Goal: Task Accomplishment & Management: Manage account settings

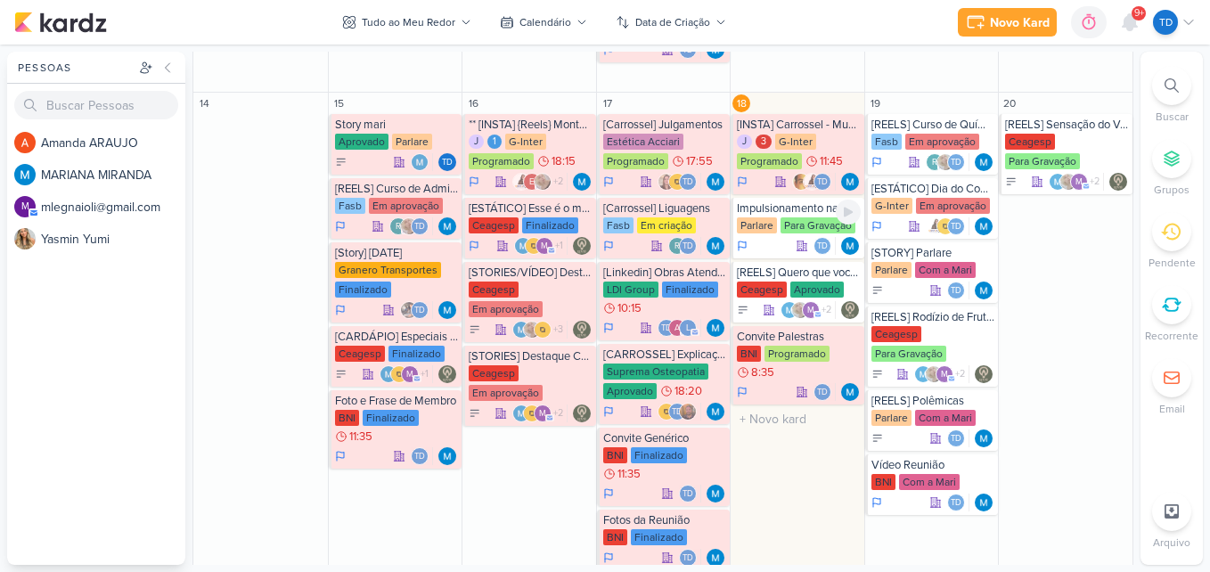
scroll to position [891, 0]
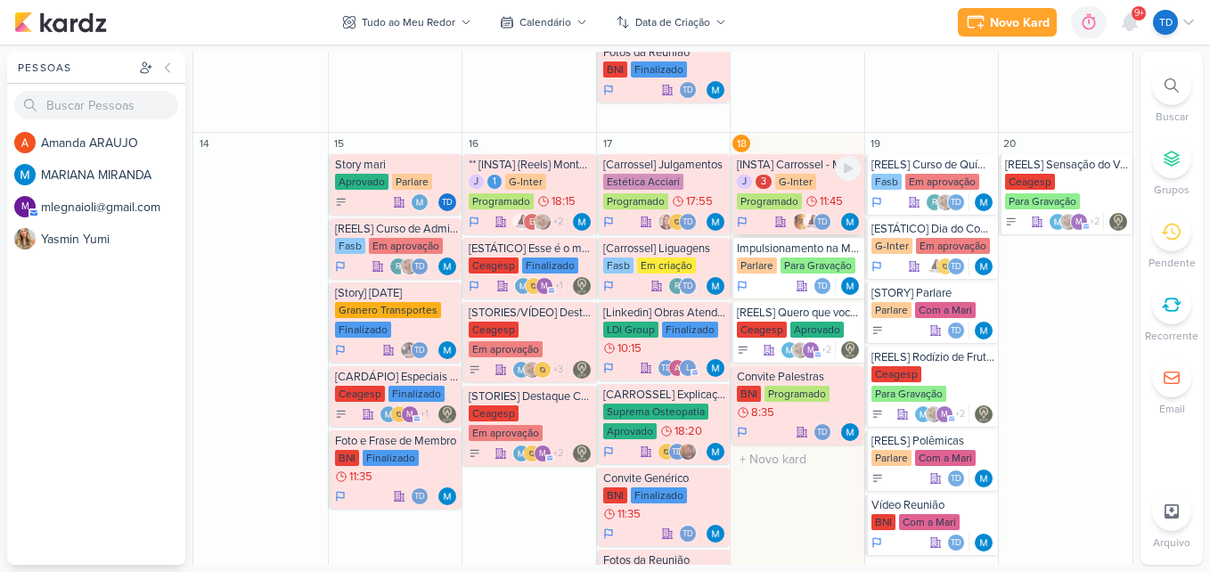
click at [761, 194] on div "Programado" at bounding box center [769, 201] width 65 height 16
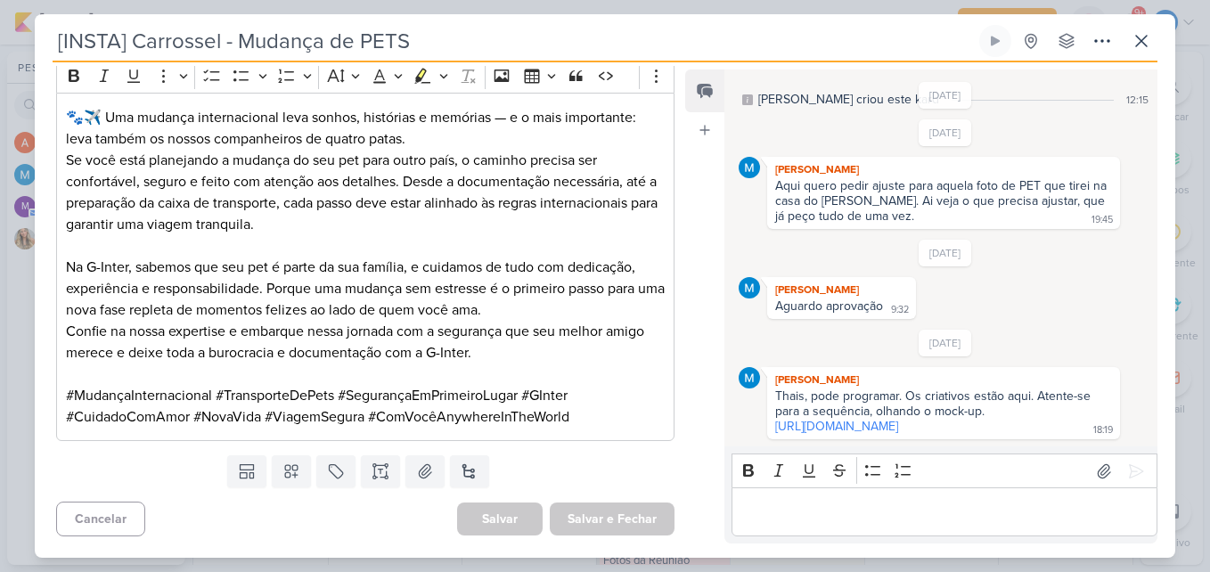
scroll to position [1357, 0]
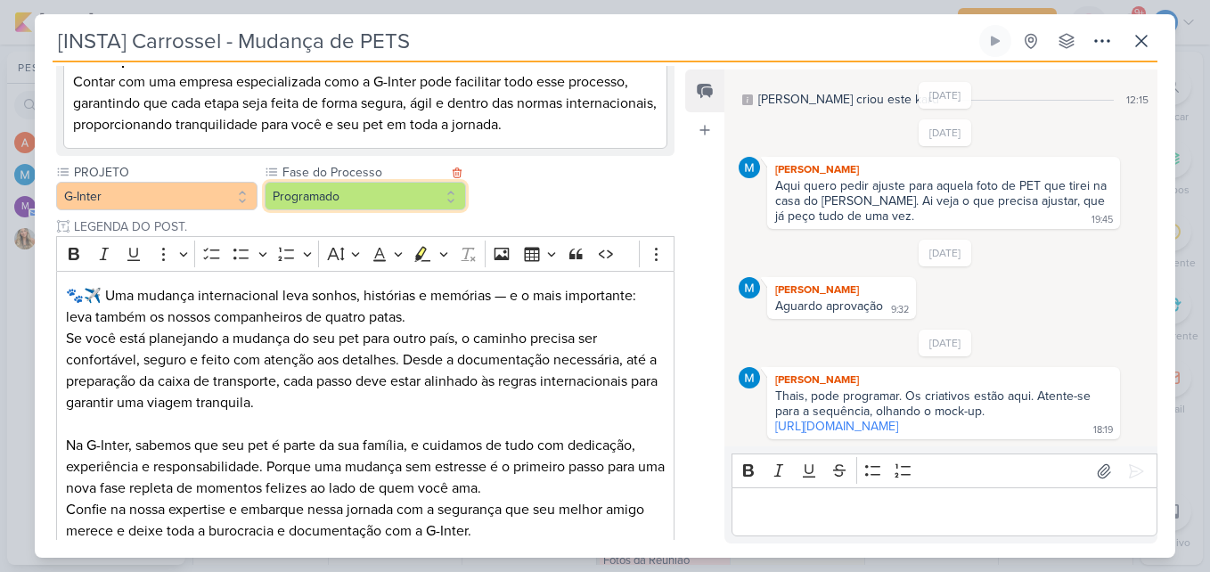
click at [390, 192] on button "Programado" at bounding box center [365, 196] width 201 height 29
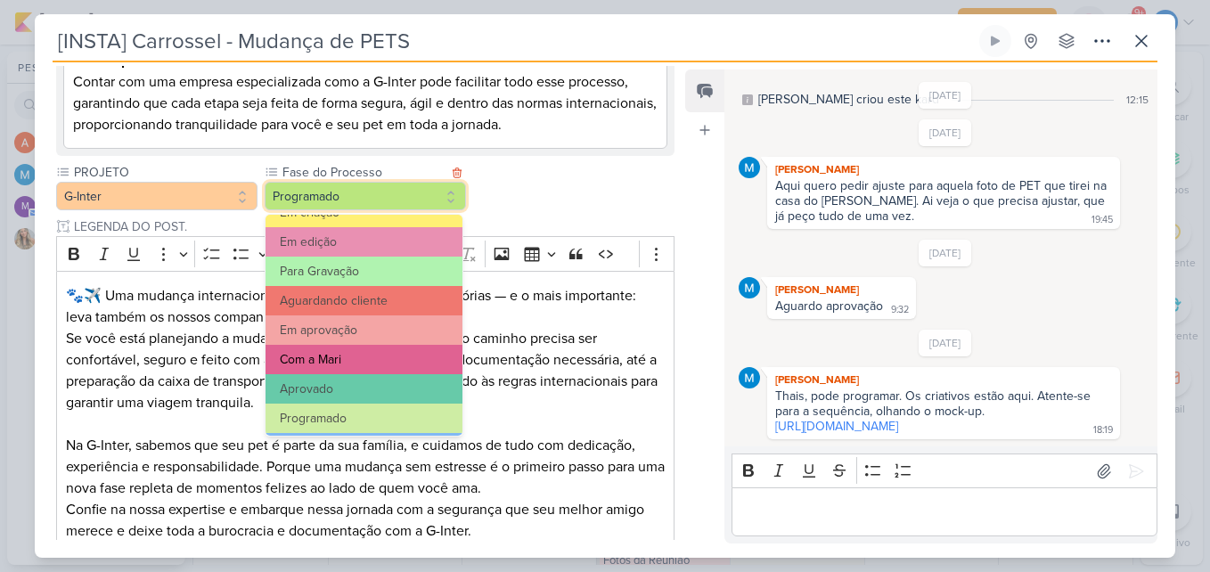
scroll to position [172, 0]
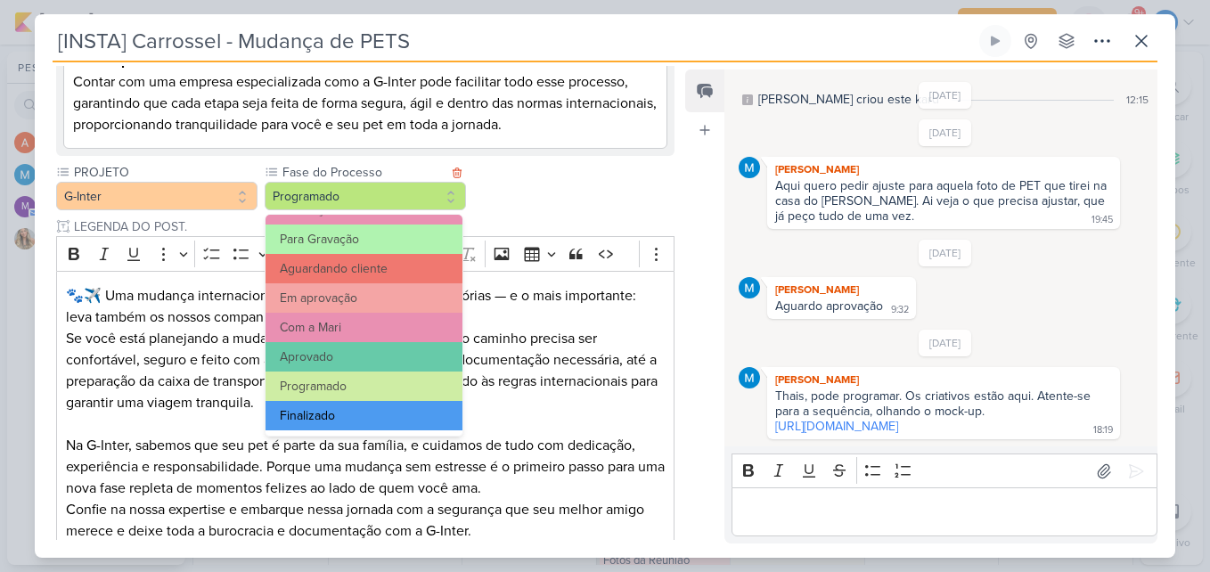
click at [374, 414] on button "Finalizado" at bounding box center [364, 415] width 197 height 29
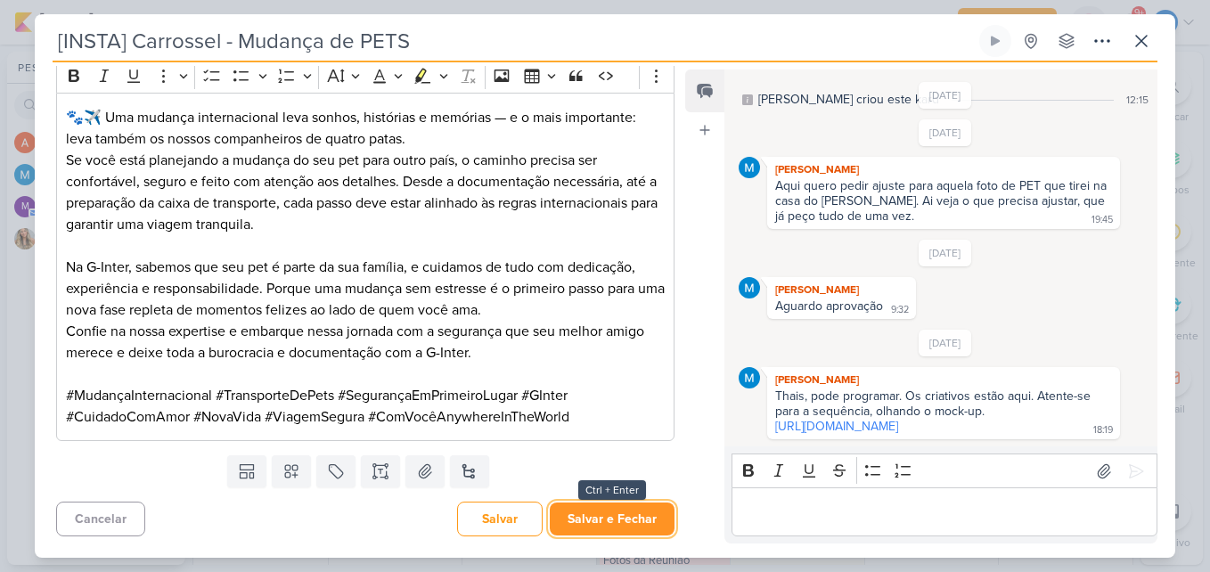
click at [610, 517] on button "Salvar e Fechar" at bounding box center [612, 519] width 125 height 33
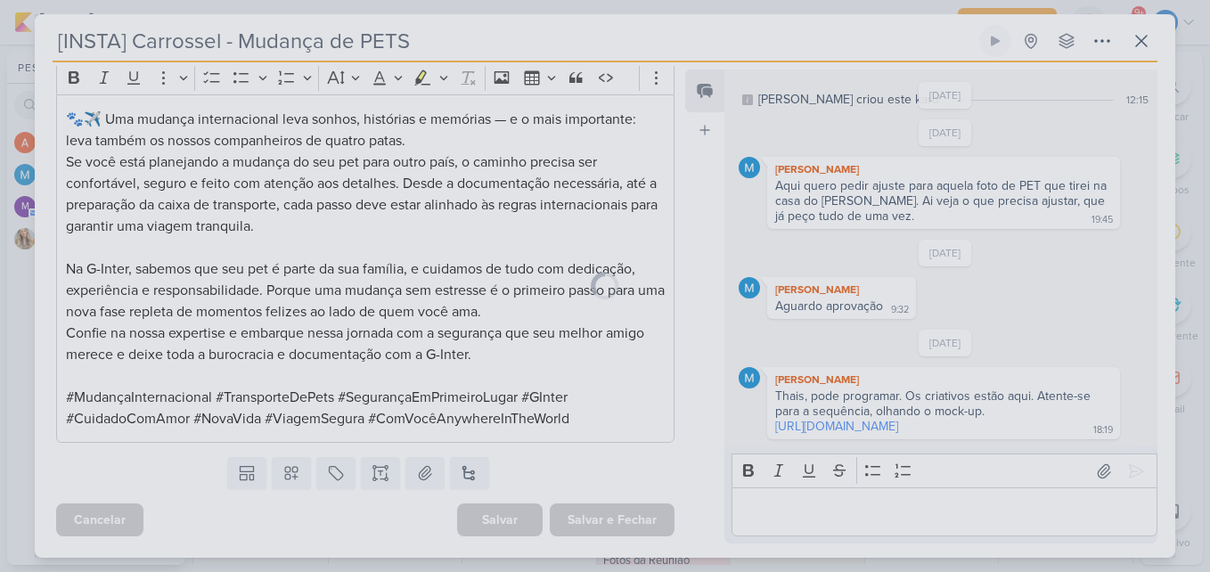
scroll to position [1534, 0]
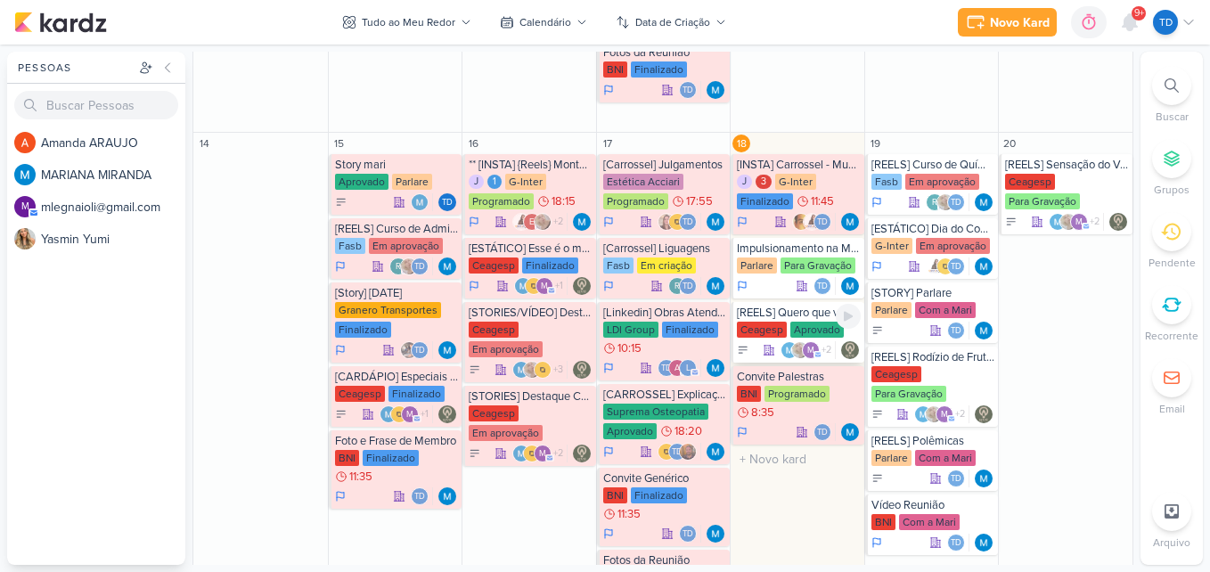
click at [794, 313] on div "[REELS] Quero que você aproveite" at bounding box center [799, 313] width 124 height 14
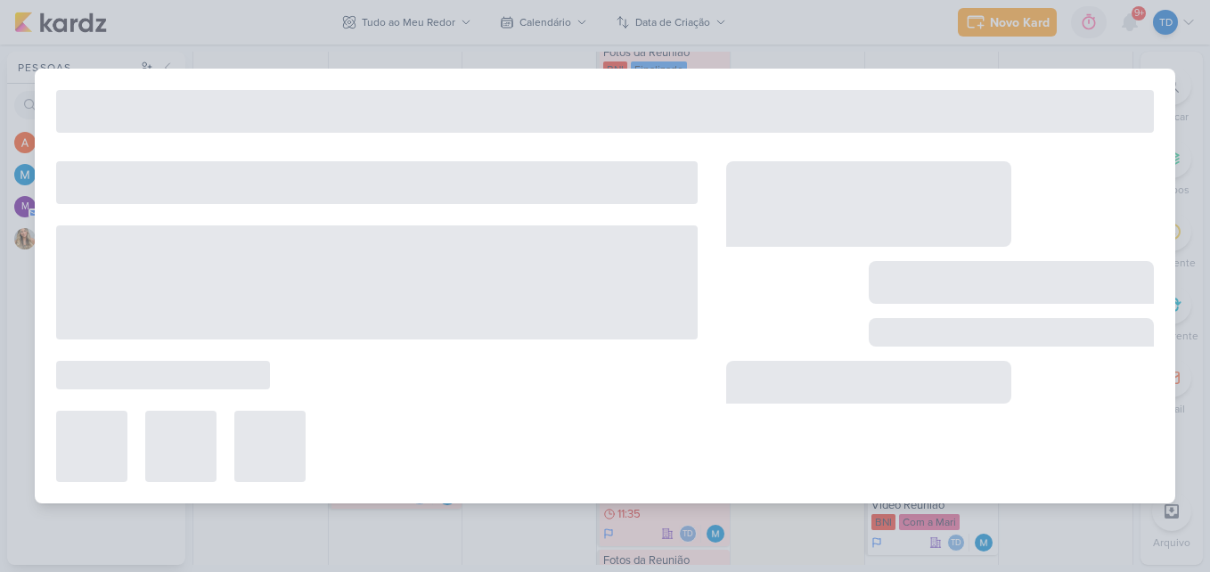
type input "[REELS] Quero que você aproveite"
type input "18 de setembro de 2025 às 23:59"
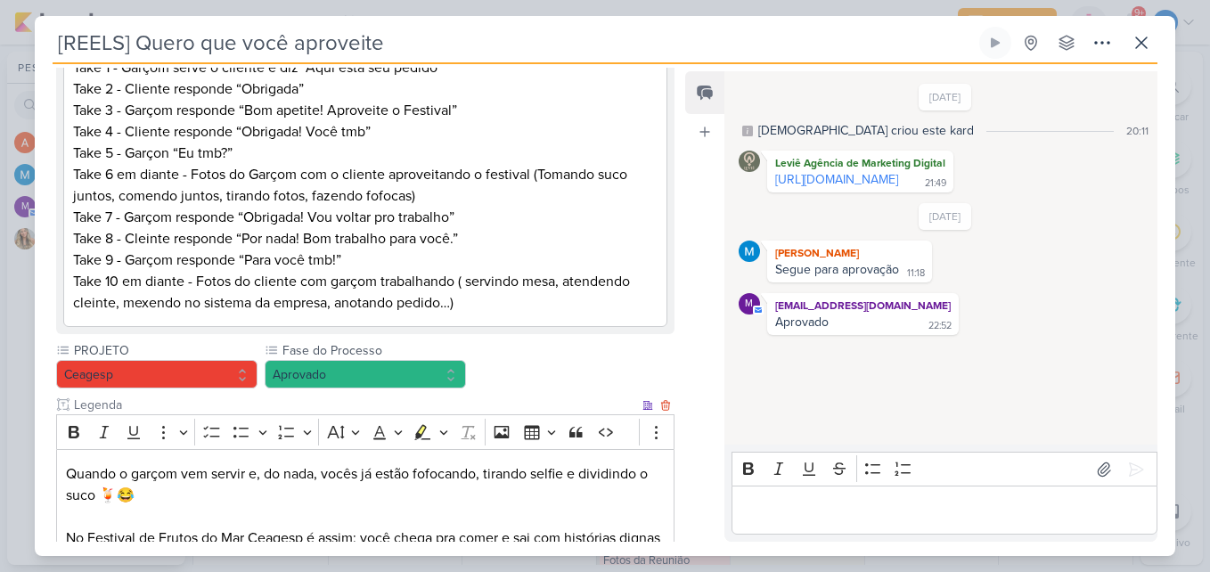
scroll to position [652, 0]
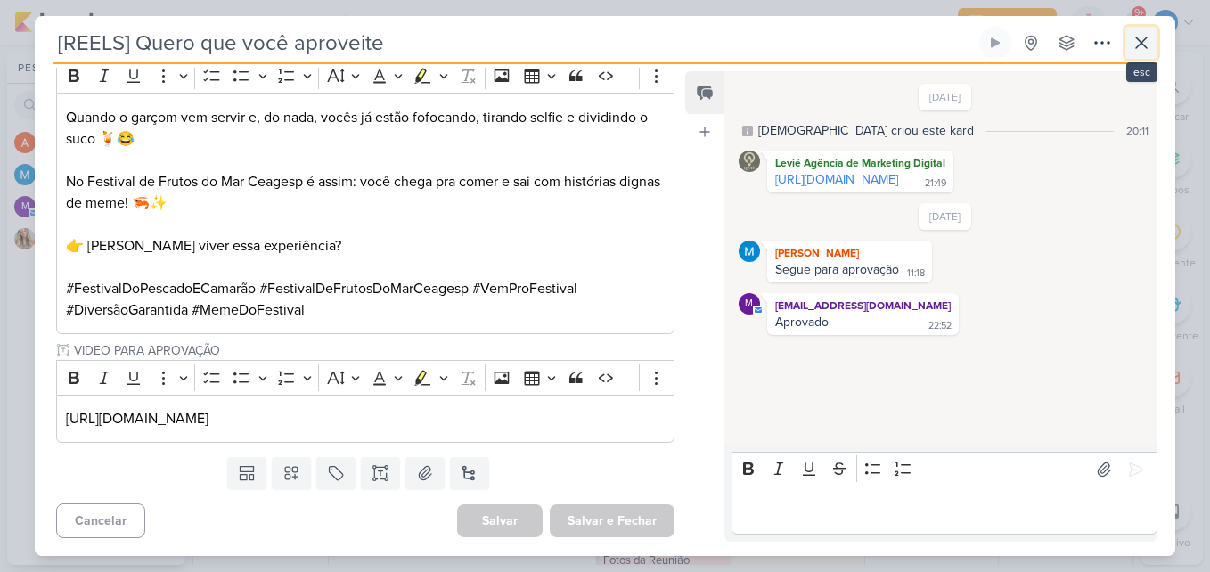
click at [1149, 40] on icon at bounding box center [1141, 42] width 21 height 21
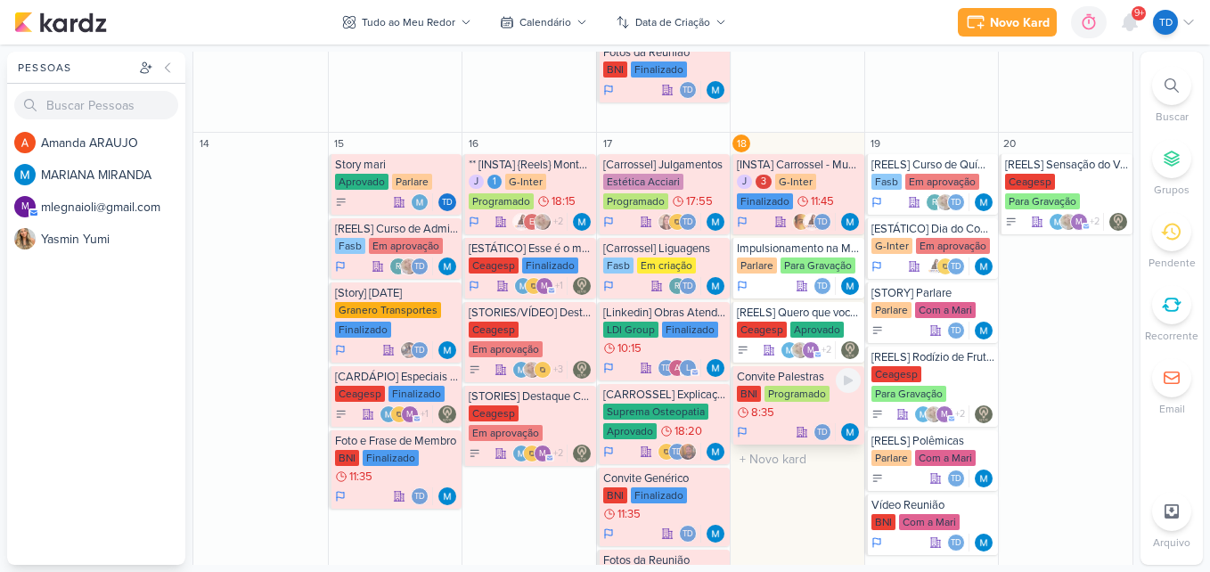
click at [781, 412] on div "BNI Programado 8:35" at bounding box center [799, 404] width 124 height 36
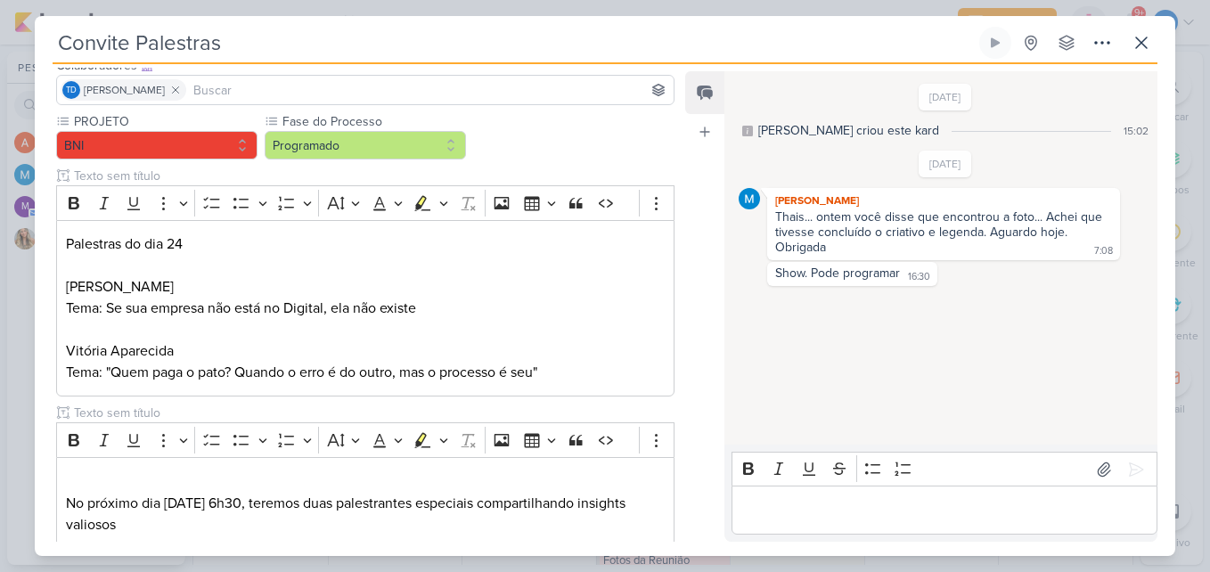
scroll to position [0, 0]
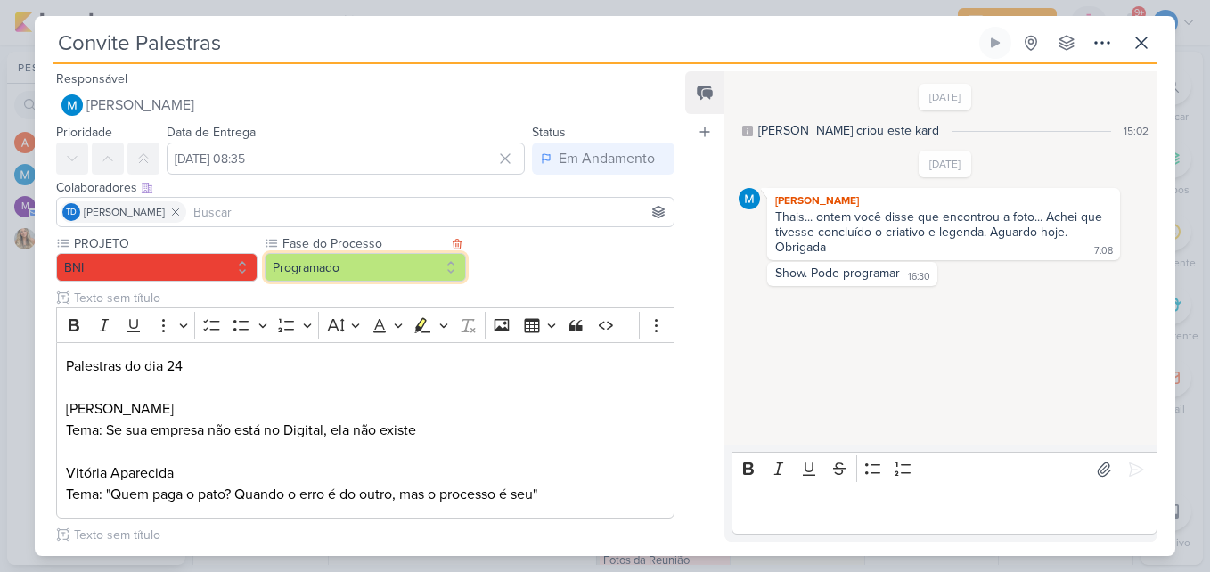
click at [368, 270] on button "Programado" at bounding box center [365, 267] width 201 height 29
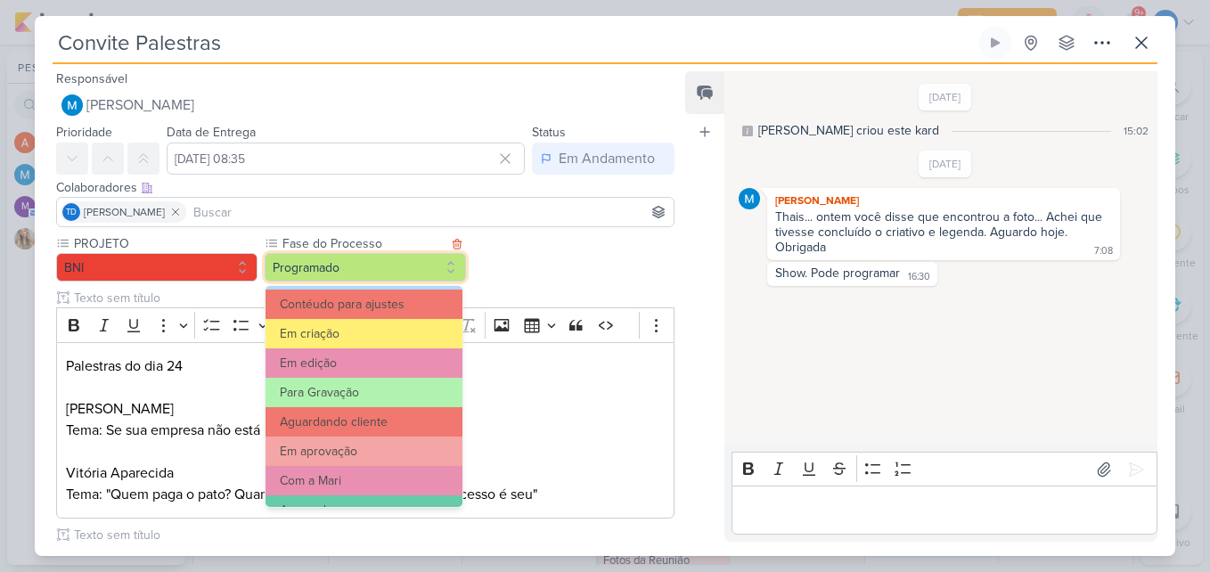
scroll to position [172, 0]
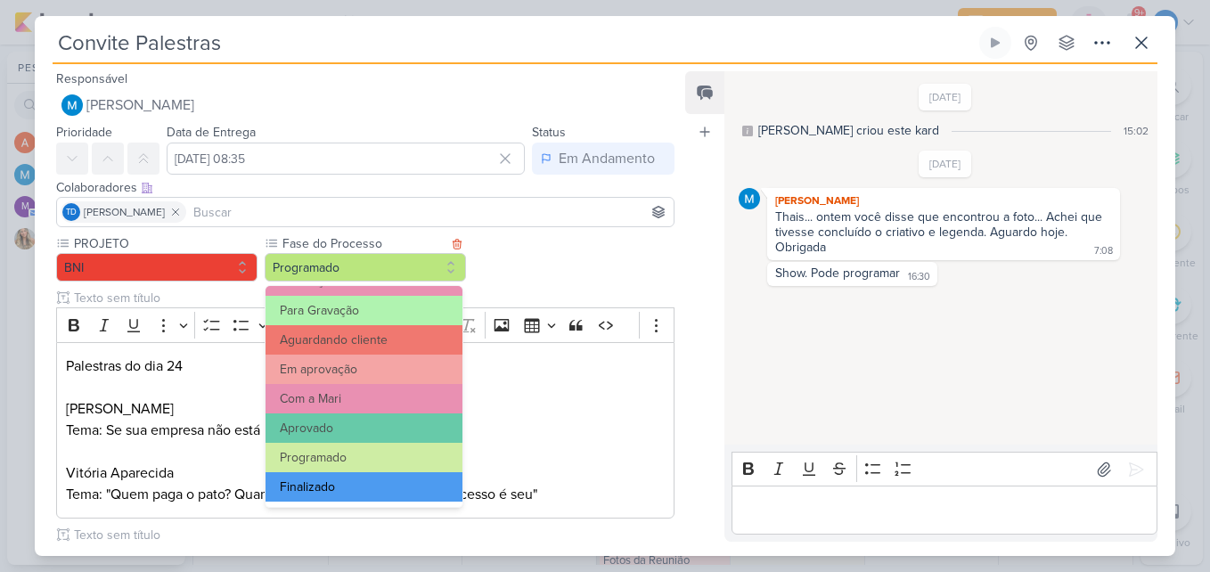
click at [331, 491] on button "Finalizado" at bounding box center [364, 486] width 197 height 29
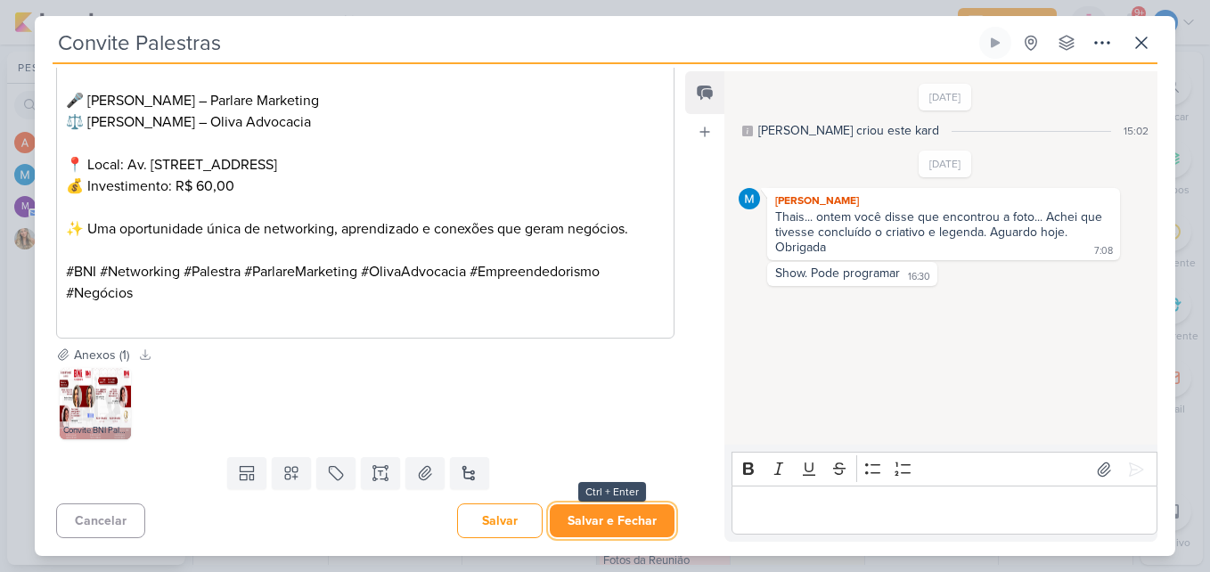
click at [617, 514] on button "Salvar e Fechar" at bounding box center [612, 520] width 125 height 33
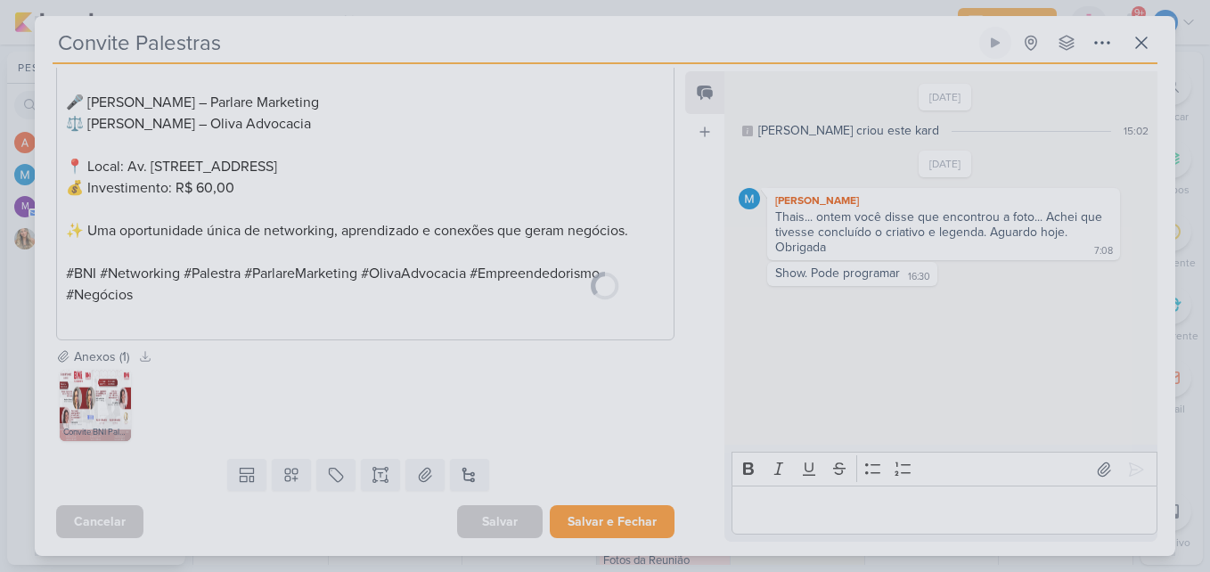
scroll to position [587, 0]
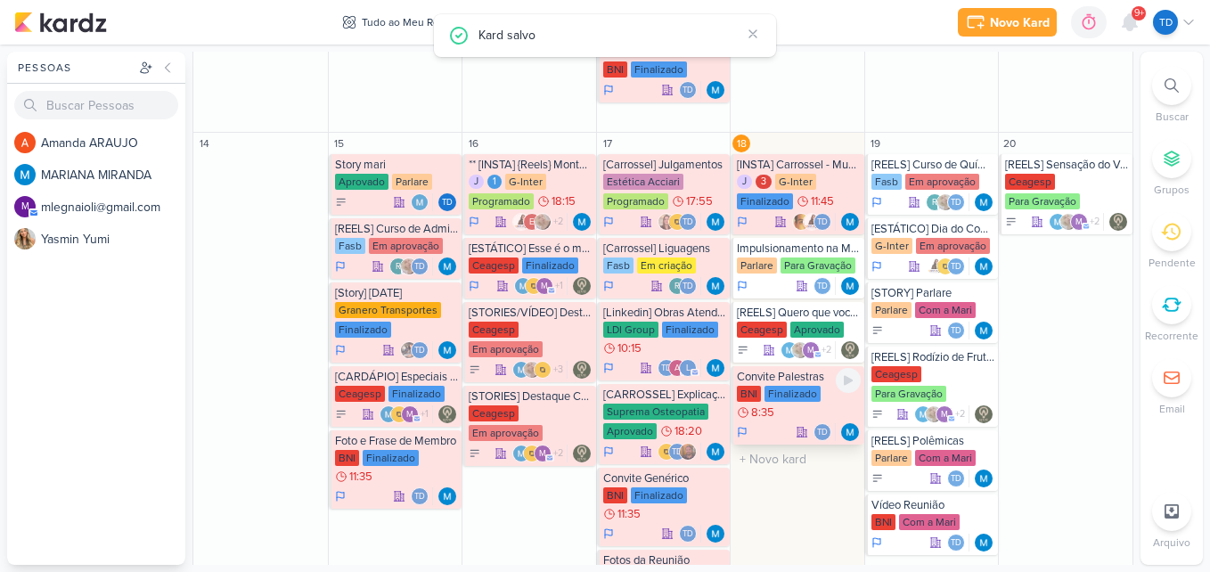
click at [793, 395] on div "Finalizado" at bounding box center [793, 394] width 56 height 16
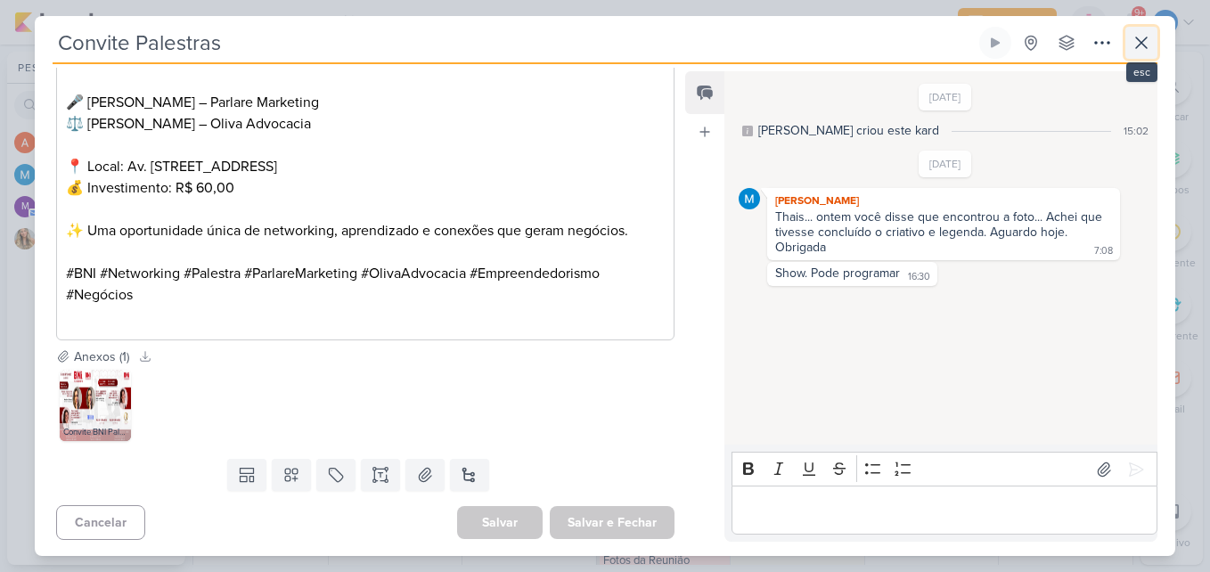
click at [1149, 47] on icon at bounding box center [1141, 42] width 21 height 21
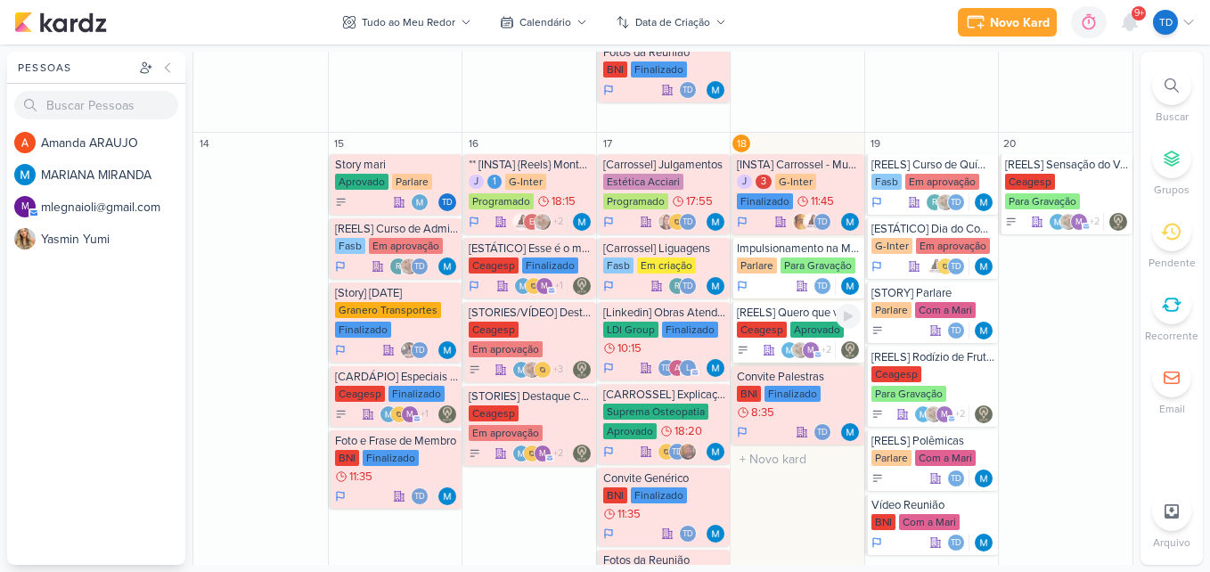
click at [768, 320] on div "[REELS] Quero que você aproveite Ceagesp Aprovado m +2" at bounding box center [798, 332] width 134 height 61
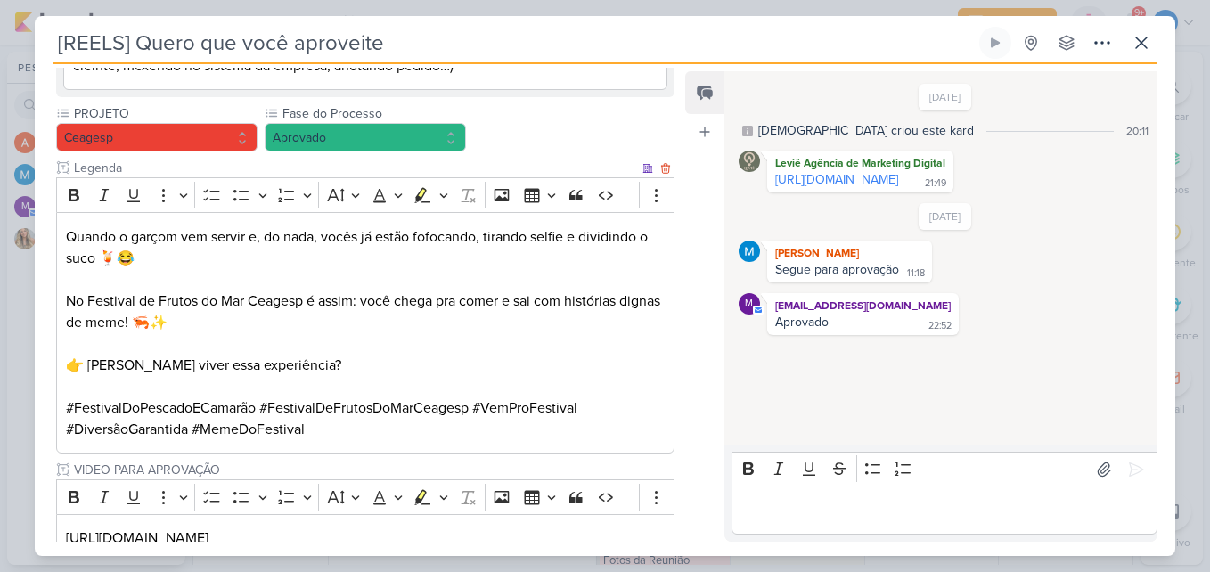
scroll to position [652, 0]
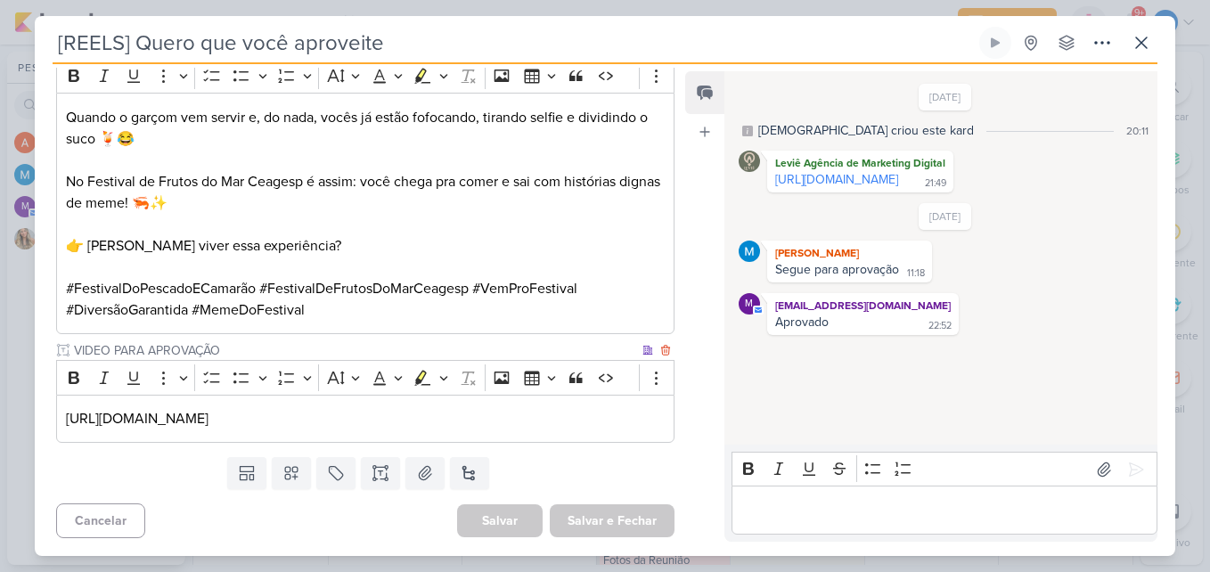
click at [599, 413] on p "https://drive.google.com/drive/folders/1VqgNlh5lNZMWZGDbut0cf7DBG08Mp_N9" at bounding box center [365, 418] width 599 height 21
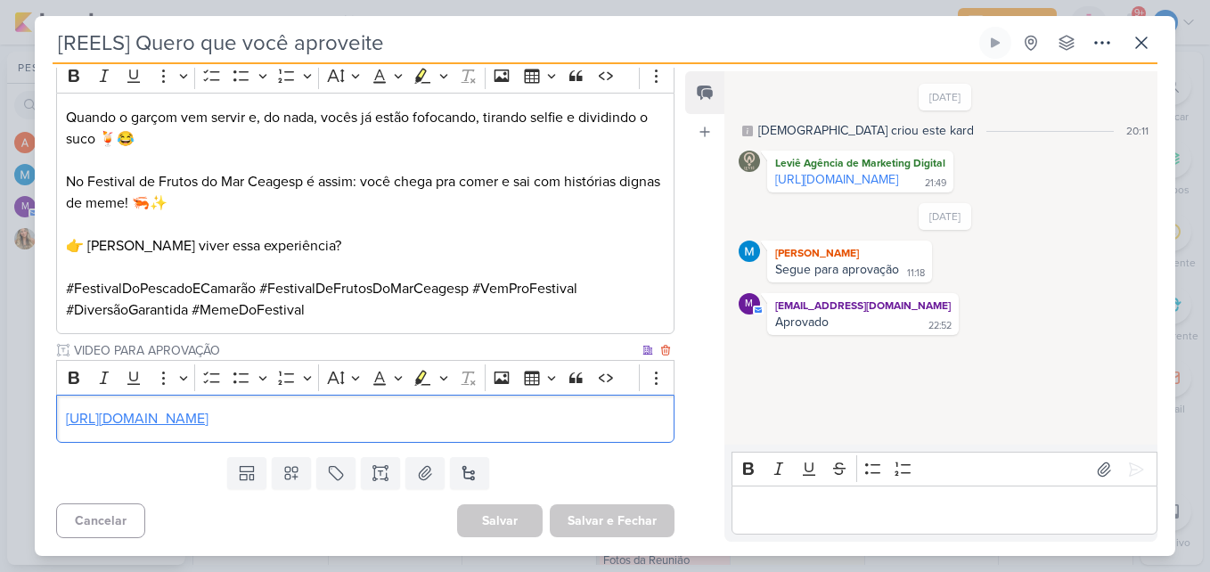
click at [209, 415] on link "https://drive.google.com/drive/folders/1VqgNlh5lNZMWZGDbut0cf7DBG08Mp_N9" at bounding box center [137, 419] width 143 height 18
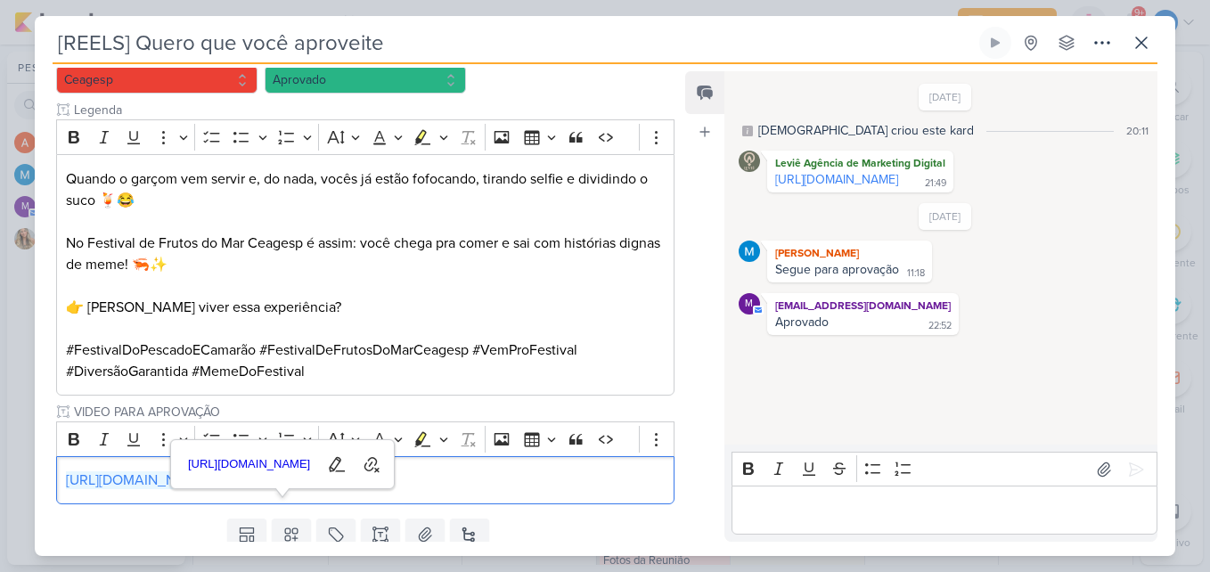
scroll to position [563, 0]
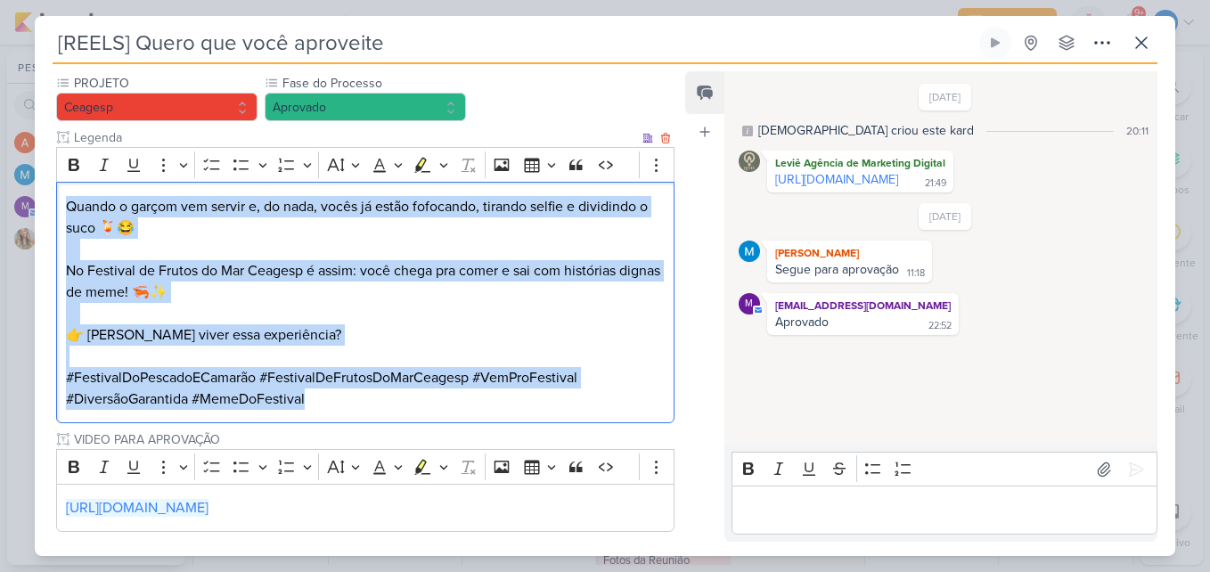
drag, startPoint x: 62, startPoint y: 207, endPoint x: 448, endPoint y: 396, distance: 429.6
click at [448, 396] on div "Quando o garçom vem servir e, do nada, vocês já estão fofocando, tirando selfie…" at bounding box center [365, 302] width 618 height 241
copy div "Quando o garçom vem servir e, do nada, vocês já estão fofocando, tirando selfie…"
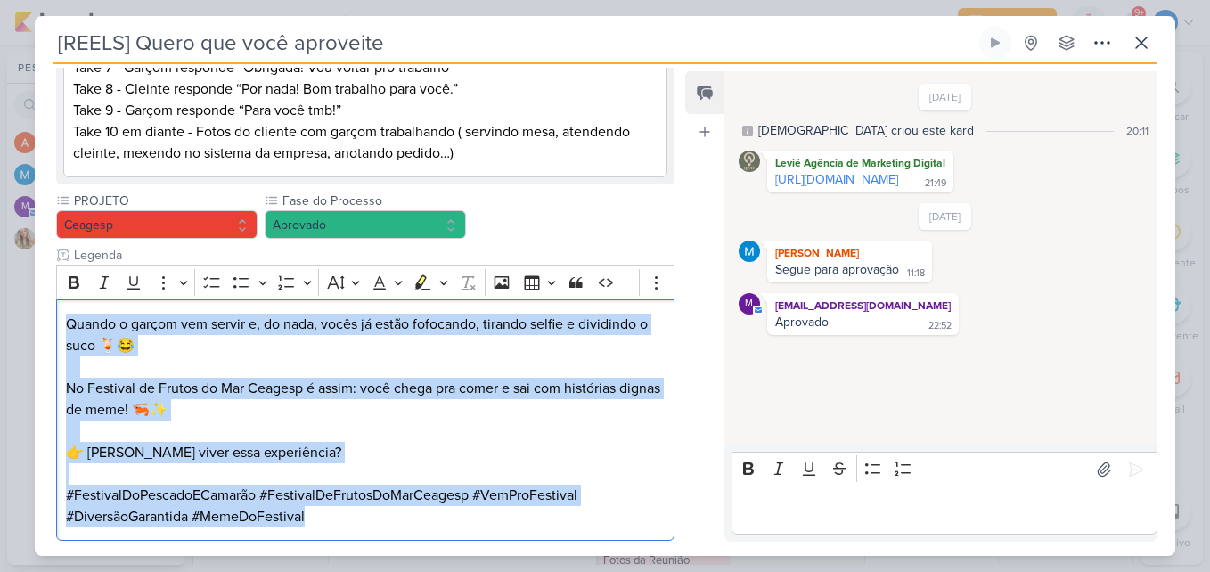
scroll to position [652, 0]
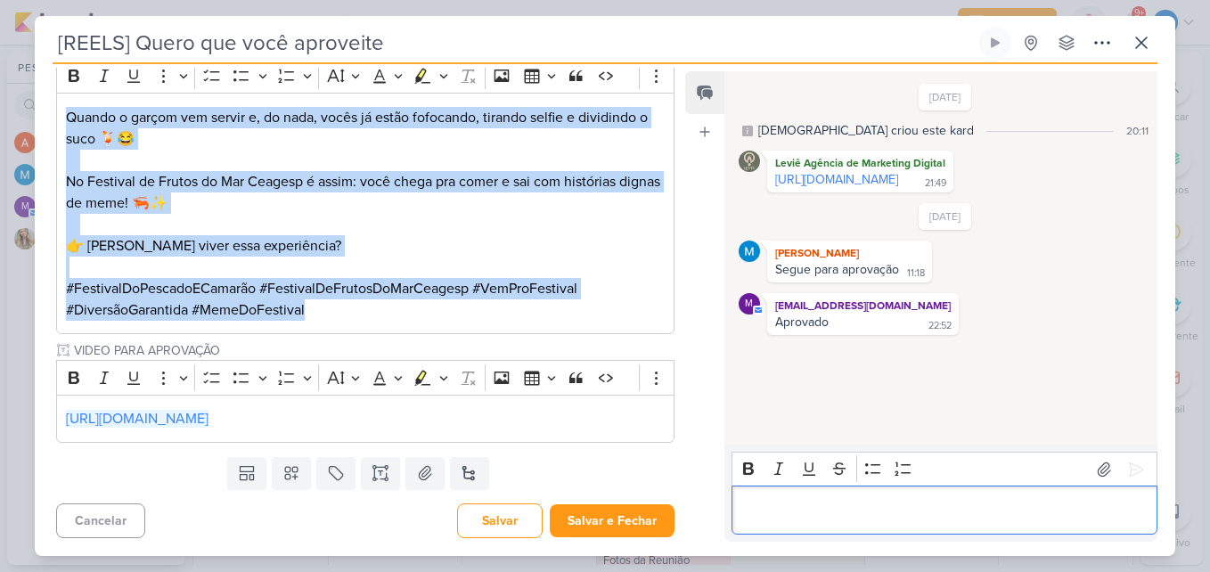
click at [805, 504] on p "Editor editing area: main" at bounding box center [944, 510] width 407 height 21
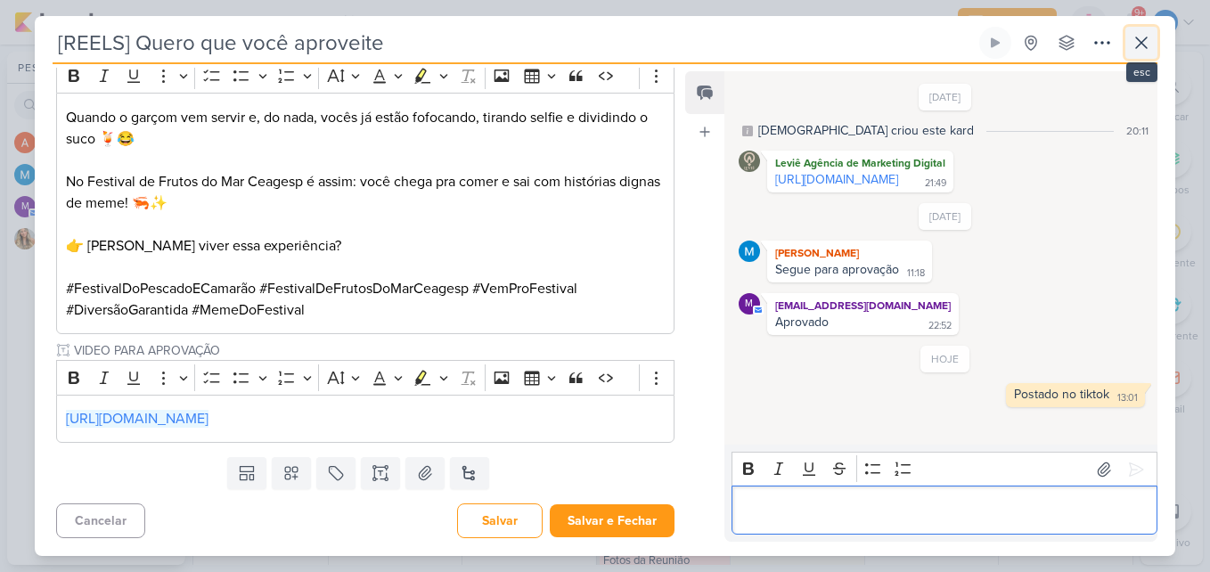
click at [1146, 35] on icon at bounding box center [1141, 42] width 21 height 21
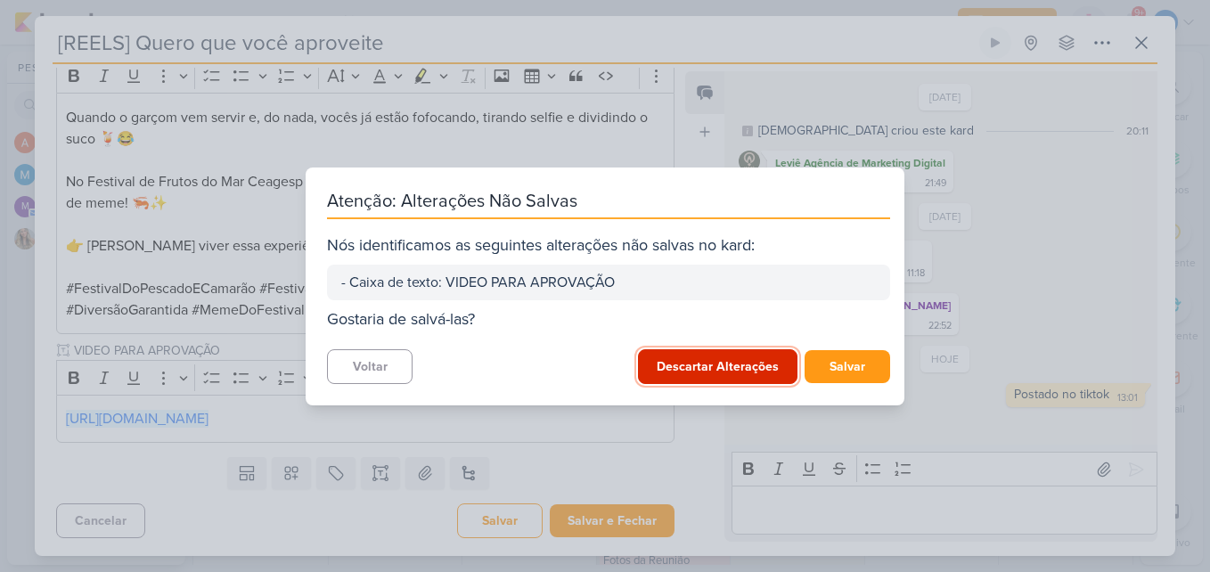
click at [745, 361] on button "Descartar Alterações" at bounding box center [718, 366] width 160 height 35
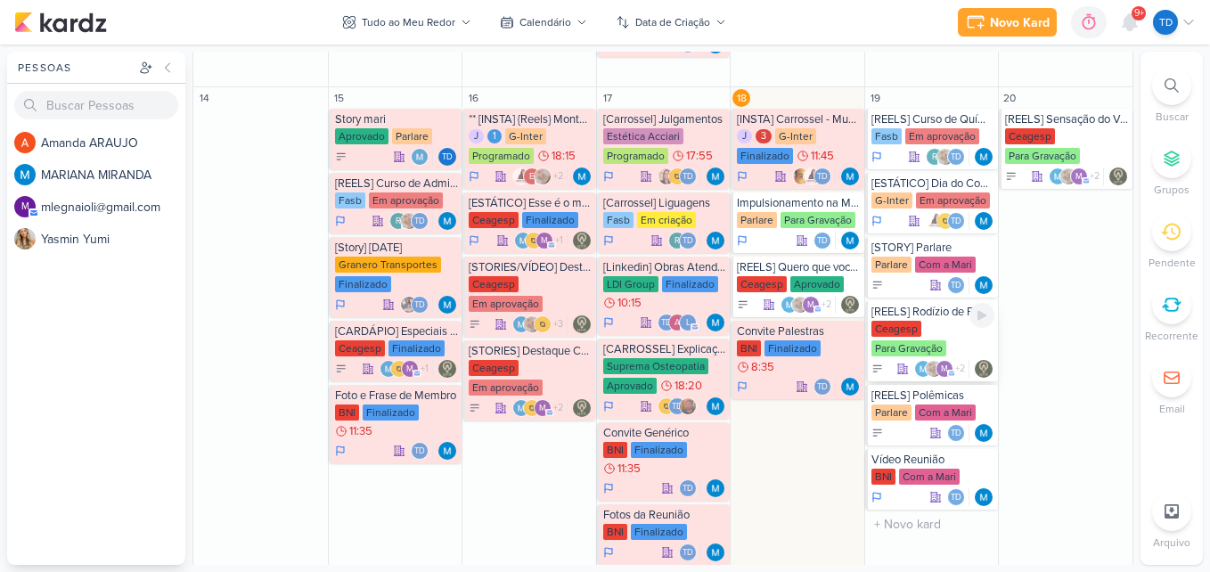
scroll to position [980, 0]
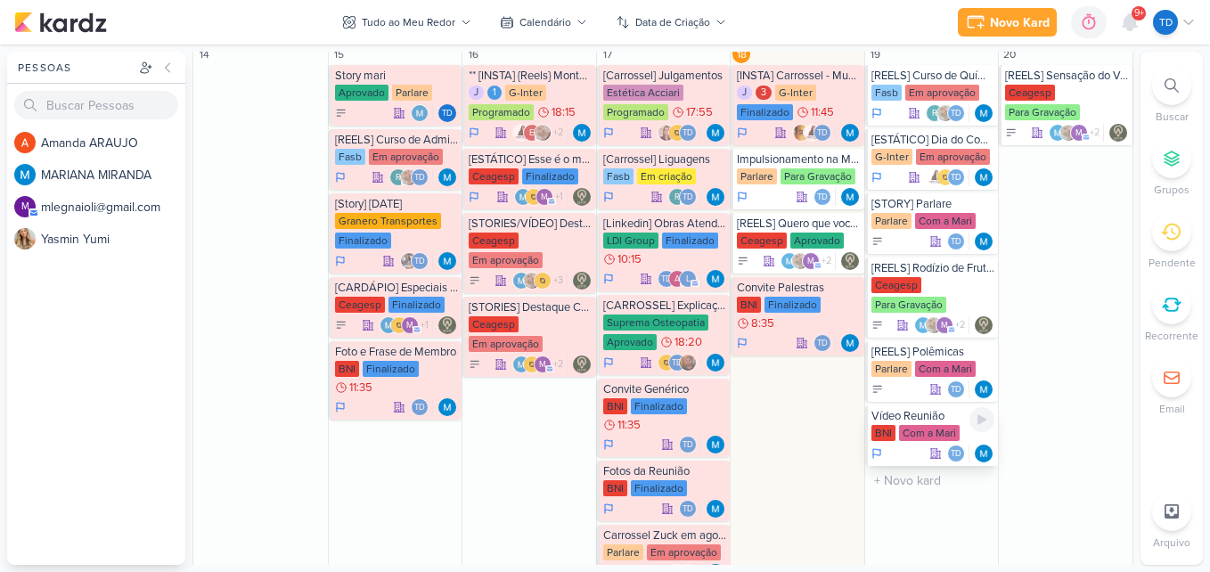
click at [915, 438] on div "Com a Mari" at bounding box center [929, 433] width 61 height 16
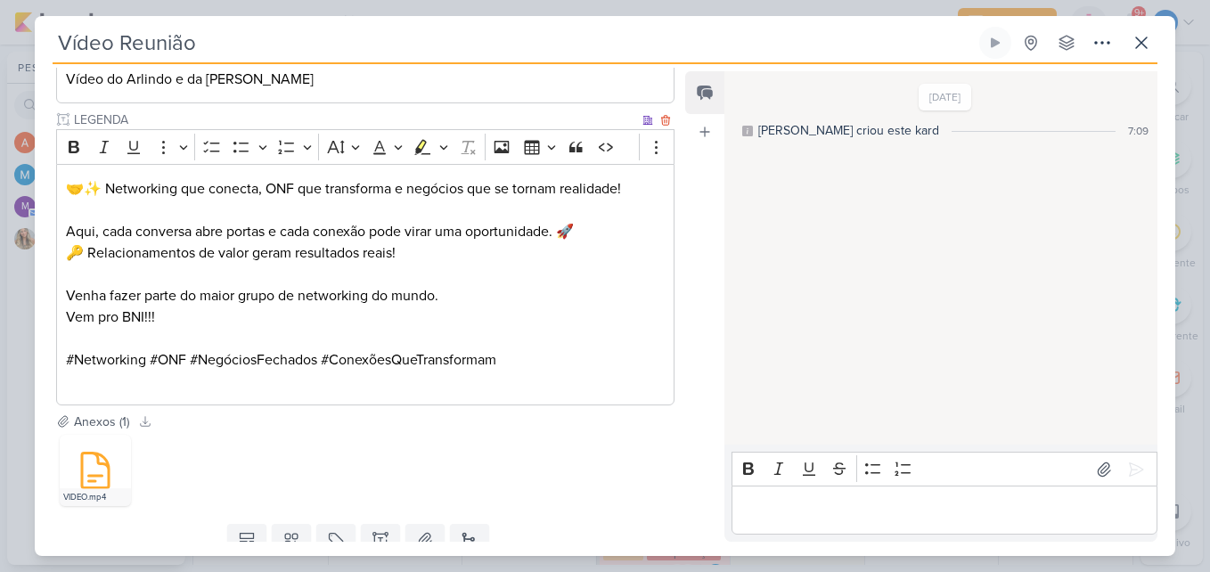
scroll to position [375, 0]
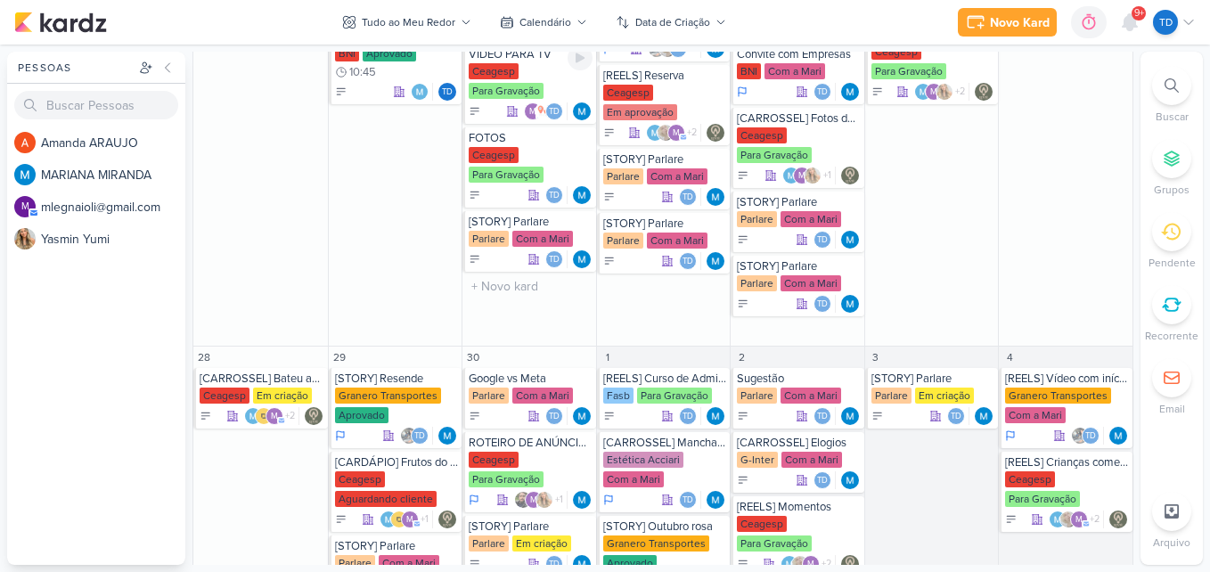
scroll to position [1869, 0]
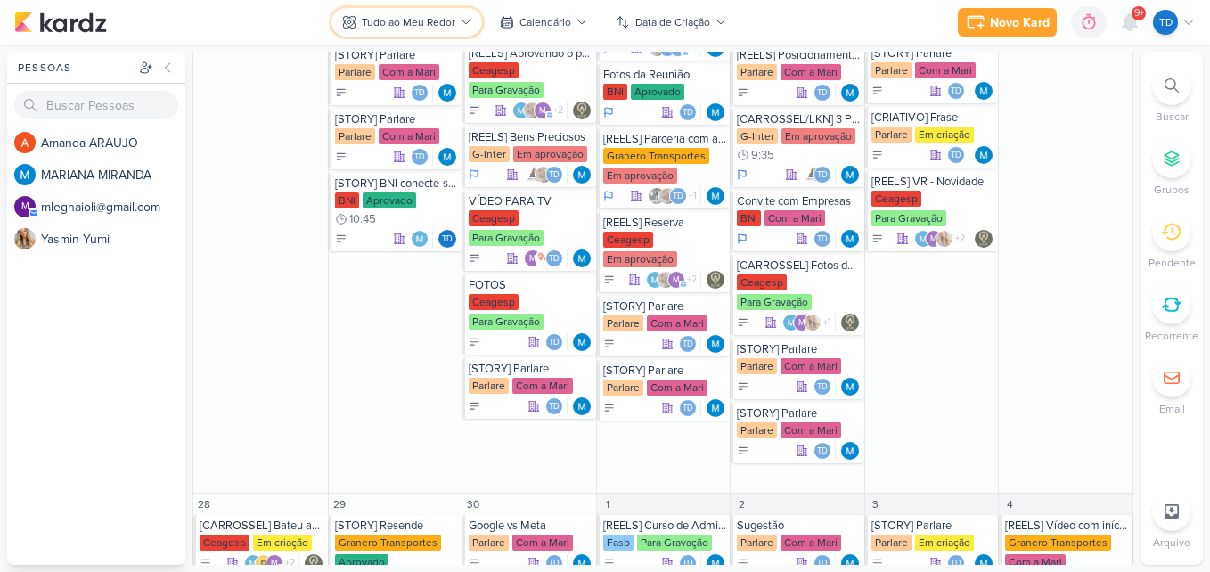
click at [432, 20] on div "Tudo ao Meu Redor" at bounding box center [409, 22] width 94 height 16
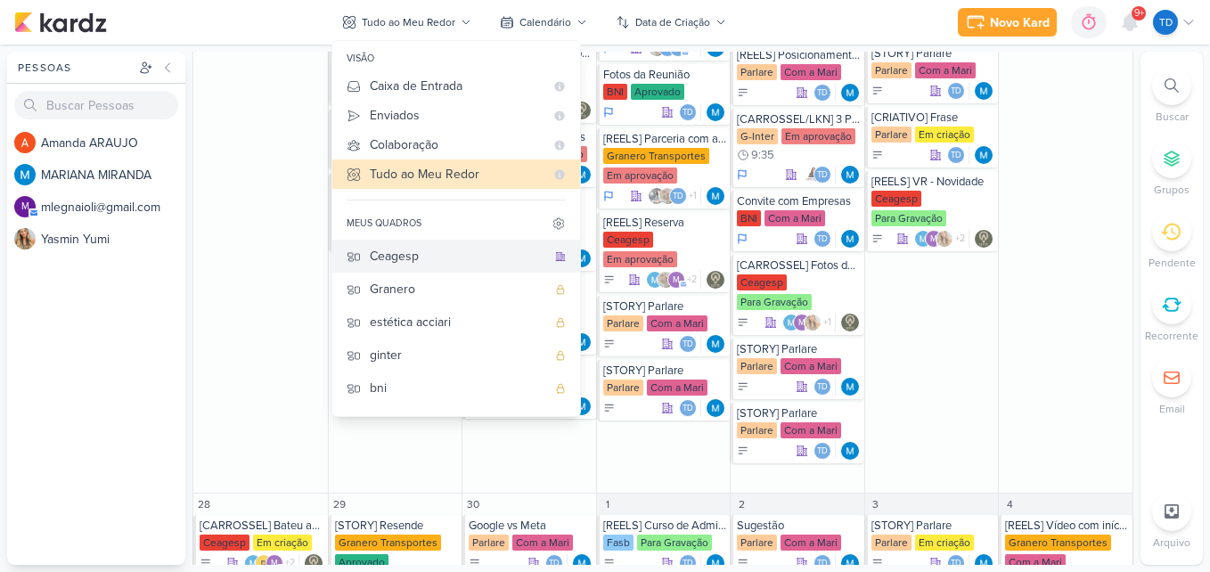
click at [443, 260] on div "Ceagesp" at bounding box center [458, 256] width 176 height 19
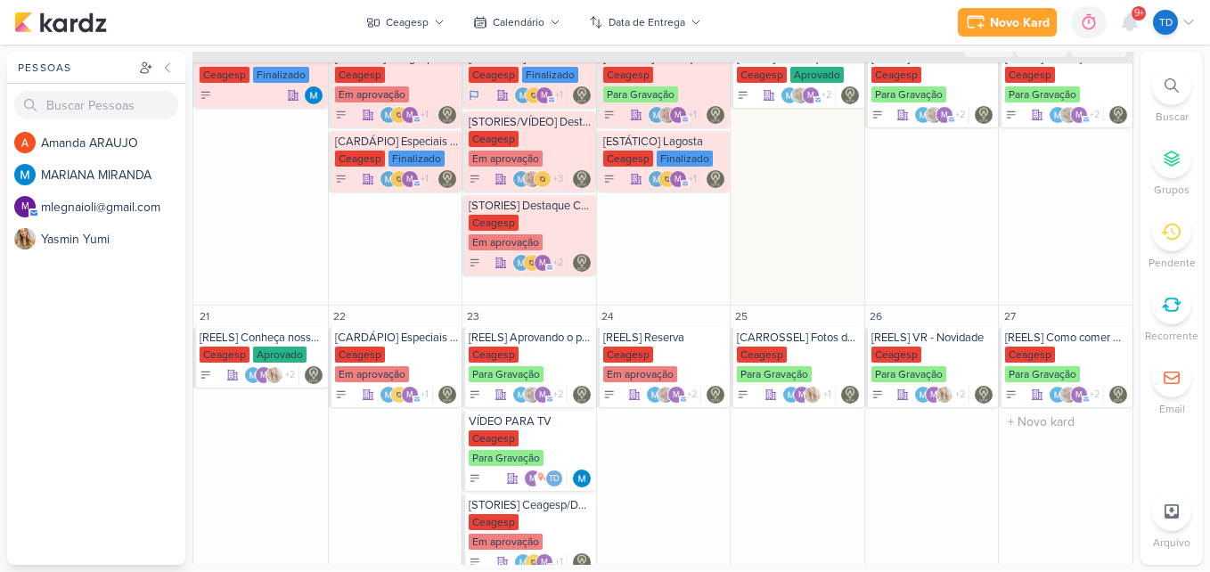
scroll to position [758, 0]
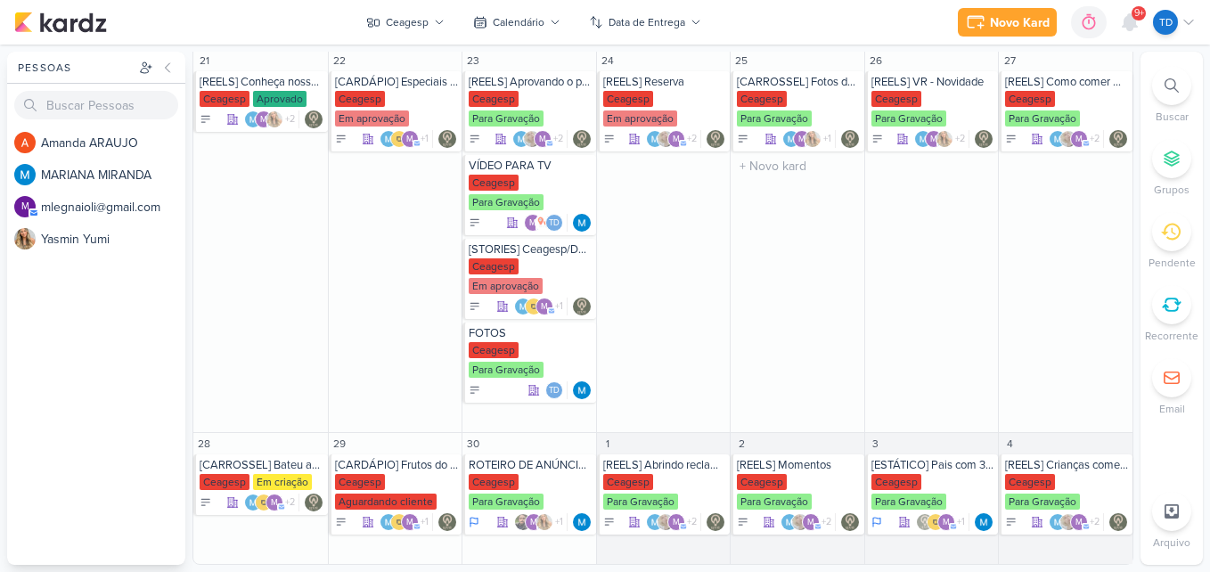
click at [790, 330] on div "25 [CARROSSEL] Fotos dos Clientes Ceagesp Para Gravação m" at bounding box center [797, 241] width 135 height 383
click at [541, 28] on div "Calendário" at bounding box center [519, 22] width 52 height 16
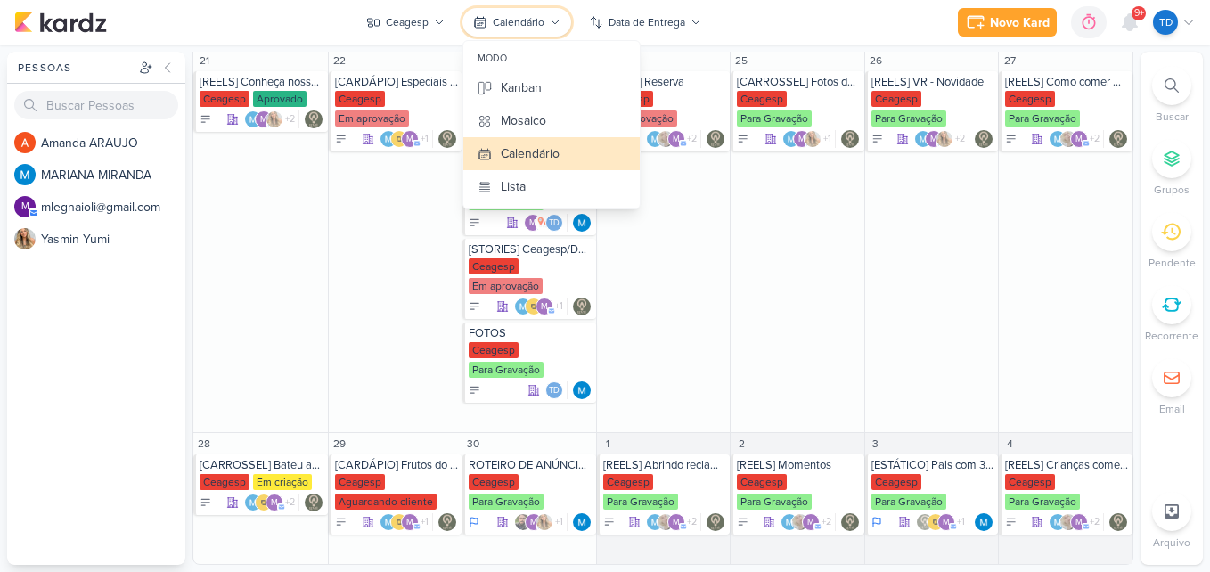
click at [544, 27] on div "Calendário" at bounding box center [519, 22] width 52 height 16
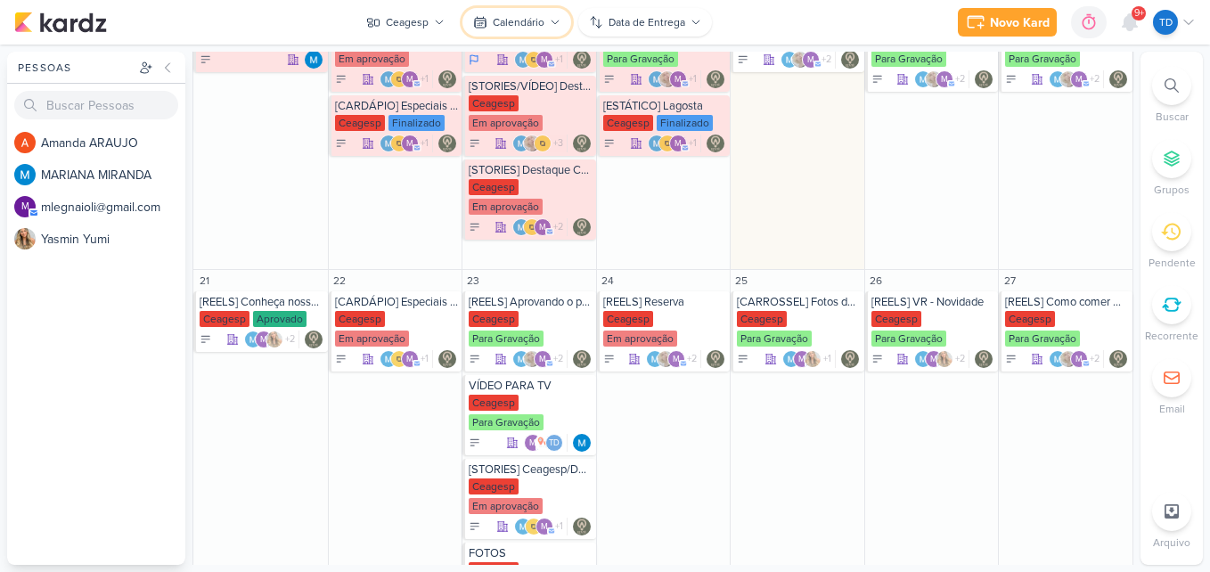
scroll to position [491, 0]
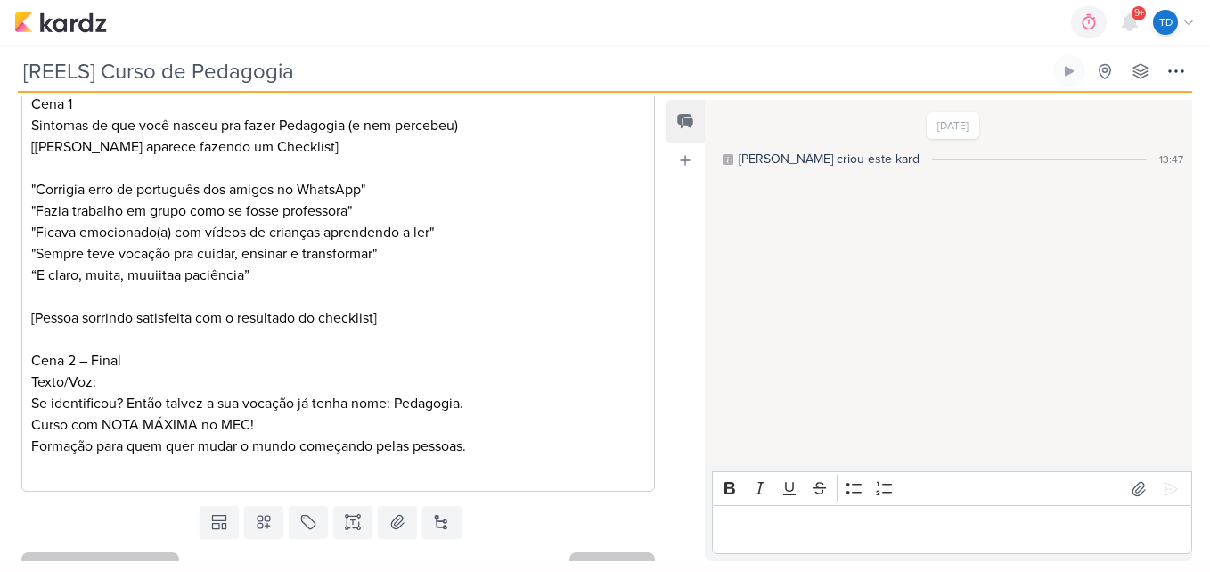
scroll to position [428, 0]
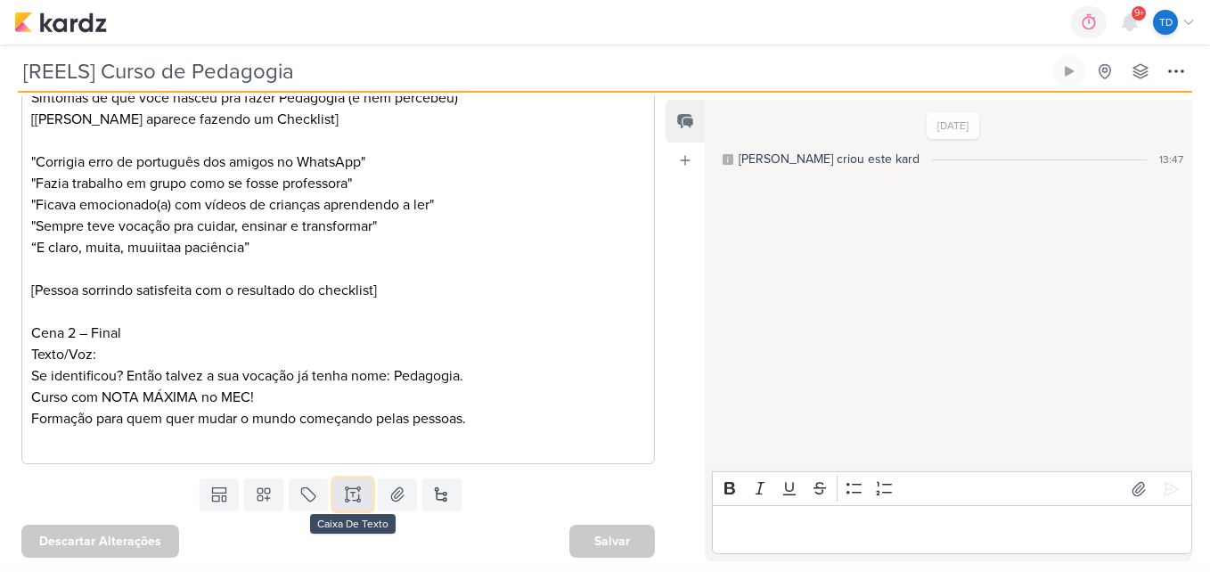
click at [349, 497] on icon at bounding box center [353, 495] width 18 height 18
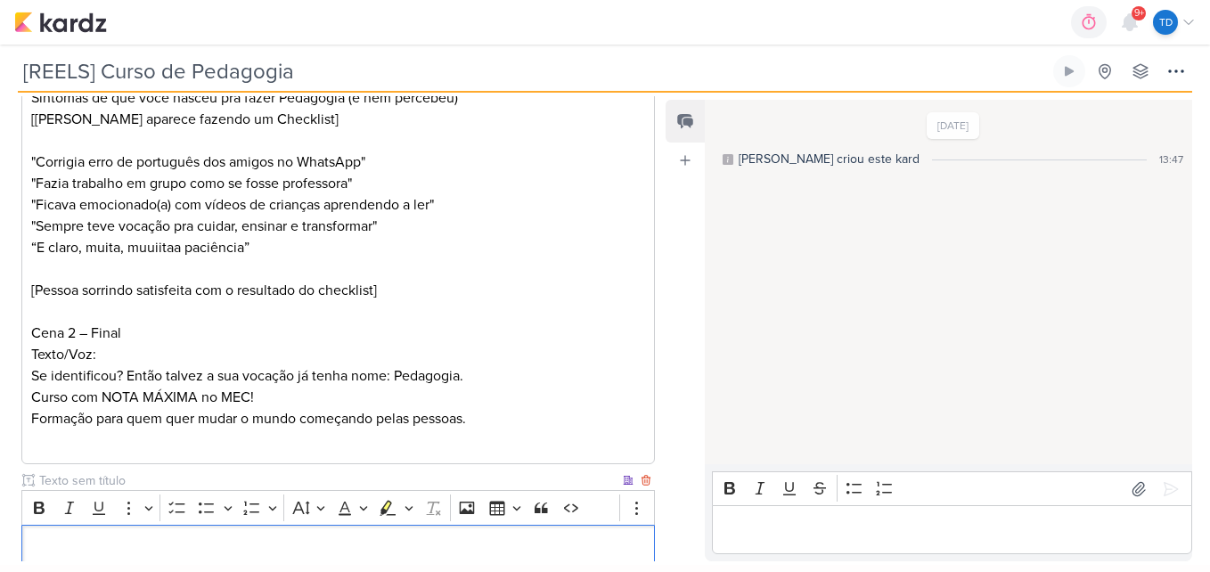
scroll to position [640, 0]
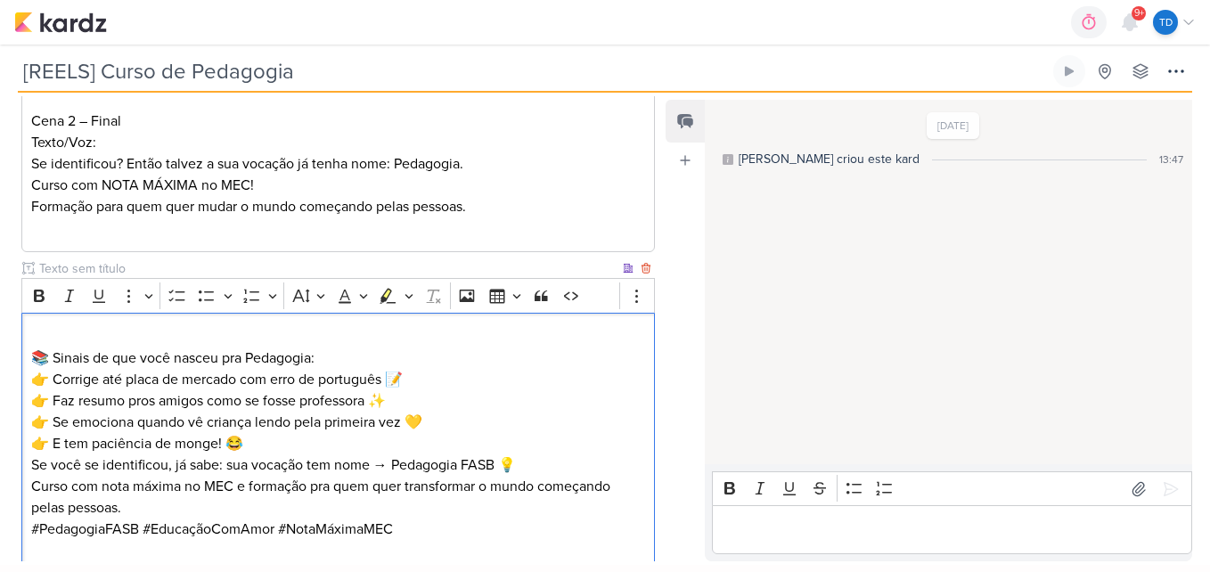
click at [35, 348] on p "📚 Sinais de que você nasceu pra Pedagogia: 👉 Corrige até placa de mercado com e…" at bounding box center [338, 390] width 615 height 128
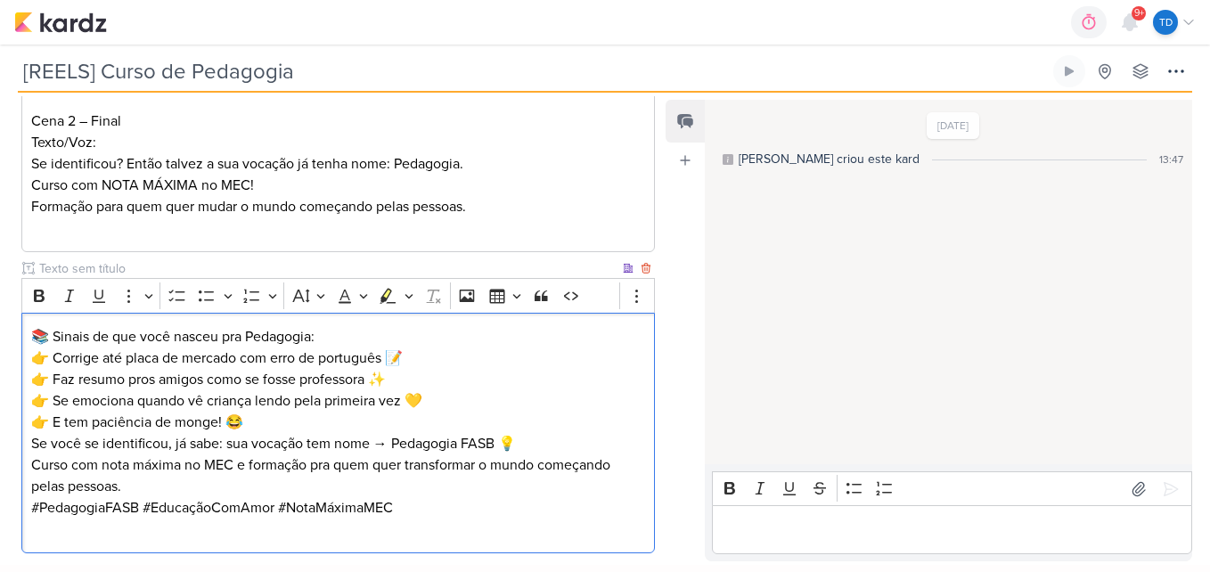
click at [398, 329] on p "📚 Sinais de que você nasceu pra Pedagogia: 👉 Corrige até placa de mercado com e…" at bounding box center [338, 379] width 615 height 107
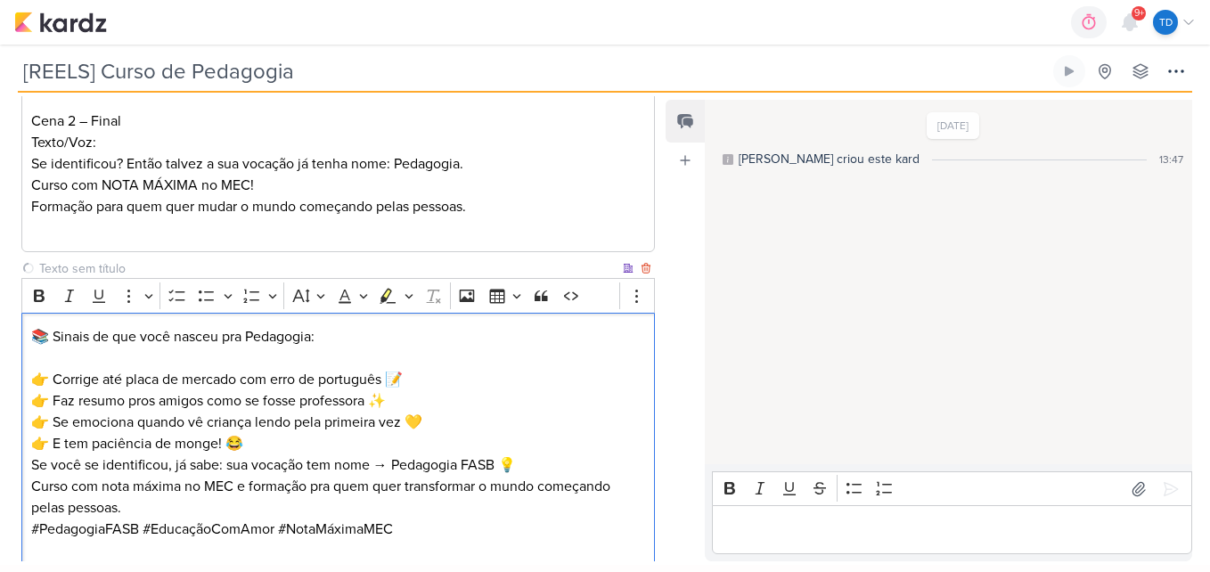
scroll to position [729, 0]
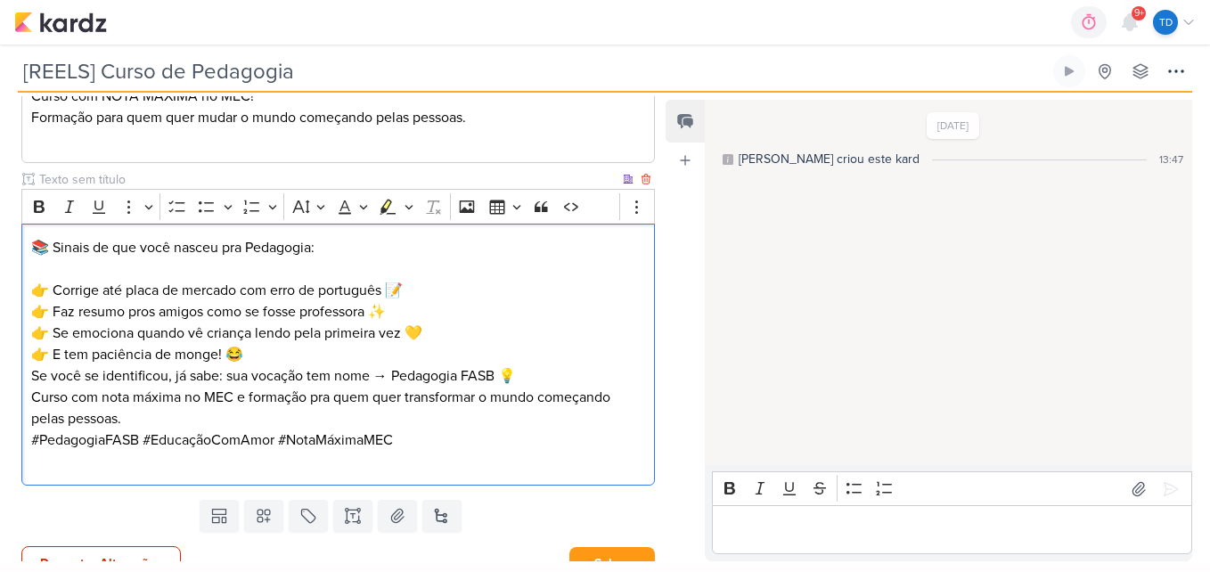
click at [269, 356] on p "⁠⁠⁠⁠⁠⁠⁠ 👉 Corrige até placa de mercado com erro de português 📝 👉 Faz resumo pro…" at bounding box center [338, 311] width 615 height 107
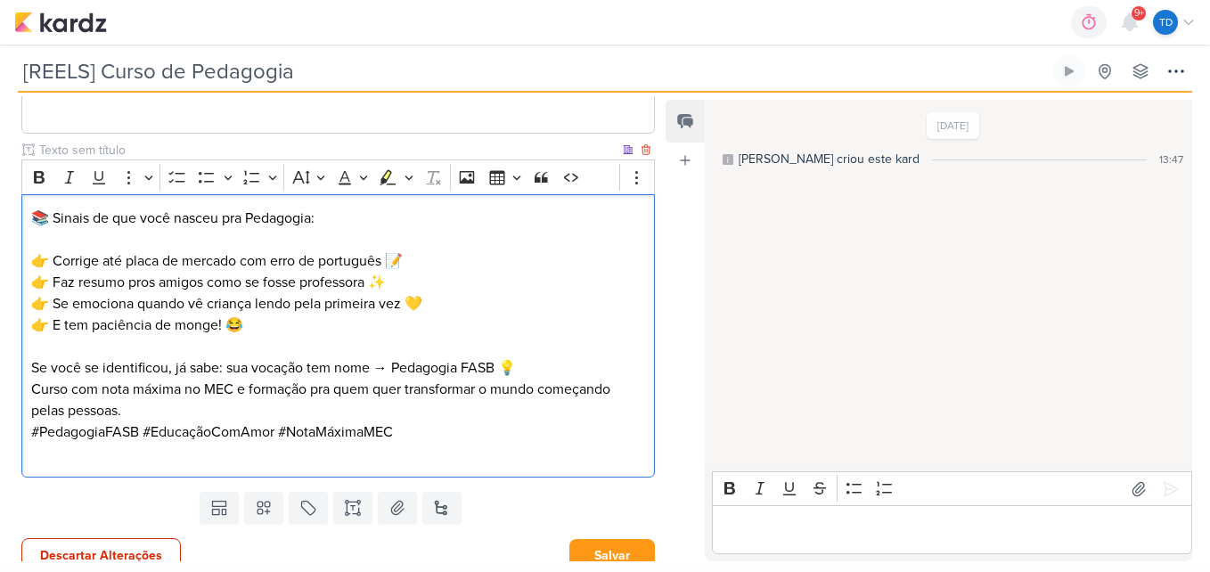
scroll to position [773, 0]
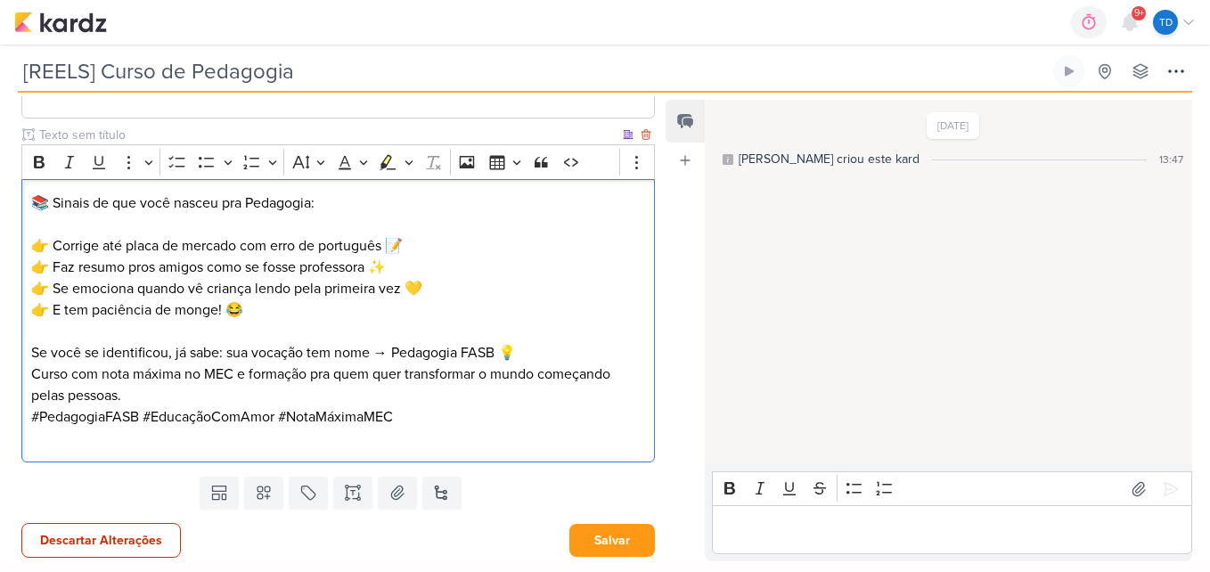
click at [221, 389] on p "Se você se identificou, já sabe: sua vocação tem nome → Pedagogia FASB 💡 Curso …" at bounding box center [338, 374] width 615 height 64
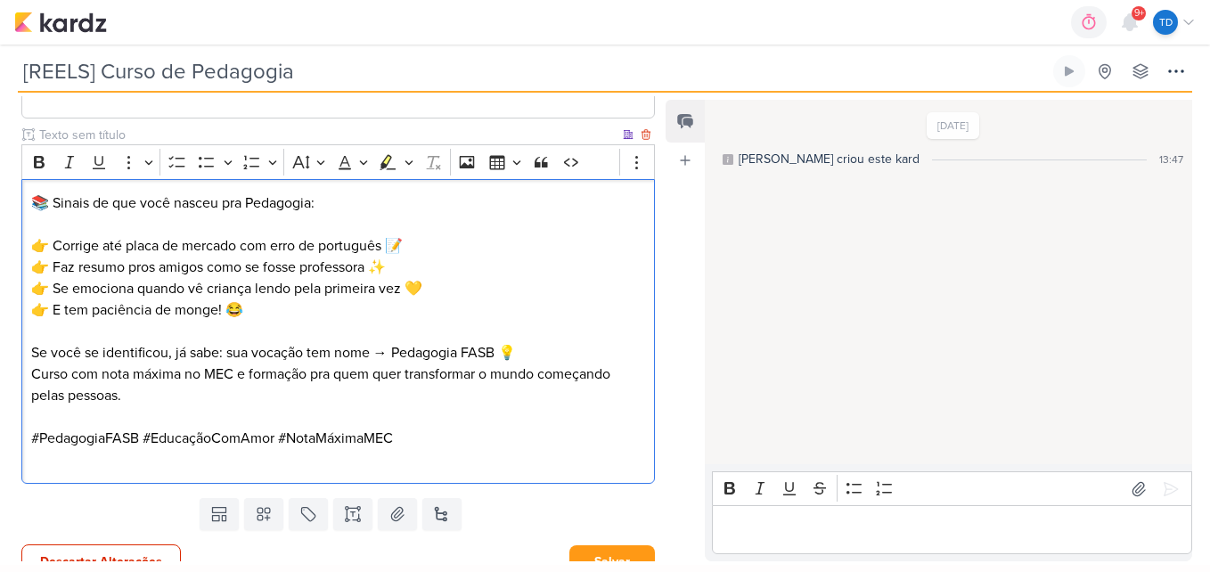
click at [531, 352] on p "Se você se identificou, já sabe: sua vocação tem nome → Pedagogia FASB 💡 Curso …" at bounding box center [338, 374] width 615 height 64
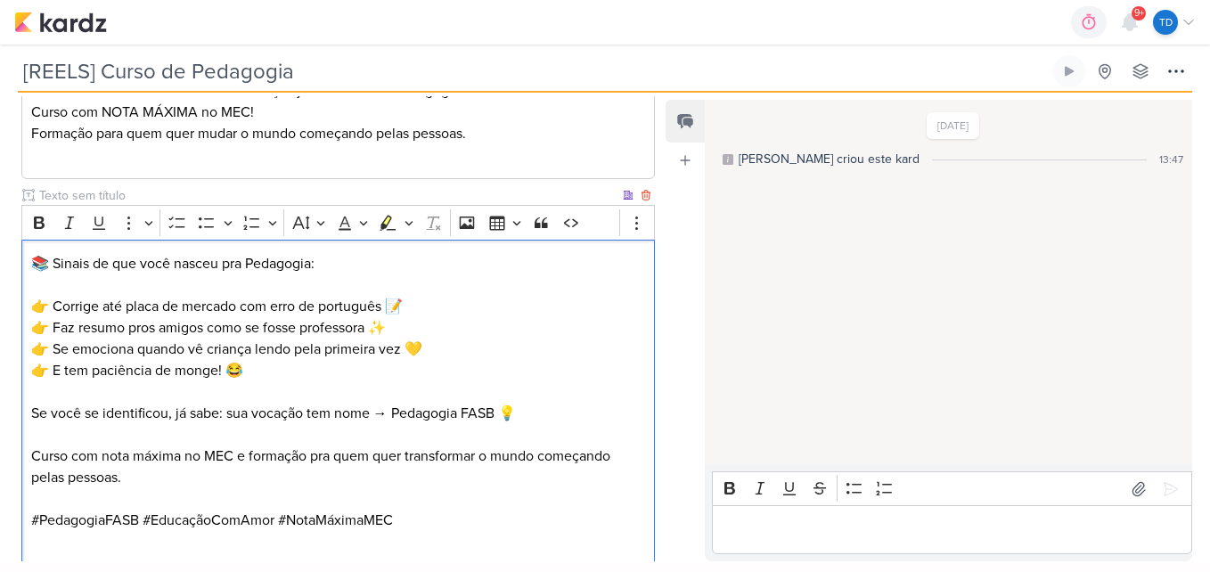
scroll to position [816, 0]
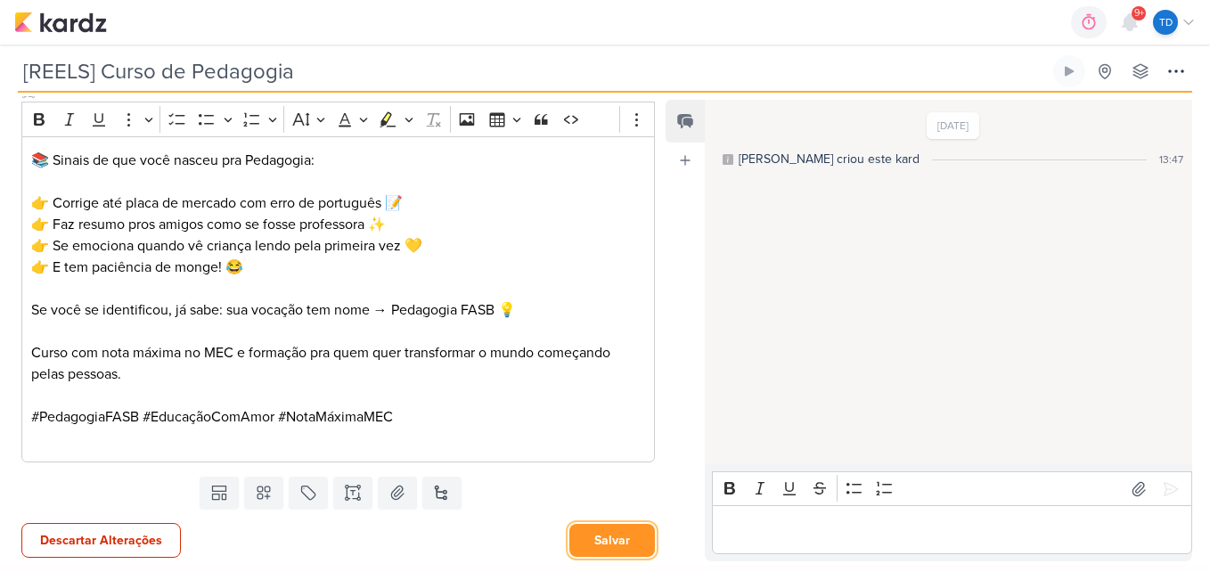
click at [618, 527] on button "Salvar" at bounding box center [612, 540] width 86 height 33
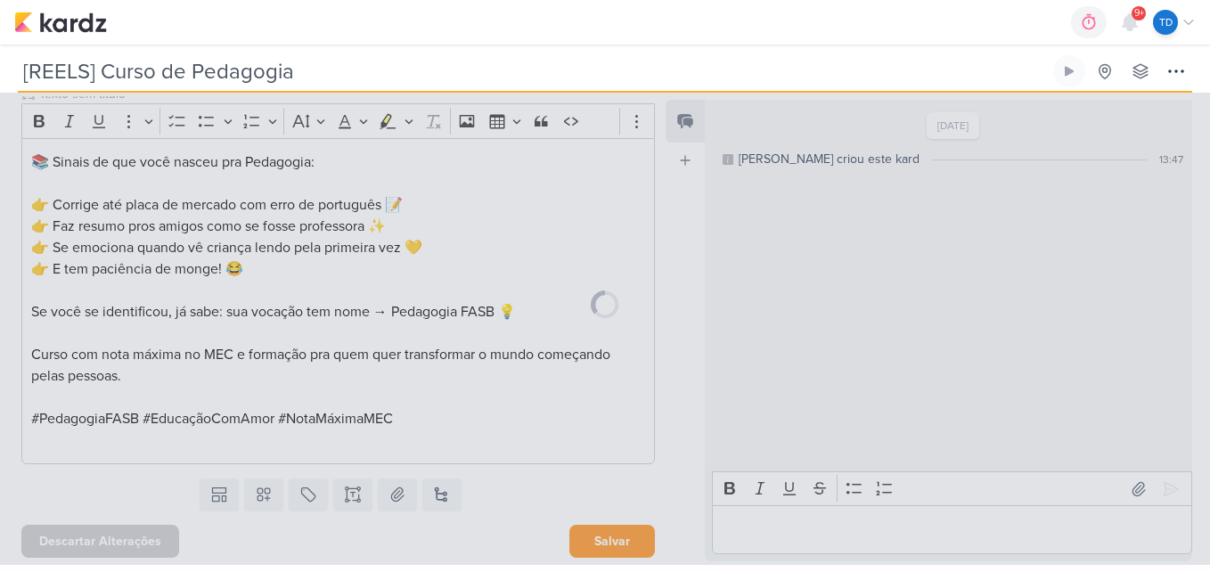
scroll to position [814, 0]
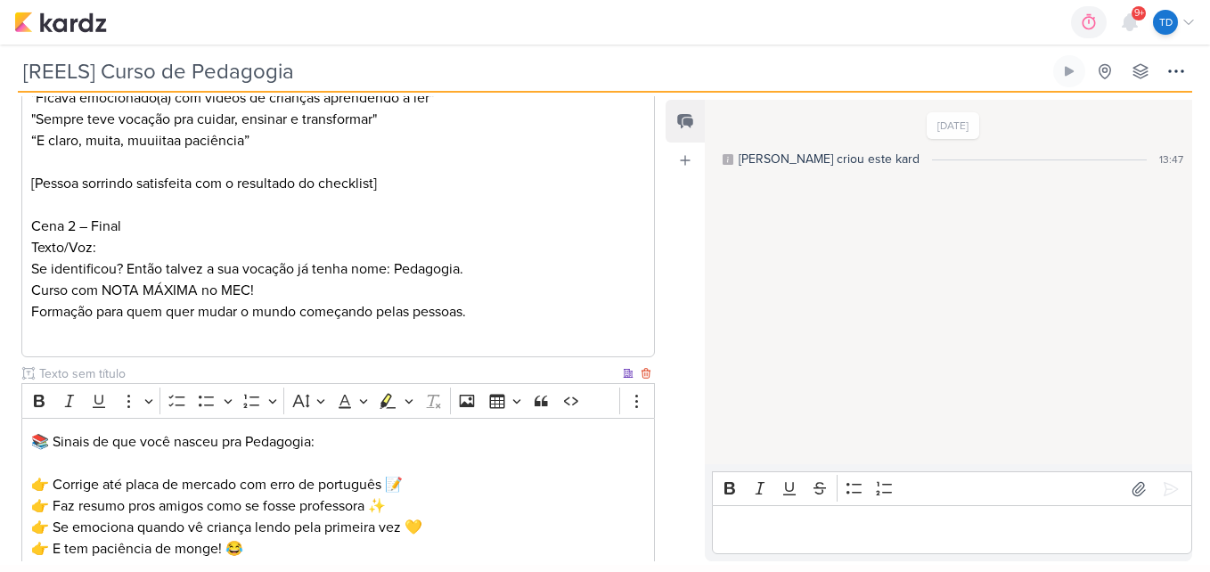
scroll to position [814, 0]
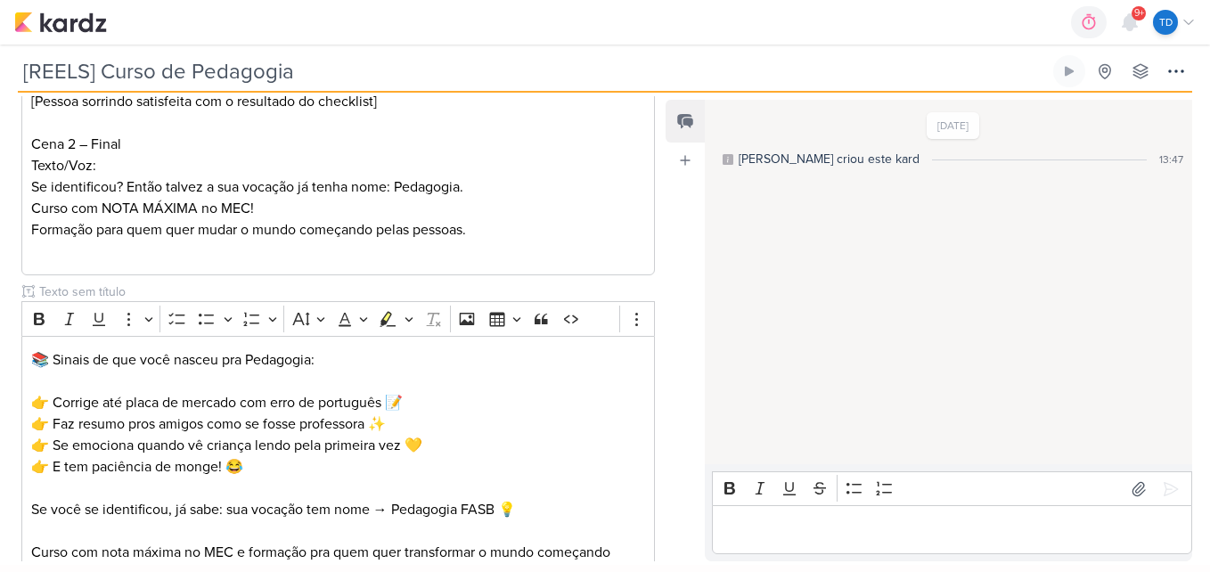
scroll to position [814, 0]
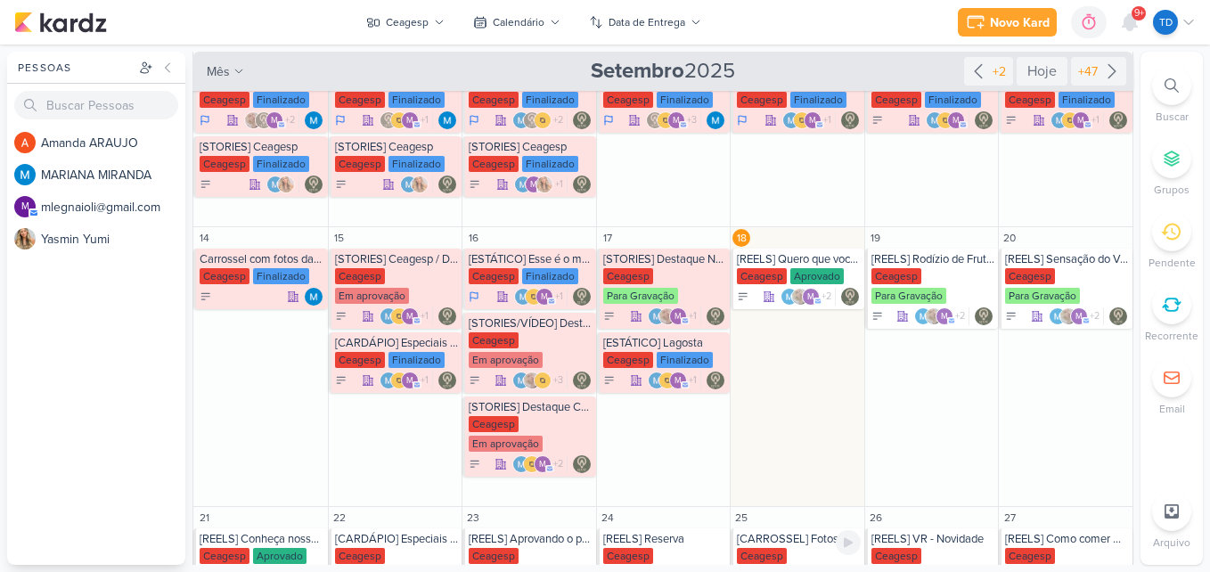
scroll to position [267, 0]
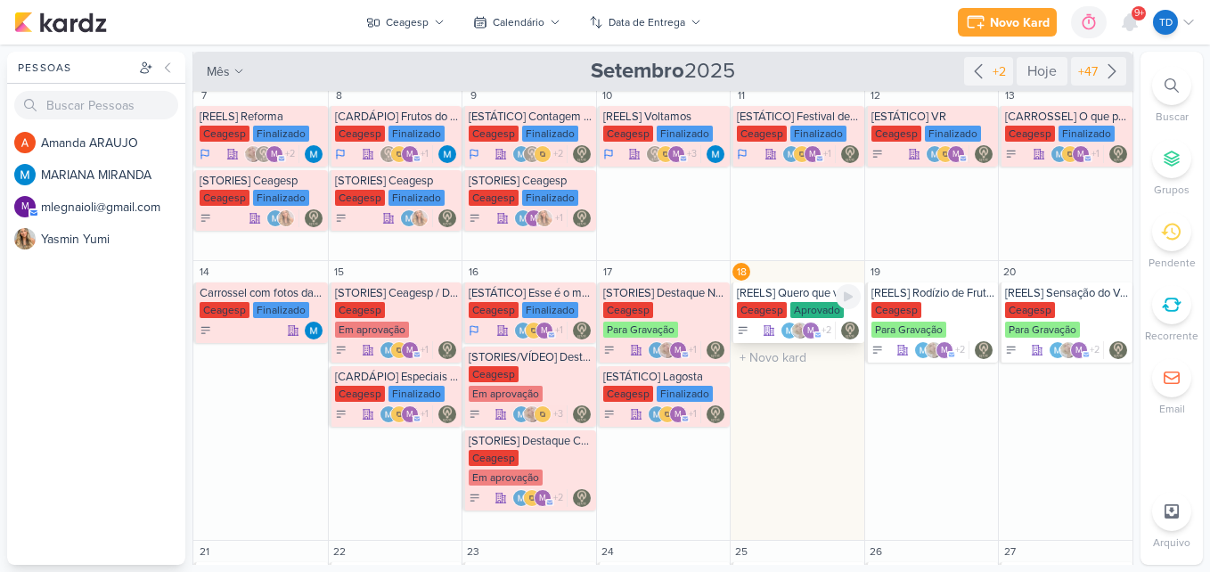
click at [813, 309] on div "Aprovado" at bounding box center [816, 310] width 53 height 16
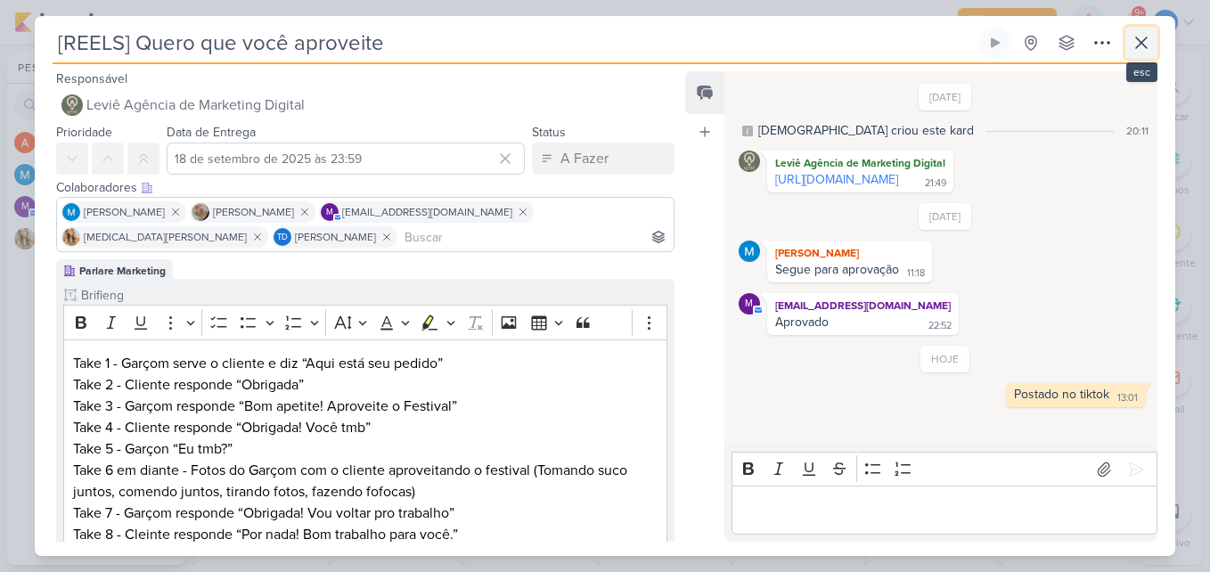
click at [1150, 49] on icon at bounding box center [1141, 42] width 21 height 21
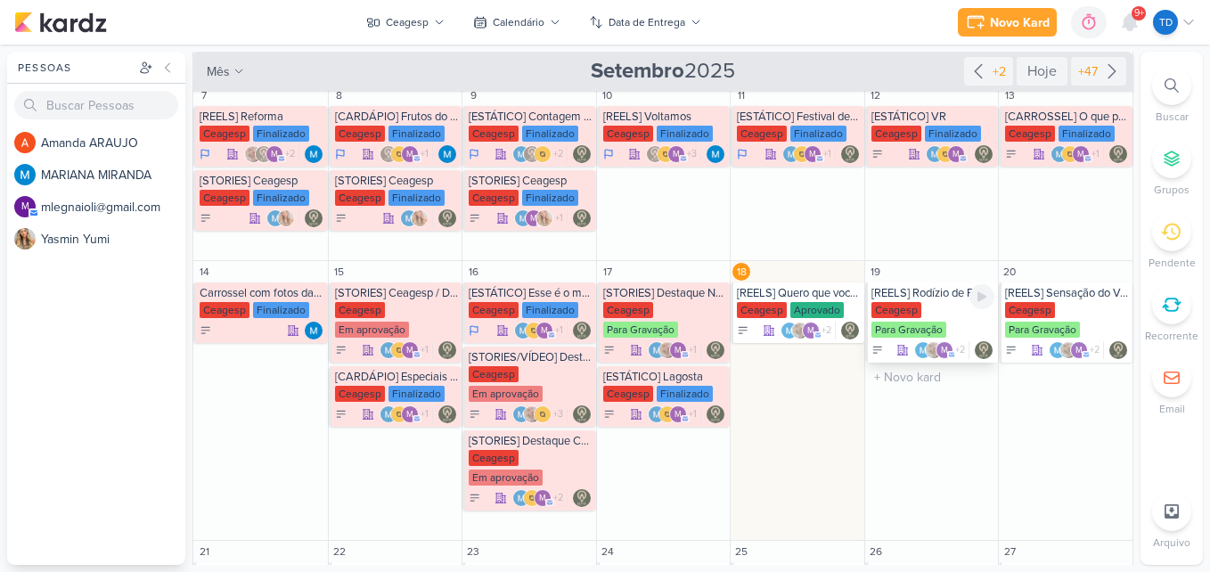
click at [934, 318] on div "Ceagesp Para Gravação" at bounding box center [934, 320] width 124 height 37
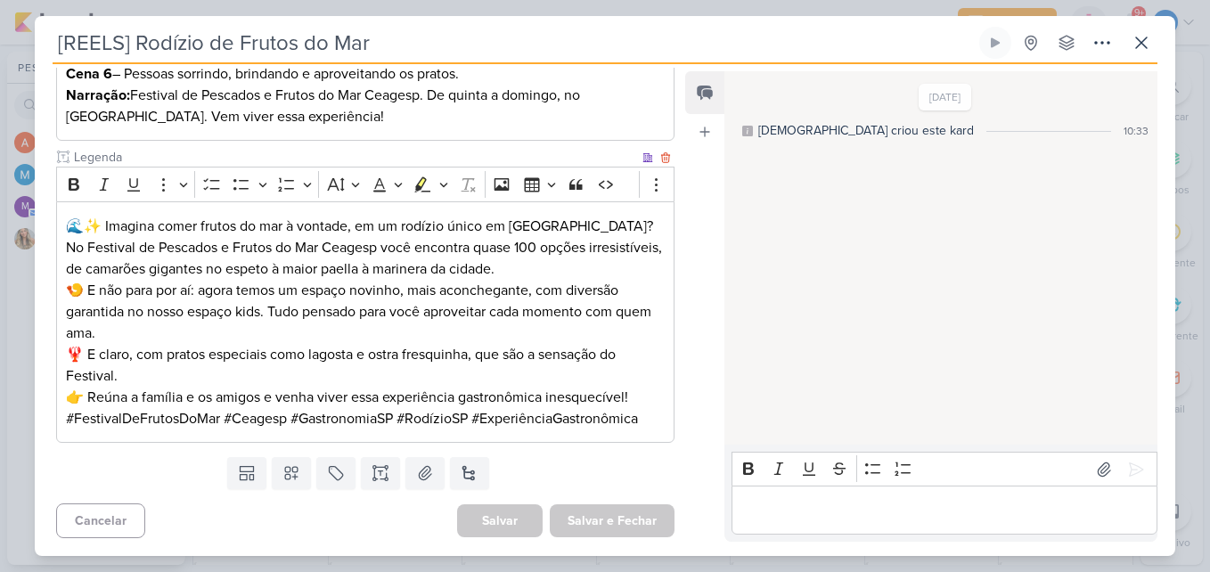
scroll to position [595, 0]
click at [1138, 38] on icon at bounding box center [1141, 42] width 11 height 11
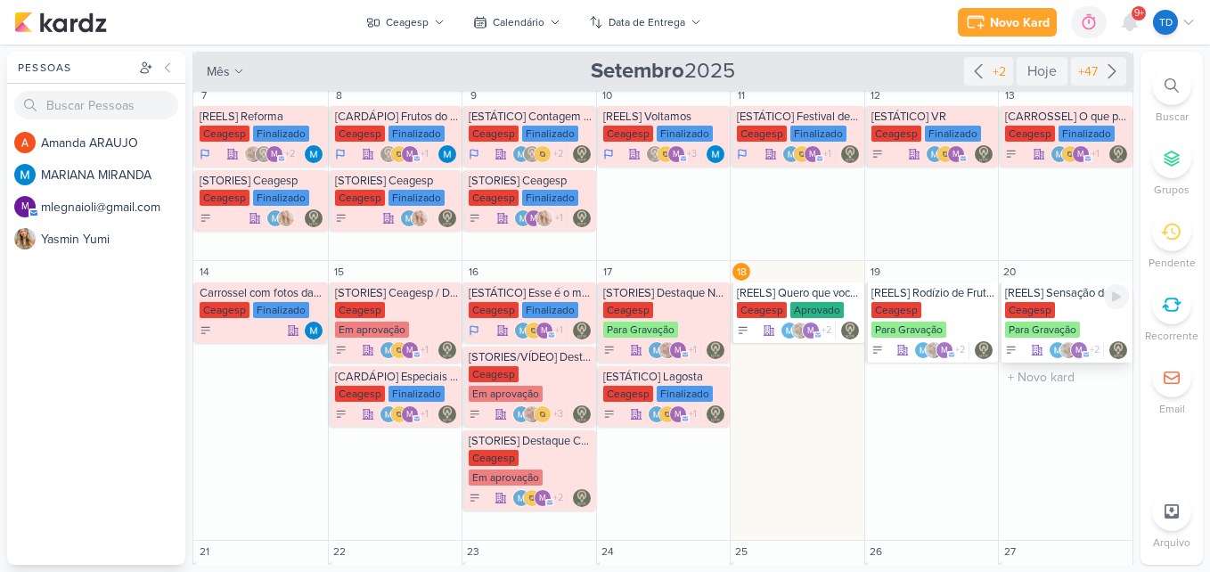
click at [1036, 298] on div "[REELS] Sensação do Verão - Espetão de Camarão" at bounding box center [1067, 293] width 124 height 14
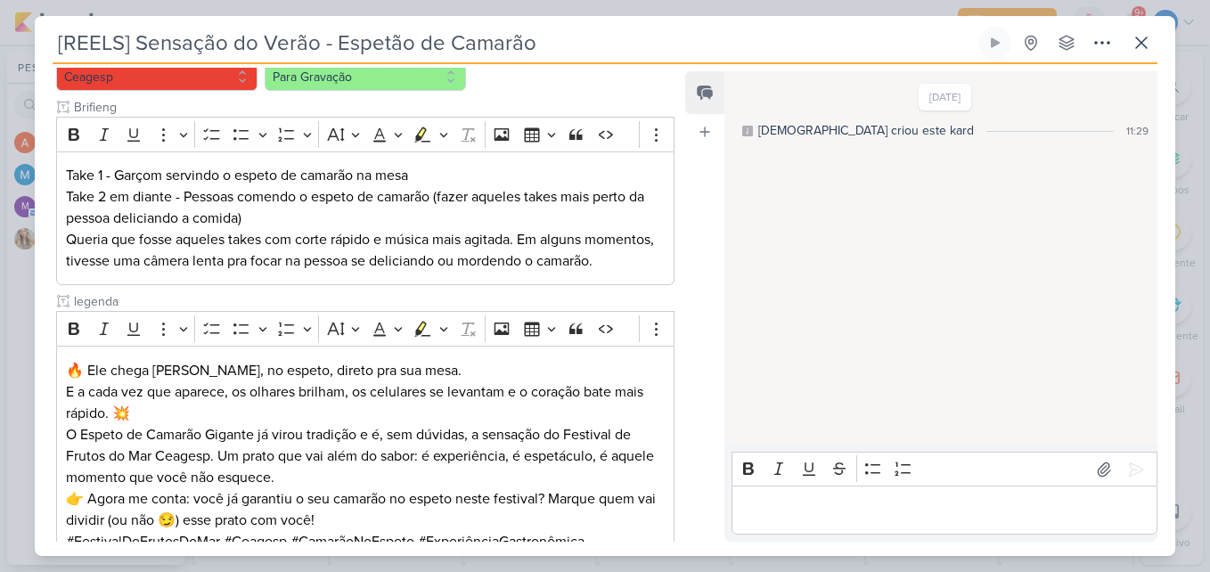
scroll to position [381, 0]
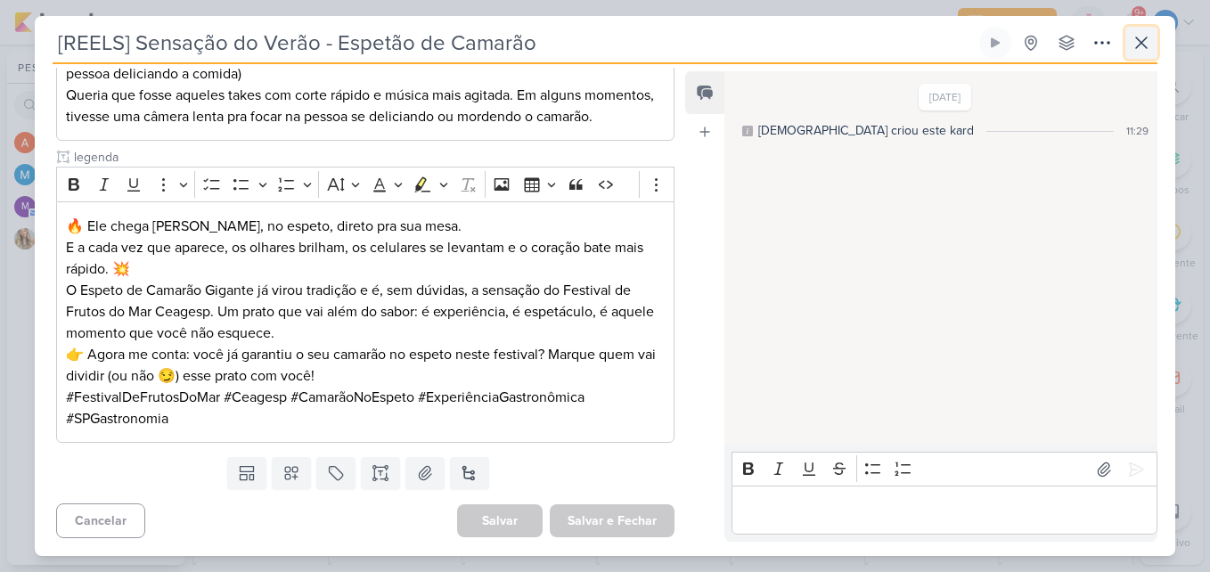
click at [1136, 50] on icon at bounding box center [1141, 42] width 21 height 21
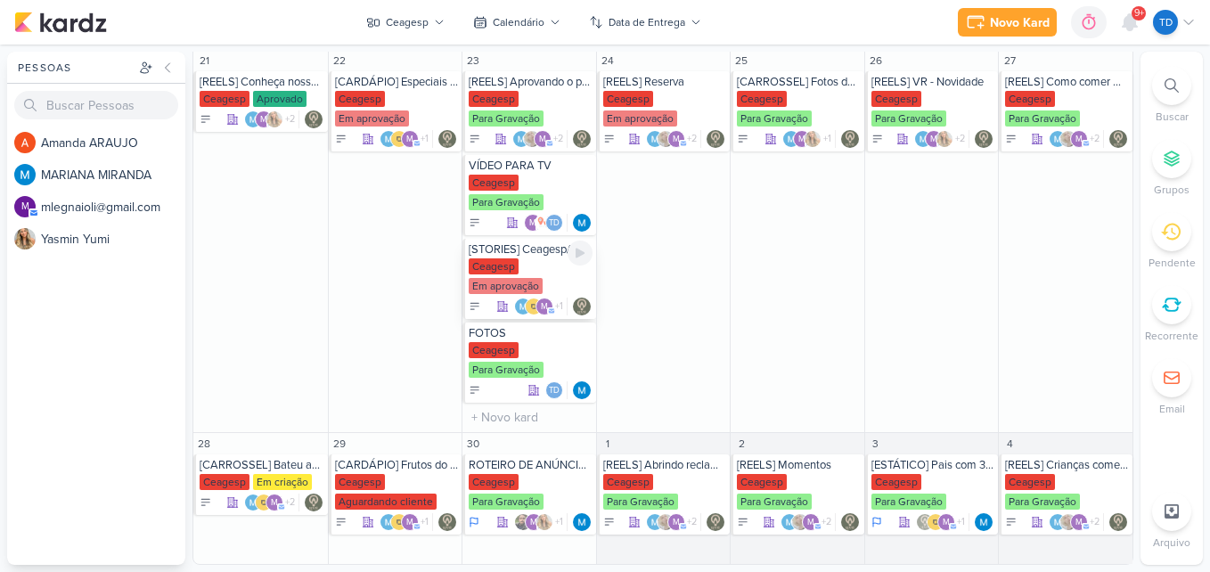
scroll to position [669, 0]
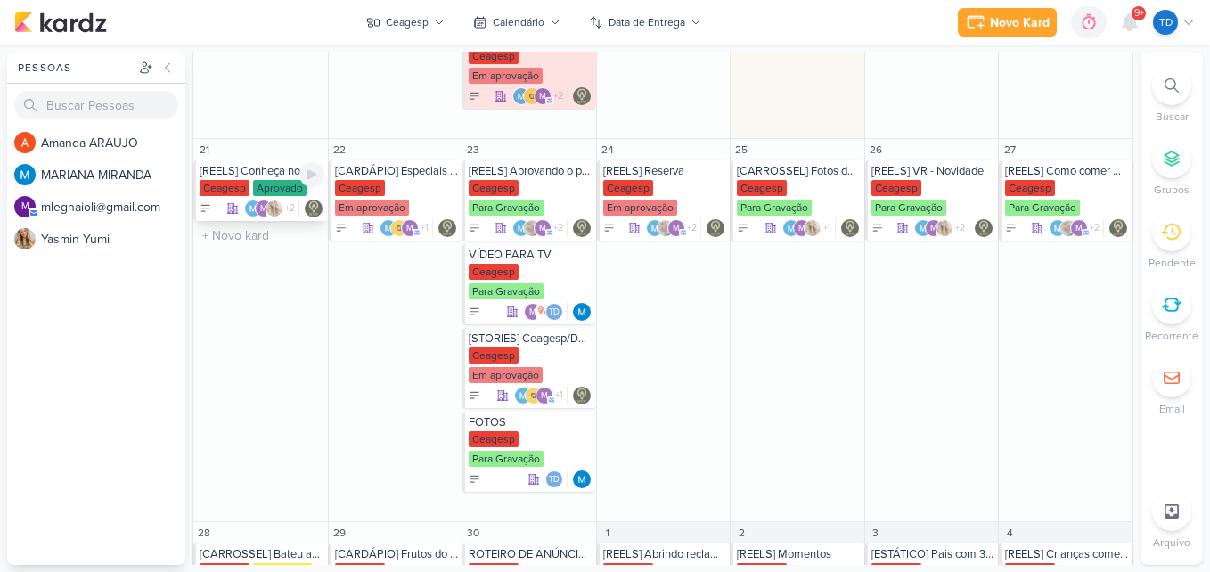
click at [249, 180] on div "Ceagesp Aprovado" at bounding box center [262, 189] width 125 height 18
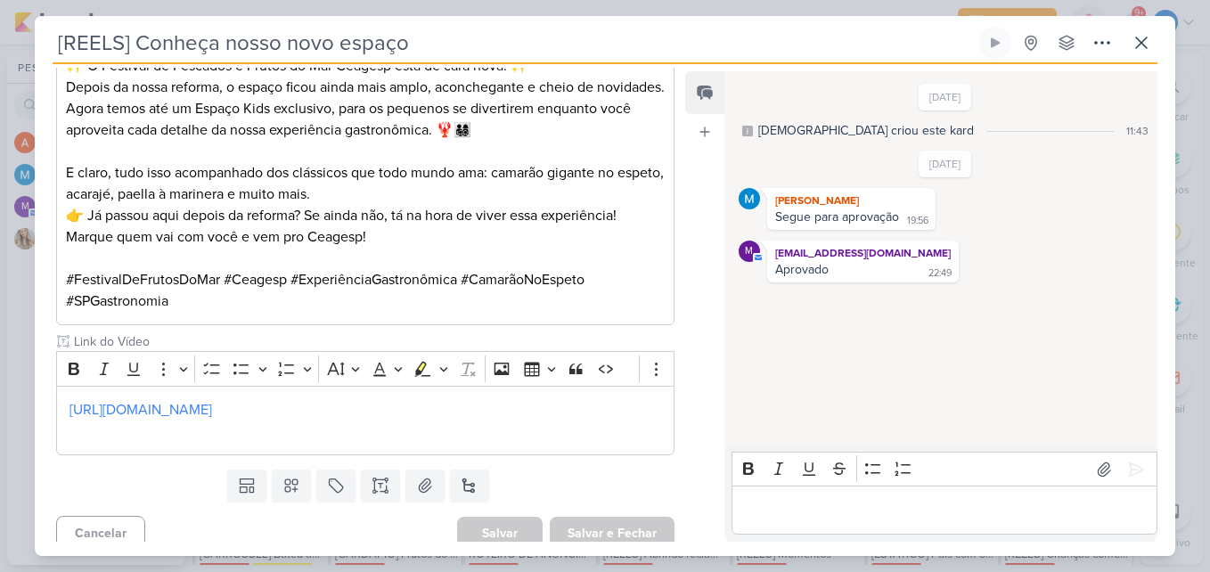
scroll to position [716, 0]
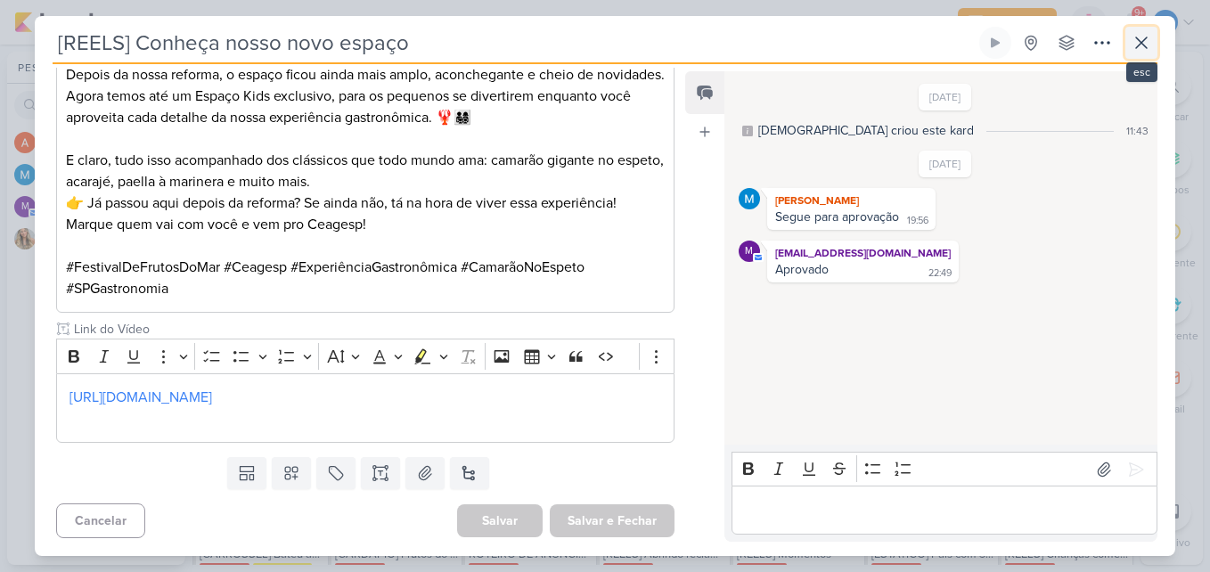
click at [1150, 50] on icon at bounding box center [1141, 42] width 21 height 21
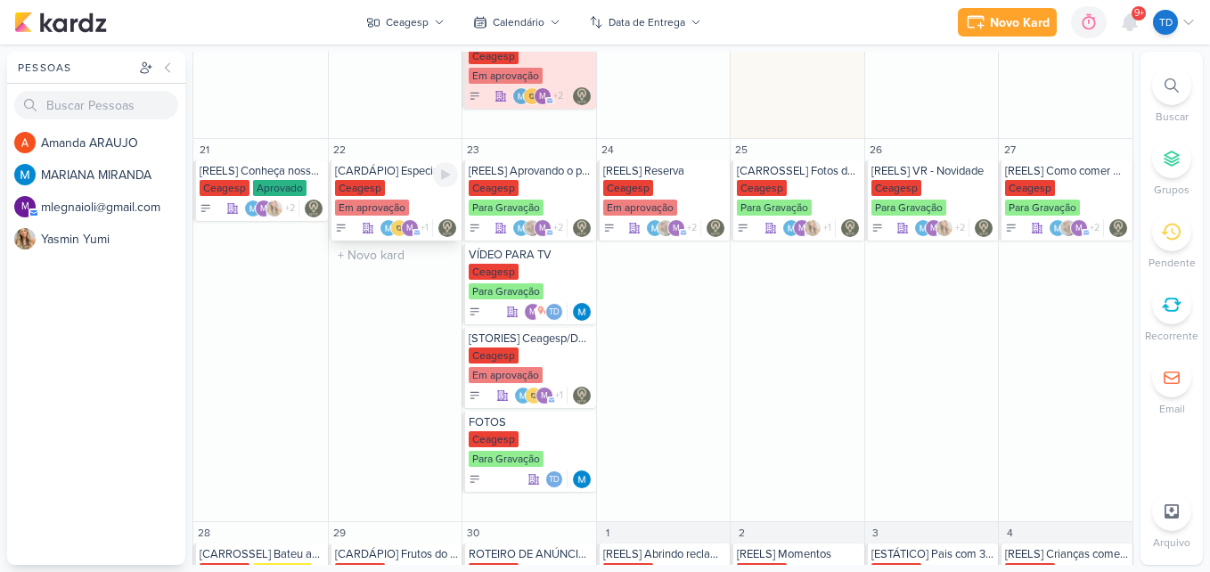
click at [408, 192] on div "Ceagesp Em aprovação" at bounding box center [397, 198] width 124 height 37
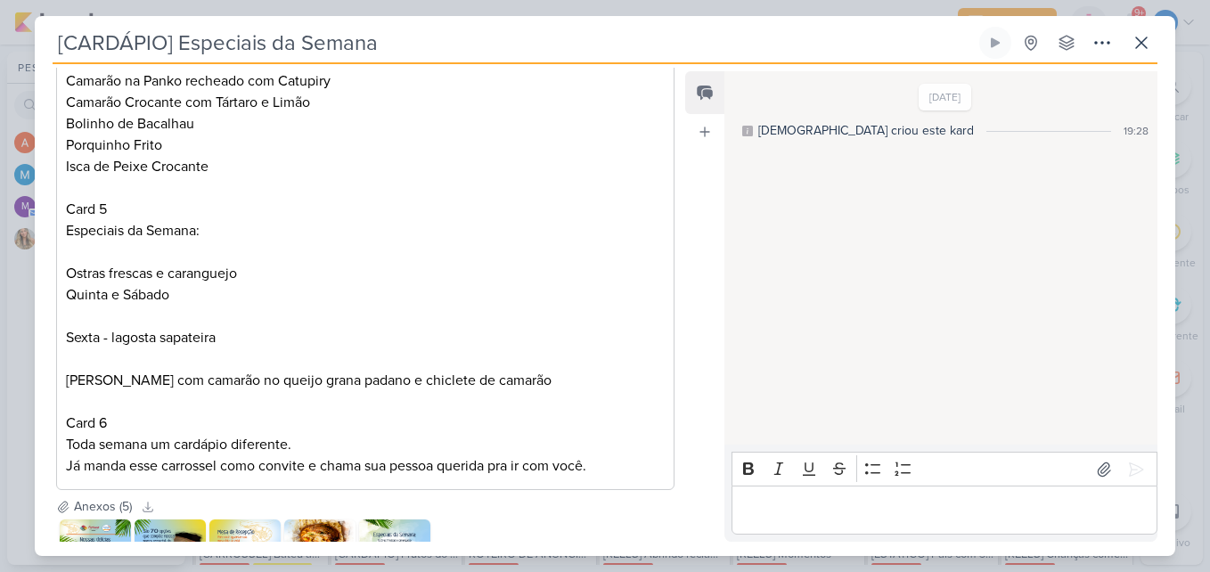
scroll to position [1125, 0]
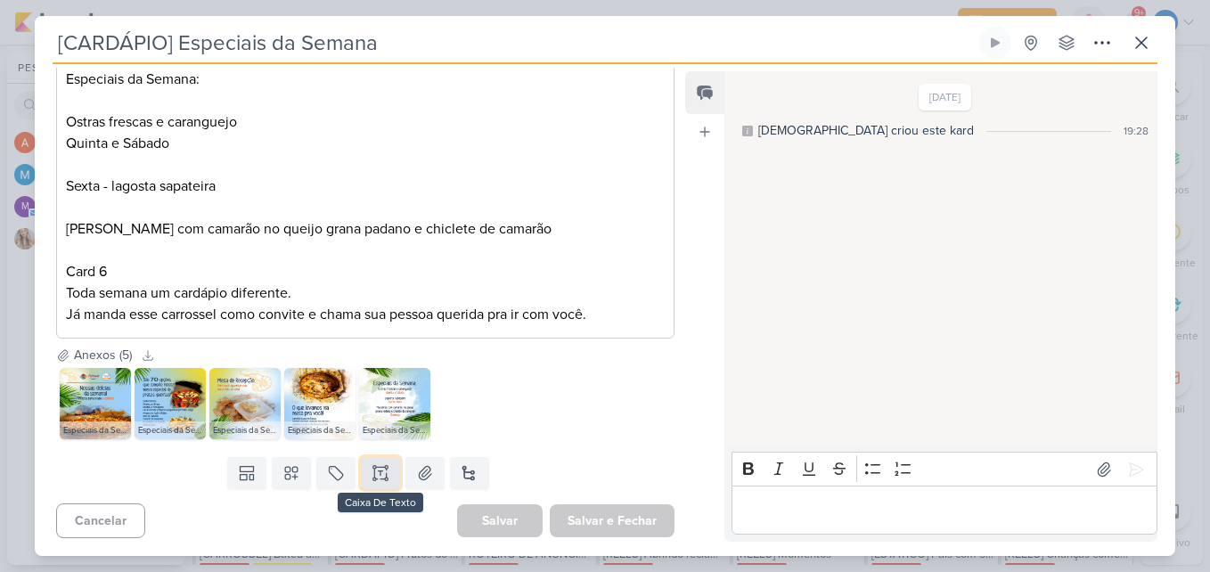
click at [373, 473] on icon at bounding box center [381, 473] width 18 height 18
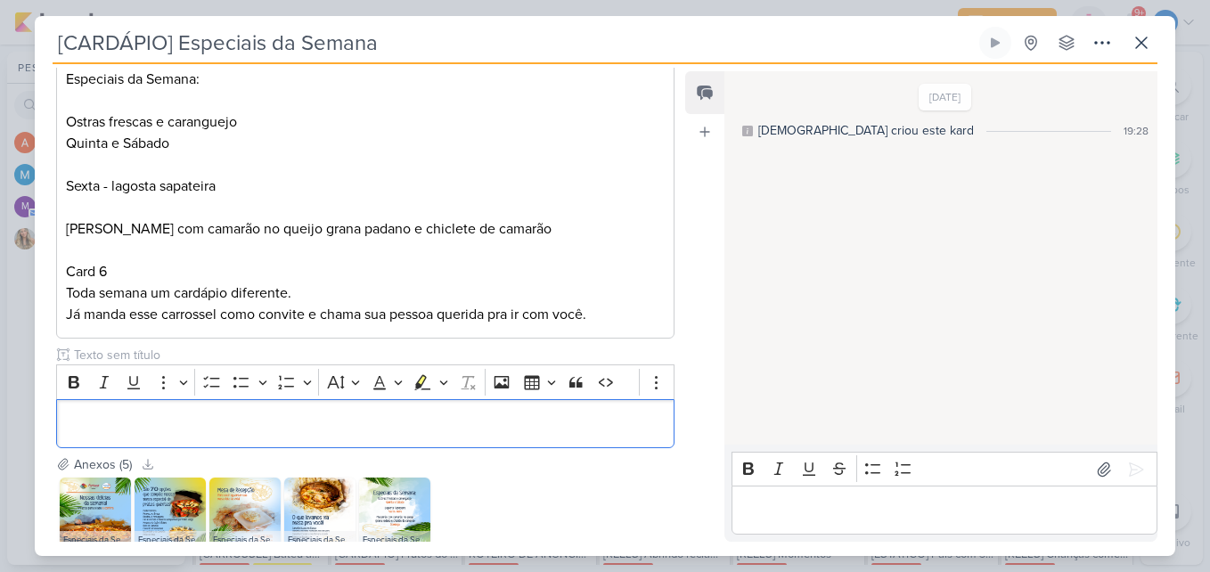
click at [126, 351] on input "text" at bounding box center [354, 355] width 569 height 19
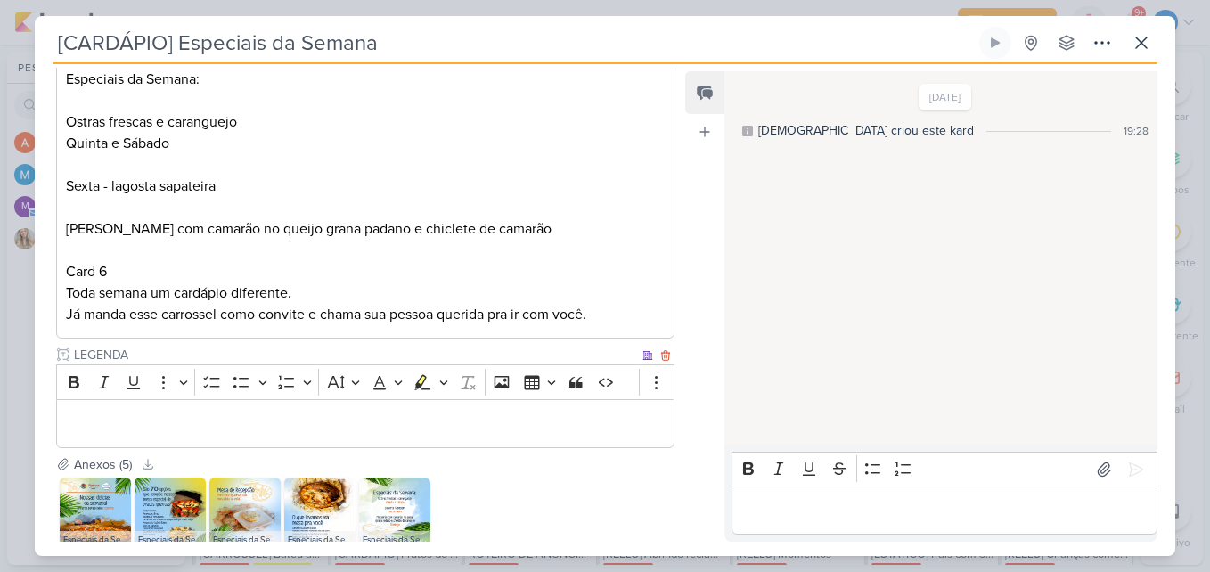
type input "LEGENDA"
click at [202, 421] on p "Editor editing area: main" at bounding box center [365, 423] width 599 height 21
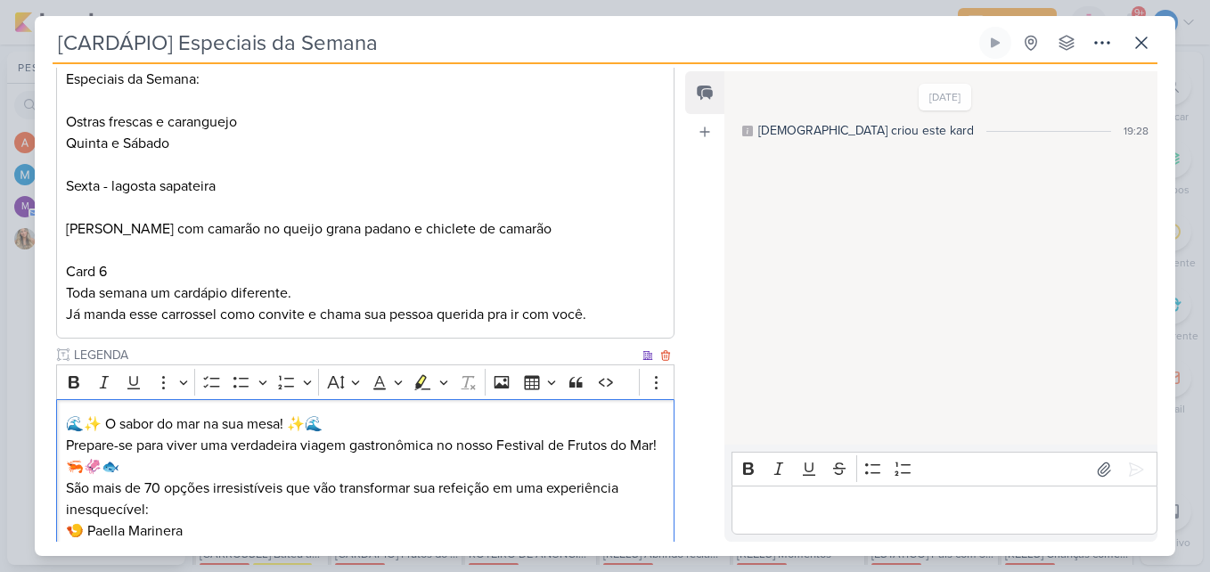
scroll to position [1422, 0]
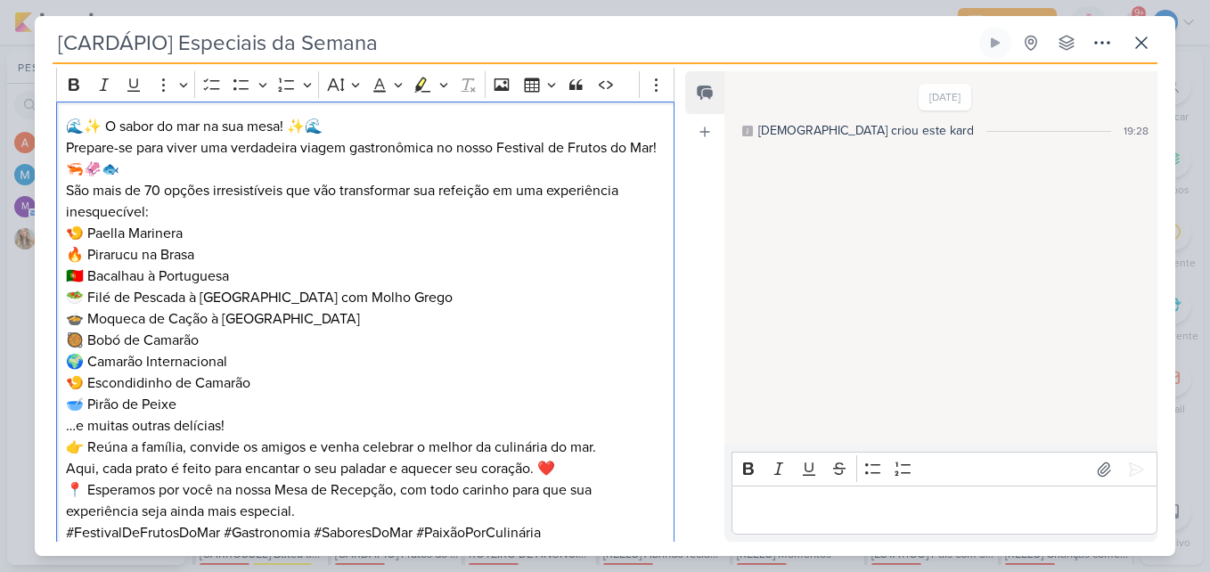
click at [103, 124] on p "🌊✨ O sabor do mar na sua mesa! ✨🌊" at bounding box center [365, 126] width 599 height 21
click at [378, 130] on p "🌊✨ O sabor do mar na sua mesa! ✨🌊" at bounding box center [365, 126] width 599 height 21
drag, startPoint x: 94, startPoint y: 164, endPoint x: 45, endPoint y: 160, distance: 50.0
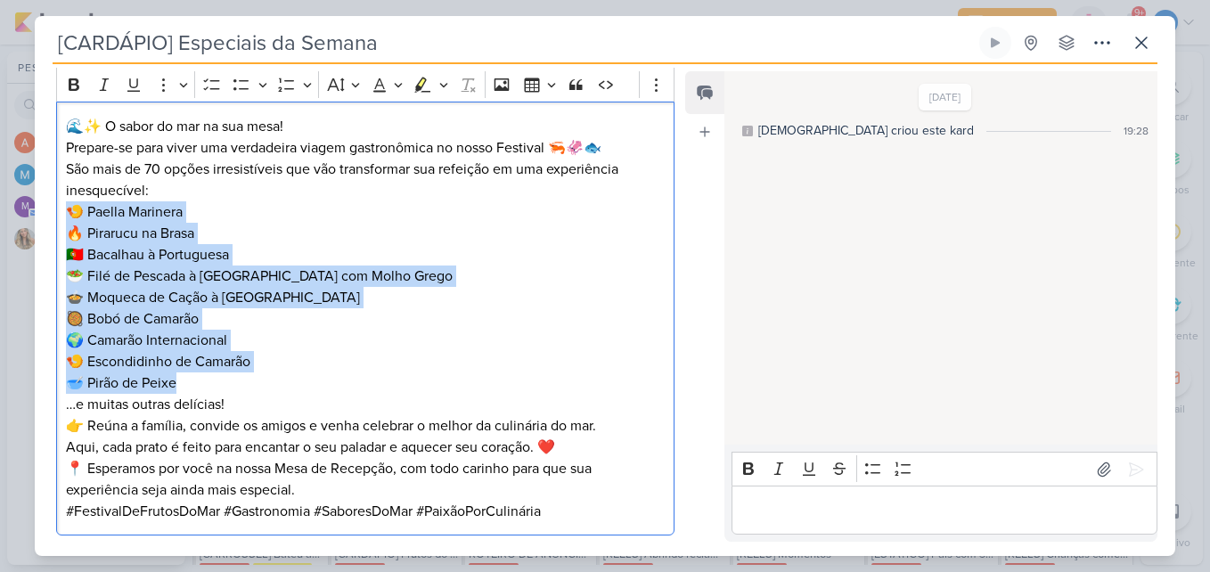
drag, startPoint x: 62, startPoint y: 209, endPoint x: 217, endPoint y: 389, distance: 237.7
click at [217, 389] on div "🌊✨ O sabor do mar na sua mesa! Prepare-se para viver uma verdadeira viagem gast…" at bounding box center [365, 319] width 618 height 434
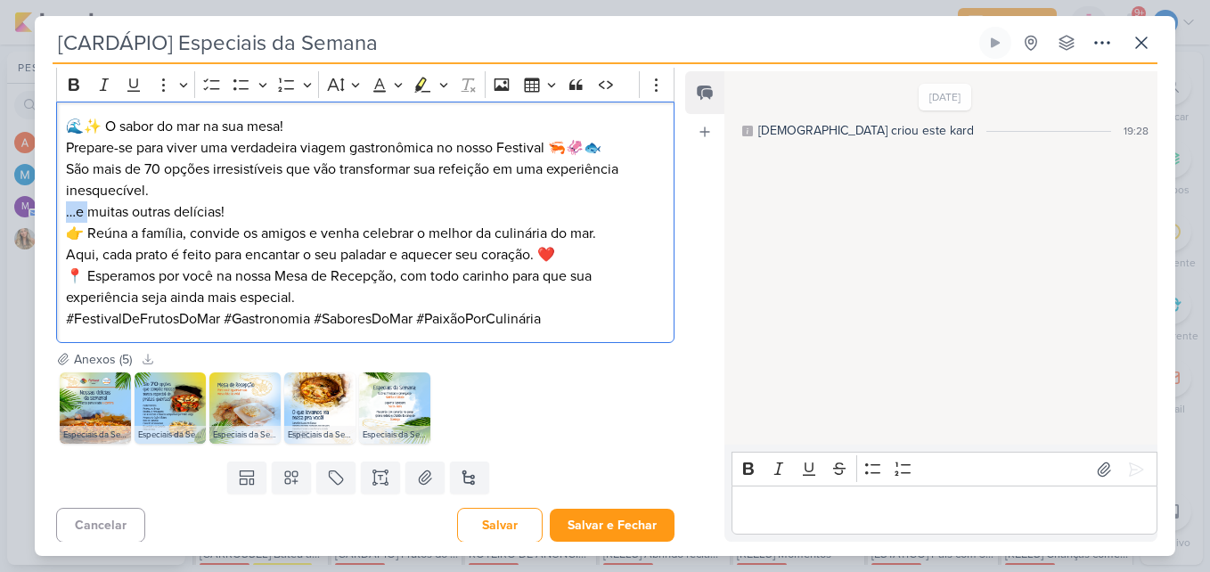
drag, startPoint x: 86, startPoint y: 210, endPoint x: 59, endPoint y: 219, distance: 28.2
click at [59, 219] on div "🌊✨ O sabor do mar na sua mesa! Prepare-se para viver uma verdadeira viagem gast…" at bounding box center [365, 222] width 618 height 241
click at [74, 211] on p "São mais de 70 opções irresistíveis que vão transformar sua refeição em uma exp…" at bounding box center [365, 191] width 599 height 64
drag, startPoint x: 150, startPoint y: 212, endPoint x: 111, endPoint y: 212, distance: 38.3
click at [111, 212] on p "São mais de 70 opções irresistíveis que vão transformar sua refeição em uma exp…" at bounding box center [365, 191] width 599 height 64
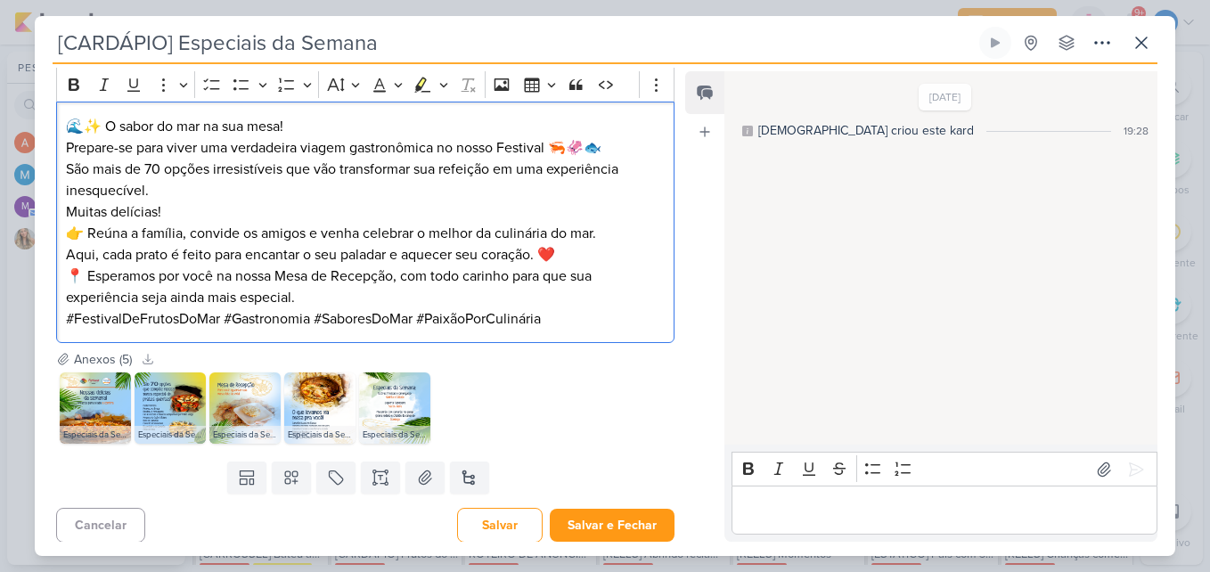
click at [187, 215] on p "São mais de 70 opções irresistíveis que vão transformar sua refeição em uma exp…" at bounding box center [365, 191] width 599 height 64
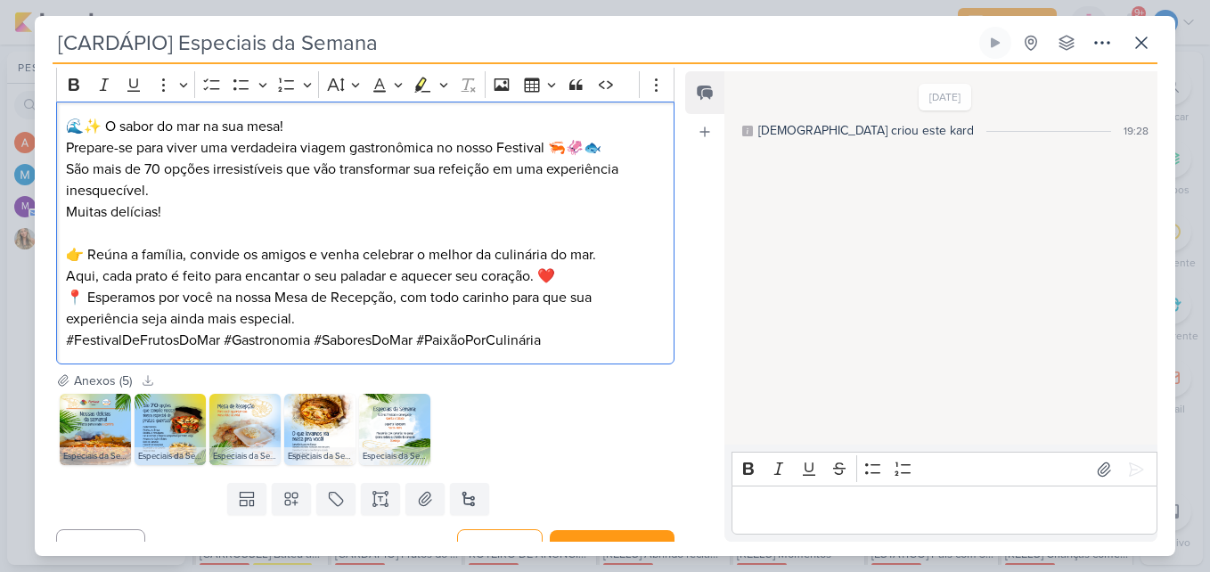
click at [168, 194] on p "São mais de 70 opções irresistíveis que vão transformar sua refeição em uma exp…" at bounding box center [365, 191] width 599 height 64
click at [614, 141] on p "Prepare-se para viver uma verdadeira viagem gastronômica no nosso Festival 🦐🦑🐟" at bounding box center [365, 147] width 599 height 21
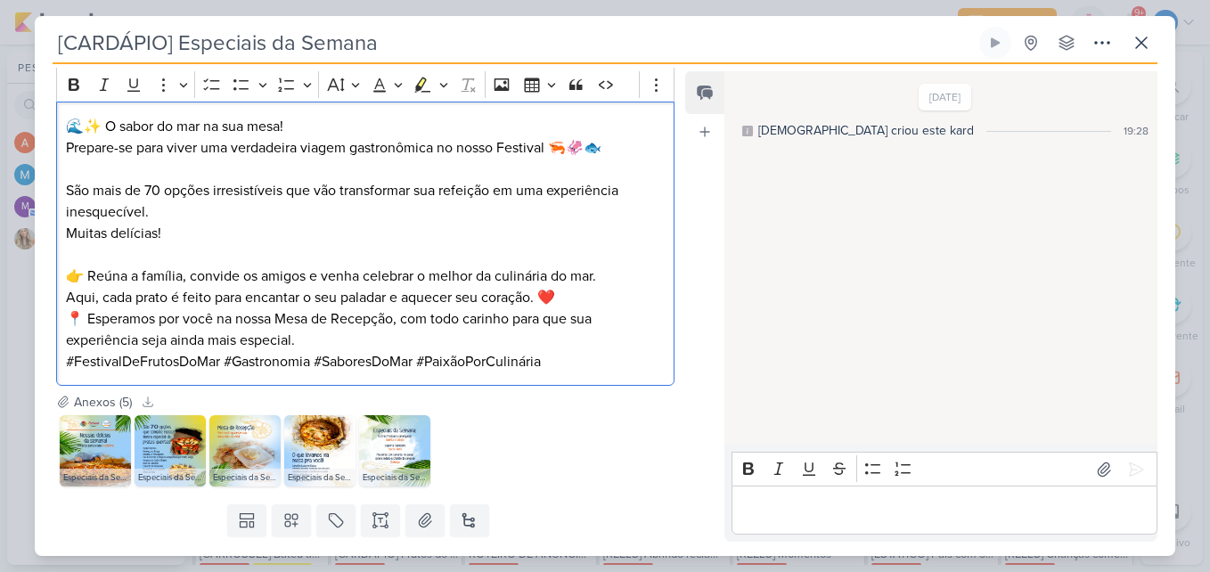
click at [566, 294] on p "👉 Reúna a família, convide os amigos e venha celebrar o melhor da culinária do …" at bounding box center [365, 287] width 599 height 43
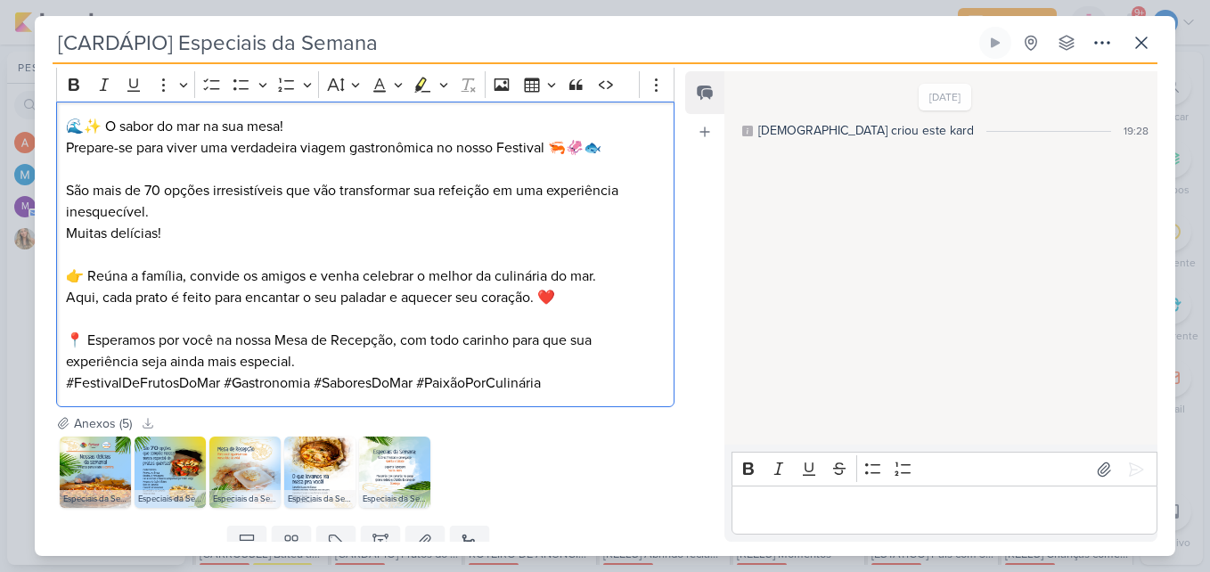
click at [300, 360] on p "📍 Esperamos por você na nossa Mesa de Recepção, com todo carinho para que sua e…" at bounding box center [365, 351] width 599 height 43
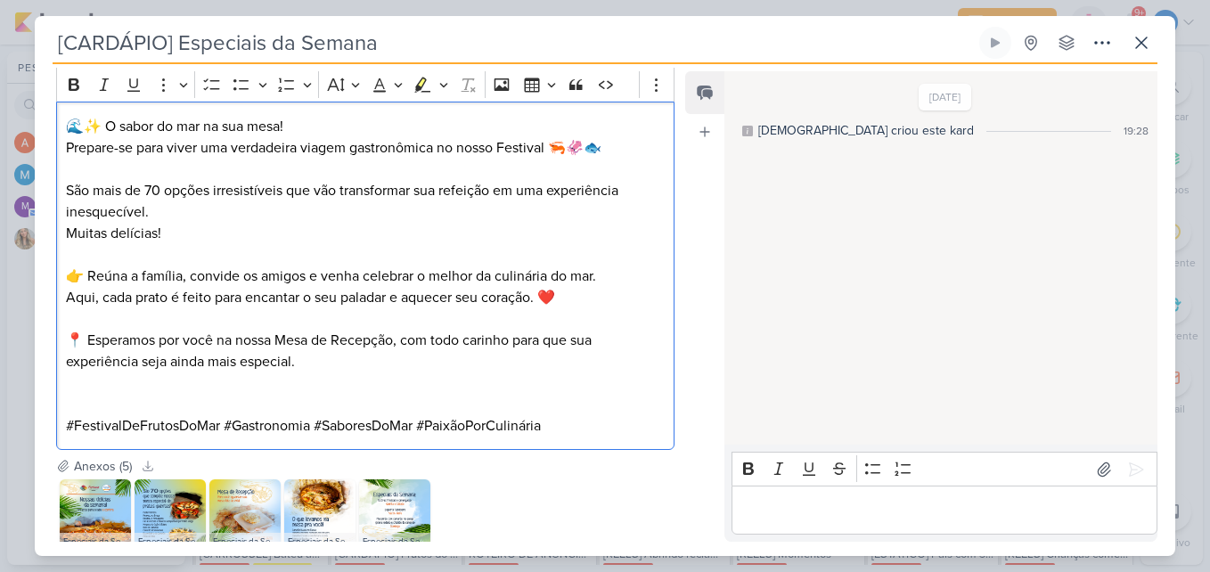
click at [309, 365] on p "📍 Esperamos por você na nossa Mesa de Recepção, com todo carinho para que sua e…" at bounding box center [365, 351] width 599 height 43
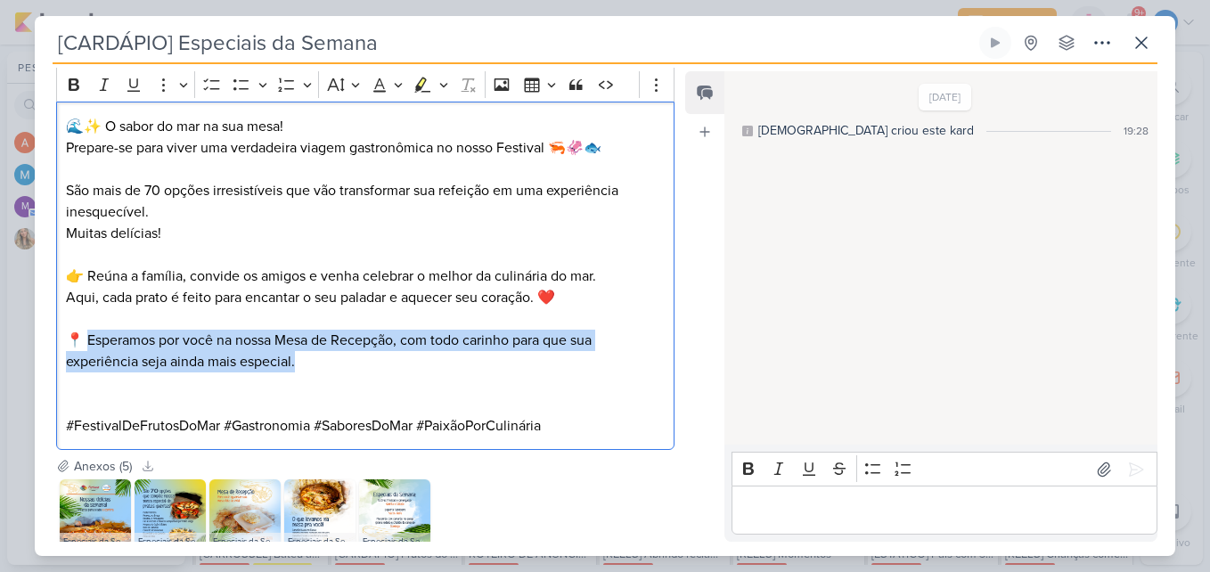
drag, startPoint x: 309, startPoint y: 365, endPoint x: 88, endPoint y: 339, distance: 222.6
click at [88, 339] on p "📍 Esperamos por você na nossa Mesa de Recepção, com todo carinho para que sua e…" at bounding box center [365, 351] width 599 height 43
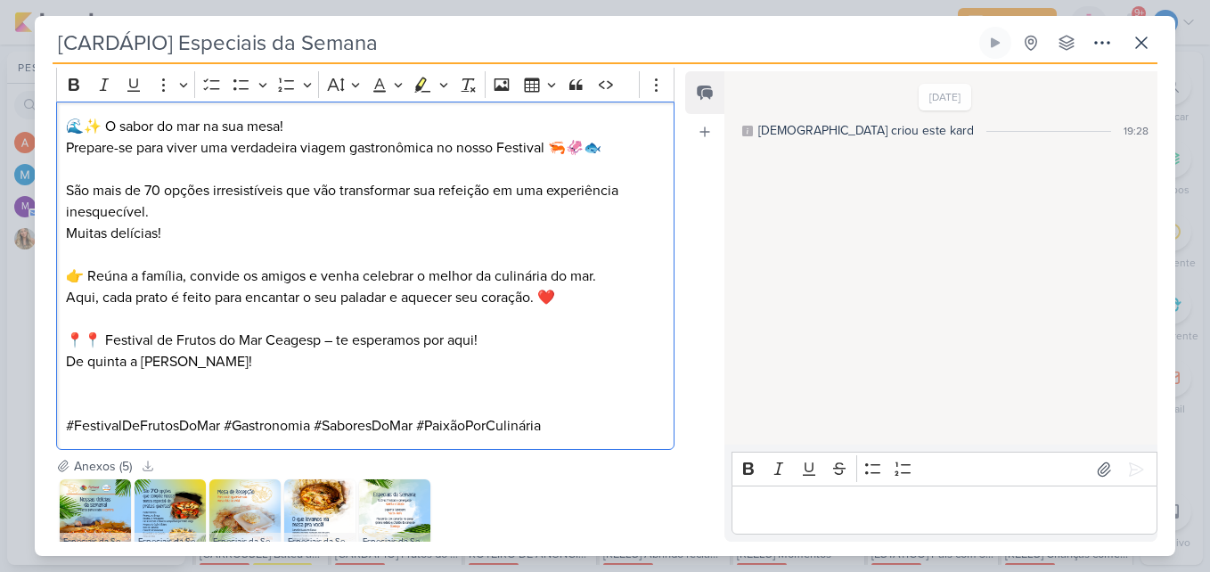
click at [92, 340] on span "📍 Festival de Frutos do Mar Ceagesp – te esperamos por aqui!" at bounding box center [281, 340] width 394 height 18
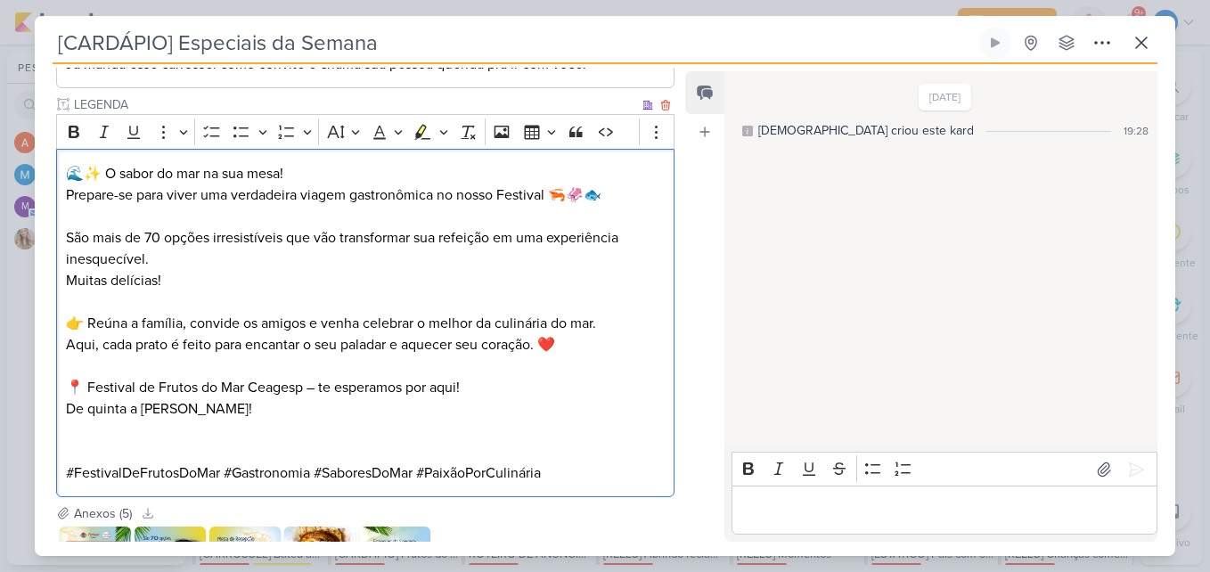
scroll to position [1333, 0]
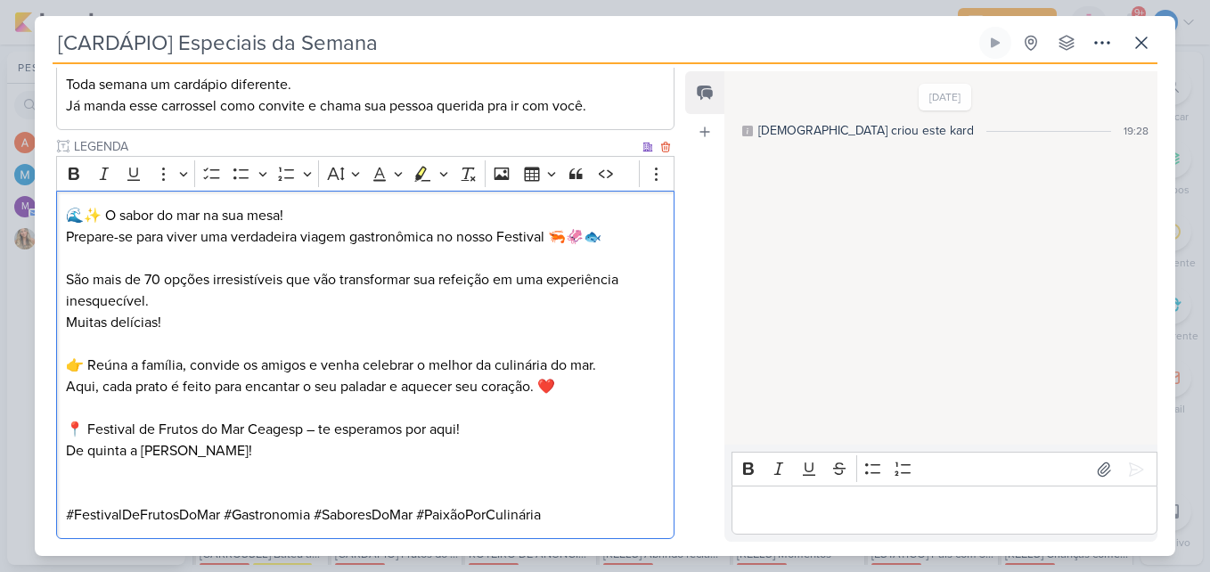
click at [319, 430] on span "📍 Festival de Frutos do Mar Ceagesp – te esperamos por aqui!" at bounding box center [263, 430] width 394 height 18
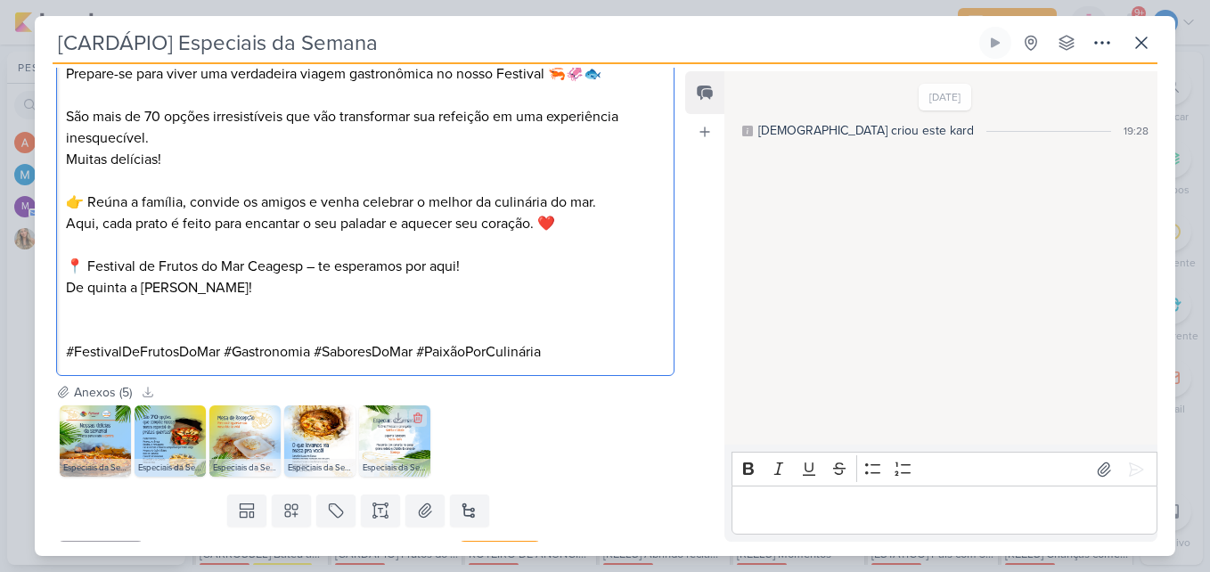
scroll to position [1534, 0]
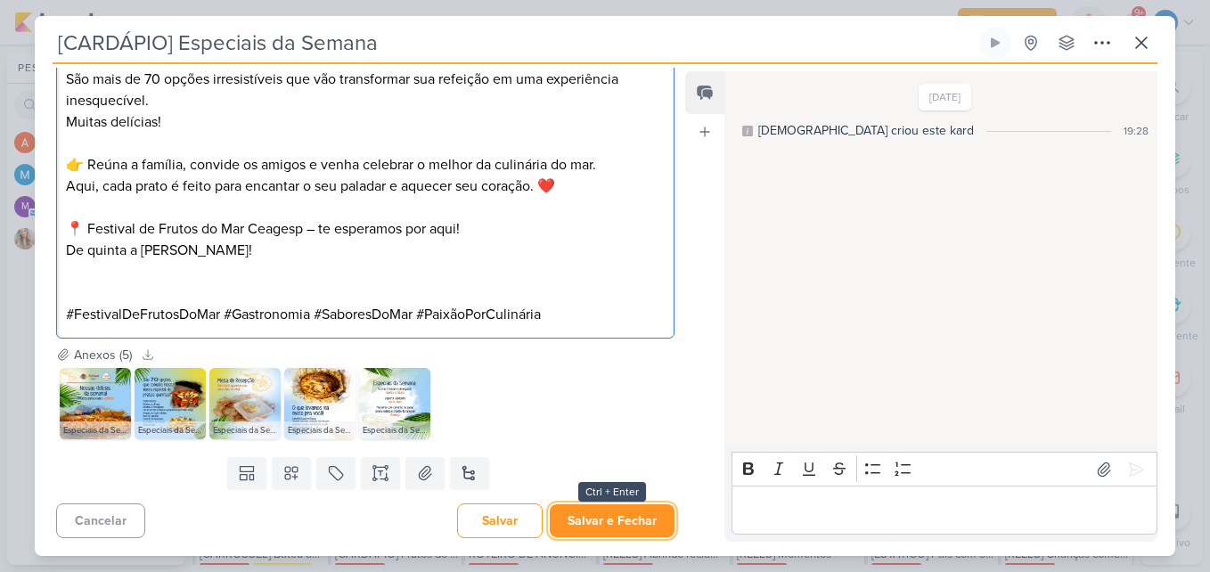
click at [596, 511] on button "Salvar e Fechar" at bounding box center [612, 520] width 125 height 33
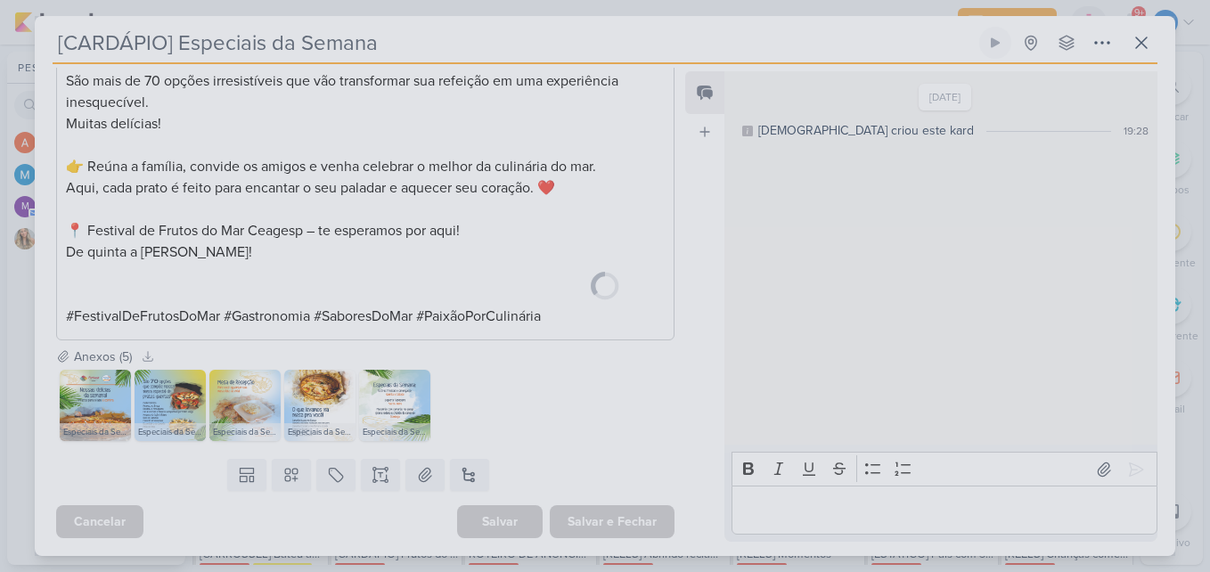
scroll to position [1532, 0]
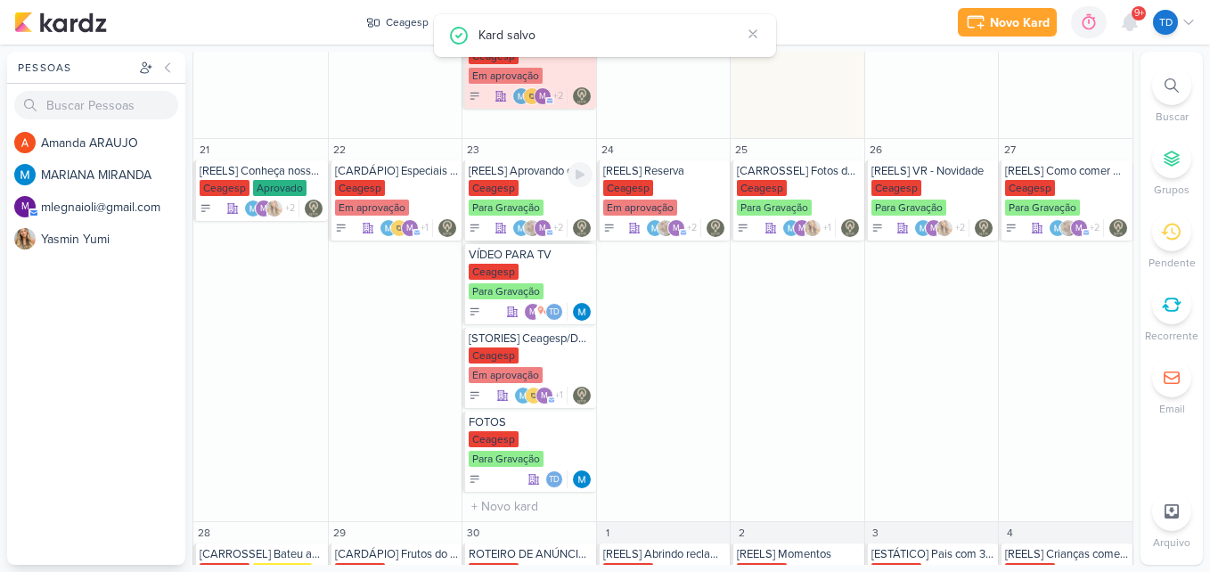
click at [512, 178] on div "[REELS] Aprovando o prato Ceagesp Para Gravação m +2" at bounding box center [529, 200] width 134 height 80
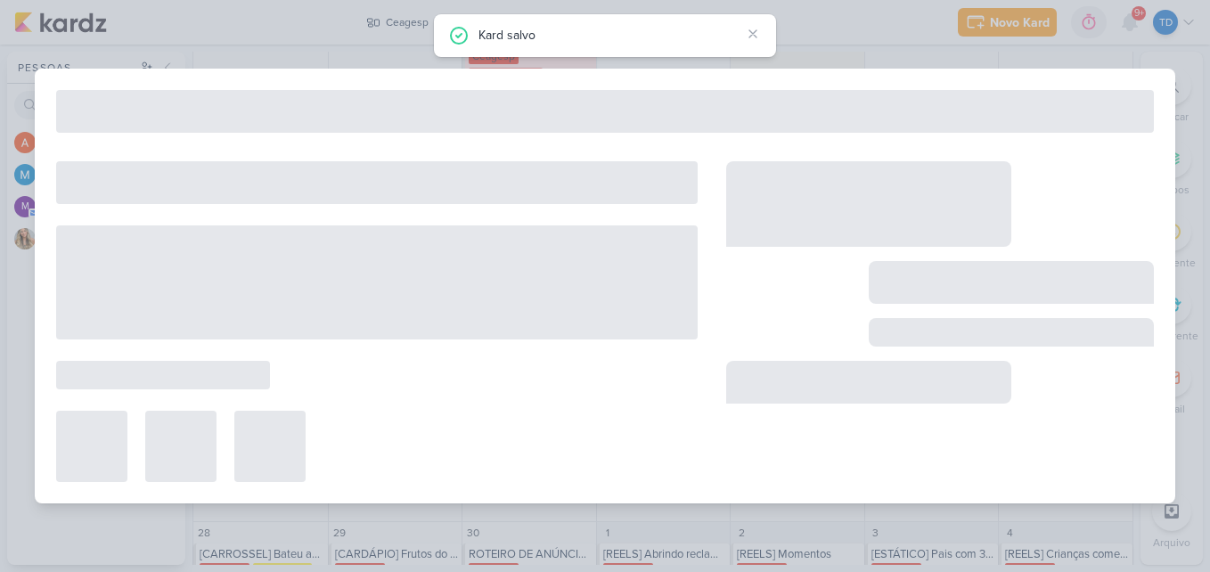
type input "[REELS] Aprovando o prato"
type input "23 de setembro de 2025 às 23:59"
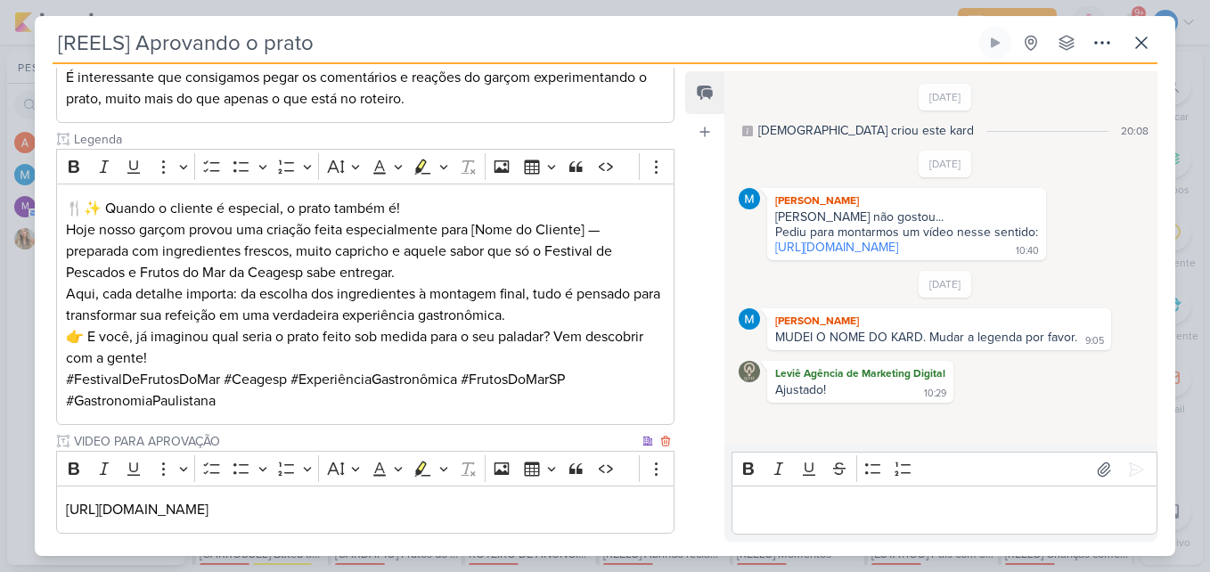
scroll to position [593, 0]
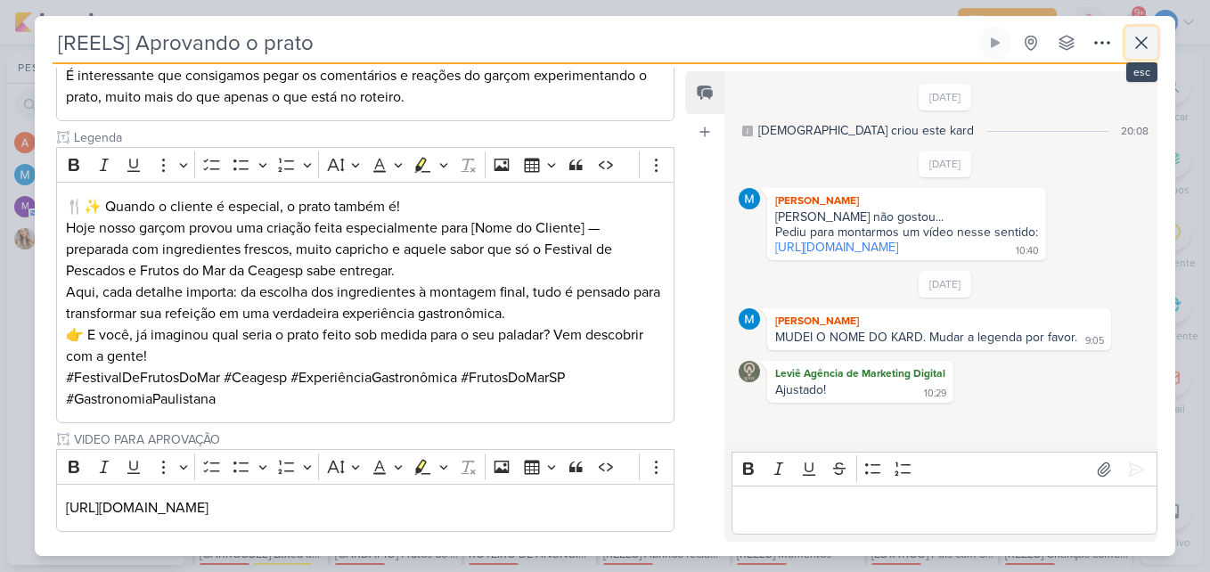
click at [1140, 37] on icon at bounding box center [1141, 42] width 21 height 21
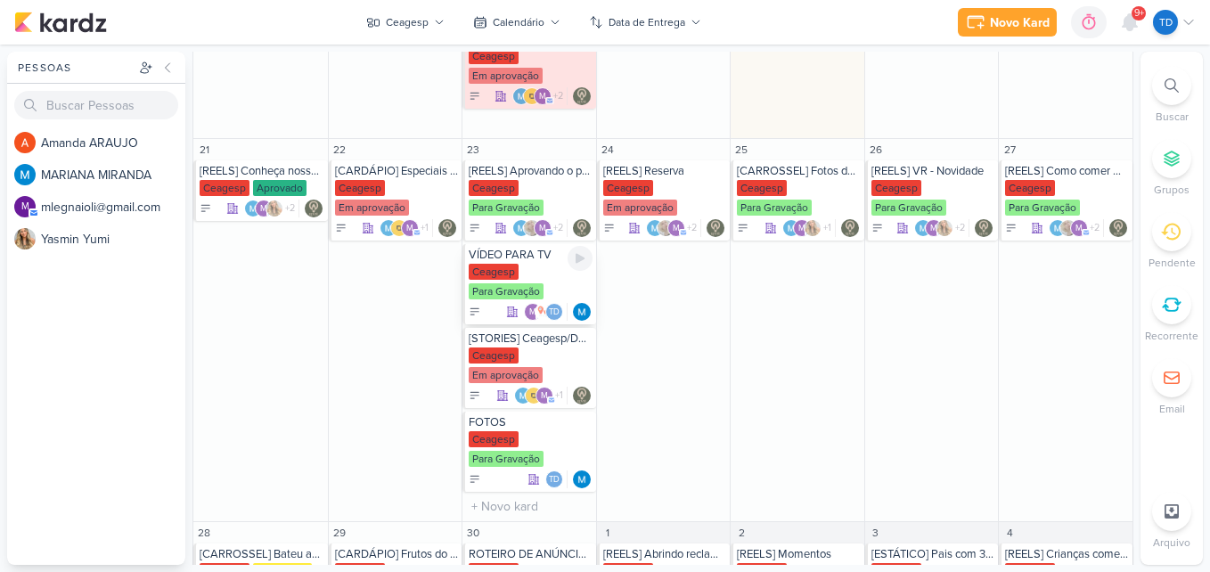
click at [516, 273] on div "Ceagesp" at bounding box center [494, 272] width 50 height 16
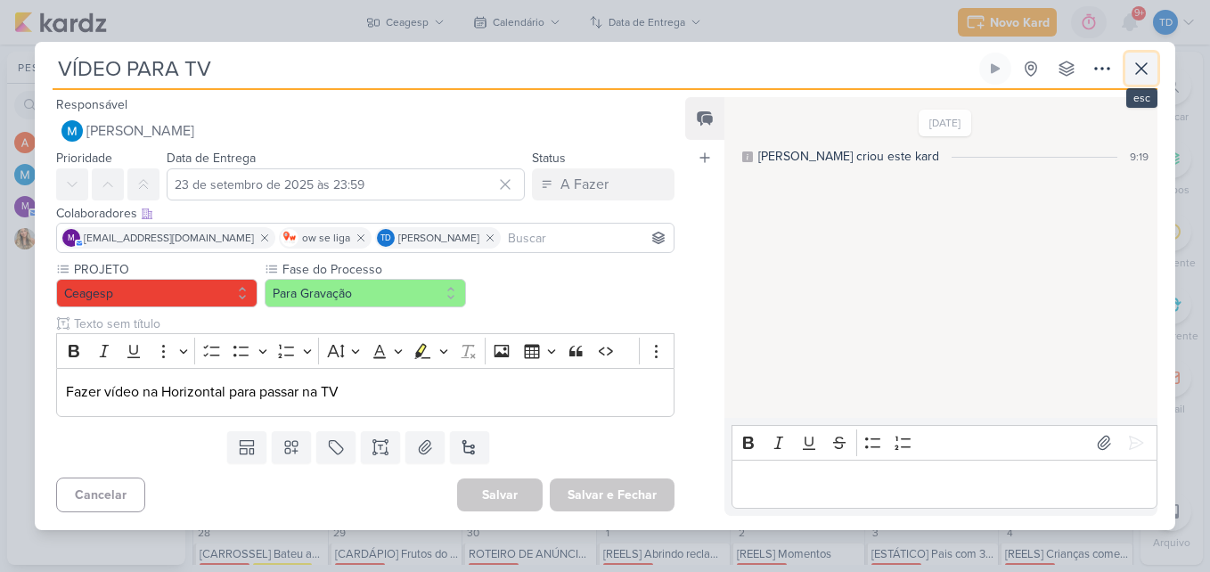
click at [1142, 75] on icon at bounding box center [1141, 68] width 21 height 21
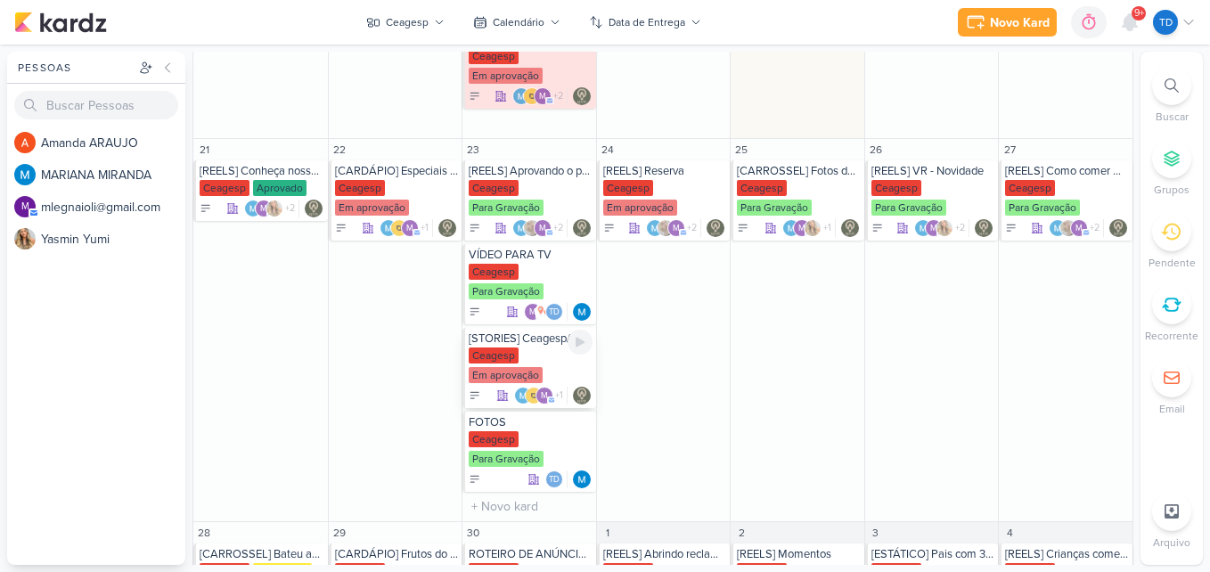
click at [548, 350] on div "Ceagesp Em aprovação" at bounding box center [531, 366] width 124 height 37
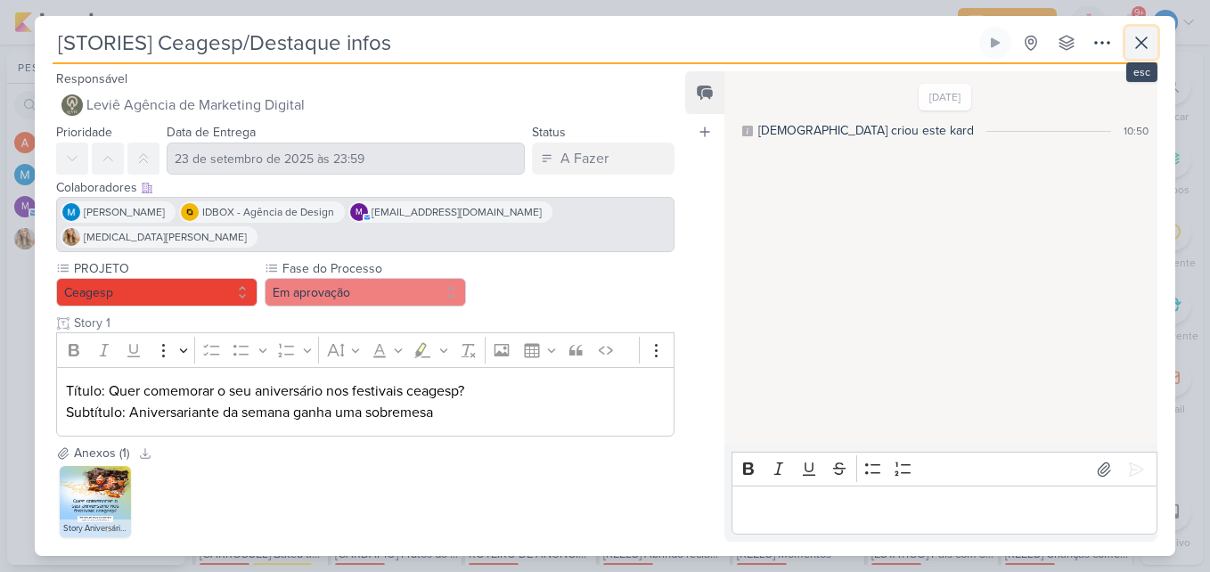
click at [1142, 59] on button at bounding box center [1141, 43] width 32 height 32
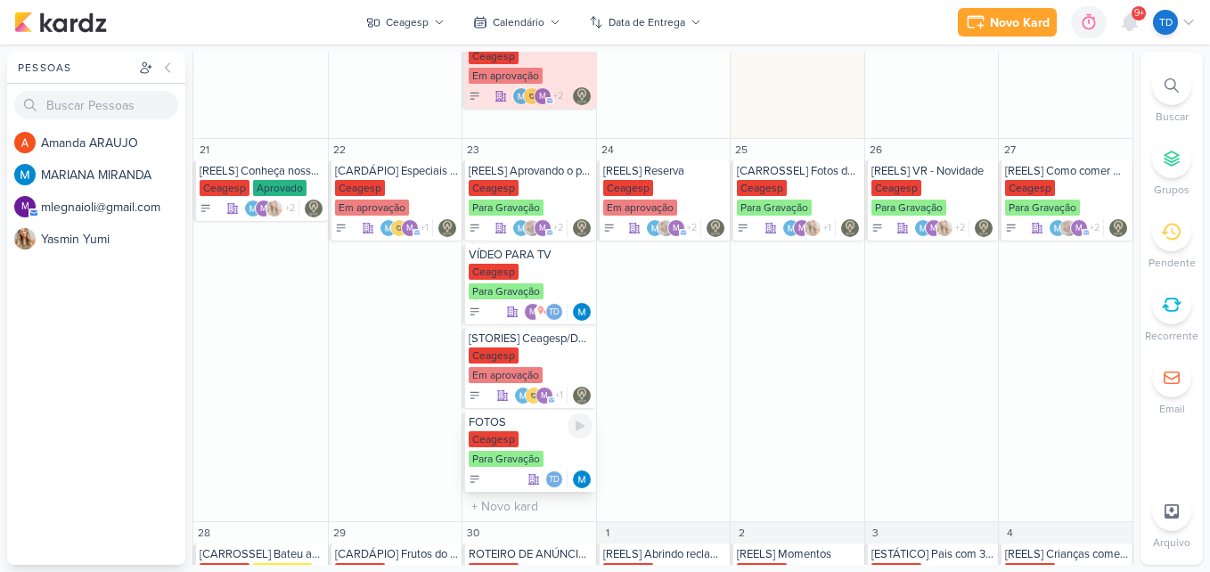
click at [511, 451] on div "Para Gravação" at bounding box center [506, 459] width 75 height 16
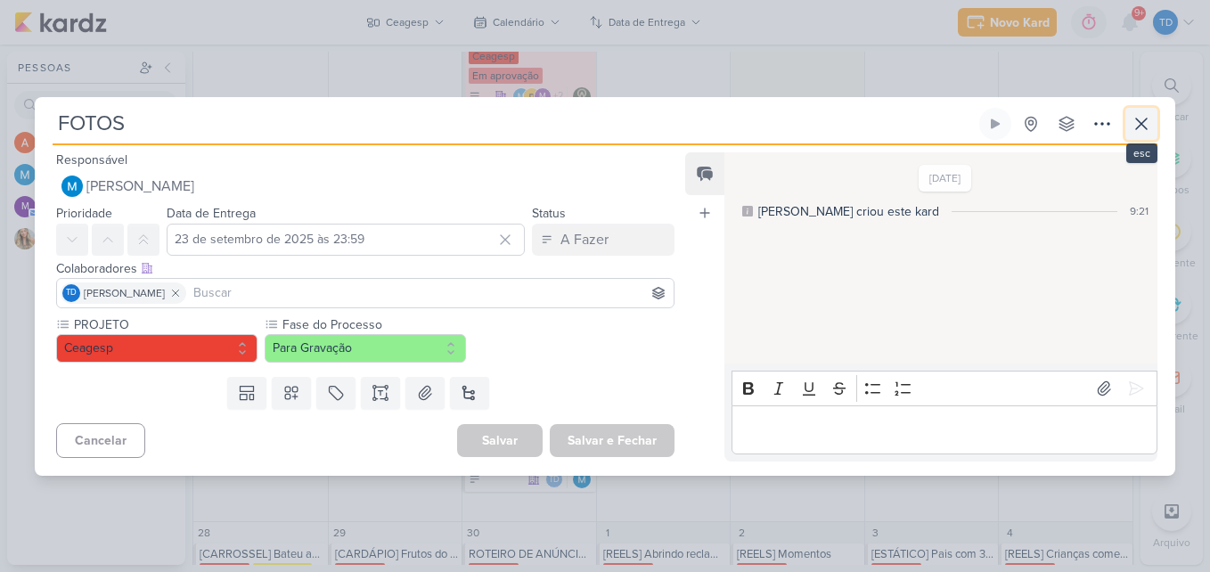
click at [1142, 126] on icon at bounding box center [1141, 123] width 21 height 21
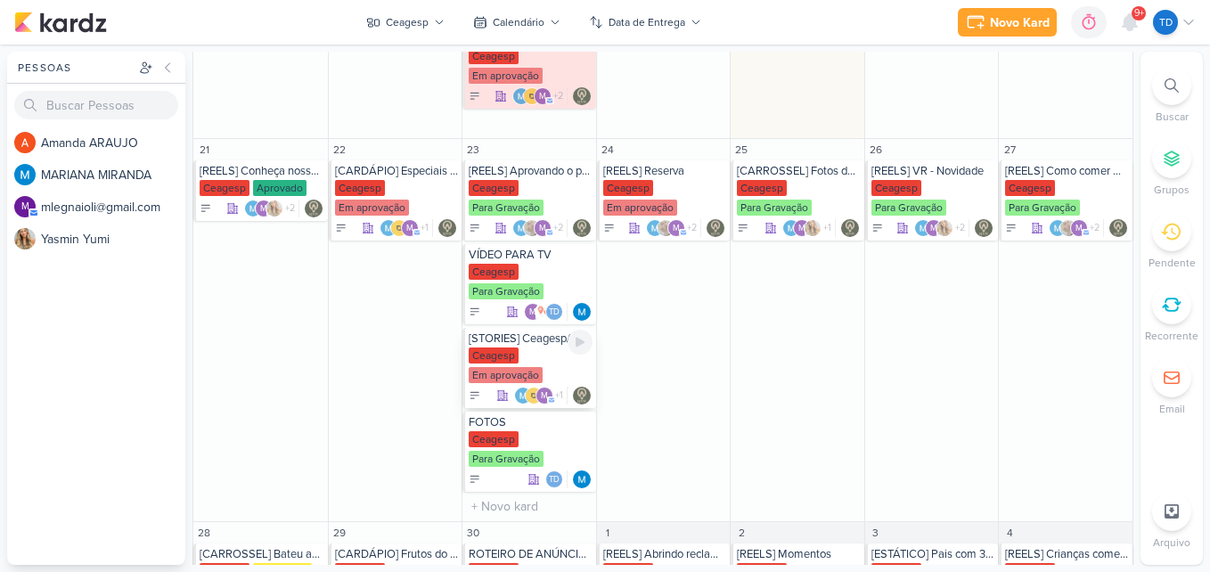
click at [548, 369] on div "Ceagesp Em aprovação" at bounding box center [531, 366] width 124 height 37
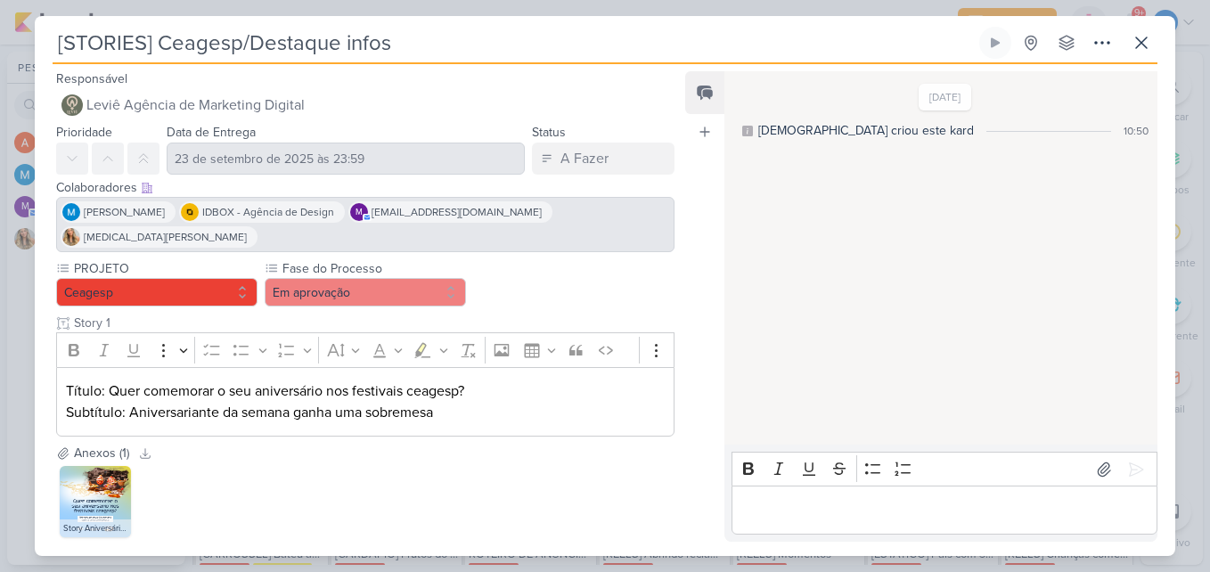
click at [86, 466] on img at bounding box center [95, 501] width 71 height 71
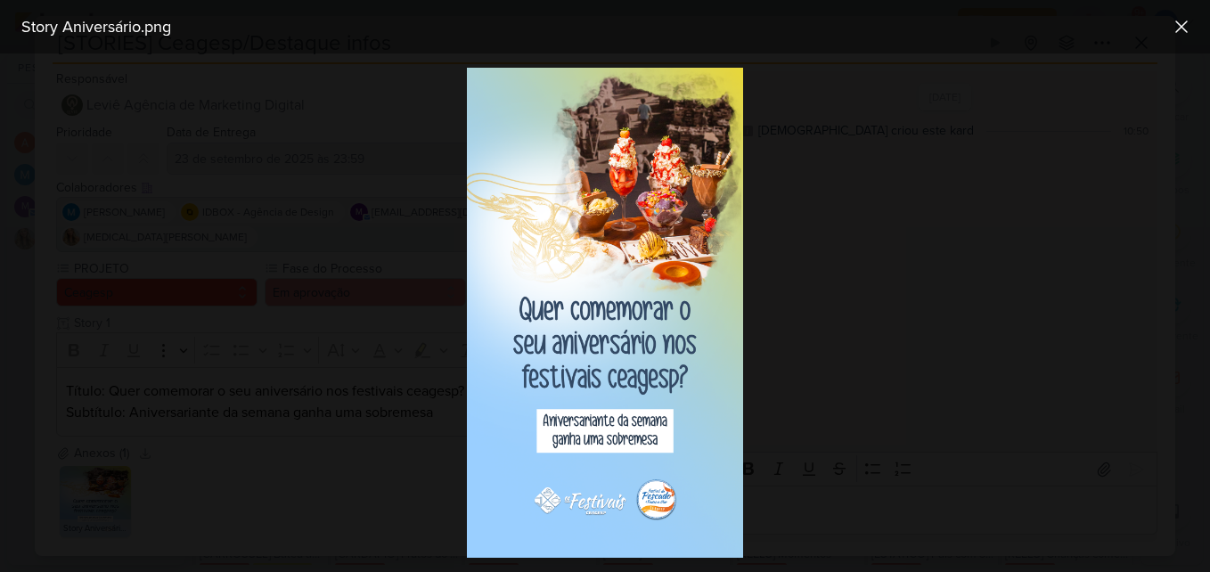
click at [413, 446] on div at bounding box center [605, 312] width 1210 height 519
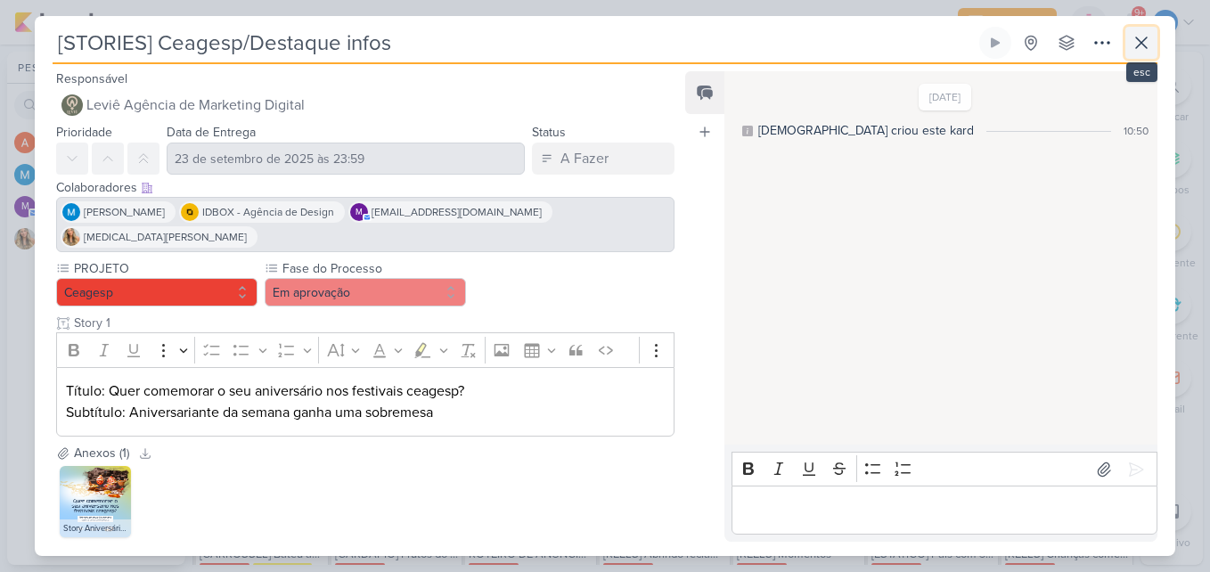
click at [1149, 42] on icon at bounding box center [1141, 42] width 21 height 21
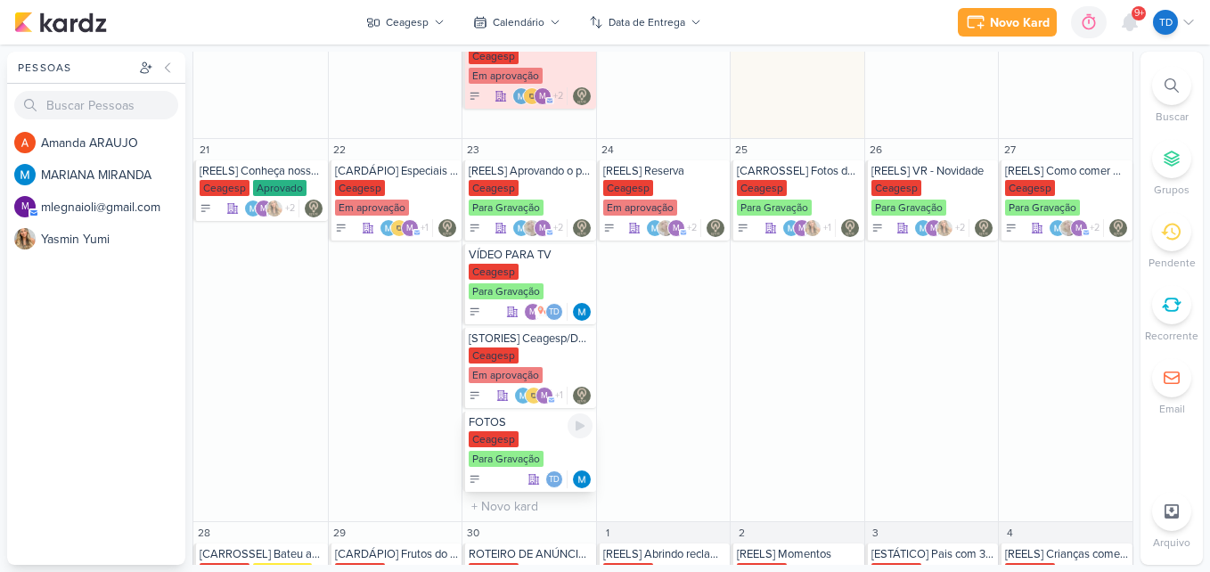
click at [526, 459] on div "Para Gravação" at bounding box center [506, 459] width 75 height 16
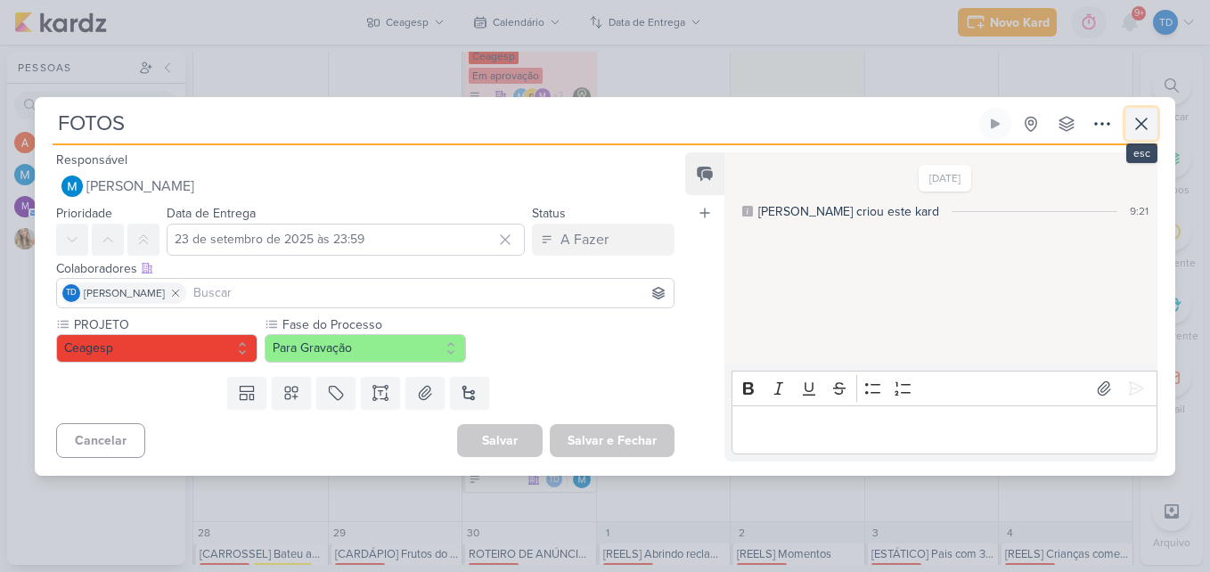
click at [1153, 114] on button at bounding box center [1141, 124] width 32 height 32
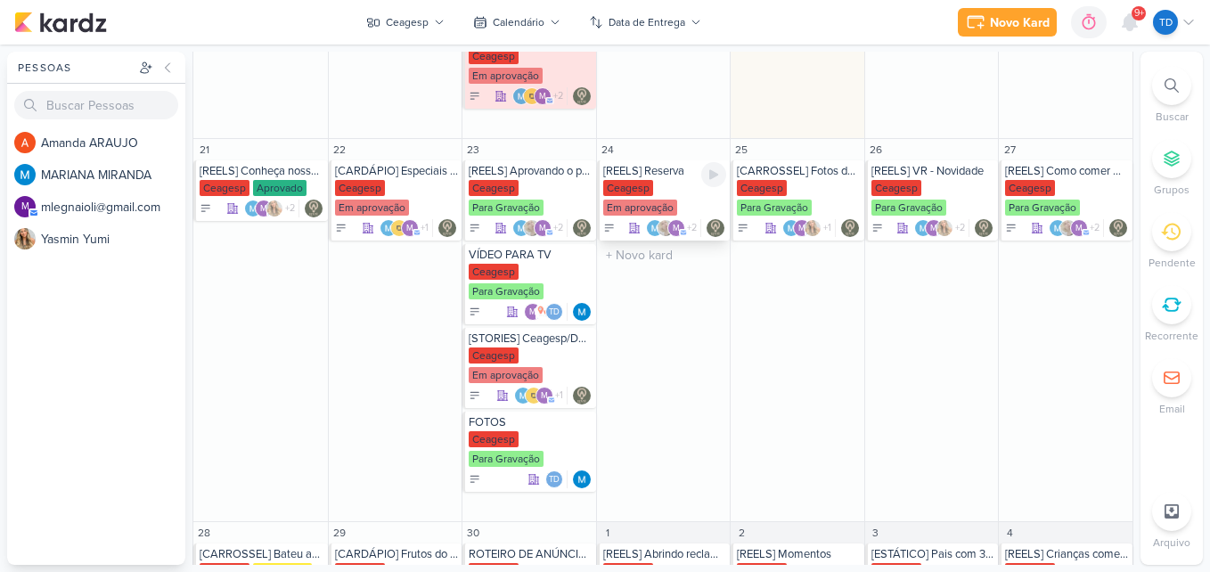
click at [682, 208] on div "Ceagesp Em aprovação" at bounding box center [665, 198] width 124 height 37
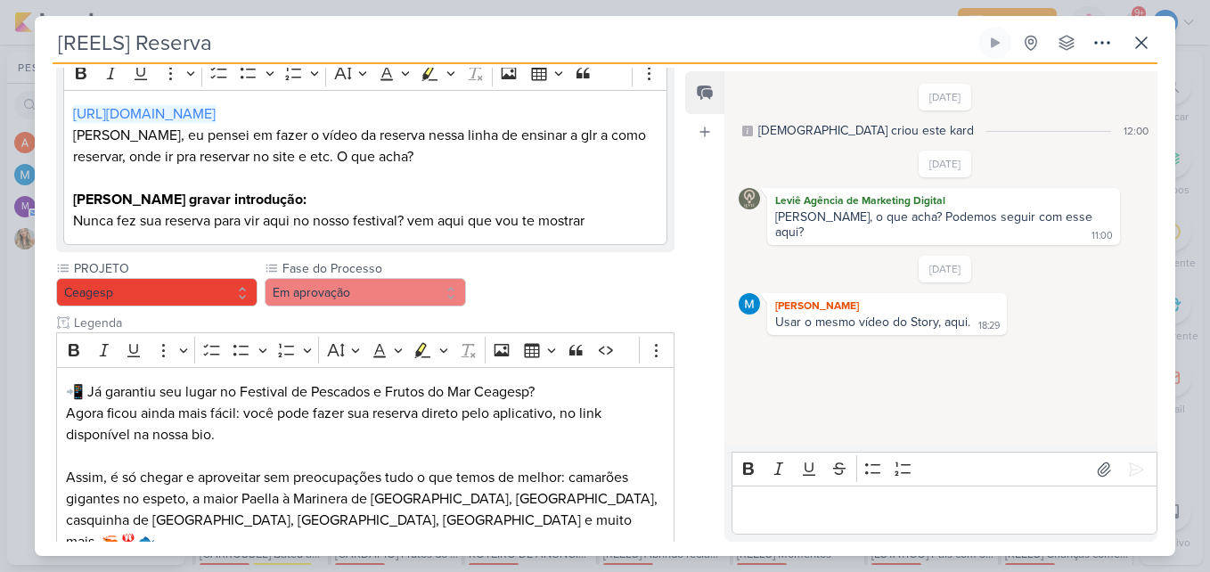
scroll to position [458, 0]
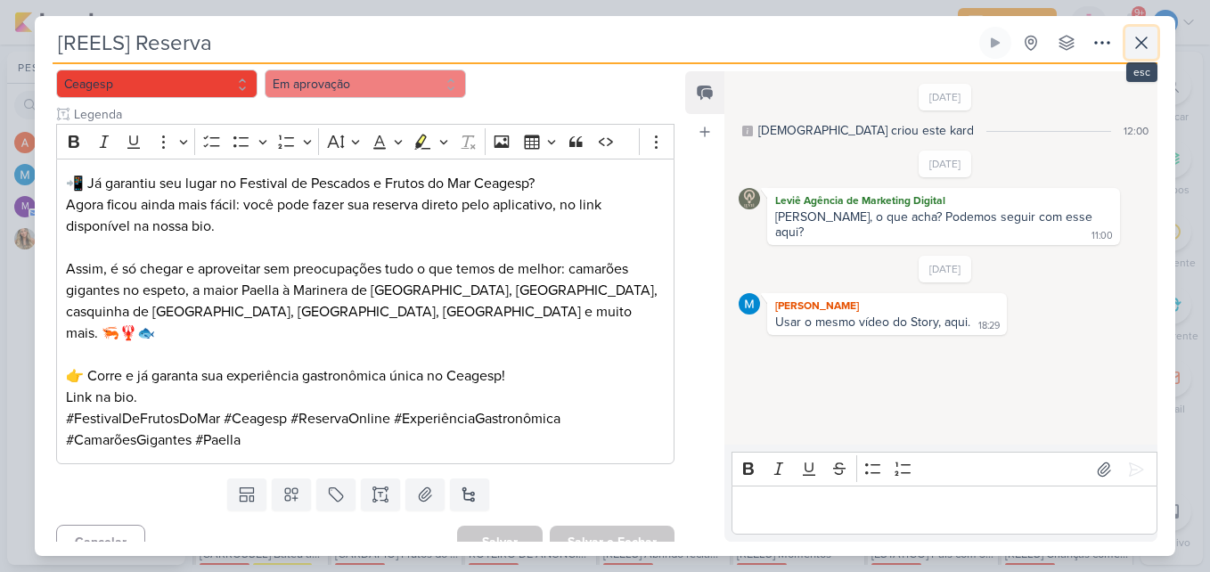
click at [1153, 48] on button at bounding box center [1141, 43] width 32 height 32
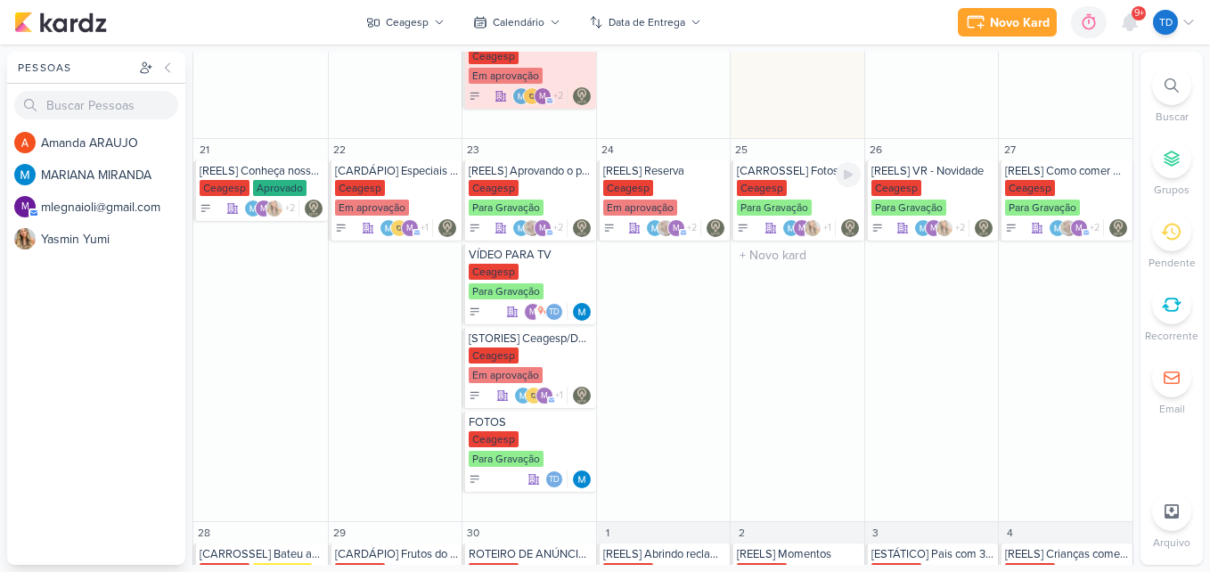
click at [797, 191] on div "Ceagesp Para Gravação" at bounding box center [799, 198] width 124 height 37
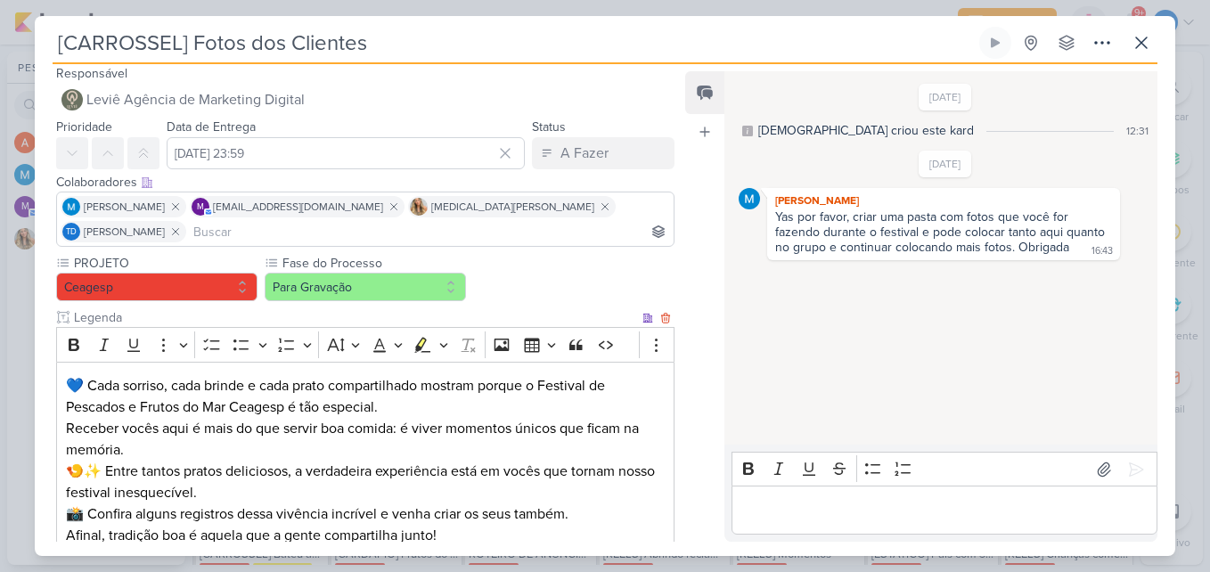
scroll to position [0, 0]
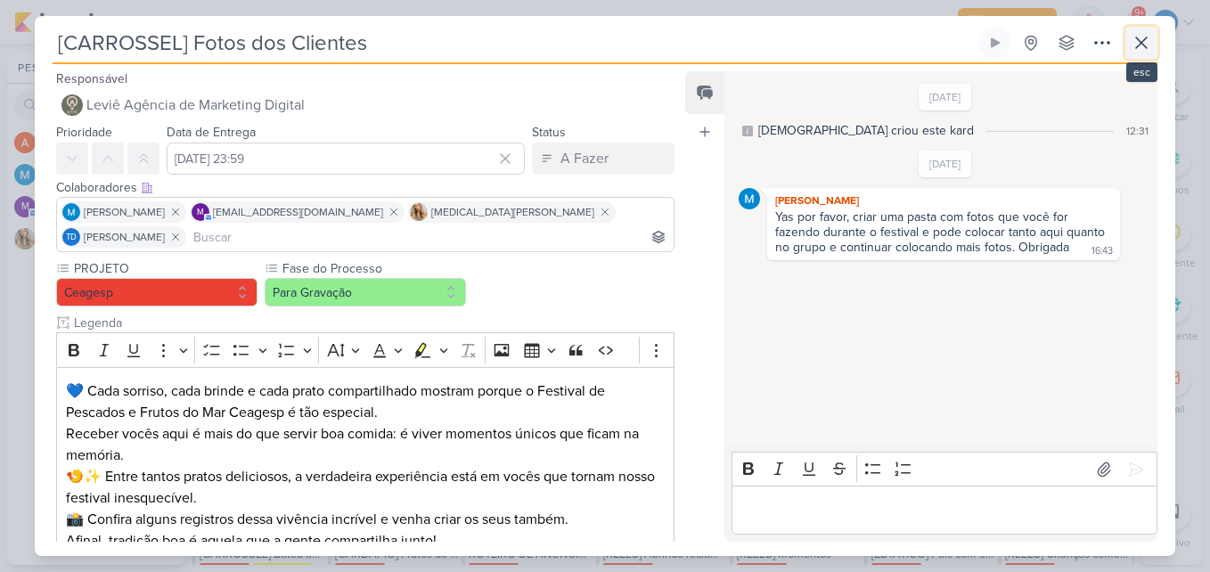
click at [1141, 33] on icon at bounding box center [1141, 42] width 21 height 21
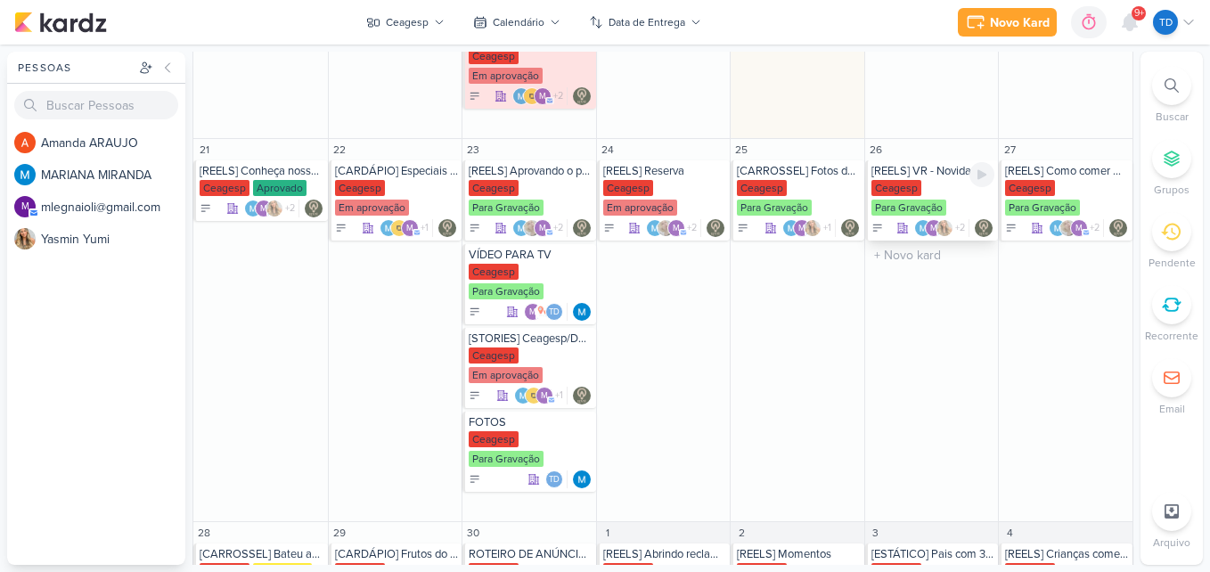
click at [911, 198] on div "Ceagesp Para Gravação" at bounding box center [934, 198] width 124 height 37
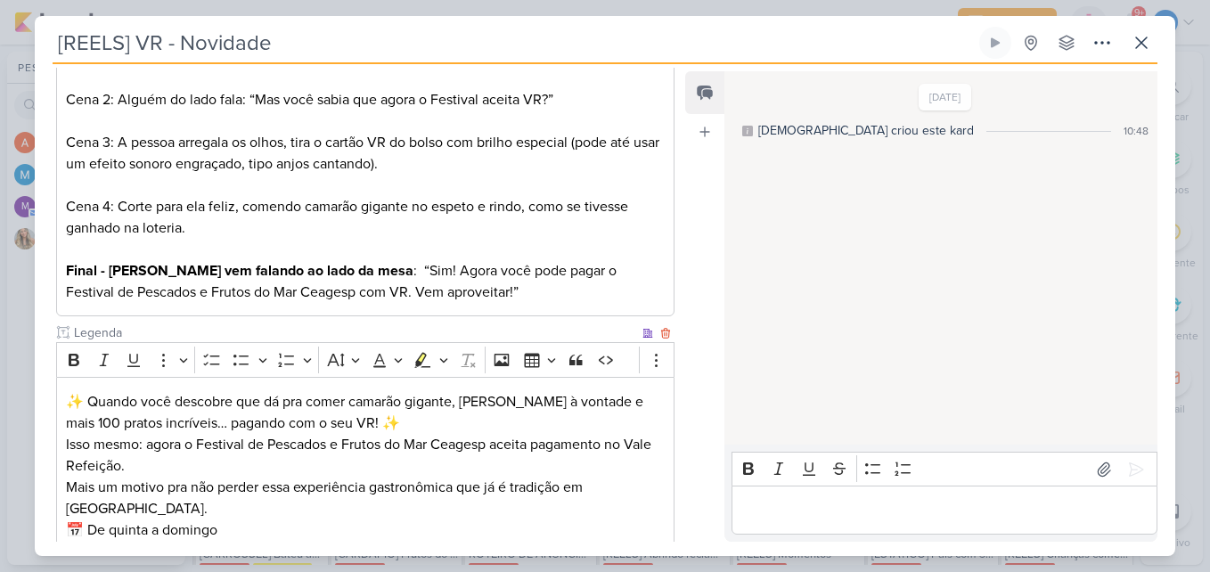
scroll to position [175, 0]
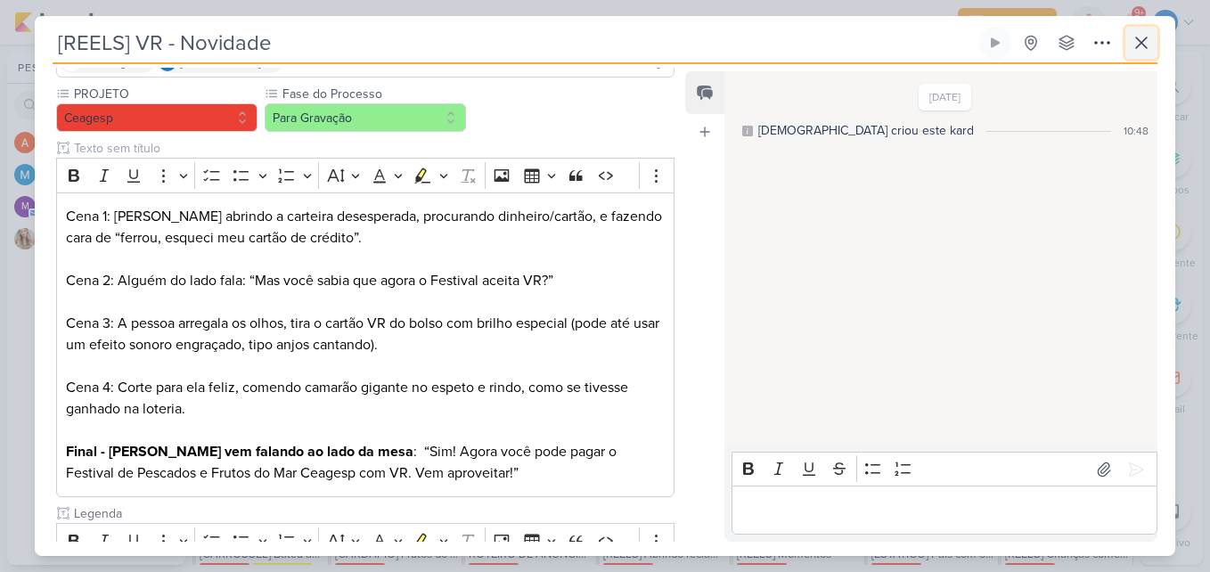
click at [1150, 48] on icon at bounding box center [1141, 42] width 21 height 21
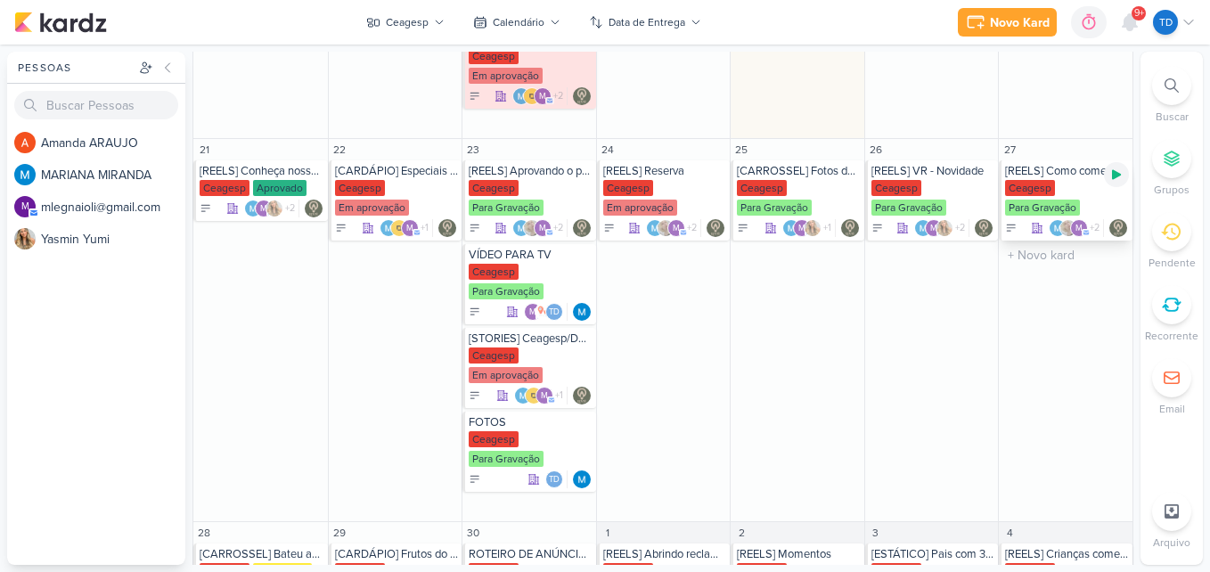
click at [1104, 173] on div at bounding box center [1116, 174] width 25 height 25
click at [1120, 173] on div at bounding box center [1116, 174] width 25 height 25
click at [1074, 184] on div "Ceagesp Para Gravação" at bounding box center [1067, 198] width 124 height 37
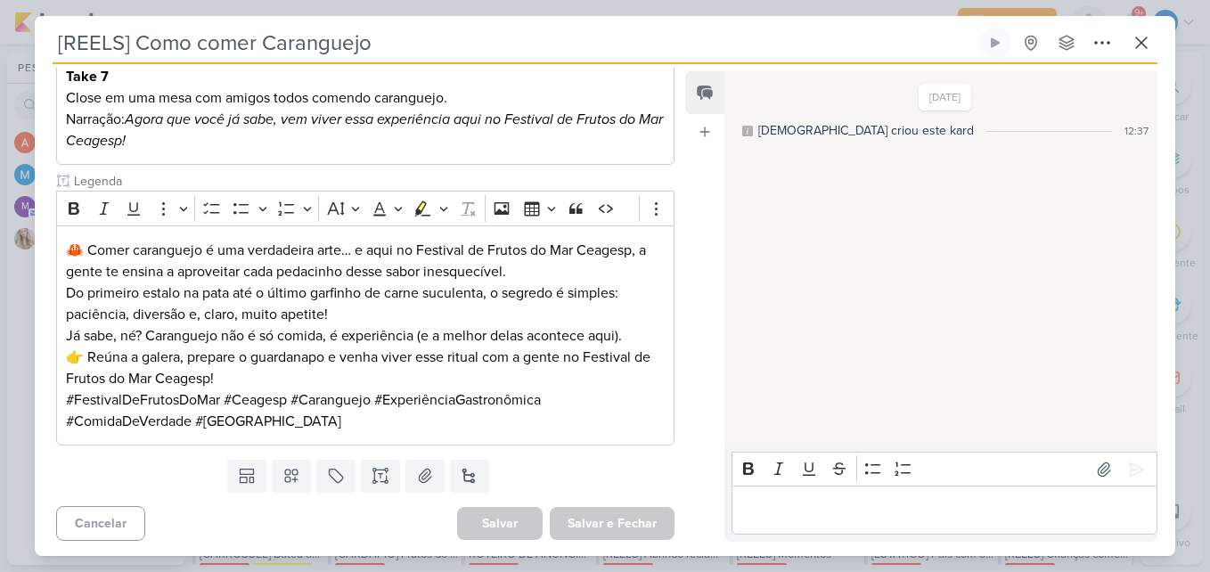
scroll to position [702, 0]
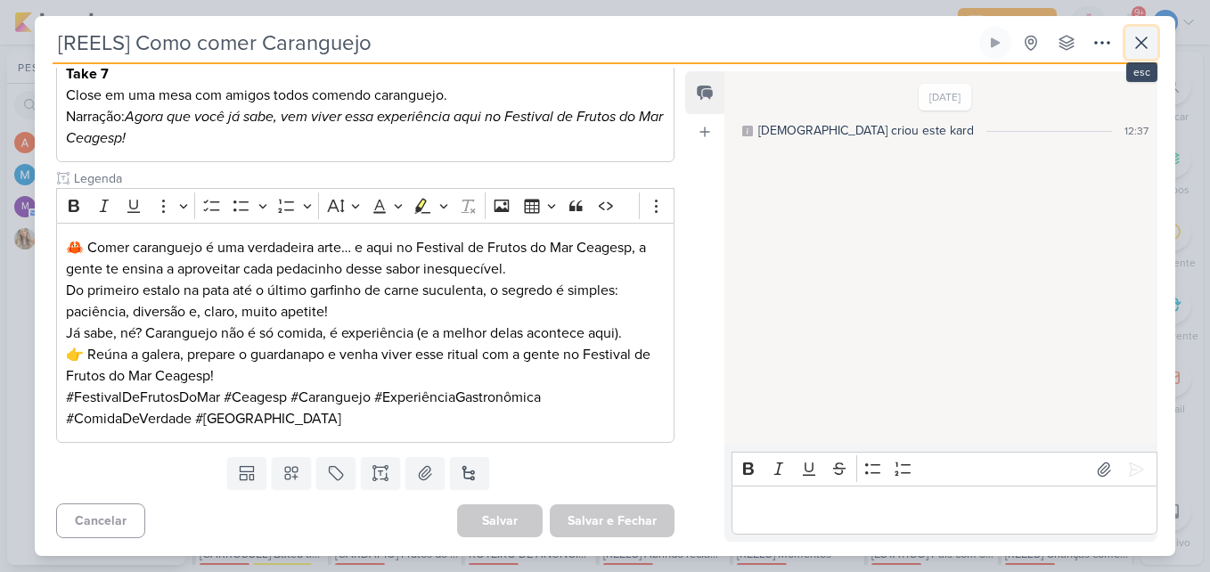
click at [1134, 45] on icon at bounding box center [1141, 42] width 21 height 21
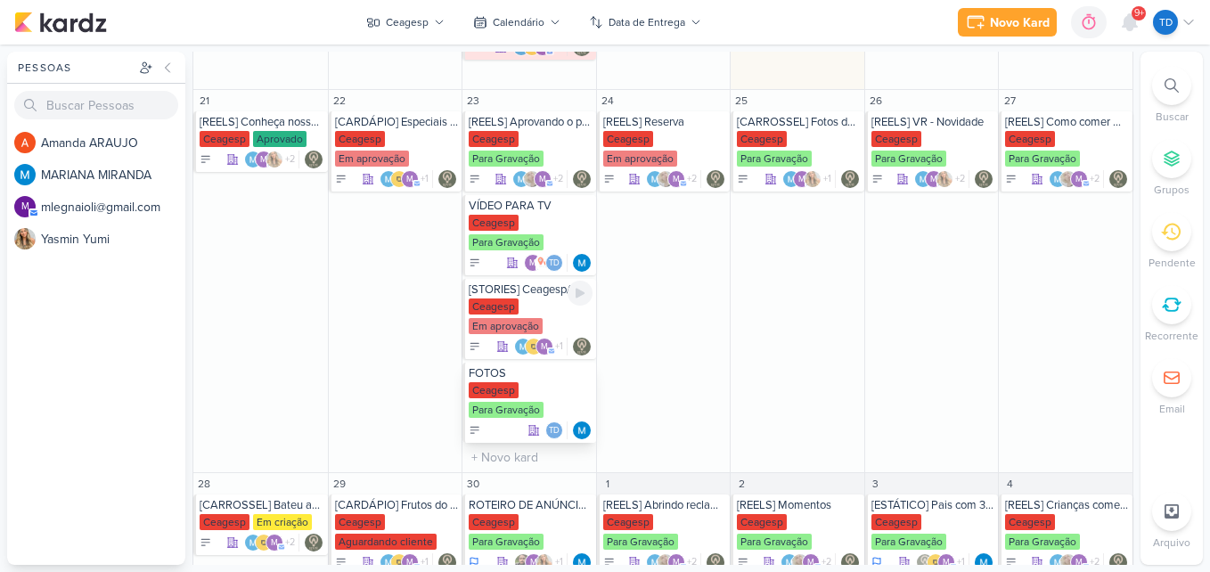
scroll to position [758, 0]
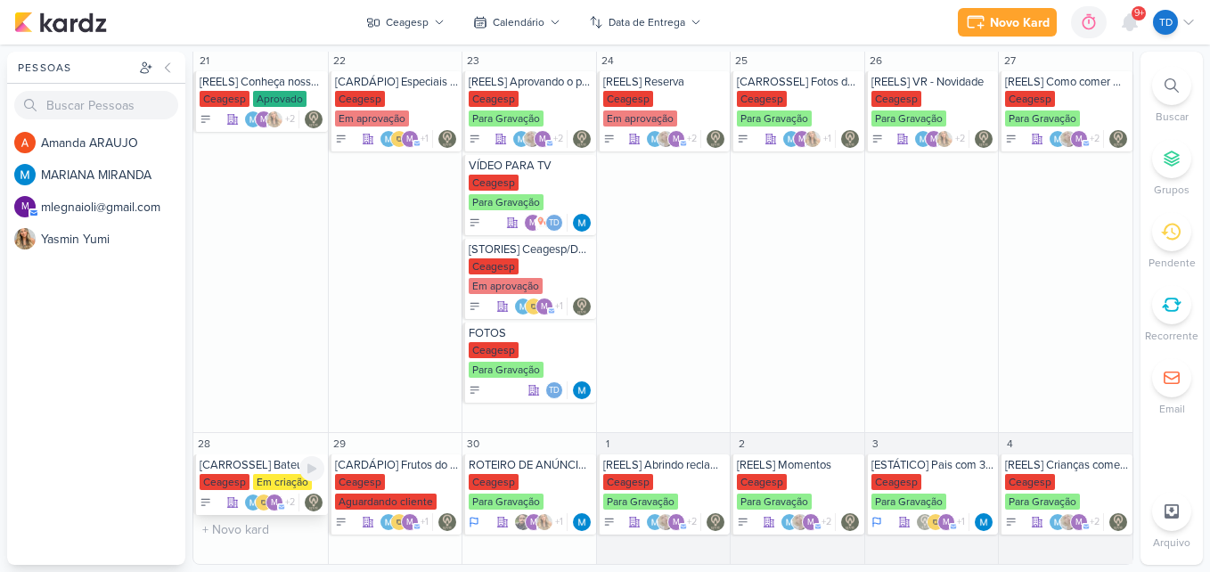
click at [290, 466] on div "[CARROSSEL] Bateu aquela vontade de frutos do mar? Vem para o Festival" at bounding box center [262, 465] width 125 height 14
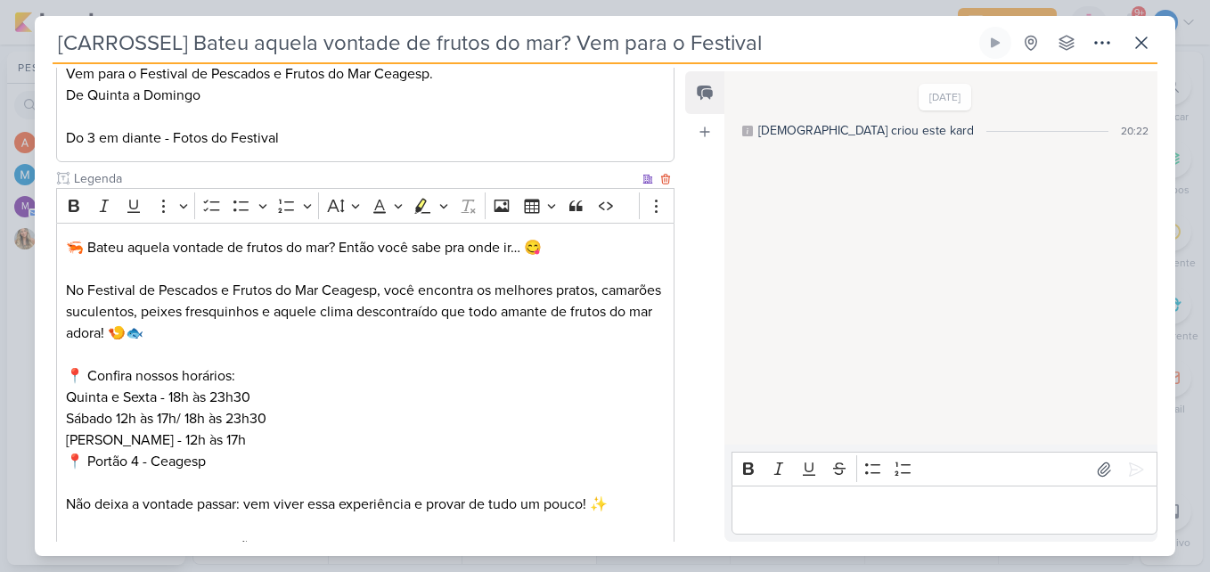
scroll to position [595, 0]
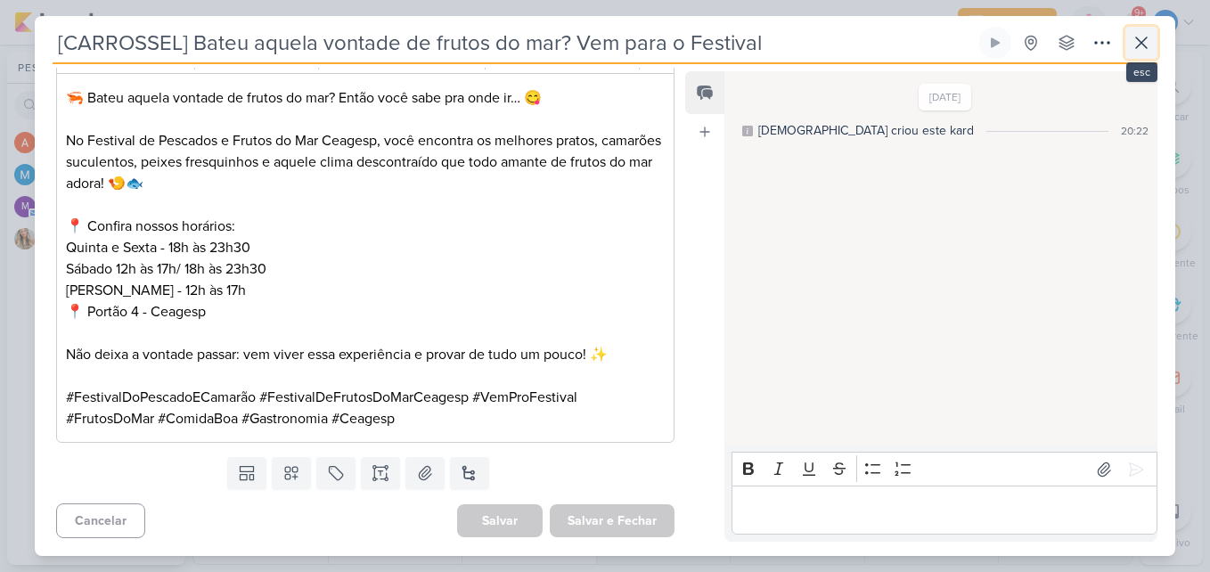
click at [1145, 52] on icon at bounding box center [1141, 42] width 21 height 21
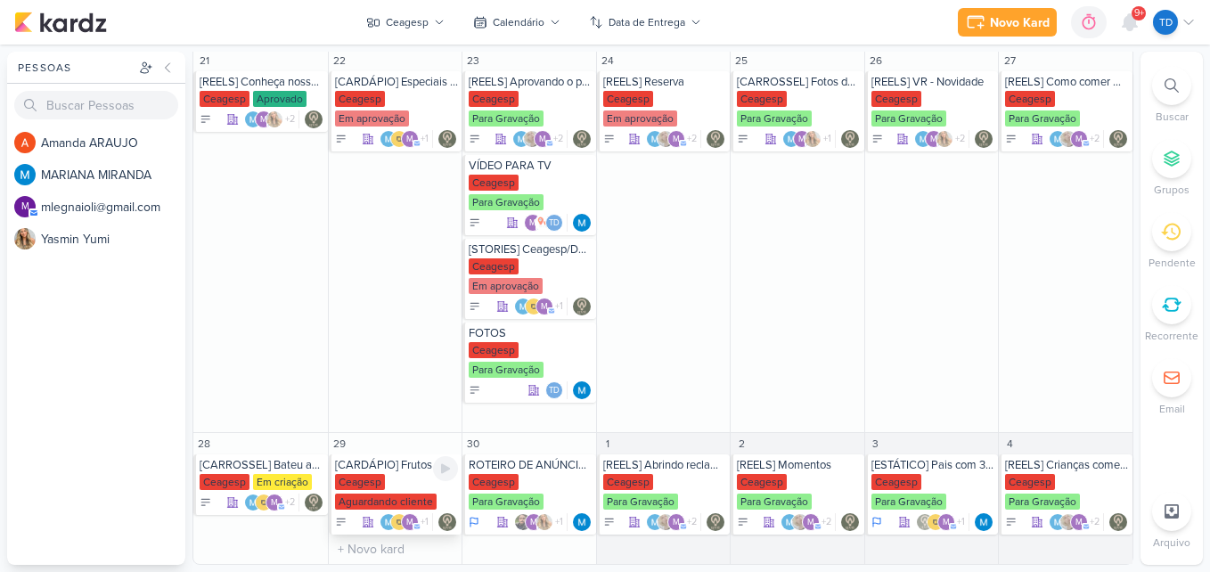
click at [401, 489] on div "Ceagesp Aguardando cliente" at bounding box center [397, 492] width 124 height 37
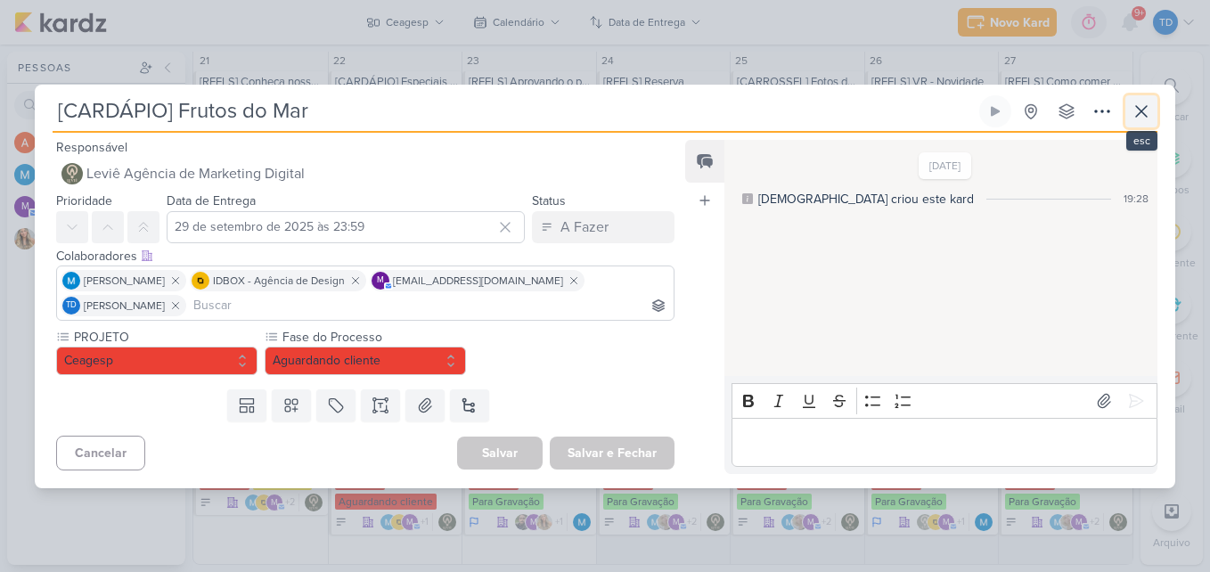
click at [1151, 115] on icon at bounding box center [1141, 111] width 21 height 21
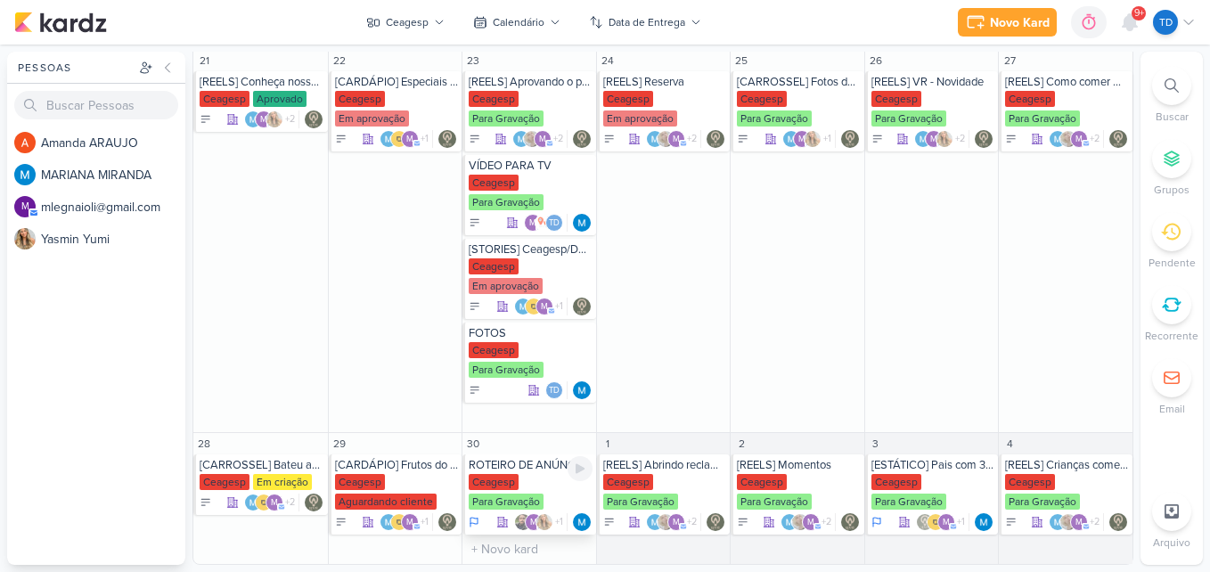
click at [536, 478] on div "Ceagesp Para Gravação" at bounding box center [531, 492] width 124 height 37
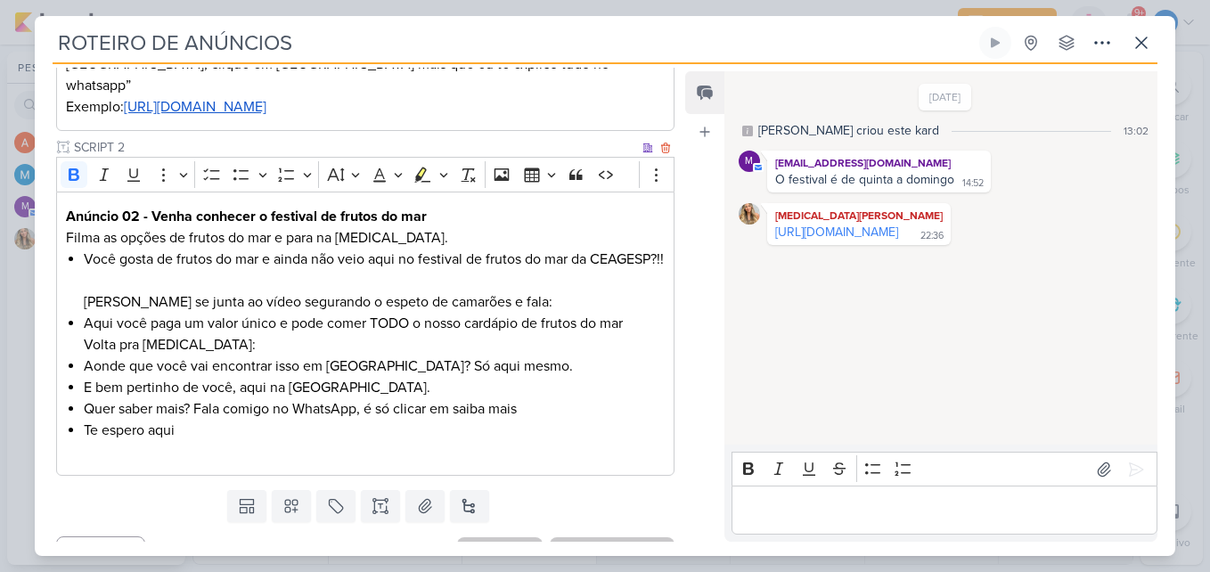
scroll to position [399, 0]
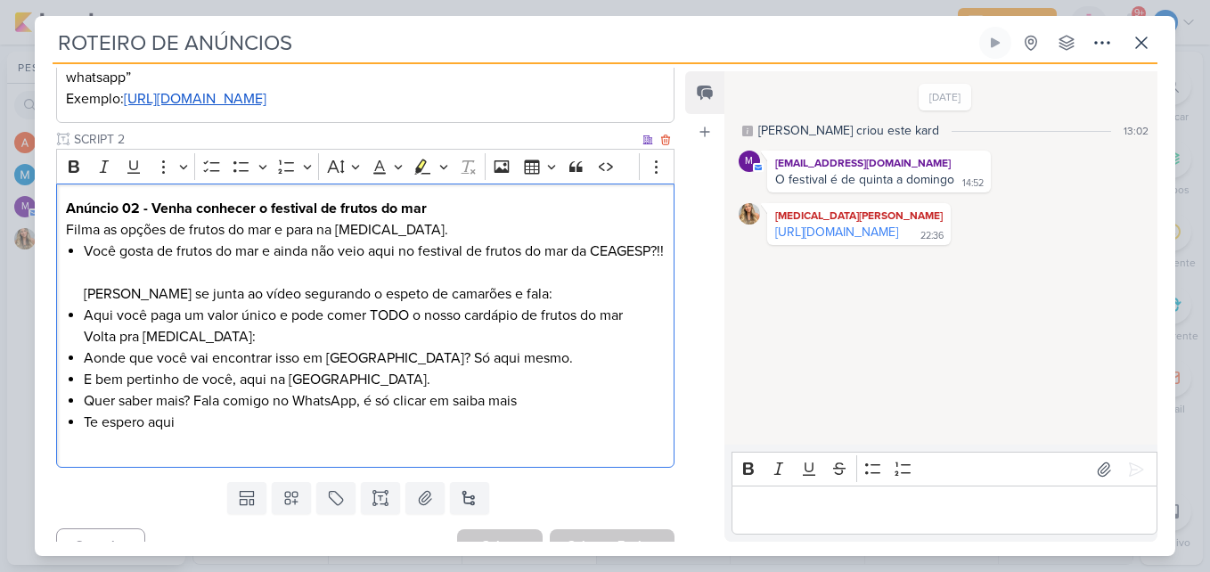
click at [537, 442] on div "Anúncio 02 - Venha conhecer o festival de frutos do mar Filma as opções de frut…" at bounding box center [365, 326] width 618 height 284
click at [379, 489] on icon at bounding box center [381, 498] width 18 height 18
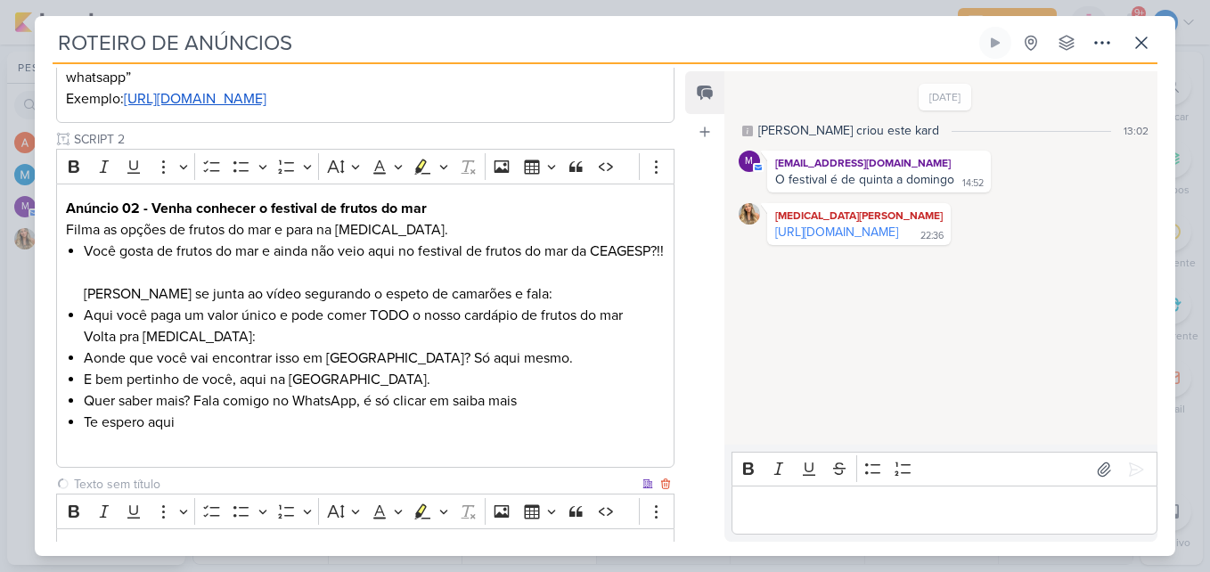
click at [160, 475] on input "text" at bounding box center [354, 484] width 569 height 19
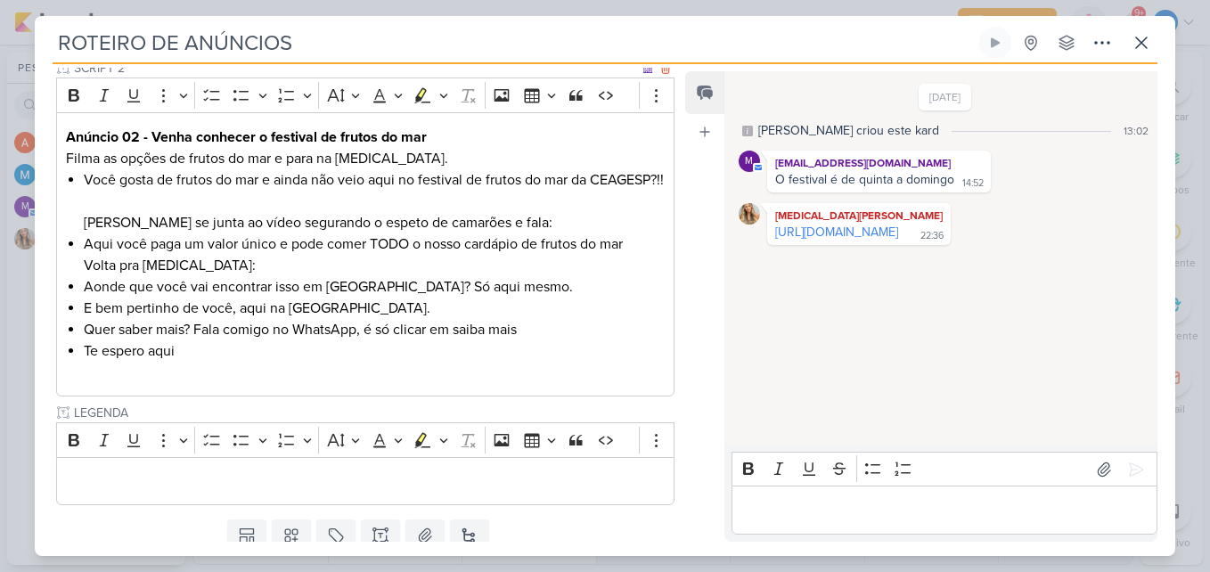
scroll to position [508, 0]
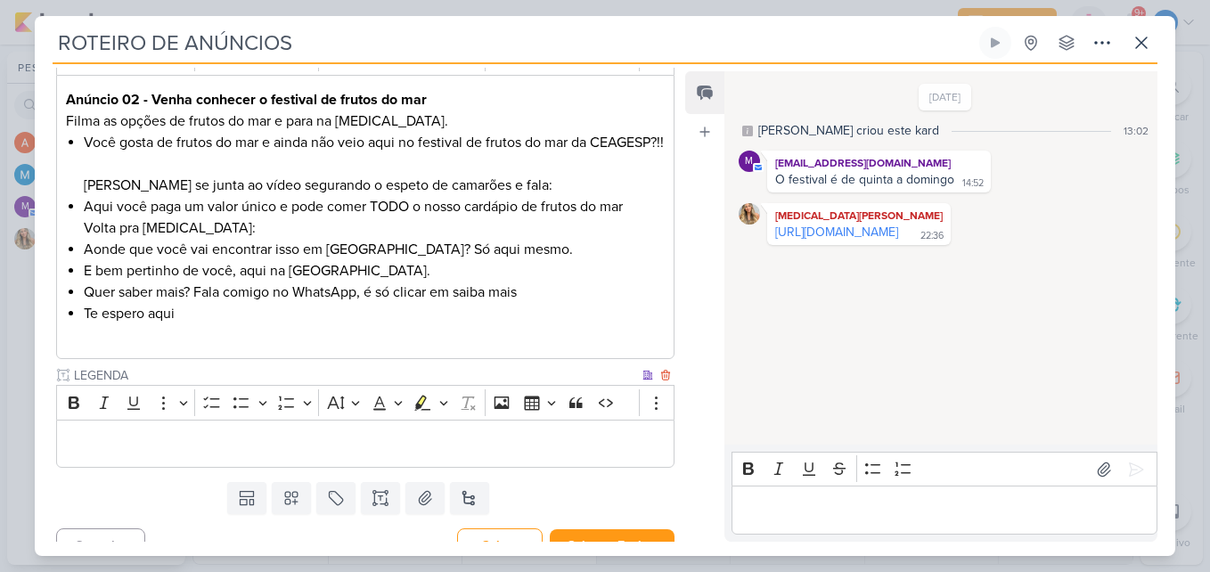
type input "LEGENDA"
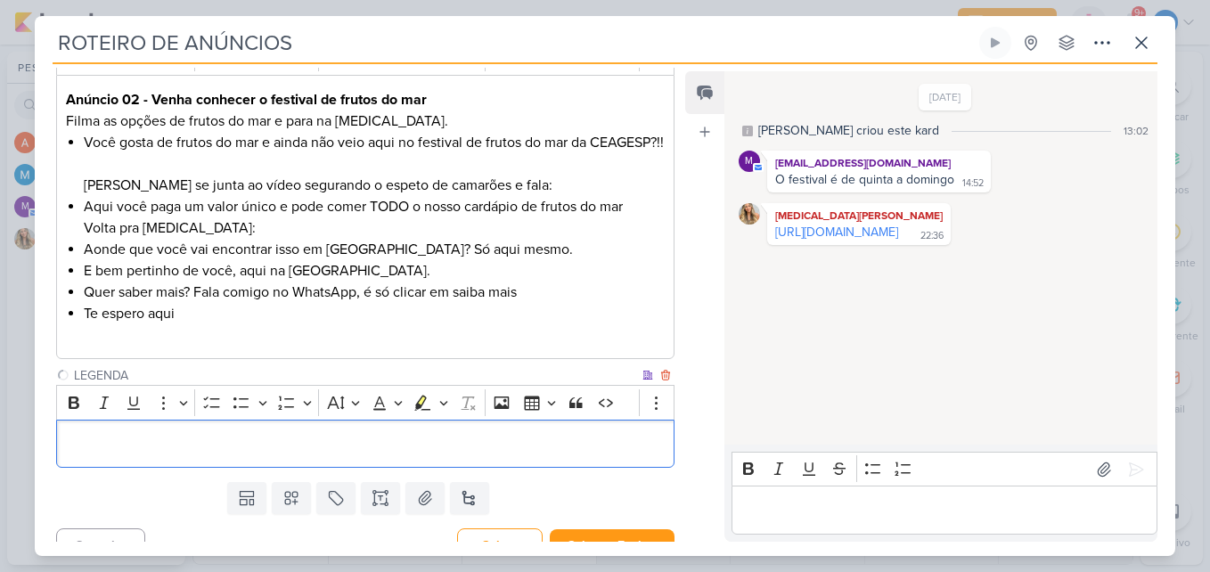
click at [368, 433] on p "Editor editing area: main" at bounding box center [365, 443] width 599 height 21
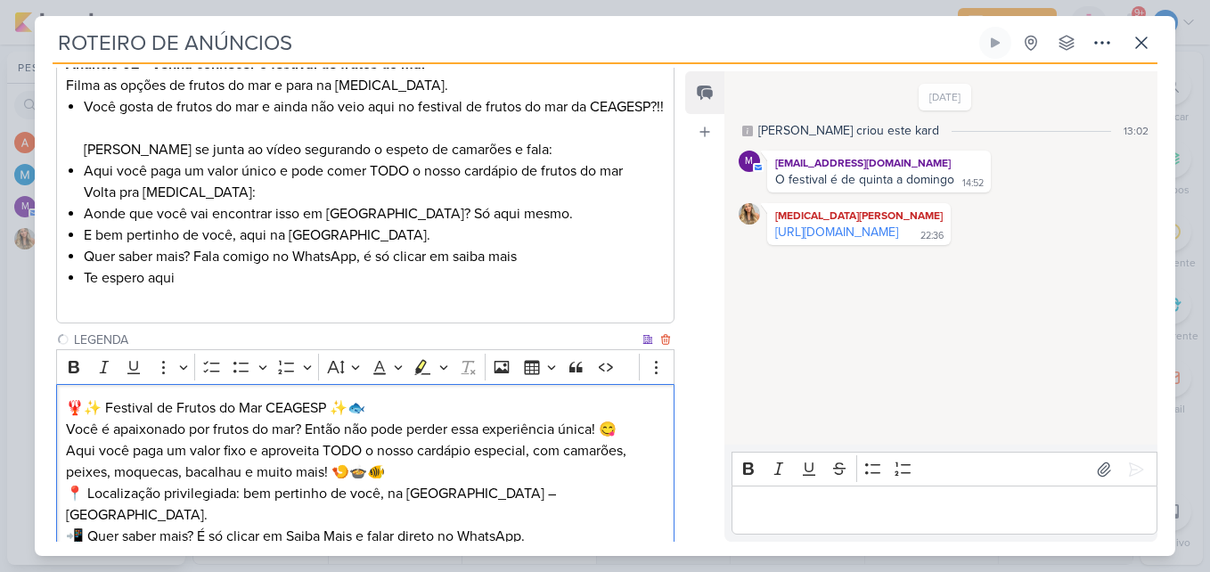
scroll to position [633, 0]
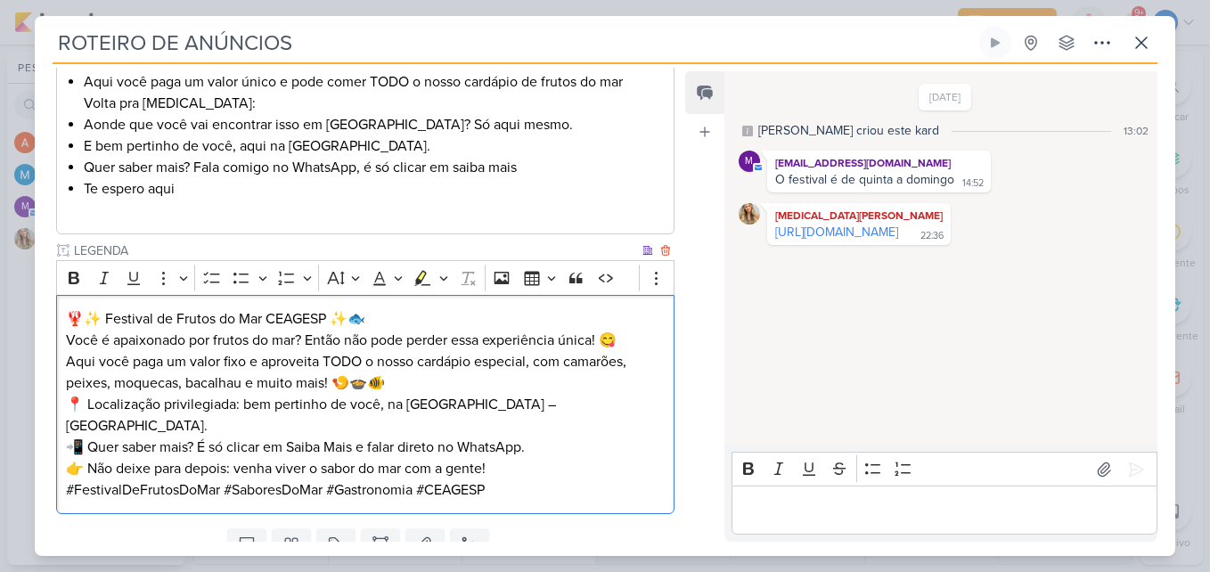
click at [393, 308] on p "🦞✨ Festival de Frutos do Mar CEAGESP ✨🐟" at bounding box center [365, 318] width 599 height 21
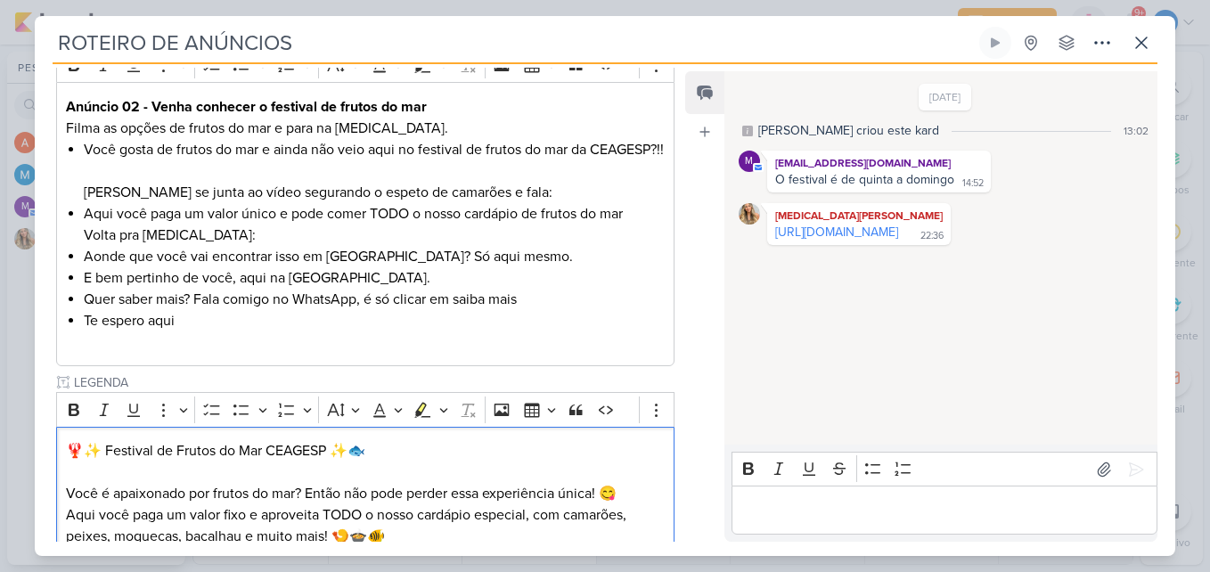
scroll to position [679, 0]
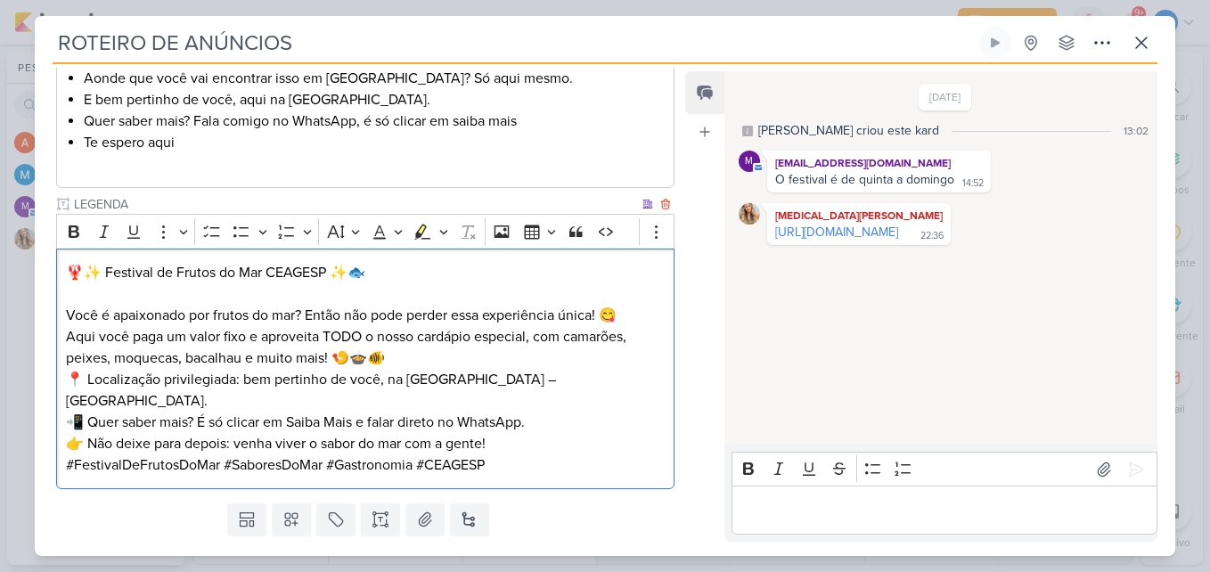
click at [411, 333] on p "Você é apaixonado por frutos do mar? Então não pode perder essa experiência úni…" at bounding box center [365, 337] width 599 height 64
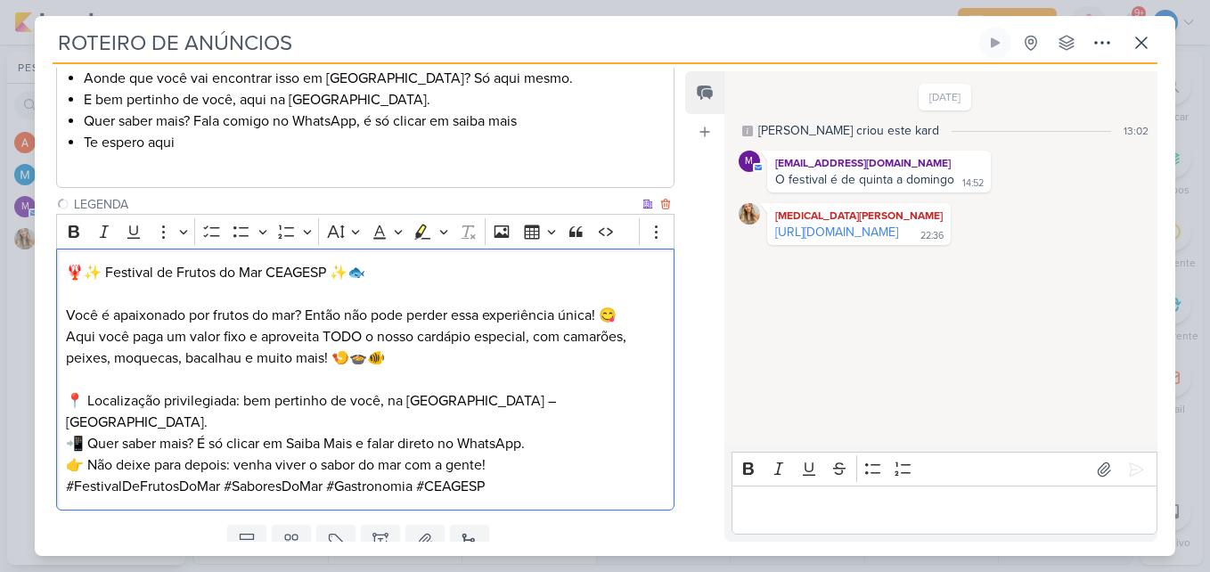
scroll to position [700, 0]
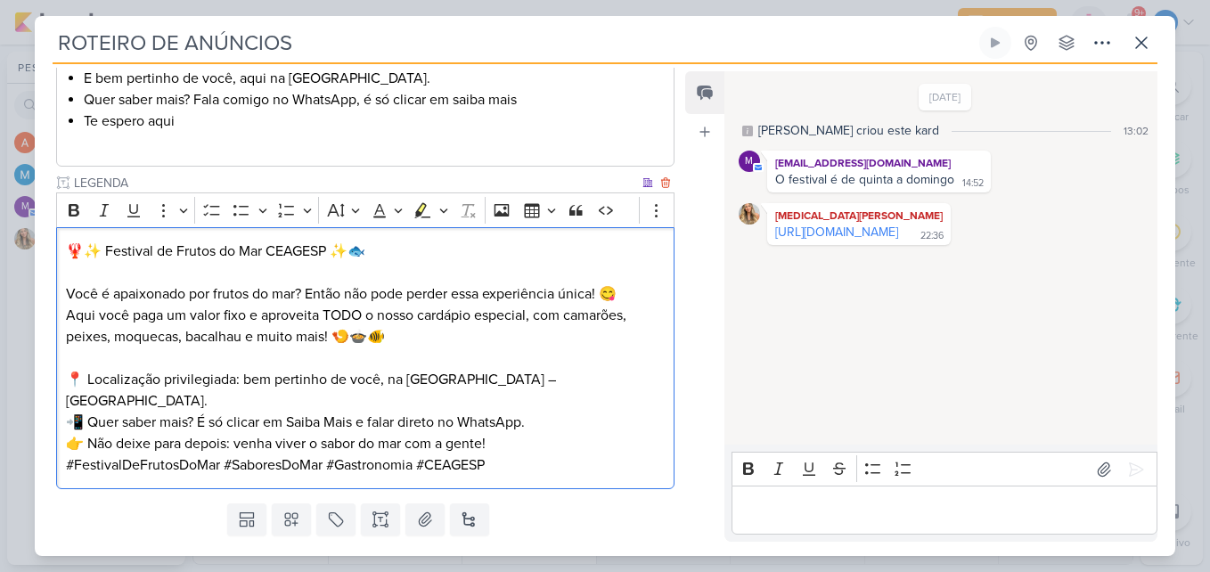
click at [543, 382] on p "📍 Localização privilegiada: bem pertinho de você, na Vila Leopoldina – São Paul…" at bounding box center [365, 401] width 599 height 64
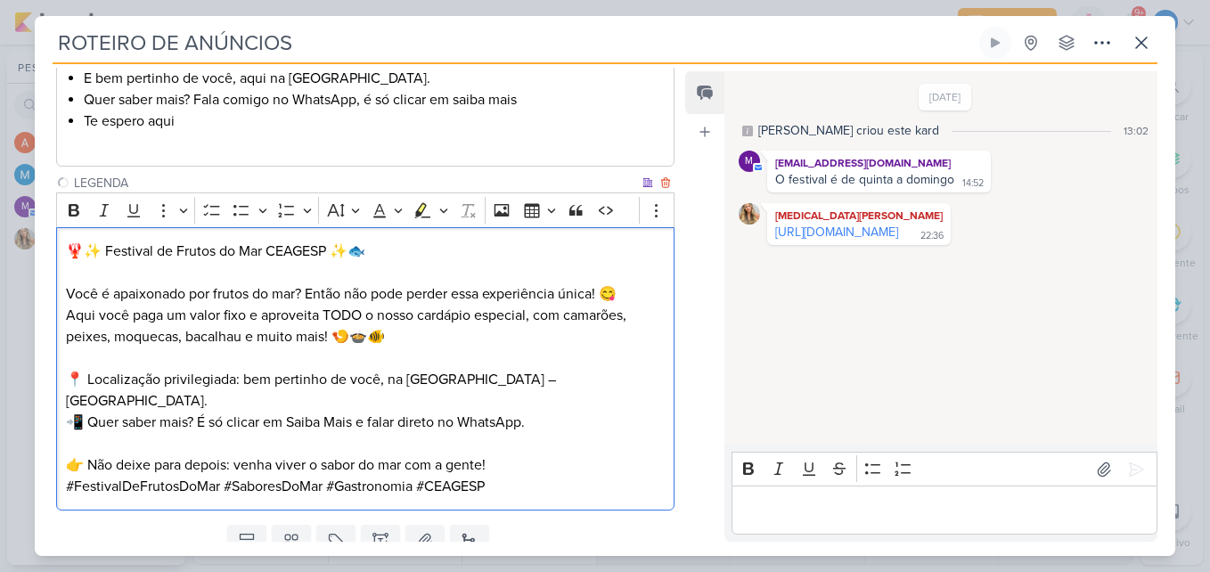
click at [527, 454] on p "👉 Não deixe para depois: venha viver o sabor do mar com a gente!" at bounding box center [365, 464] width 599 height 21
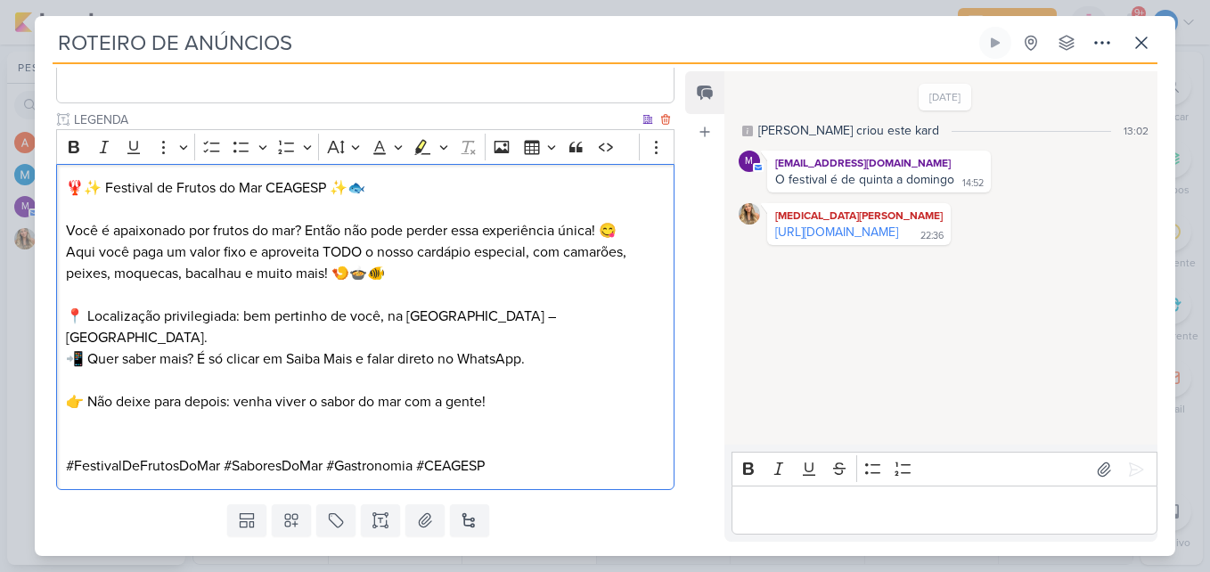
scroll to position [765, 0]
click at [638, 551] on button "Salvar e Fechar" at bounding box center [612, 567] width 125 height 33
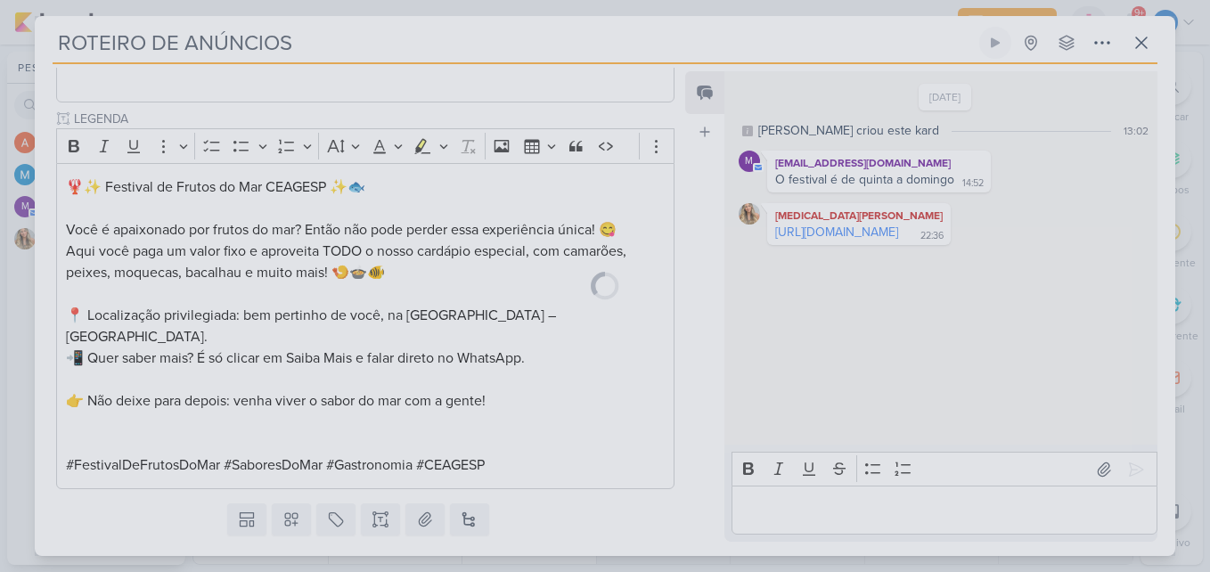
scroll to position [763, 0]
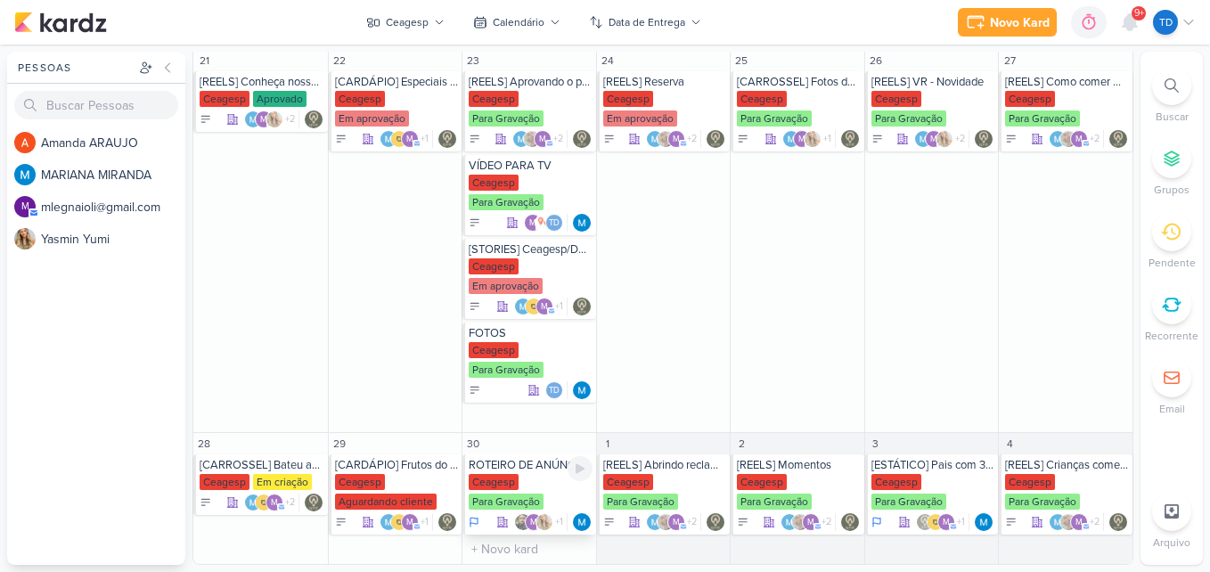
click at [519, 479] on div "Ceagesp Para Gravação" at bounding box center [531, 492] width 124 height 37
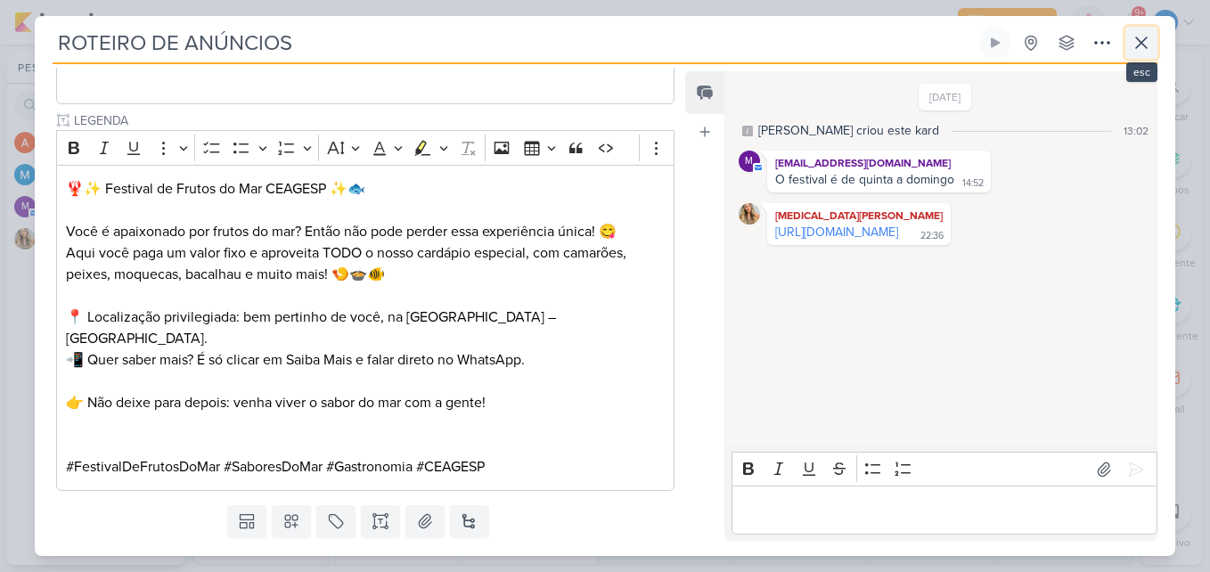
click at [1140, 39] on icon at bounding box center [1141, 42] width 21 height 21
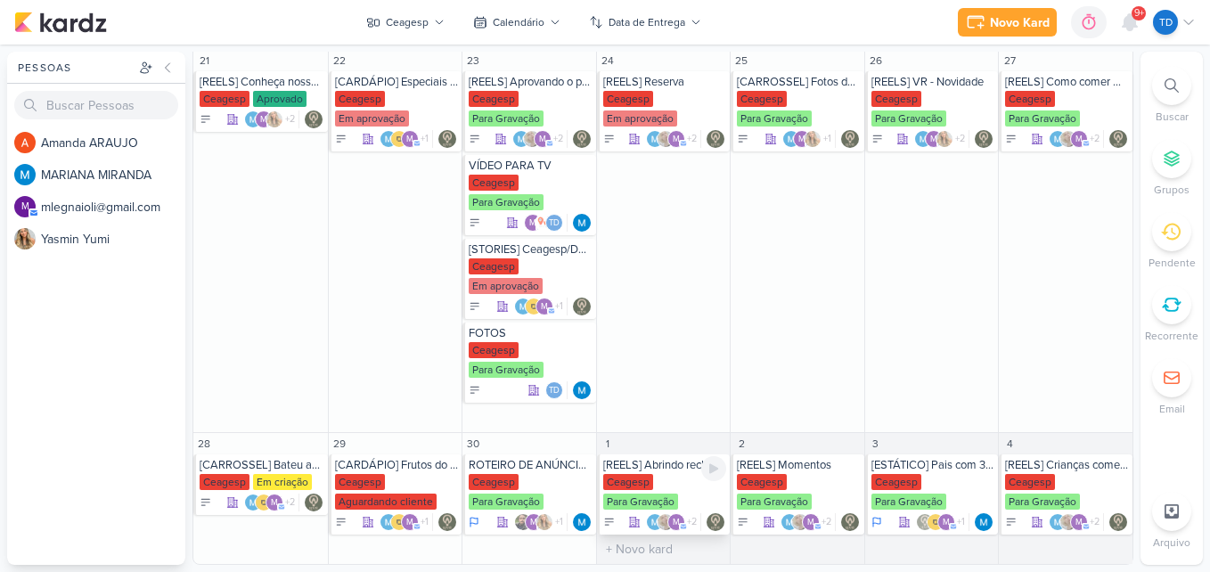
click at [649, 482] on div "Ceagesp" at bounding box center [628, 482] width 50 height 16
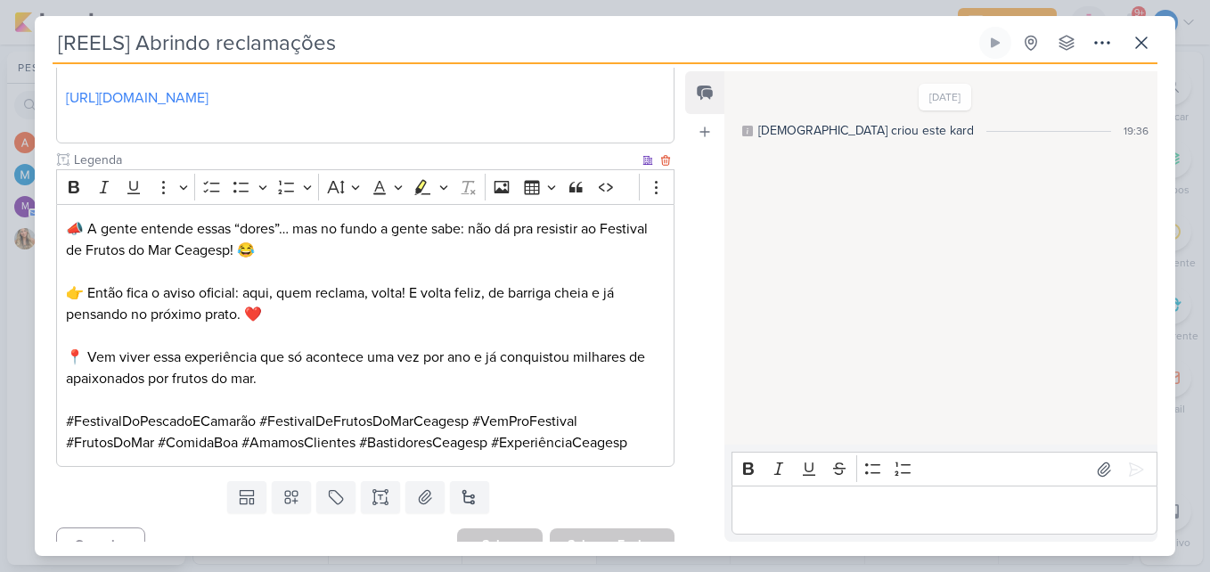
scroll to position [360, 0]
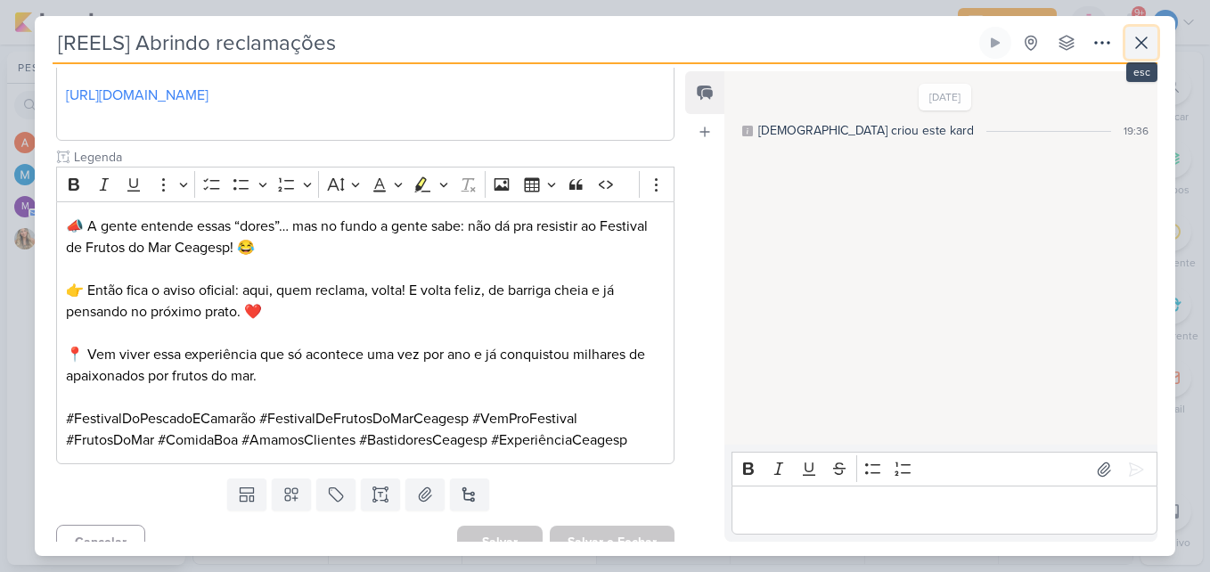
click at [1141, 45] on icon at bounding box center [1141, 42] width 11 height 11
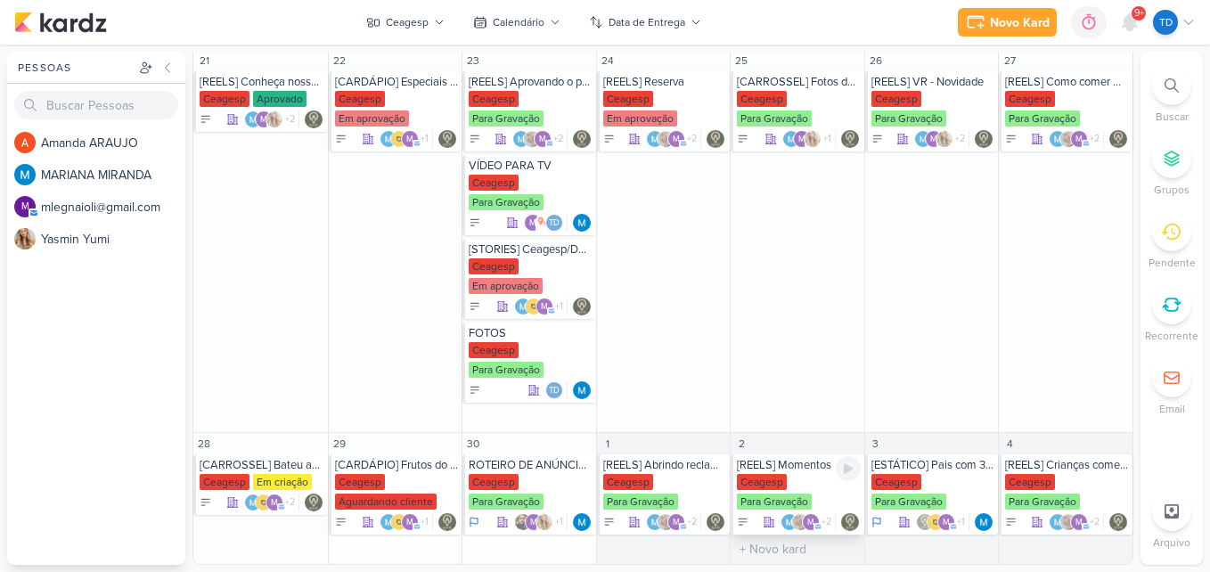
click at [806, 495] on div "Para Gravação" at bounding box center [774, 502] width 75 height 16
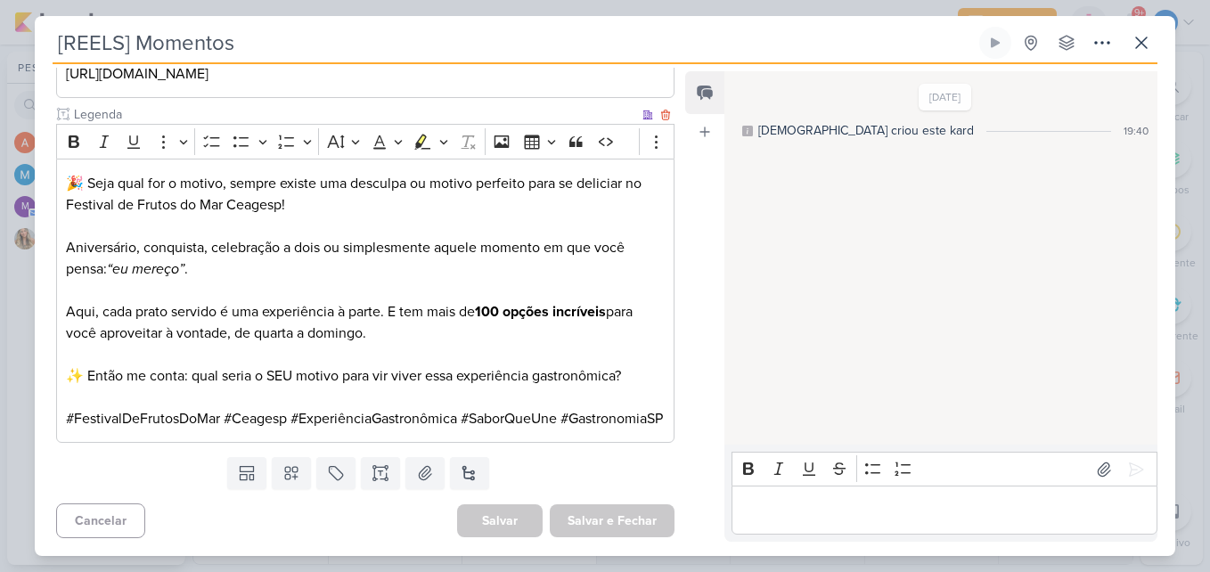
scroll to position [18, 0]
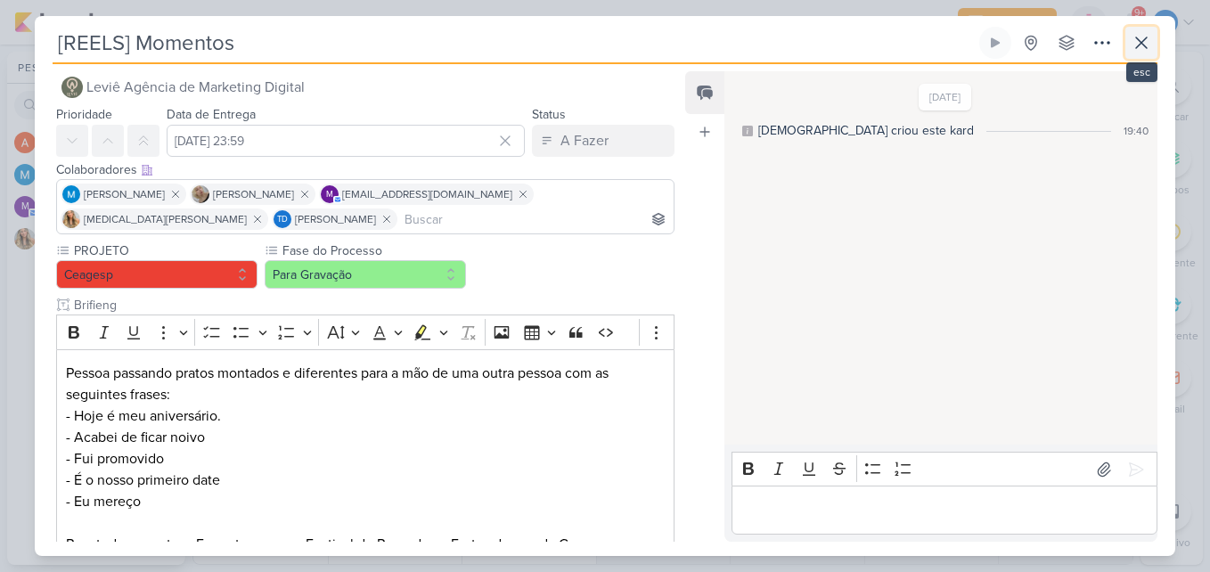
click at [1154, 38] on button at bounding box center [1141, 43] width 32 height 32
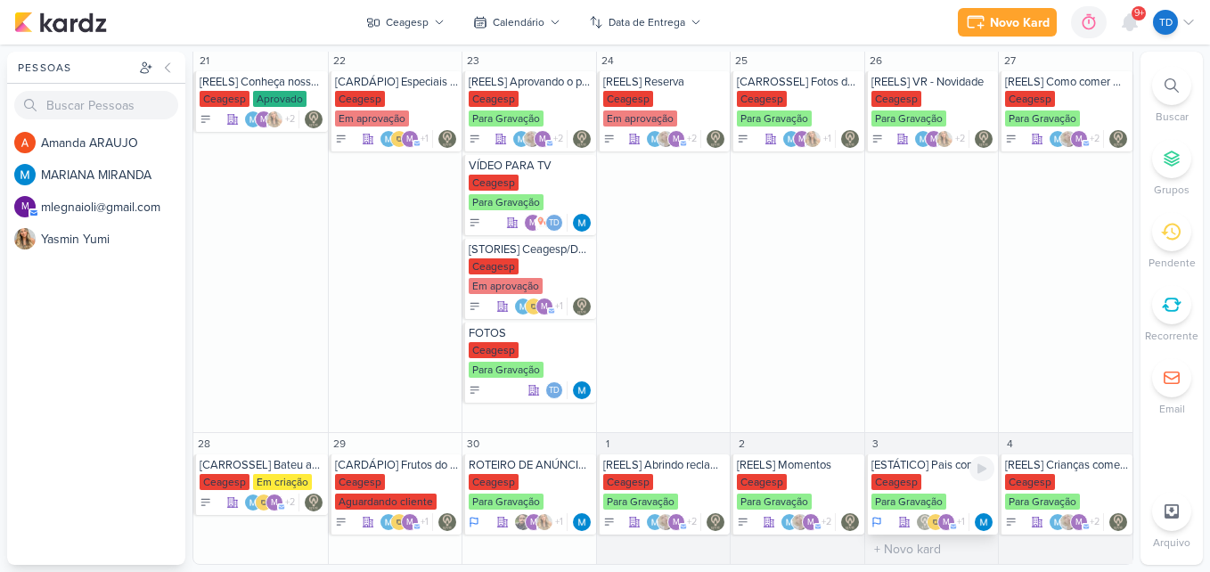
click at [910, 475] on div "Ceagesp" at bounding box center [897, 482] width 50 height 16
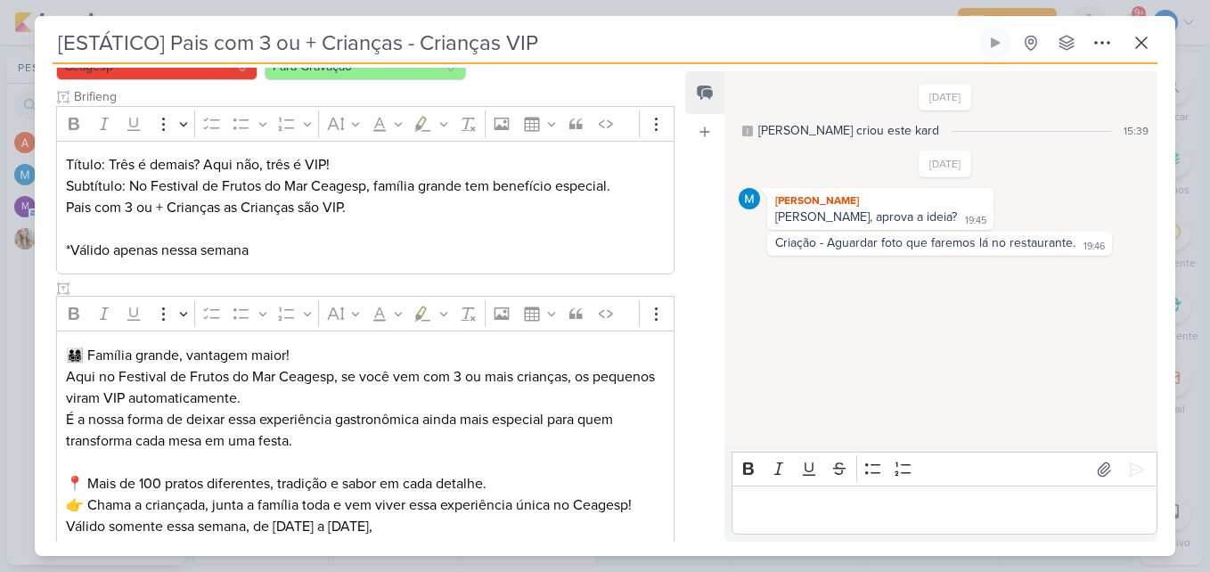
scroll to position [271, 0]
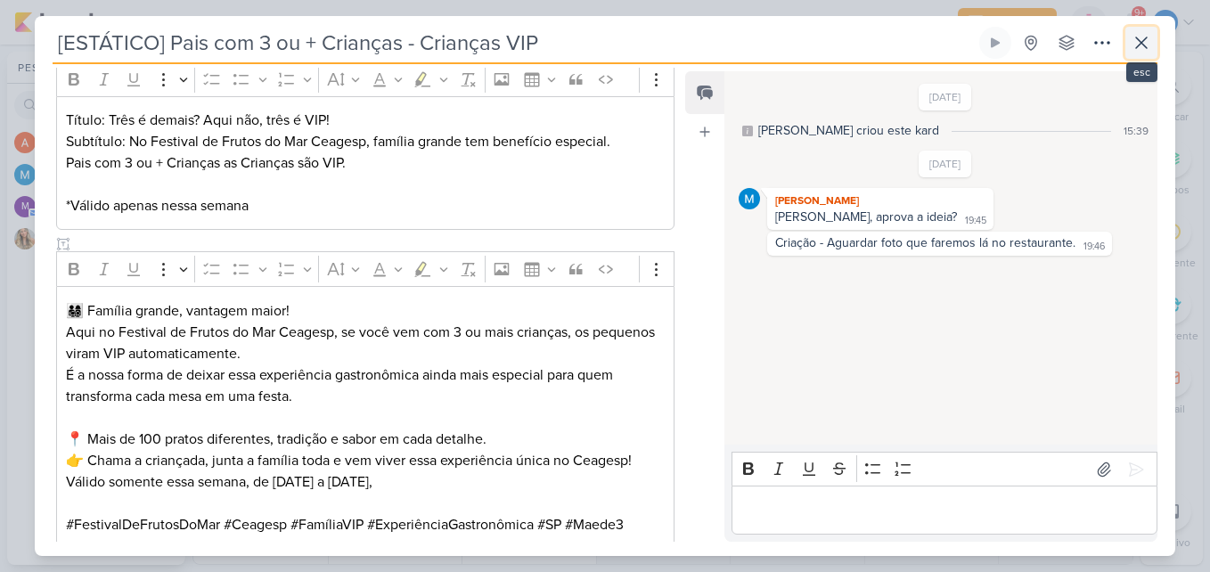
click at [1153, 39] on button at bounding box center [1141, 43] width 32 height 32
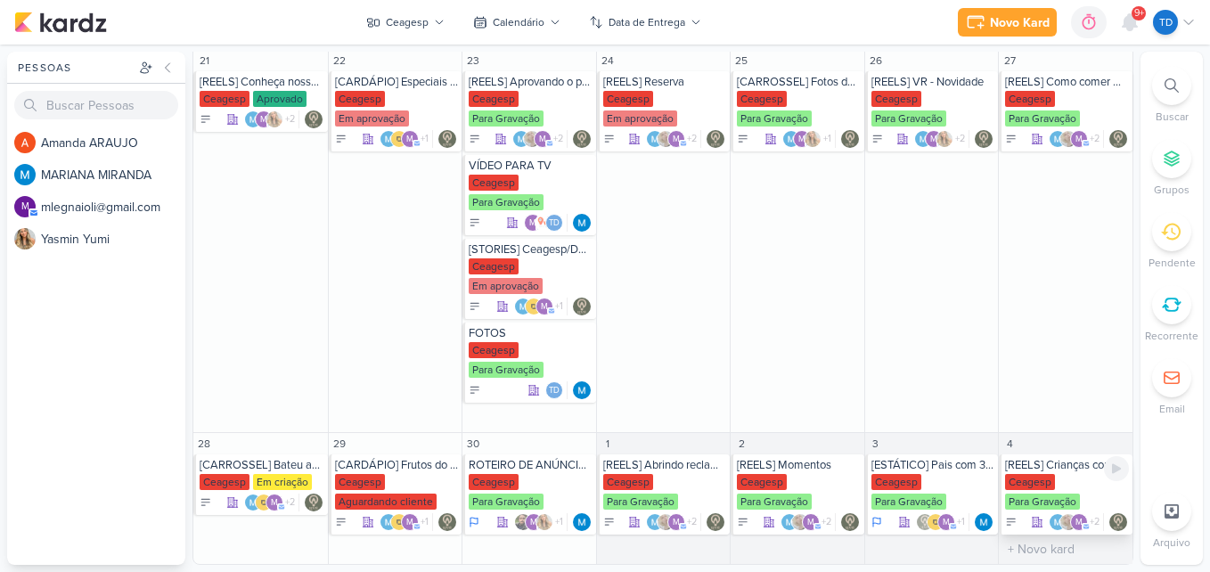
click at [1039, 468] on div "[REELS] Crianças comendo caranguejo" at bounding box center [1067, 465] width 124 height 14
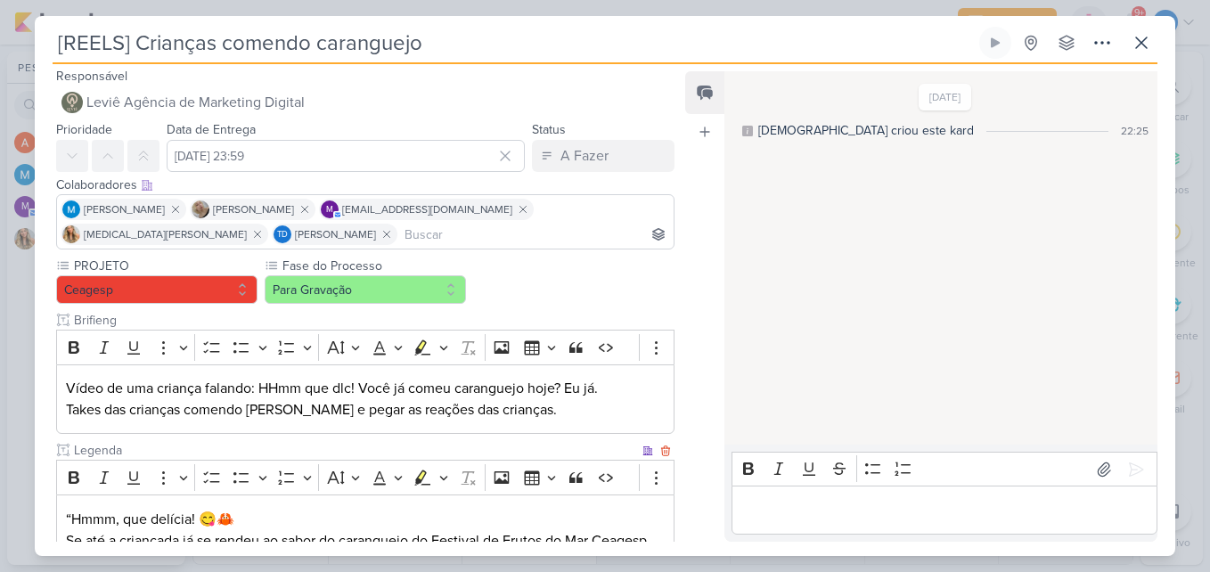
scroll to position [0, 0]
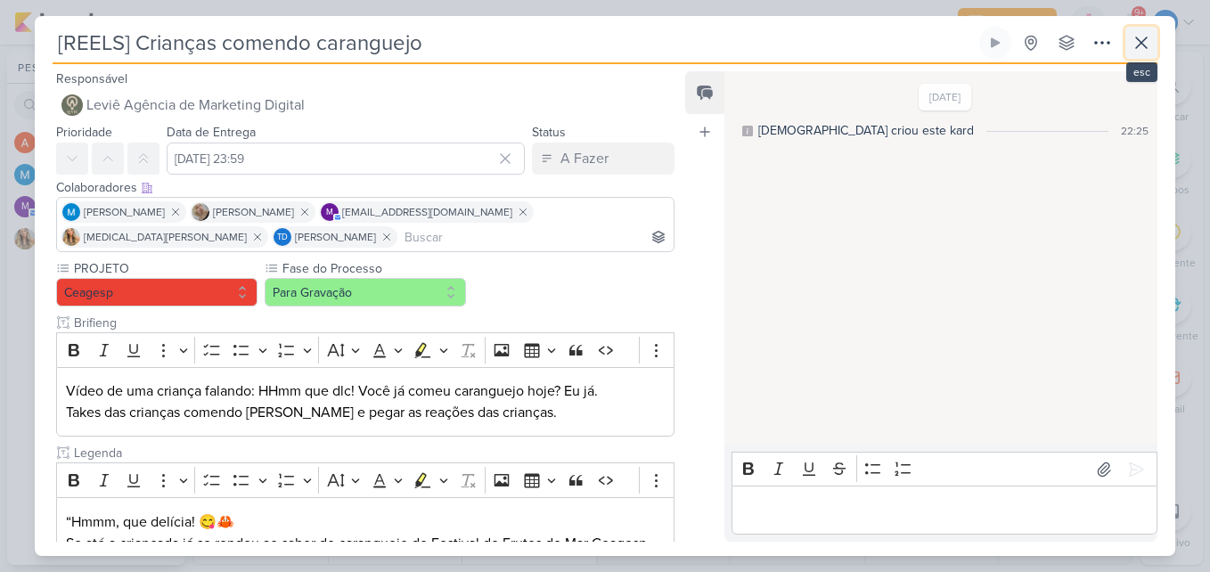
click at [1149, 38] on icon at bounding box center [1141, 42] width 21 height 21
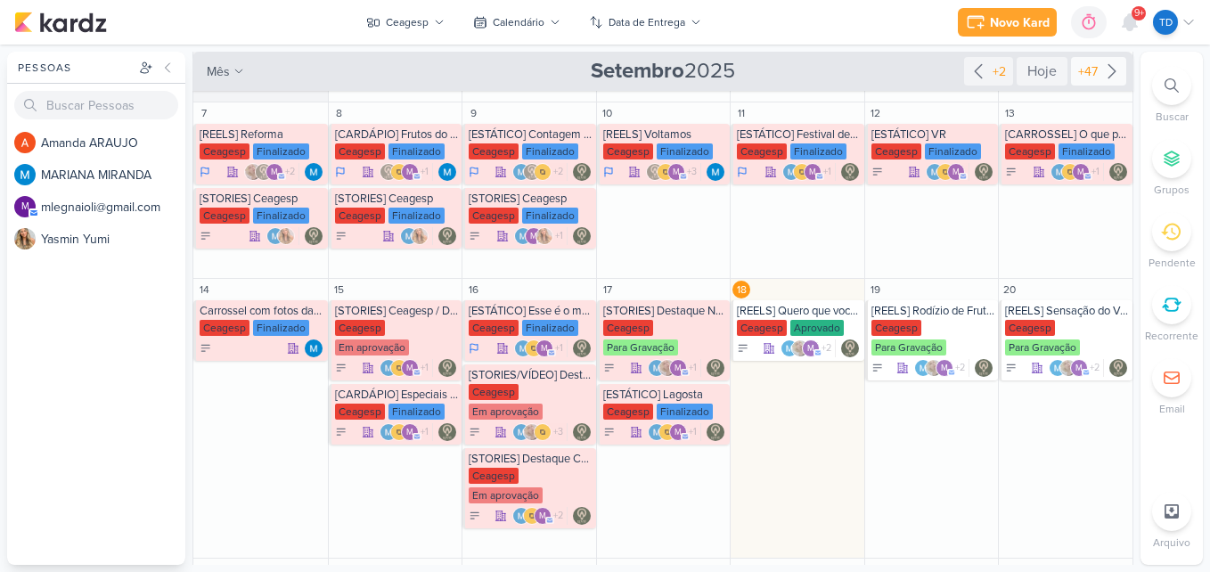
scroll to position [224, 0]
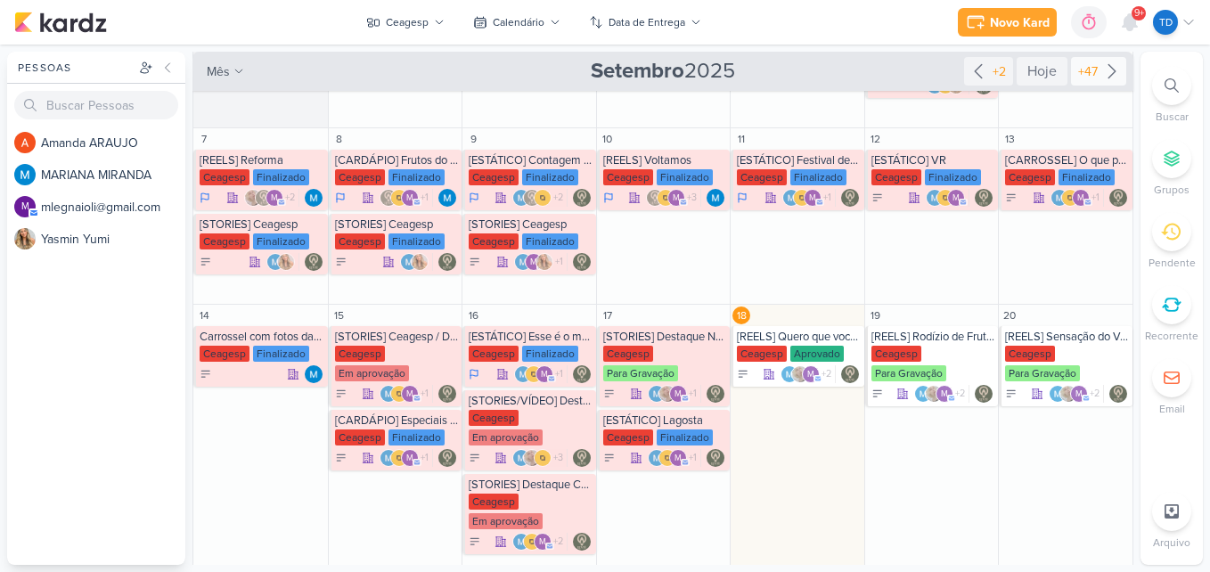
click at [1103, 70] on icon at bounding box center [1111, 71] width 21 height 21
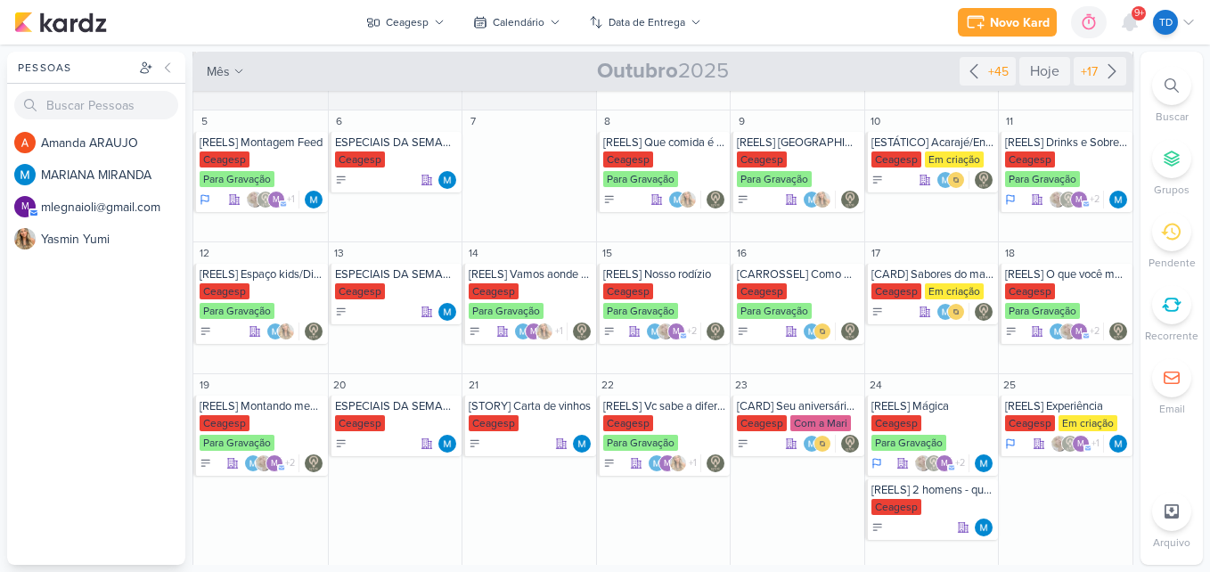
scroll to position [0, 0]
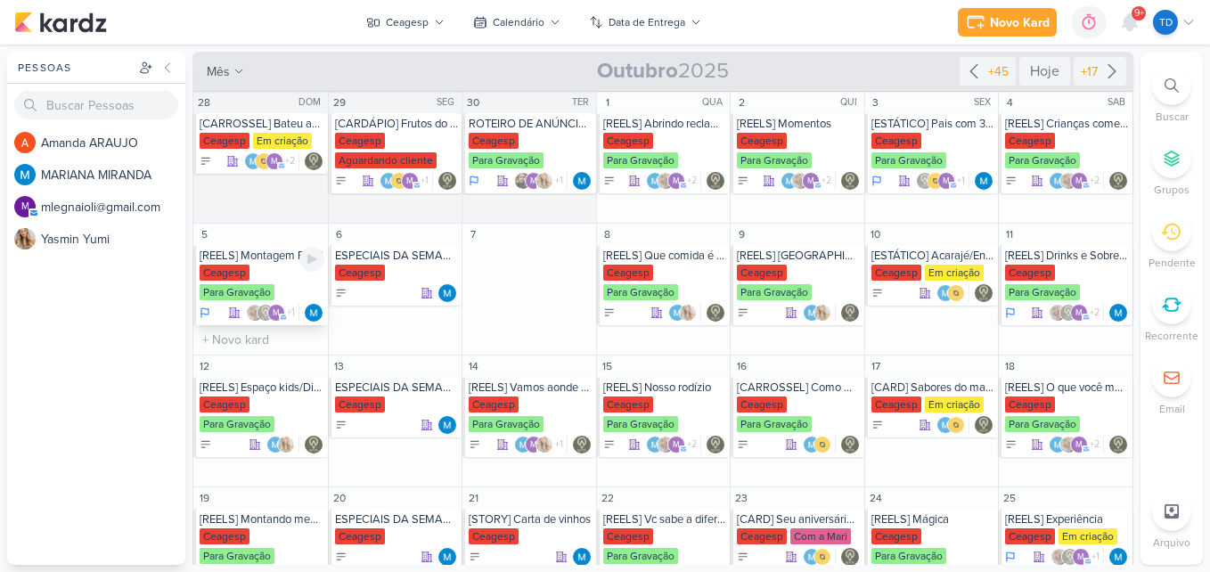
click at [236, 247] on div "[REELS] Montagem Feed Ceagesp Para Gravação m" at bounding box center [260, 285] width 135 height 80
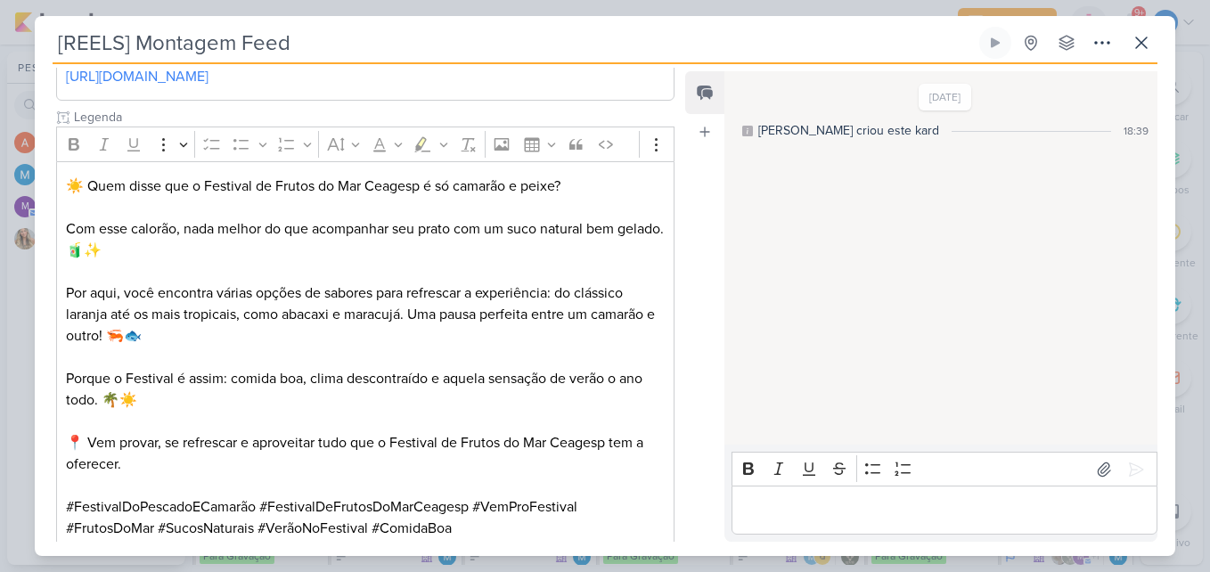
scroll to position [485, 0]
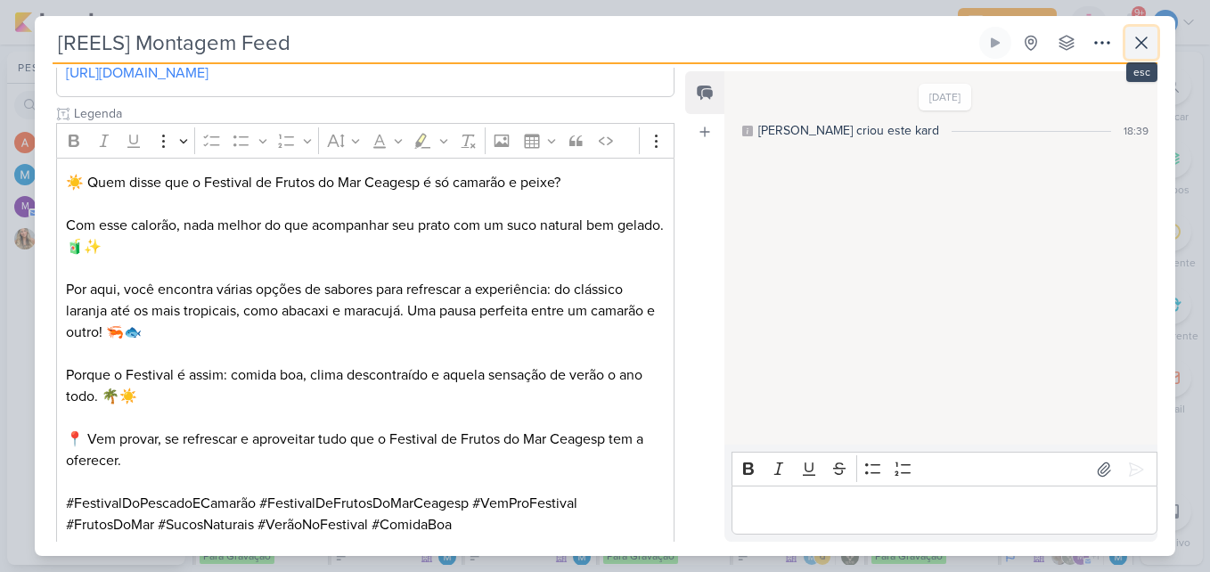
click at [1150, 44] on icon at bounding box center [1141, 42] width 21 height 21
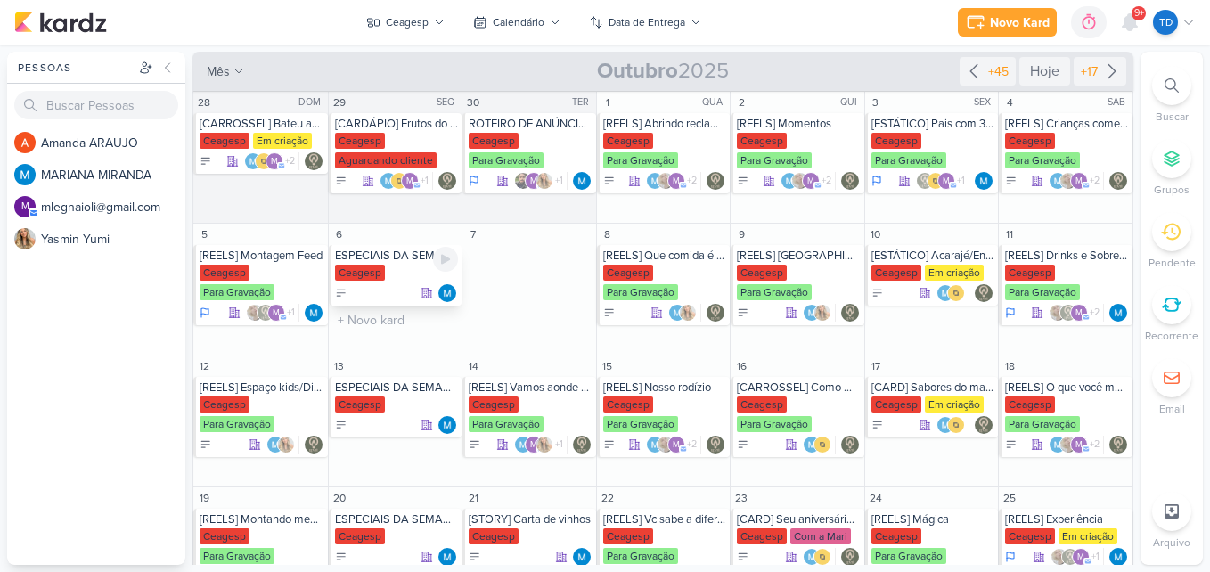
click at [400, 280] on div "Ceagesp" at bounding box center [397, 274] width 124 height 18
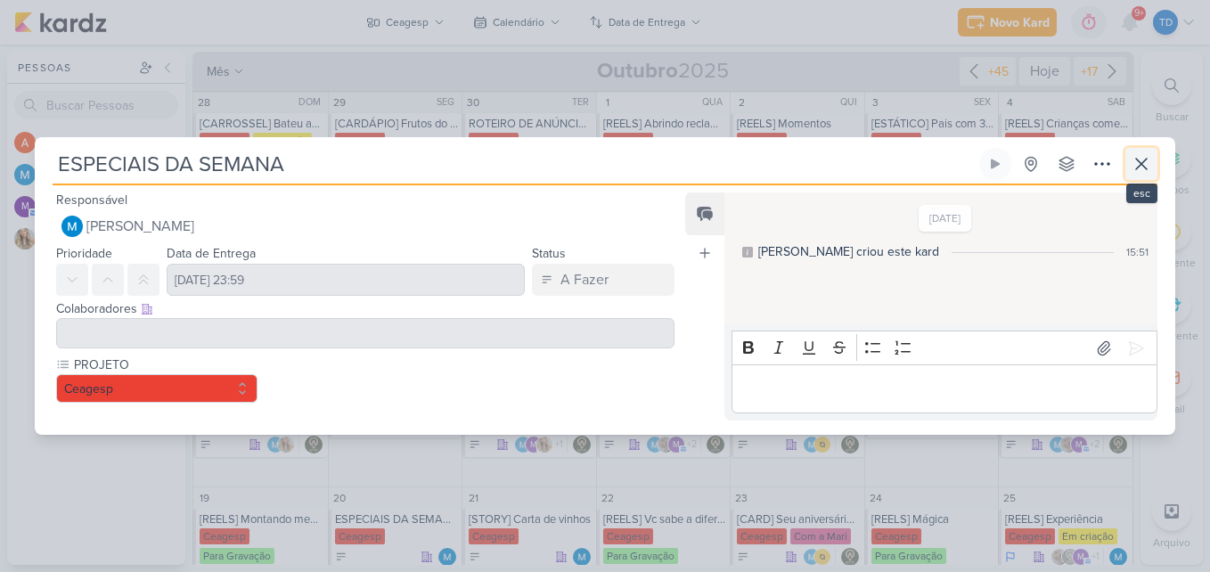
click at [1130, 176] on button at bounding box center [1141, 164] width 32 height 32
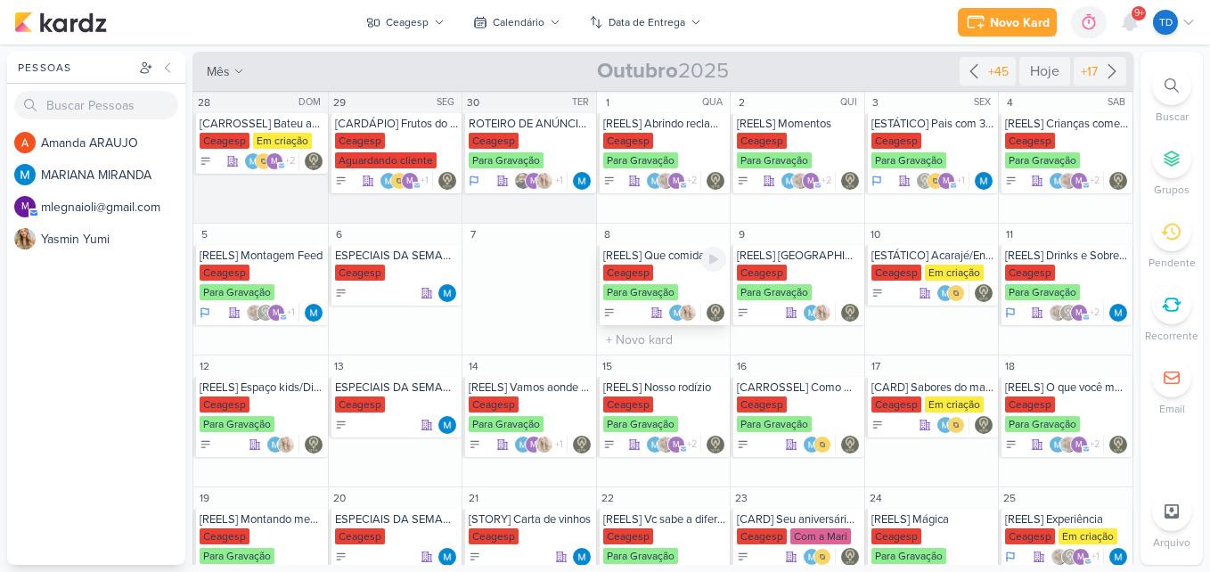
click at [665, 279] on div "Ceagesp Para Gravação" at bounding box center [665, 283] width 124 height 37
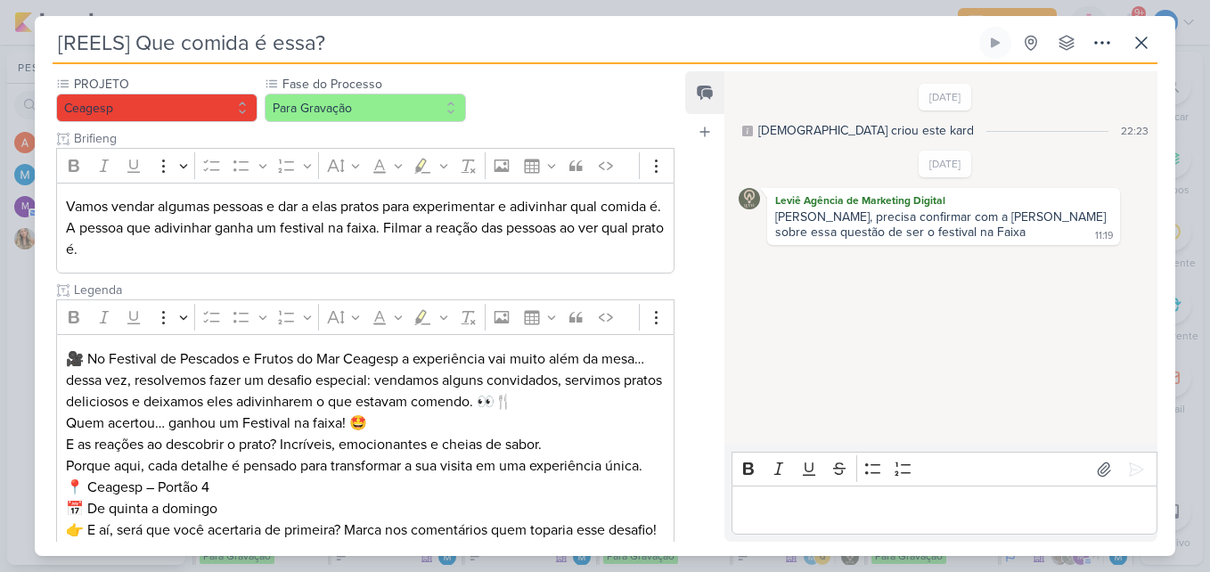
scroll to position [254, 0]
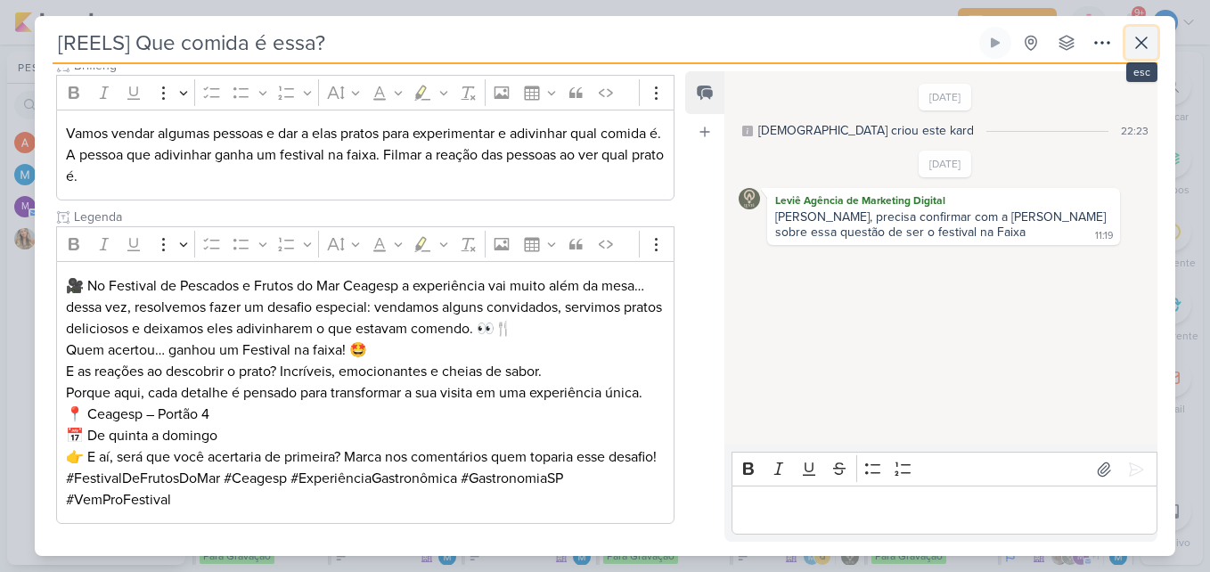
click at [1150, 46] on icon at bounding box center [1141, 42] width 21 height 21
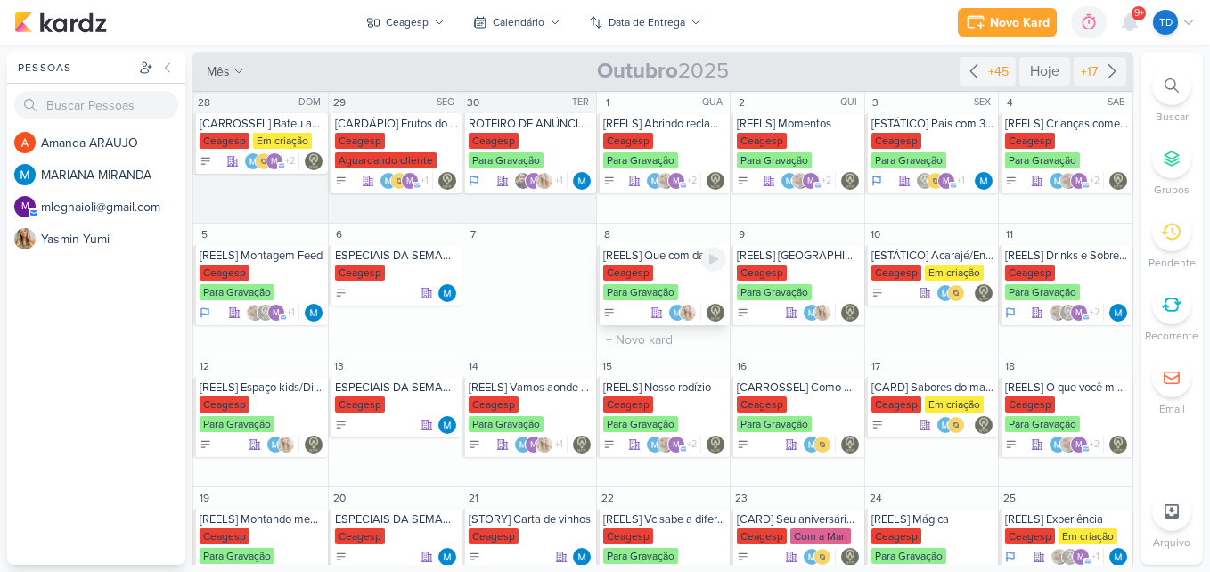
click at [635, 264] on div "[REELS] Que comida é essa? Ceagesp Para Gravação" at bounding box center [664, 285] width 134 height 80
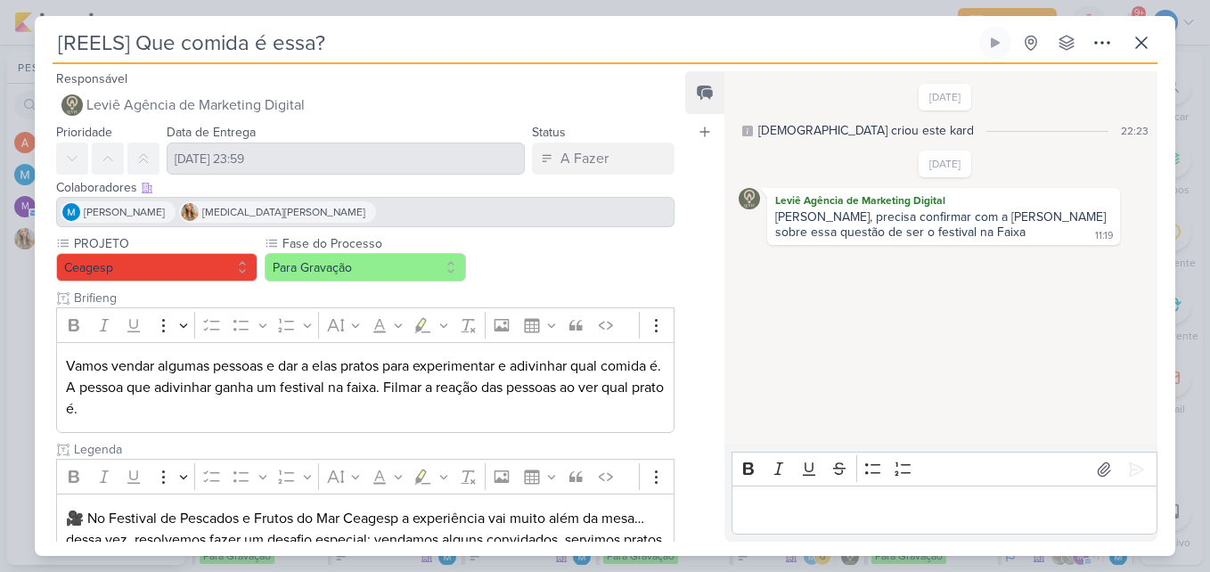
click at [531, 210] on div "MARIANA MIRANDA Yasmin Yumi" at bounding box center [365, 212] width 618 height 30
click at [318, 221] on div "MARIANA MIRANDA Yasmin Yumi" at bounding box center [365, 212] width 618 height 30
click at [285, 209] on div "Yasmin Yumi" at bounding box center [277, 211] width 197 height 21
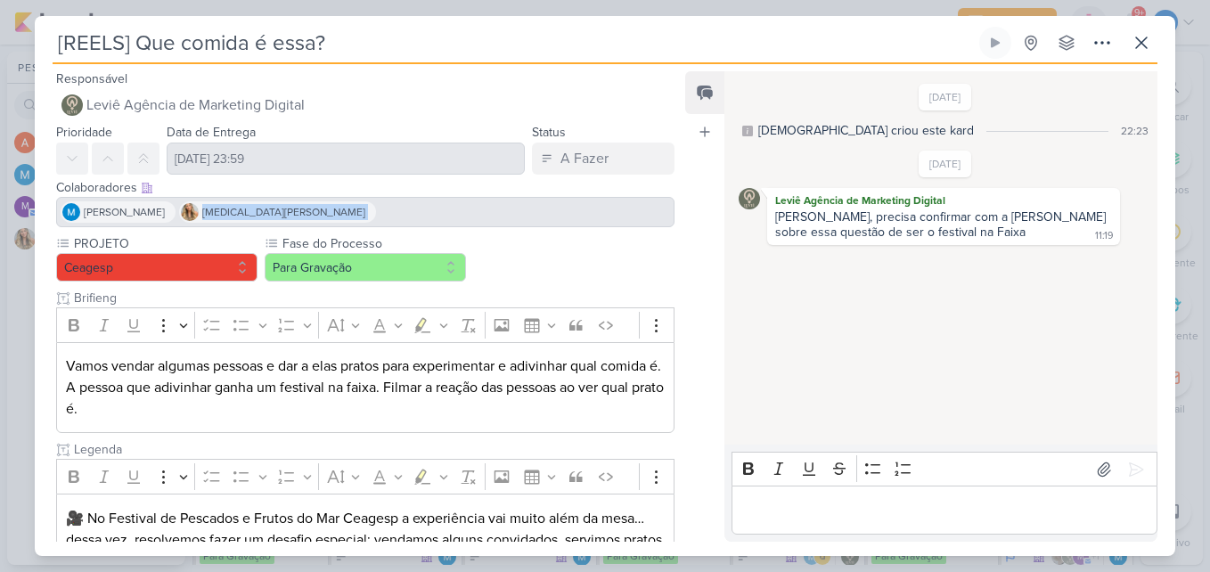
drag, startPoint x: 285, startPoint y: 209, endPoint x: 335, endPoint y: 209, distance: 49.9
click at [335, 209] on div "MARIANA MIRANDA Yasmin Yumi" at bounding box center [365, 212] width 618 height 30
click at [1142, 39] on icon at bounding box center [1141, 42] width 21 height 21
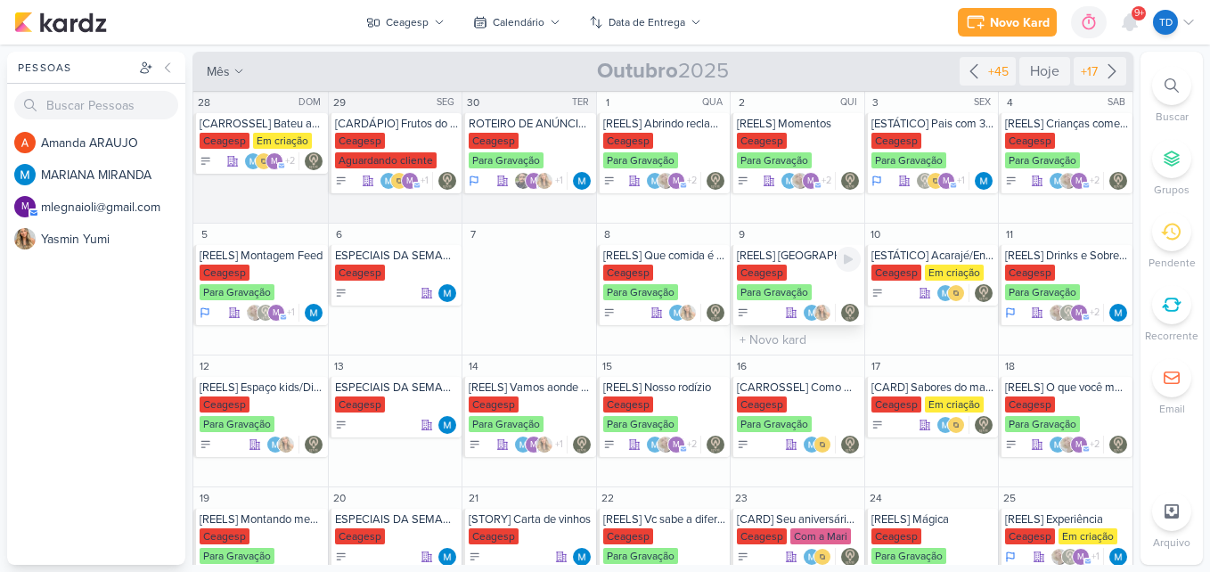
click at [776, 274] on div "Ceagesp" at bounding box center [762, 273] width 50 height 16
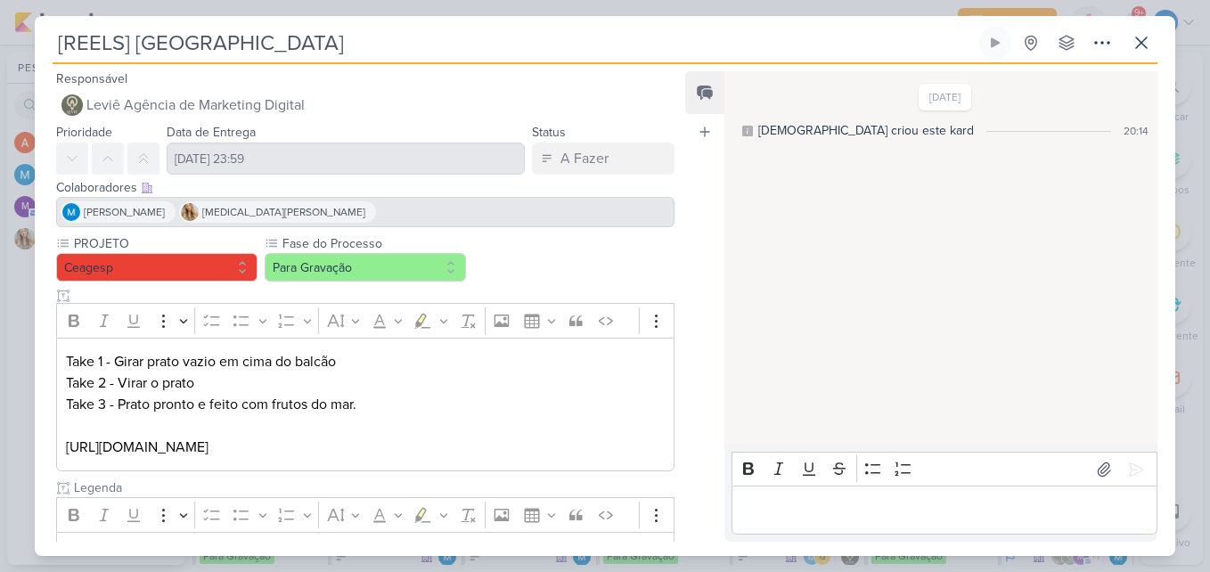
scroll to position [292, 0]
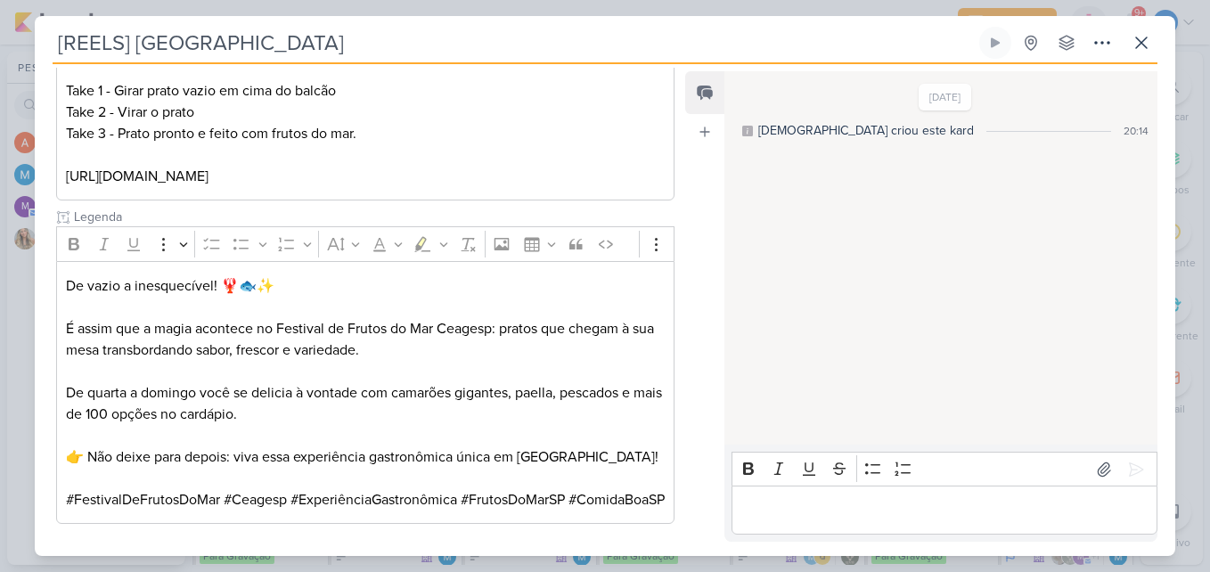
click at [373, 361] on p "Editor editing area: main" at bounding box center [365, 371] width 599 height 21
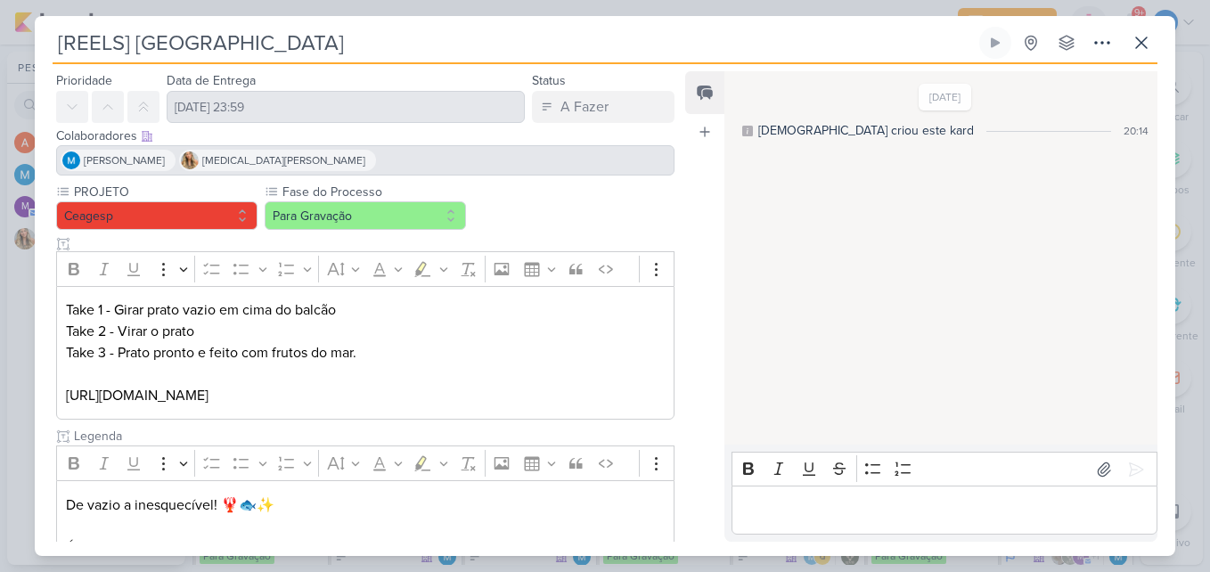
scroll to position [25, 0]
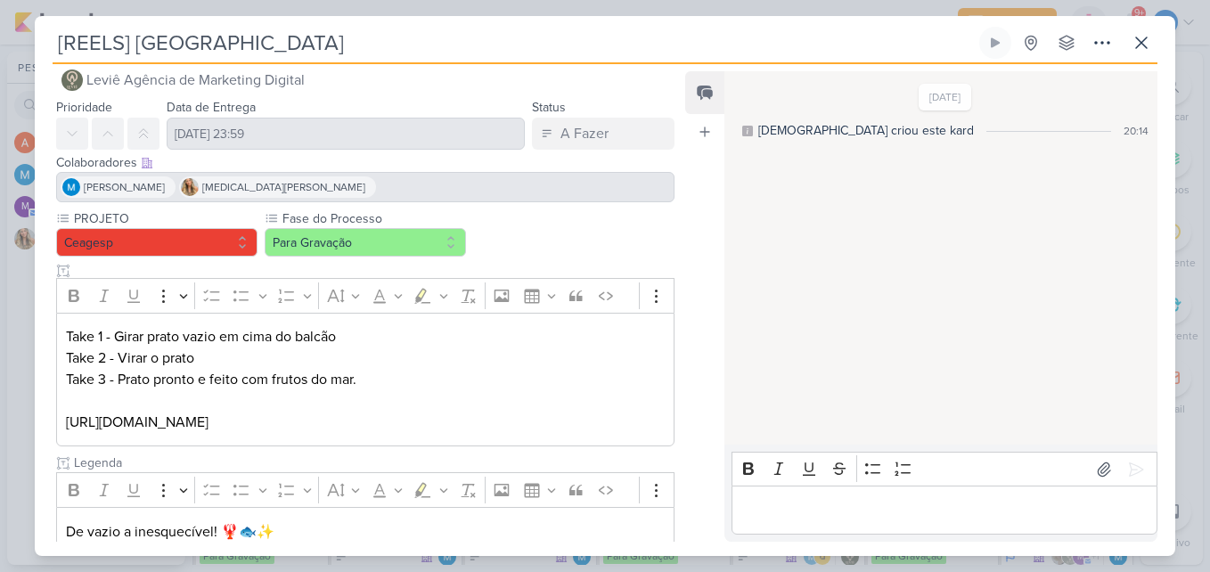
click at [511, 198] on div "MARIANA MIRANDA Yasmin Yumi" at bounding box center [365, 187] width 618 height 30
click at [1151, 57] on button at bounding box center [1141, 43] width 32 height 32
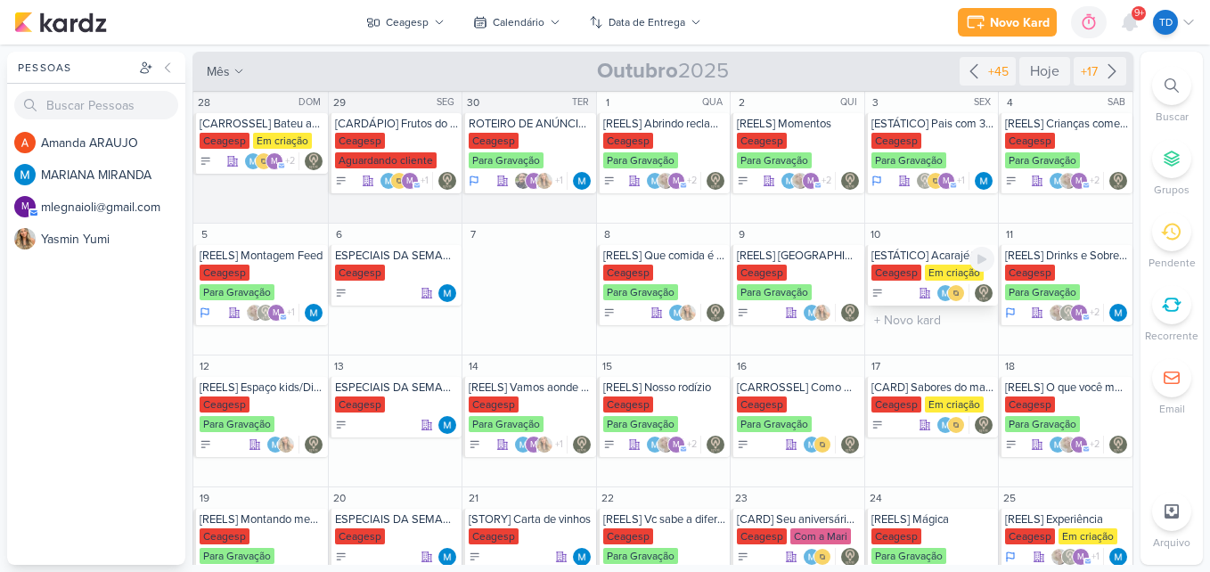
click at [899, 268] on div "Ceagesp" at bounding box center [897, 273] width 50 height 16
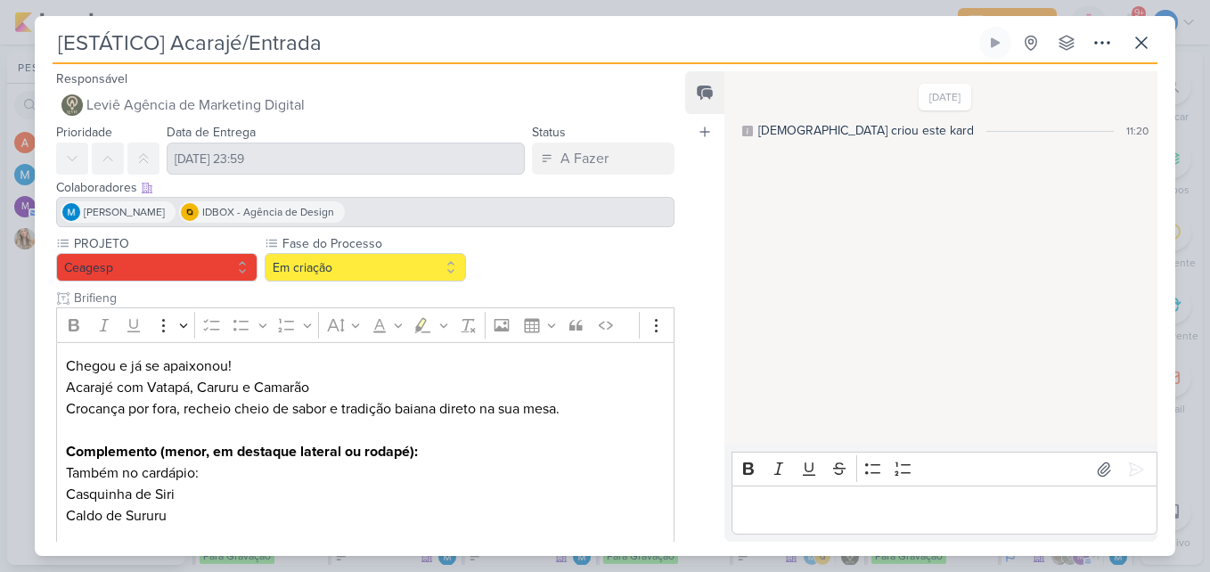
click at [484, 221] on div "MARIANA MIRANDA IDBOX - Agência de Design" at bounding box center [365, 212] width 618 height 30
click at [1141, 50] on icon at bounding box center [1141, 42] width 21 height 21
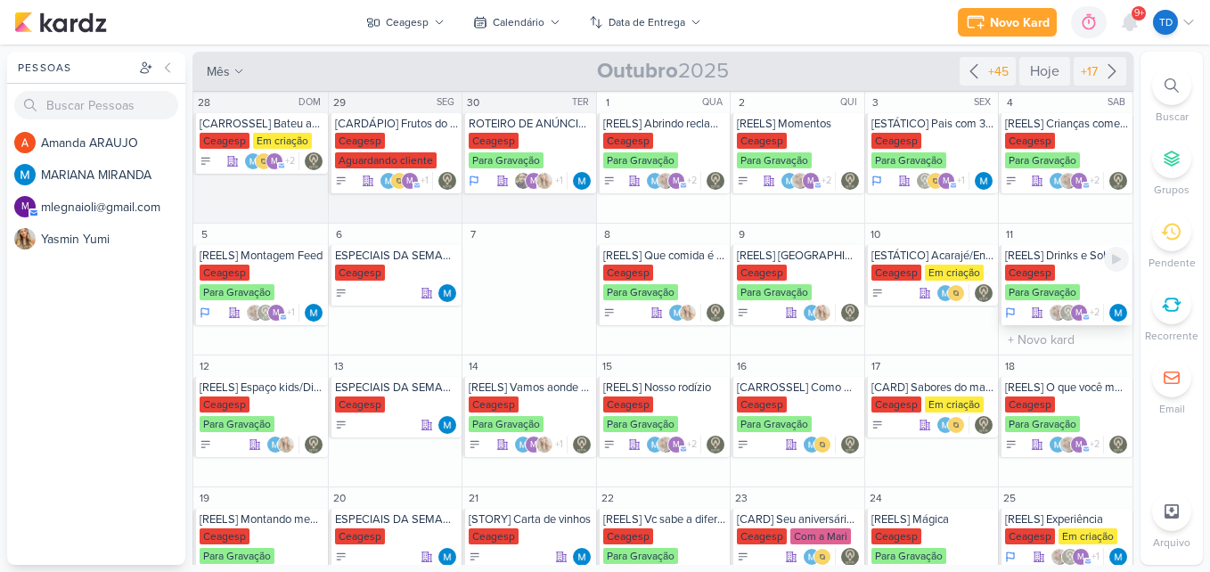
click at [1027, 273] on div "Ceagesp" at bounding box center [1030, 273] width 50 height 16
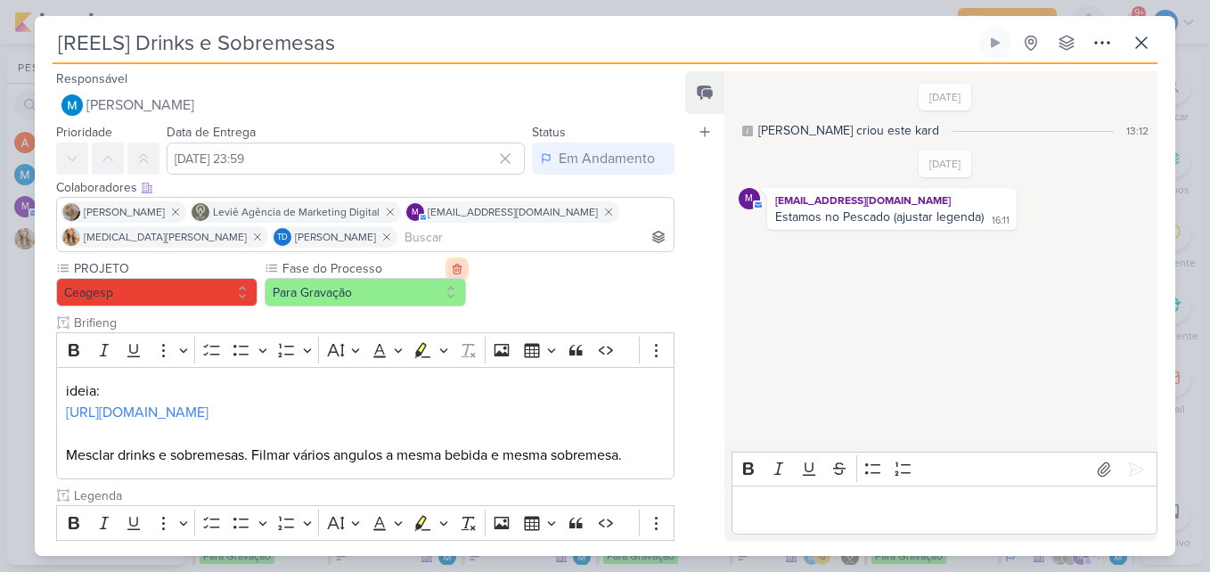
click at [448, 272] on button at bounding box center [457, 269] width 18 height 18
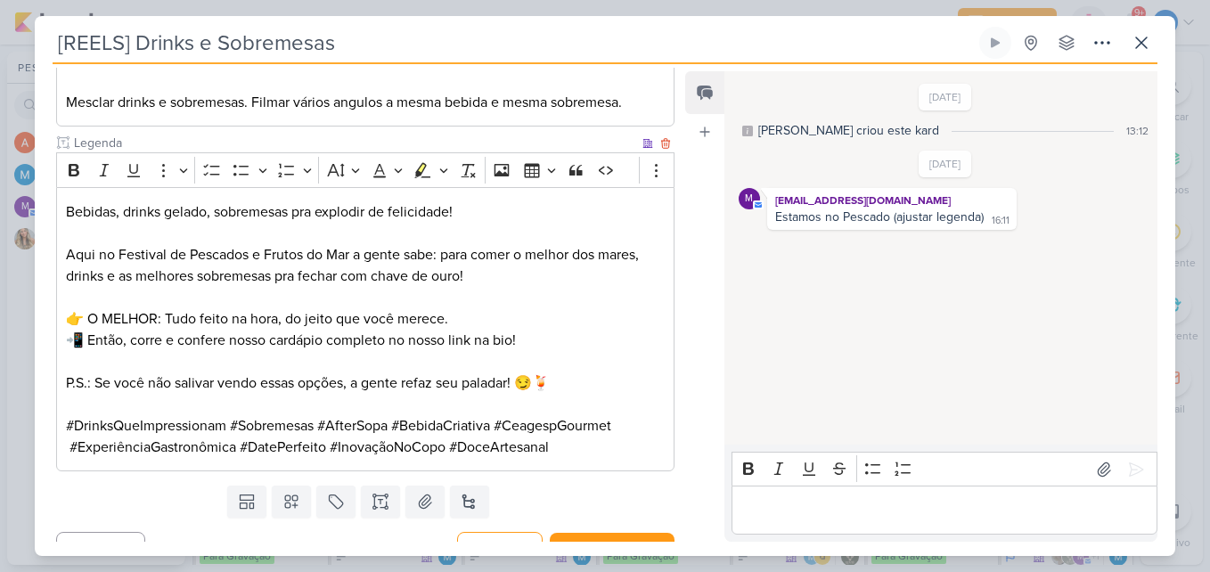
scroll to position [381, 0]
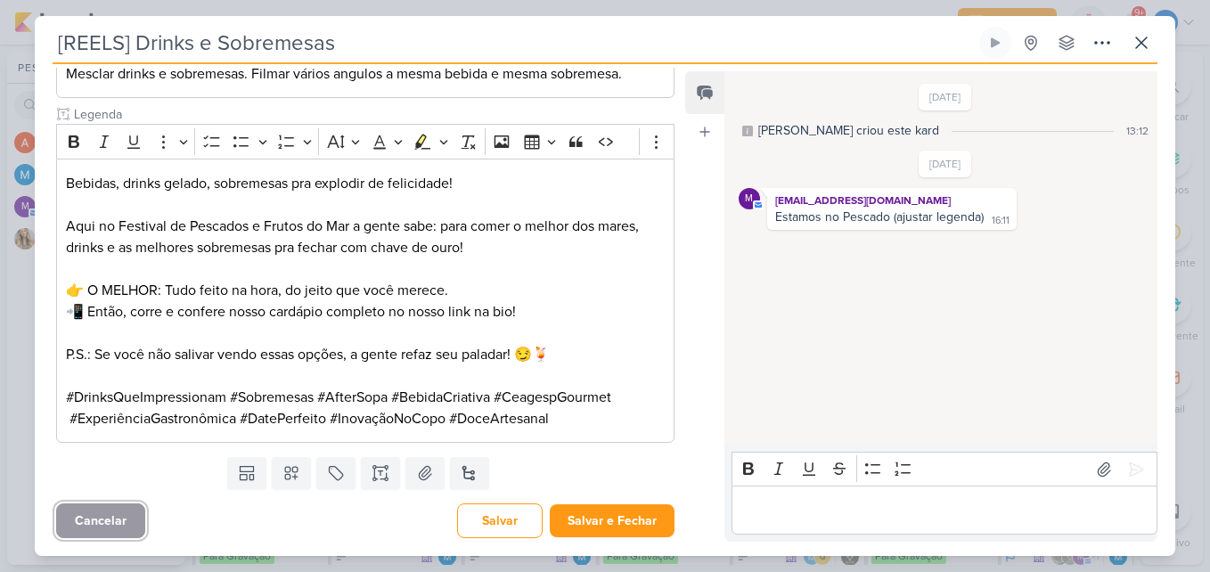
click at [128, 518] on button "Cancelar" at bounding box center [100, 520] width 89 height 35
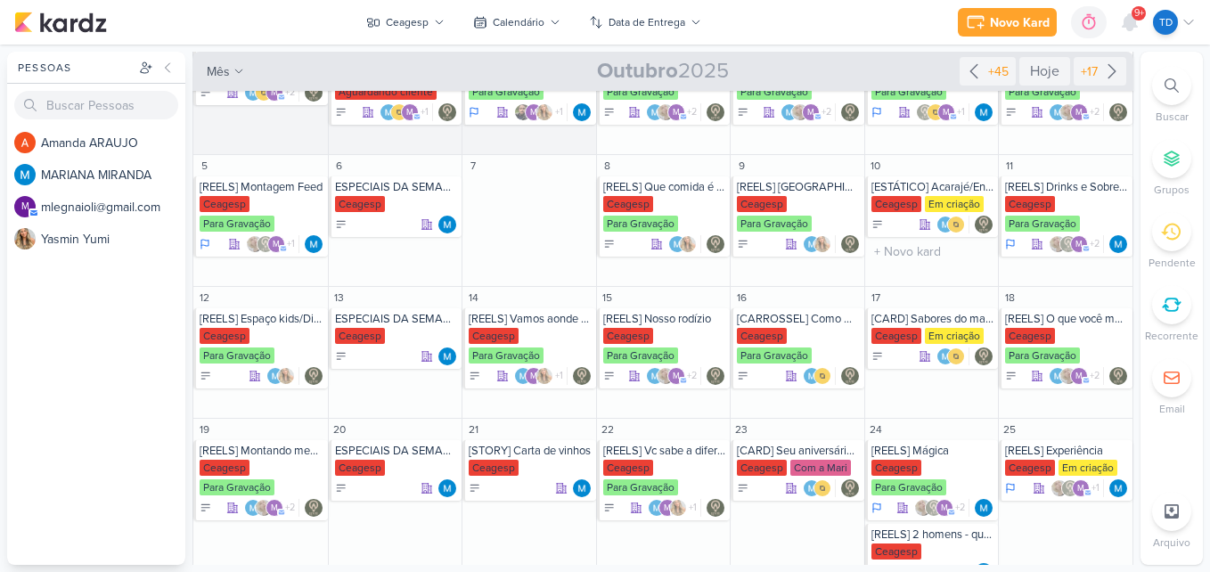
scroll to position [178, 0]
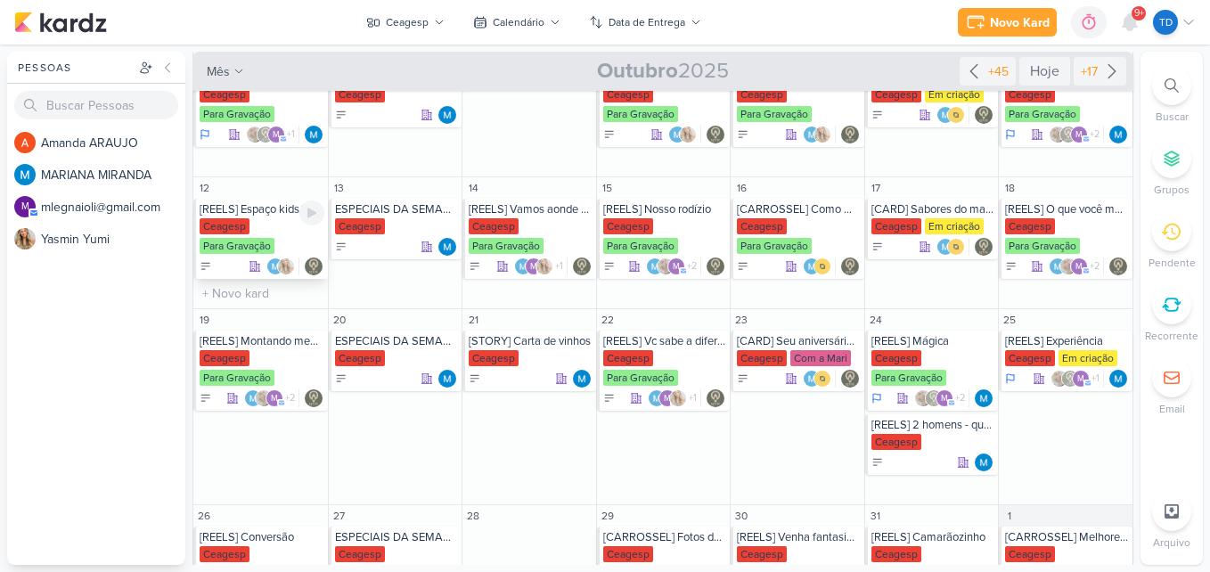
click at [273, 244] on div "Para Gravação" at bounding box center [237, 246] width 75 height 16
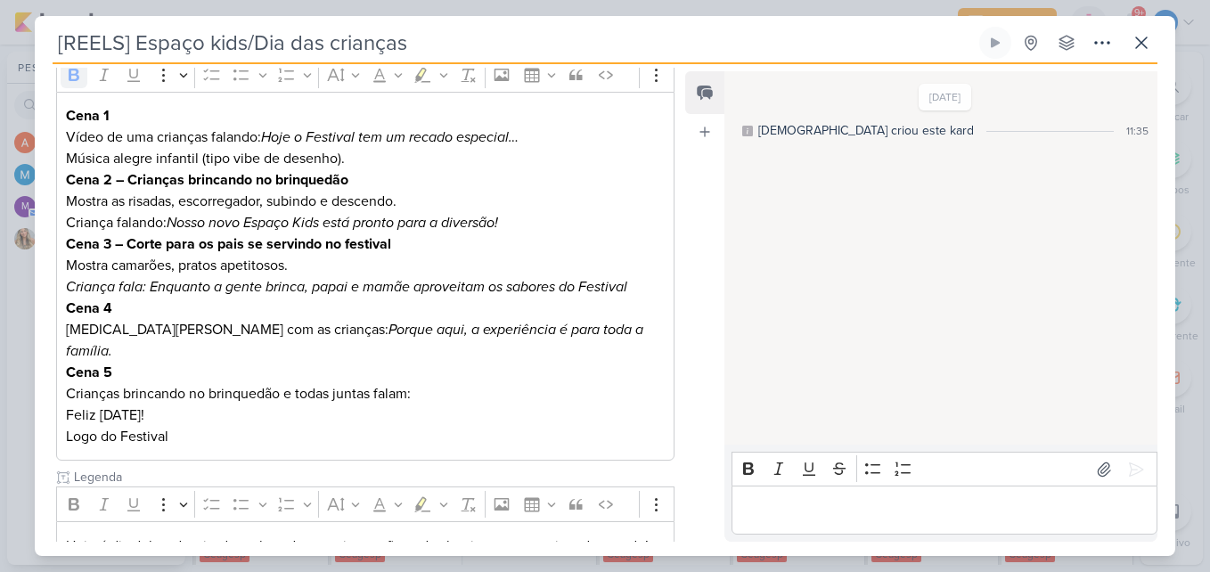
scroll to position [425, 0]
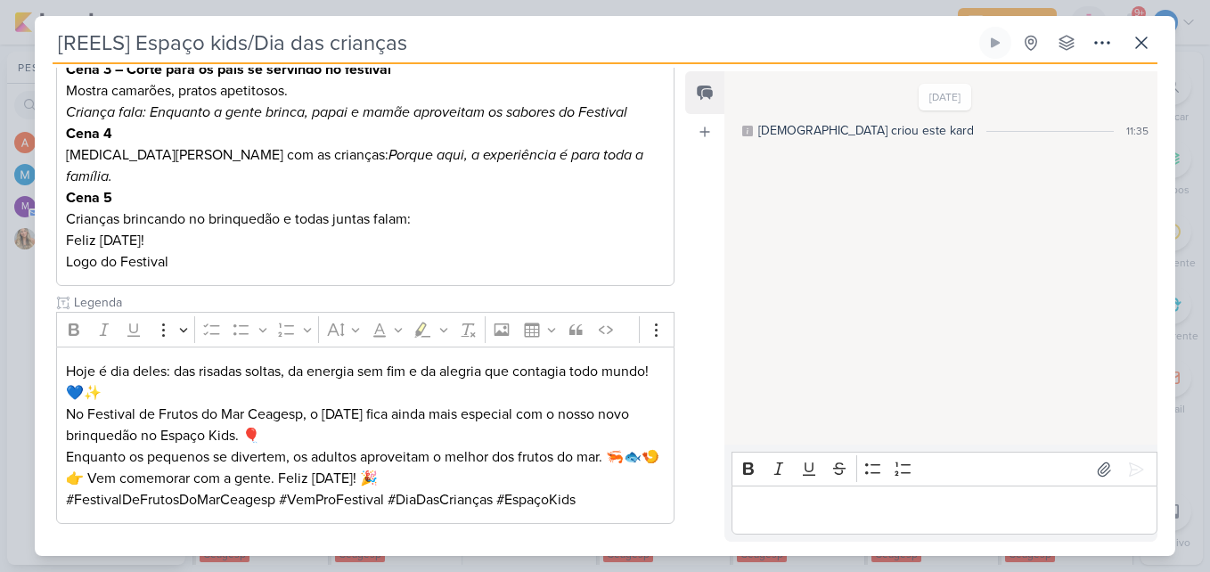
click at [599, 220] on p "Crianças brincando no brinquedão e todas juntas falam: Feliz Dia das Crianças!" at bounding box center [365, 230] width 599 height 43
click at [589, 361] on p "Hoje é dia deles: das risadas soltas, da energia sem fim e da alegria que conta…" at bounding box center [365, 382] width 599 height 43
click at [596, 320] on button "Code" at bounding box center [606, 329] width 27 height 27
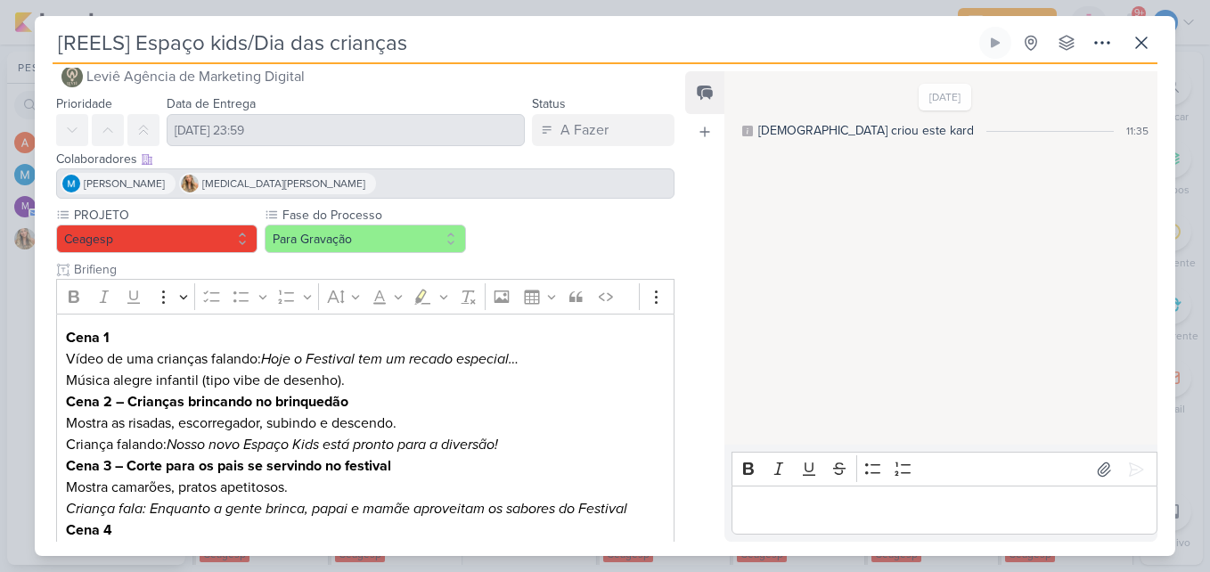
scroll to position [0, 0]
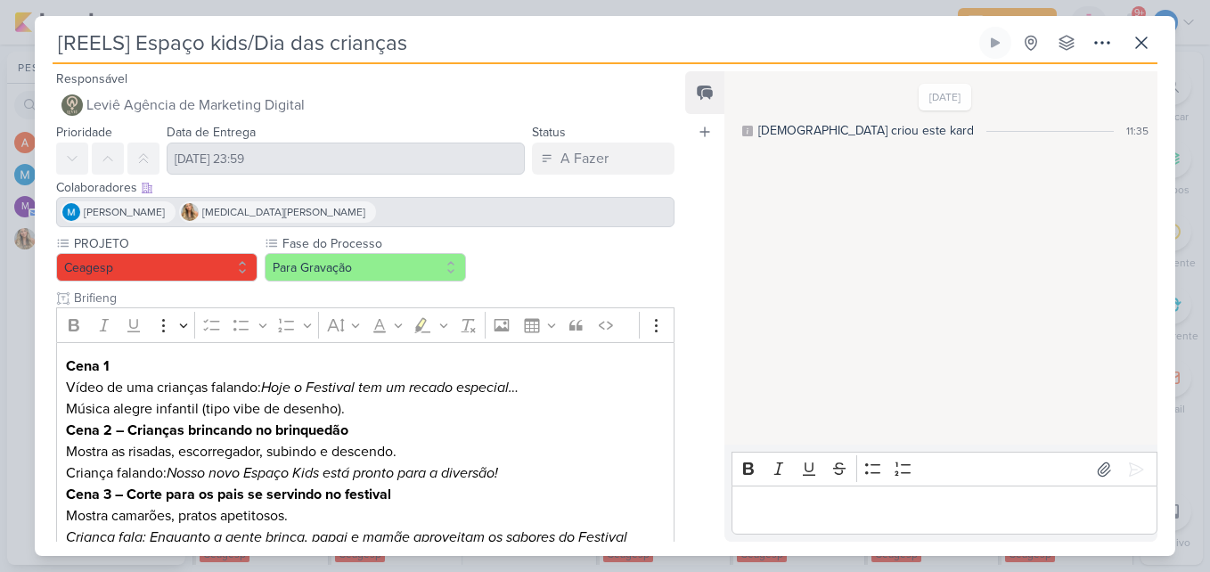
click at [537, 211] on div "MARIANA MIRANDA Yasmin Yumi" at bounding box center [365, 212] width 618 height 30
click at [1150, 35] on icon at bounding box center [1141, 42] width 21 height 21
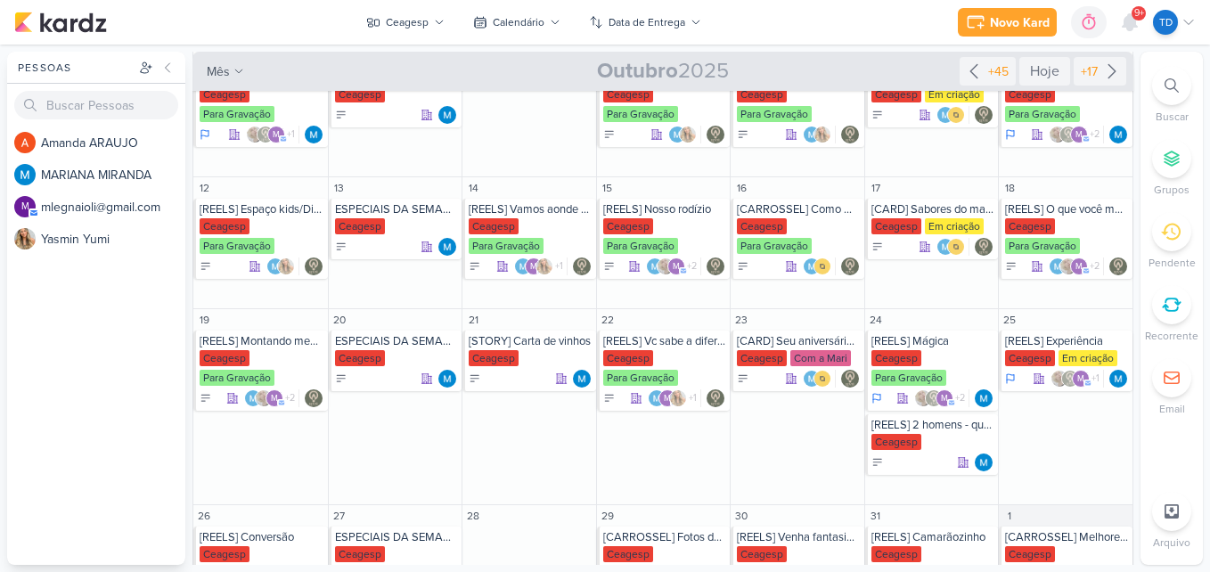
click at [1142, 18] on span "9+" at bounding box center [1139, 13] width 10 height 14
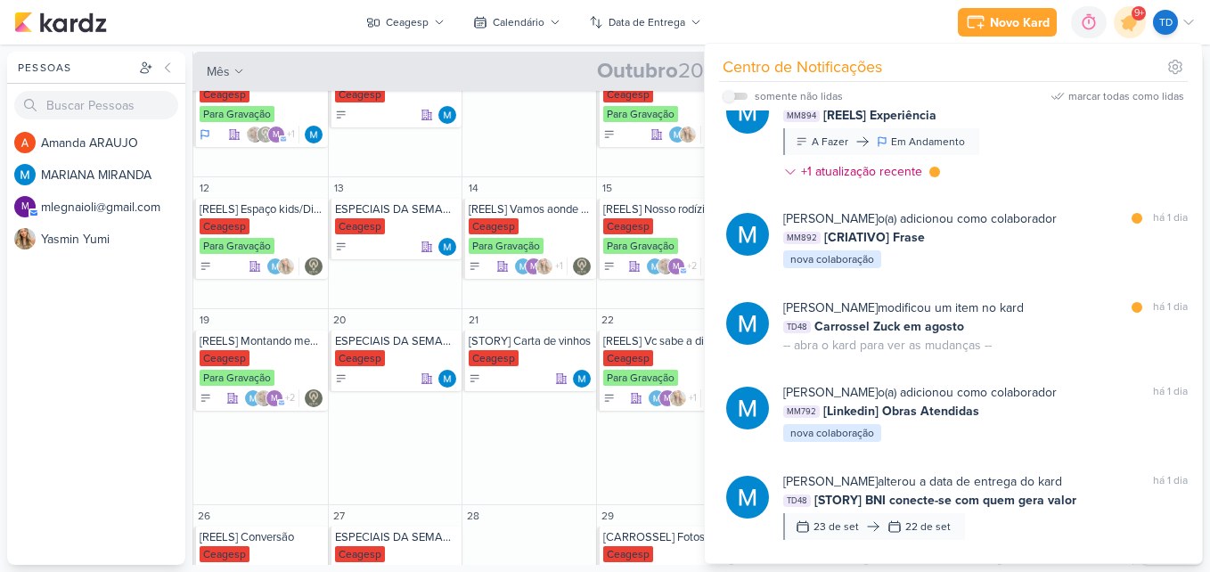
scroll to position [570, 0]
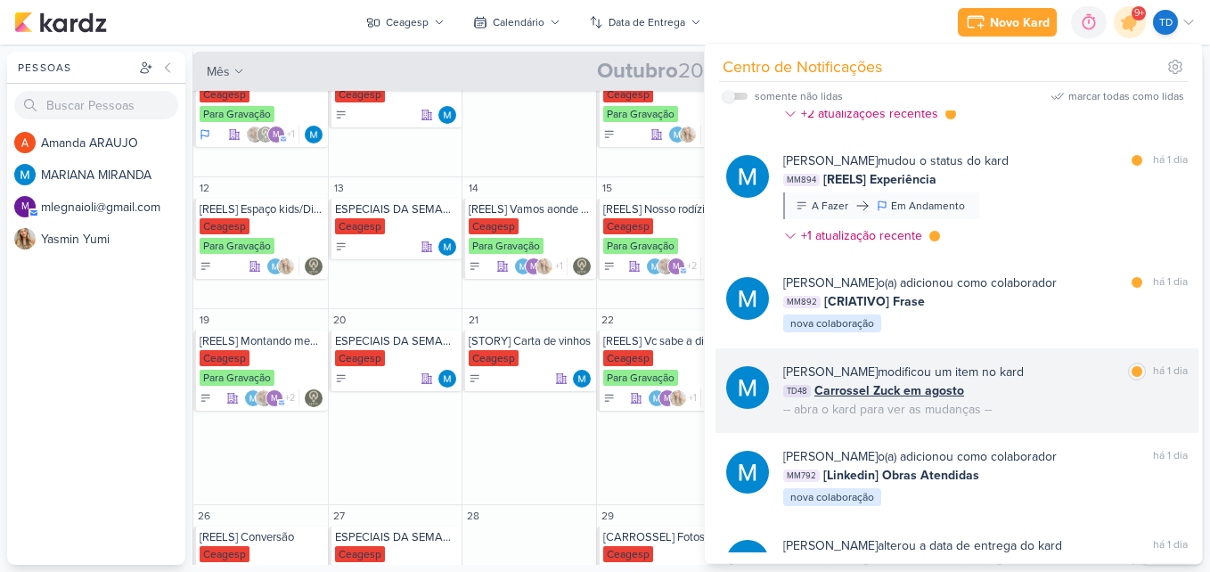
click at [1014, 424] on div "MARIANA MIRANDA modificou um item no kard marcar como lida há 1 dia TD48 Carros…" at bounding box center [957, 390] width 483 height 85
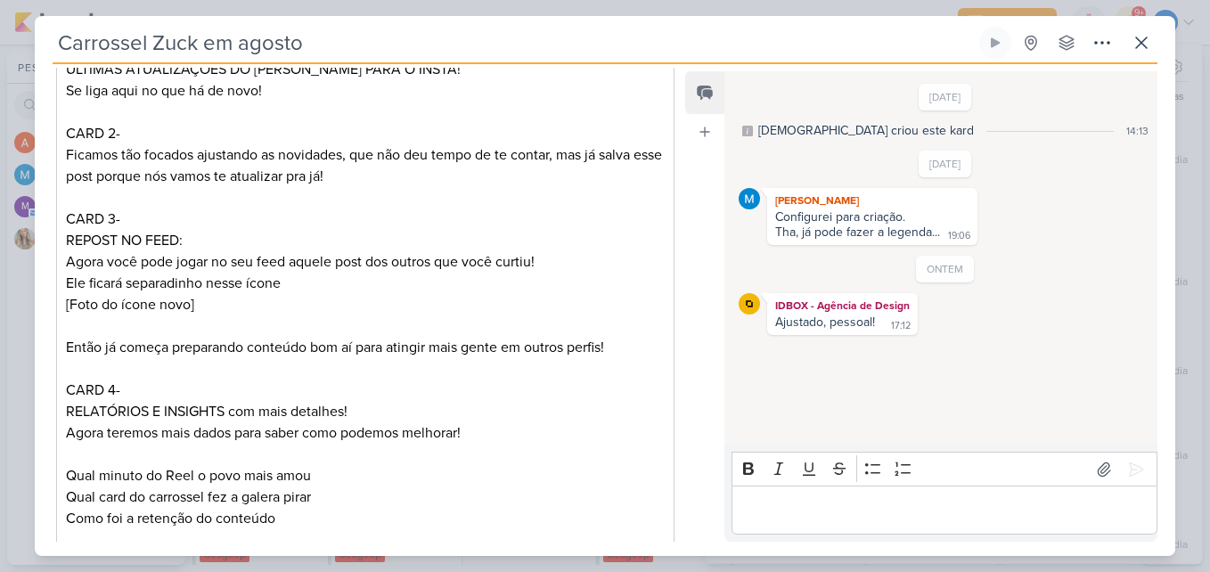
scroll to position [0, 0]
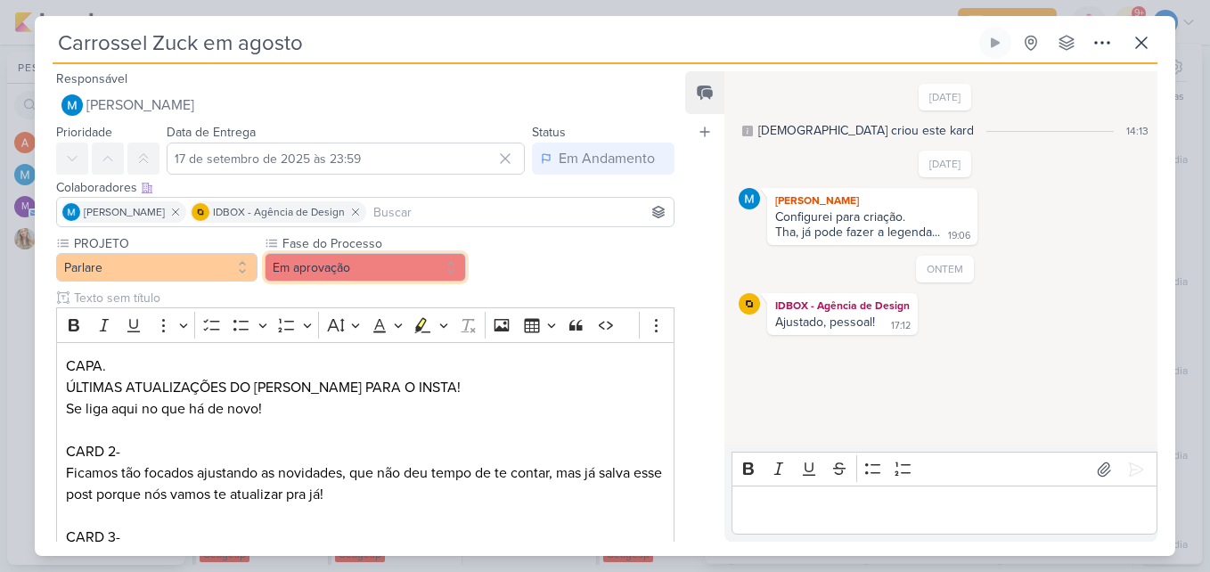
click at [425, 264] on button "Em aprovação" at bounding box center [365, 267] width 201 height 29
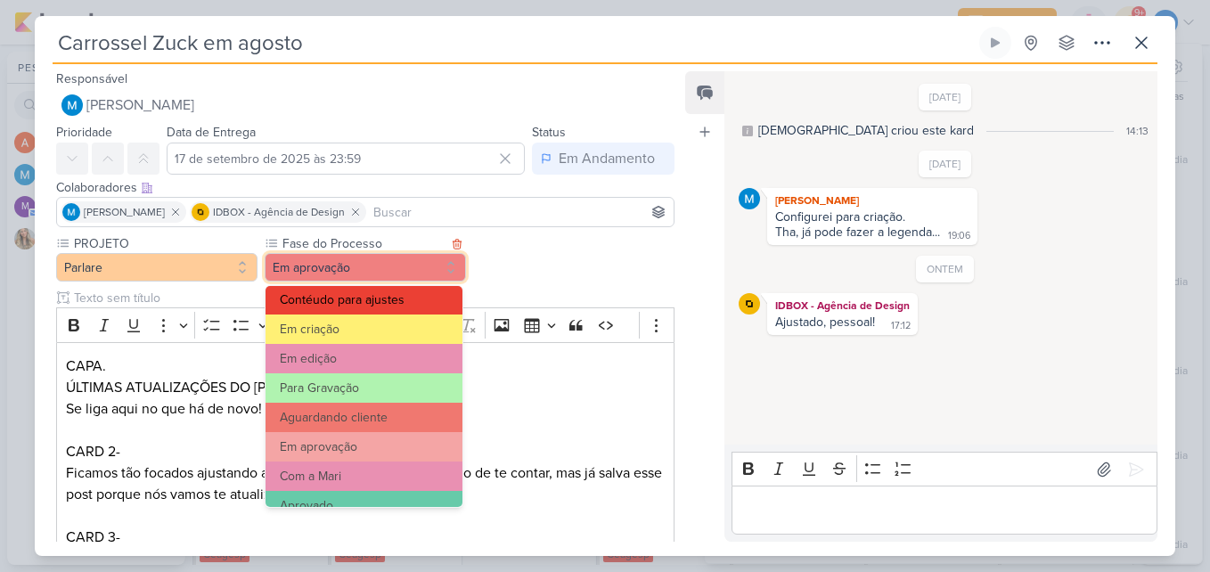
scroll to position [172, 0]
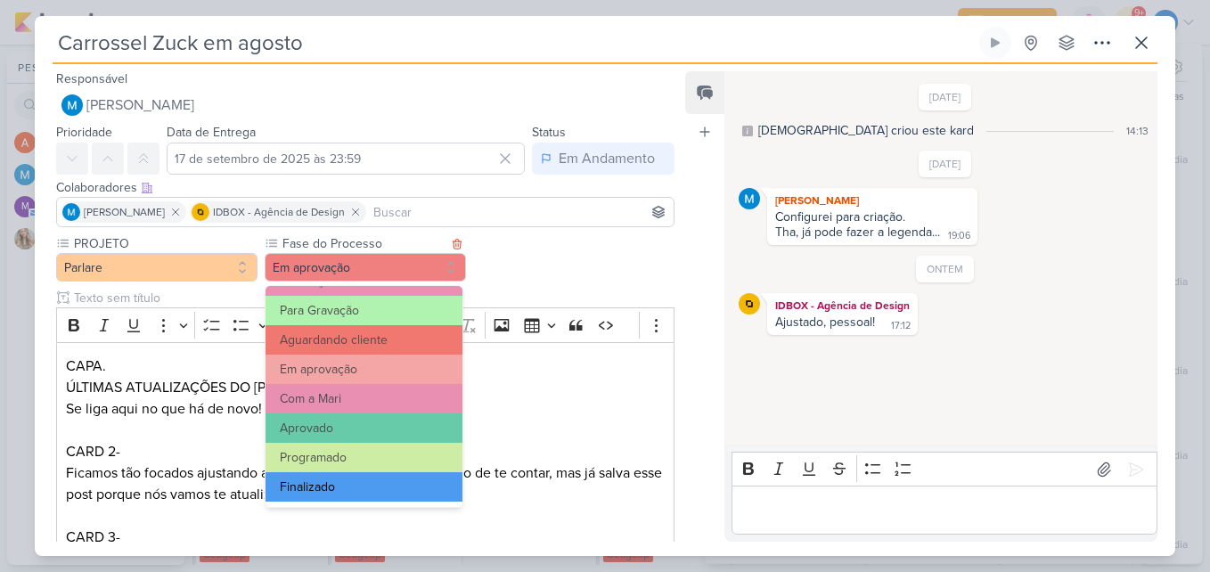
click at [373, 494] on button "Finalizado" at bounding box center [364, 486] width 197 height 29
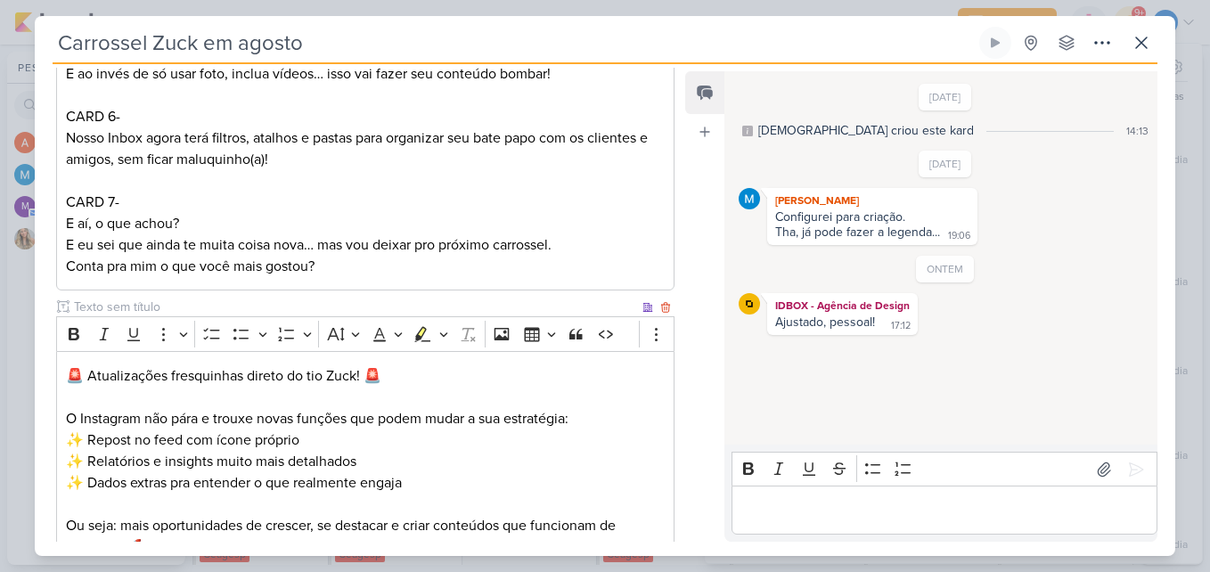
scroll to position [1209, 0]
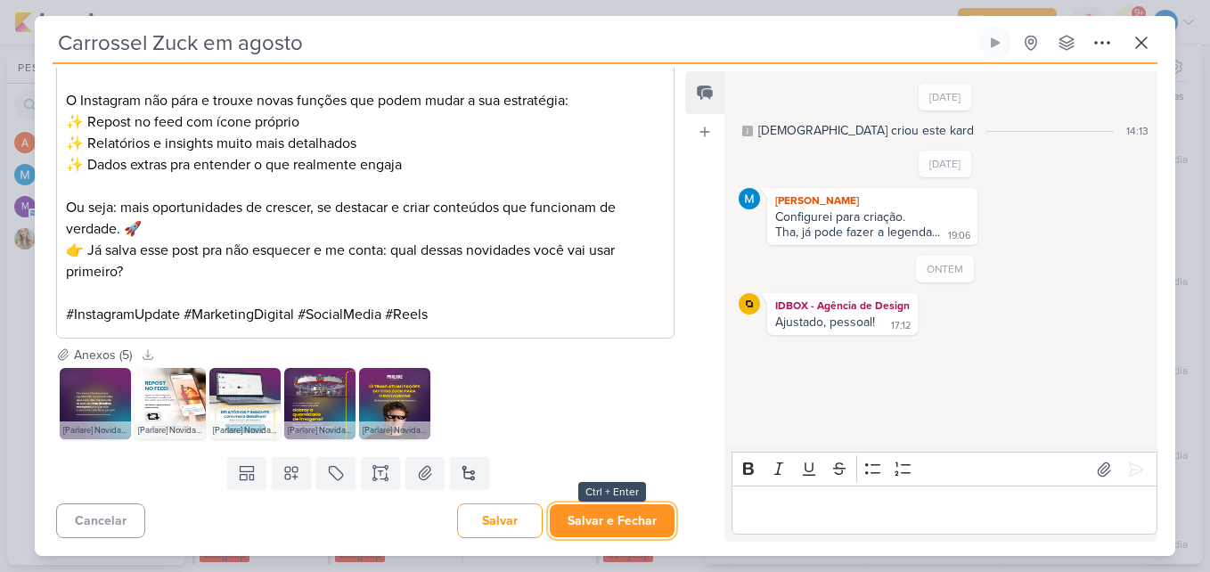
click at [611, 524] on button "Salvar e Fechar" at bounding box center [612, 520] width 125 height 33
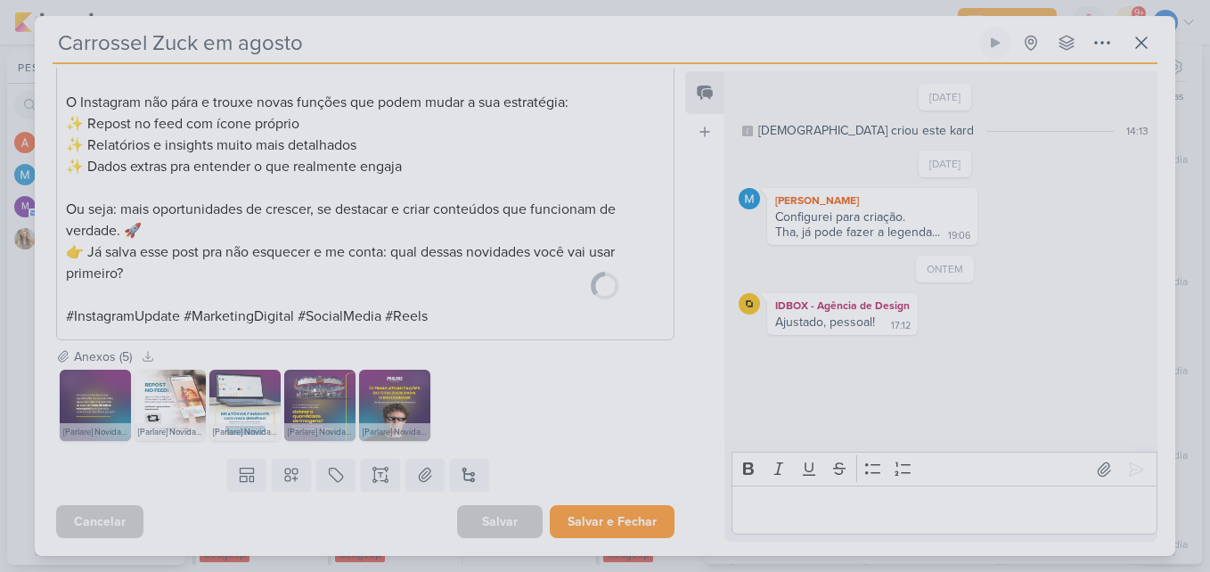
scroll to position [1207, 0]
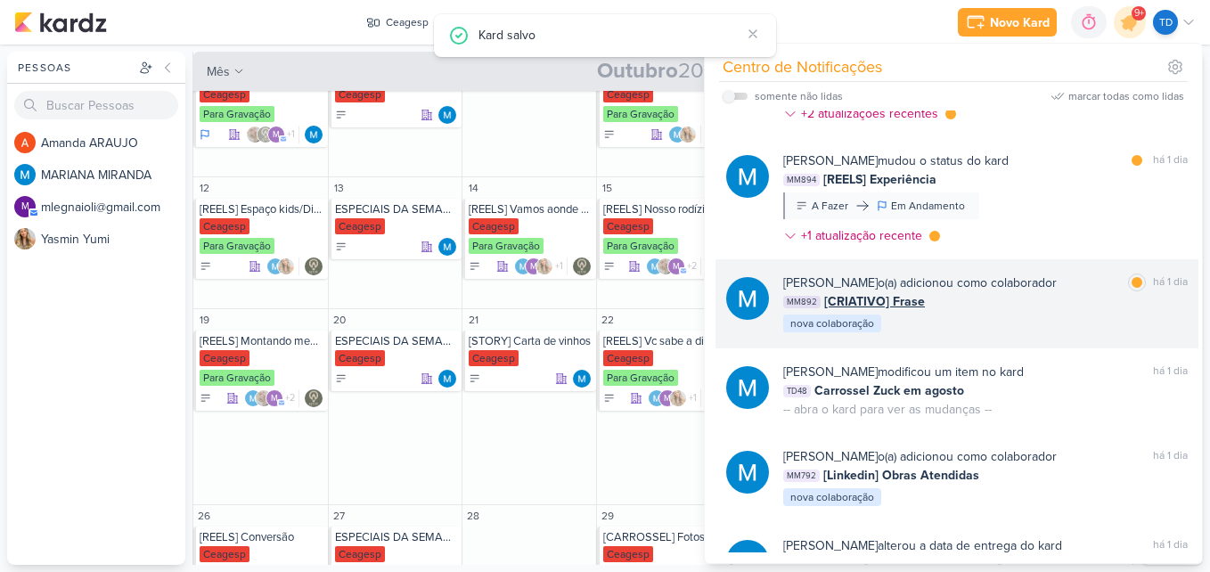
click at [988, 295] on div "MM892 [CRIATIVO] Frase" at bounding box center [985, 301] width 405 height 19
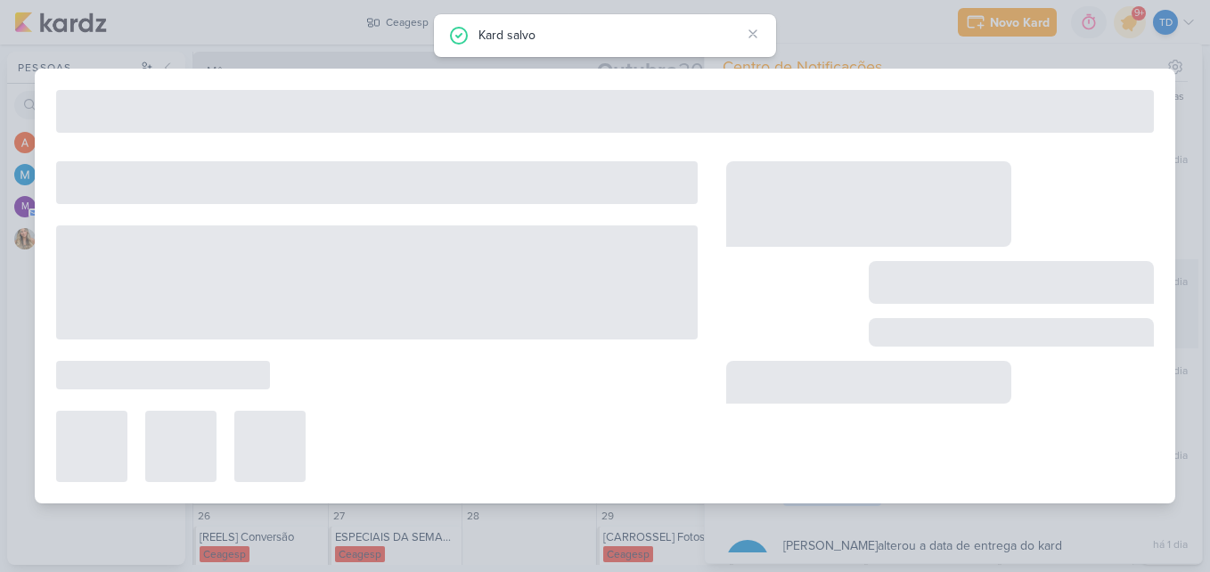
type input "[CRIATIVO] Frase"
type input "26 de setembro de 2025 às 23:59"
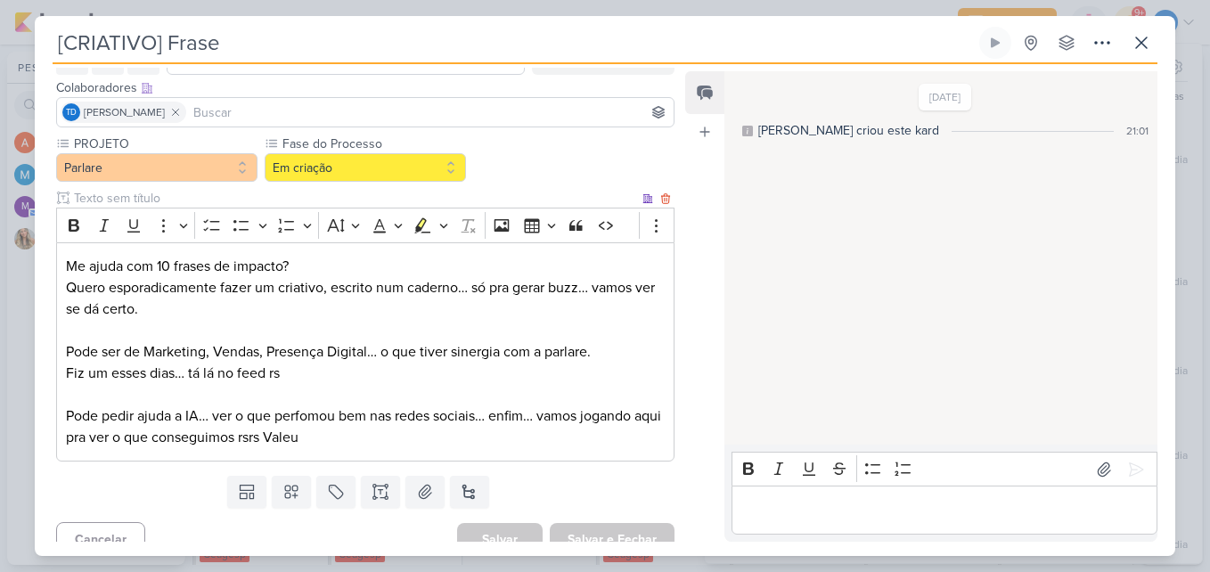
scroll to position [119, 0]
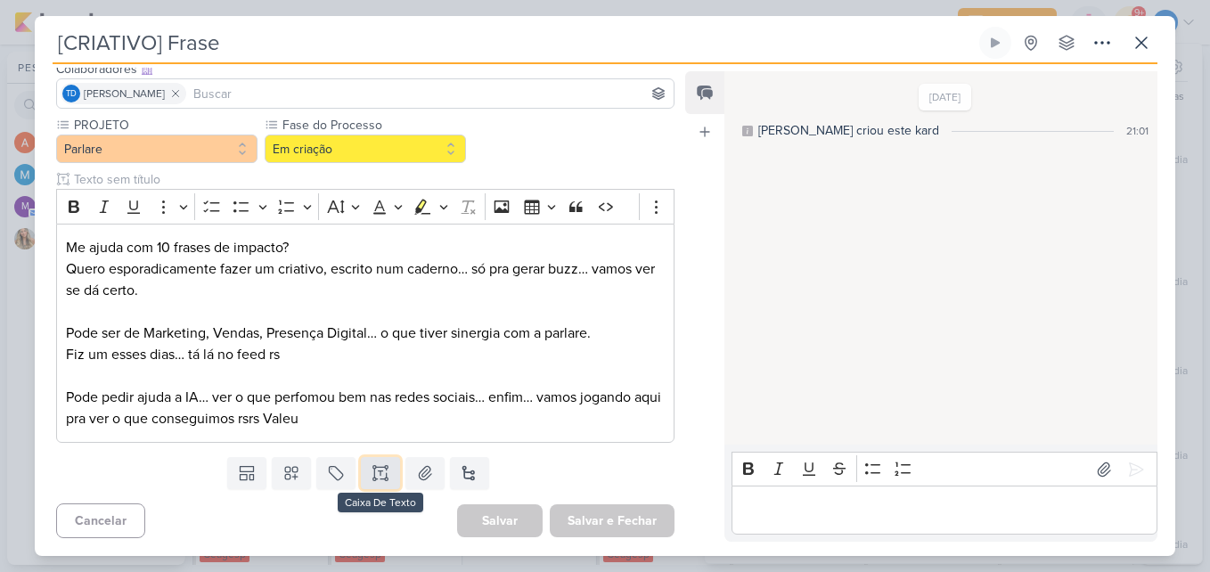
click at [373, 471] on icon at bounding box center [381, 473] width 18 height 18
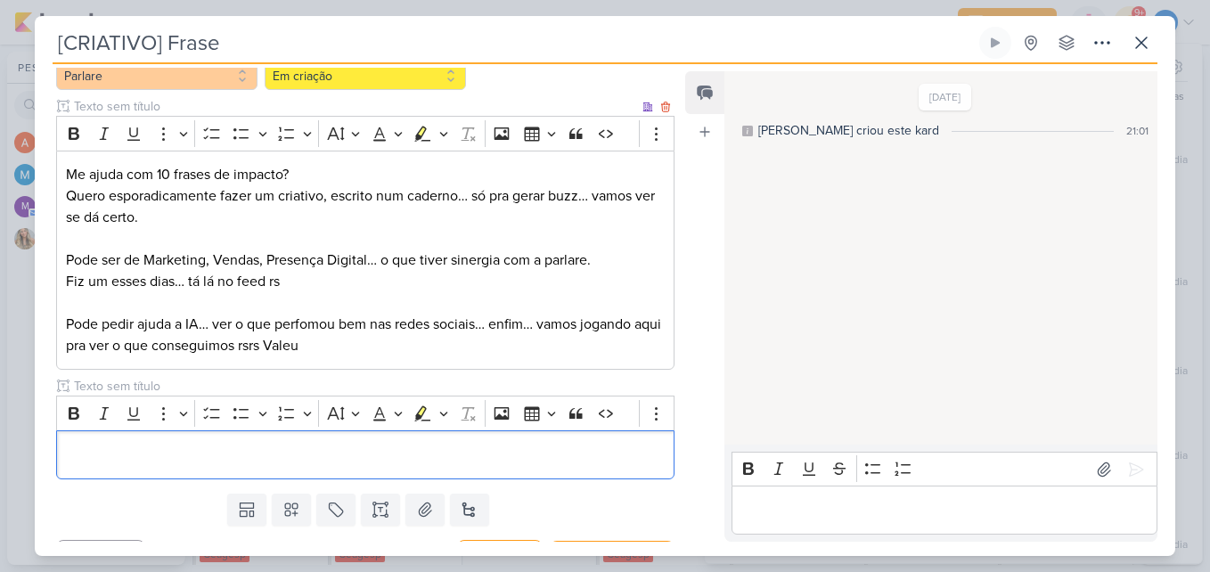
scroll to position [228, 0]
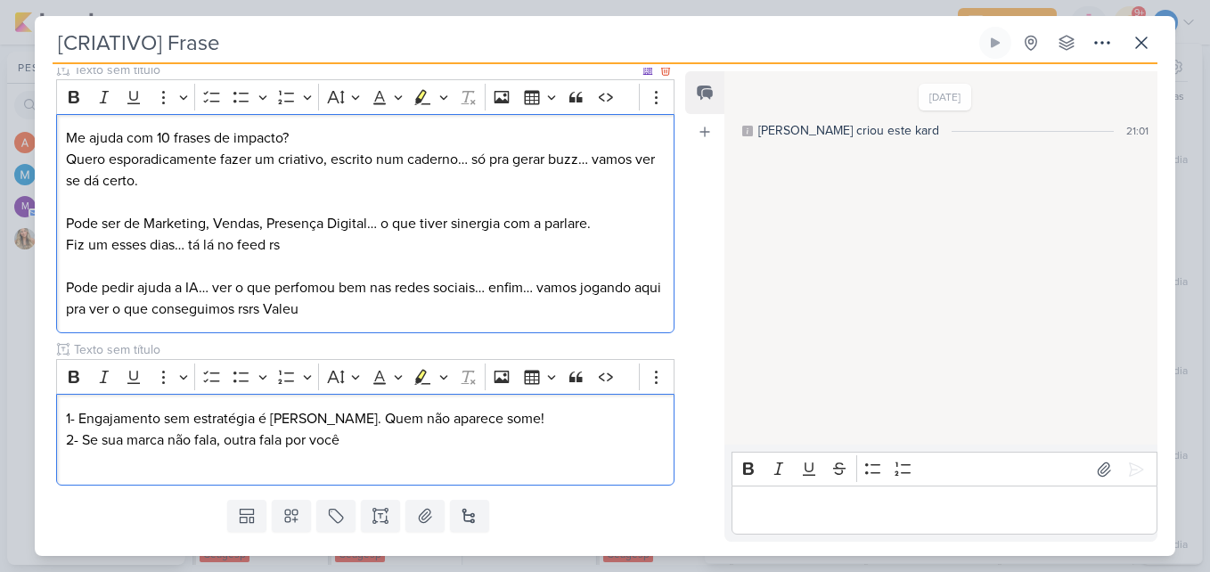
click at [357, 331] on div "Me ajuda com 10 frases de impacto? Quero esporadicamente fazer um criativo, esc…" at bounding box center [365, 224] width 618 height 220
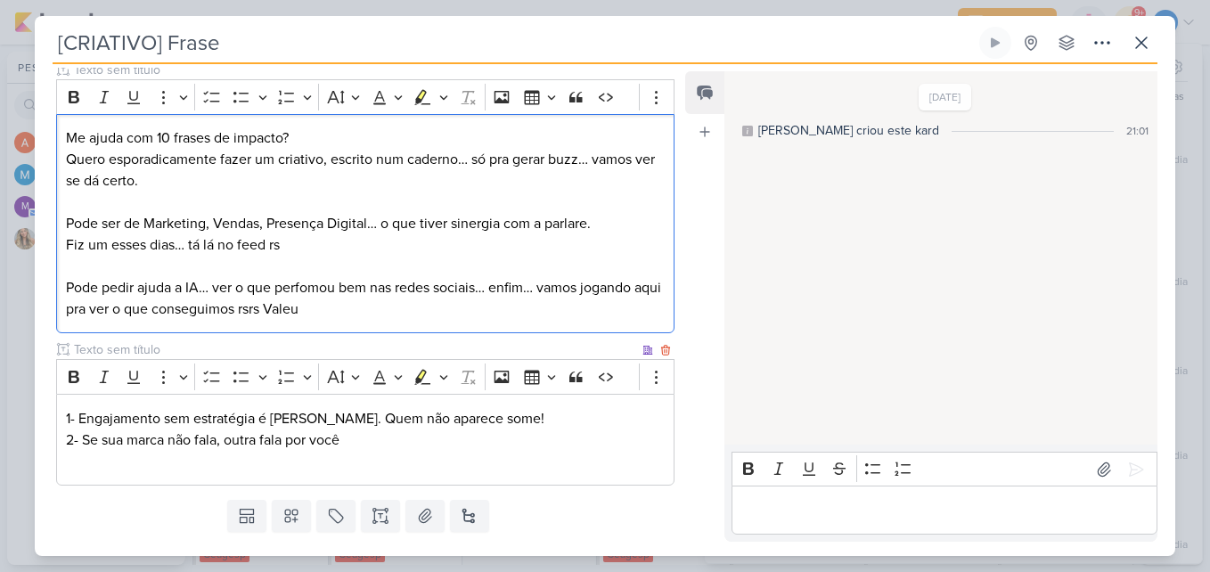
click at [400, 432] on p "2- Se sua marca não fala, outra fala por você" at bounding box center [365, 440] width 599 height 21
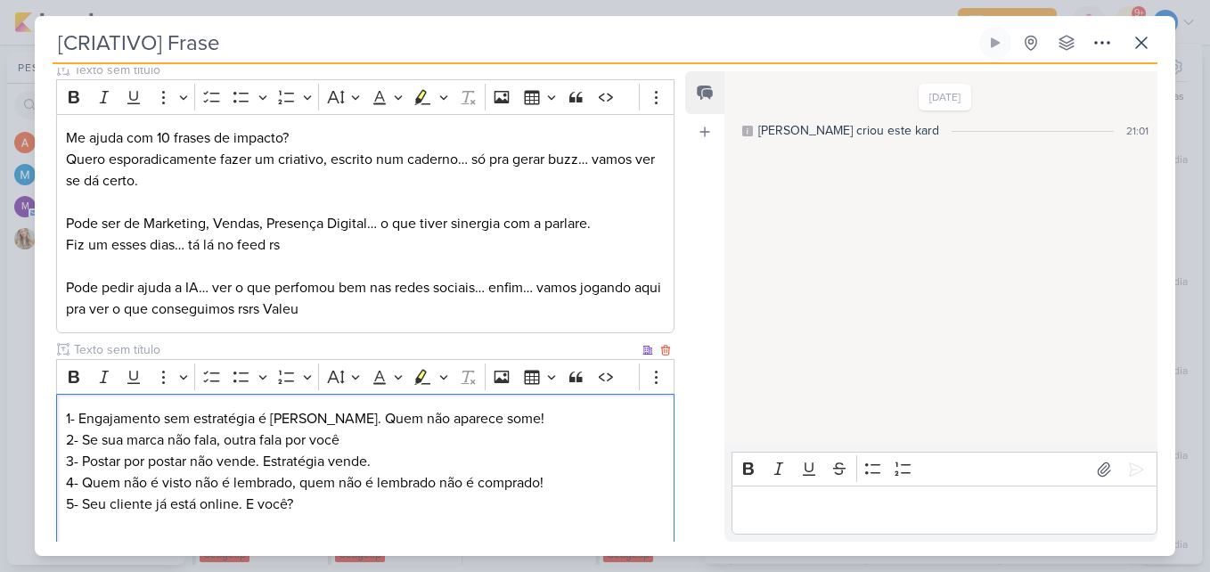
scroll to position [317, 0]
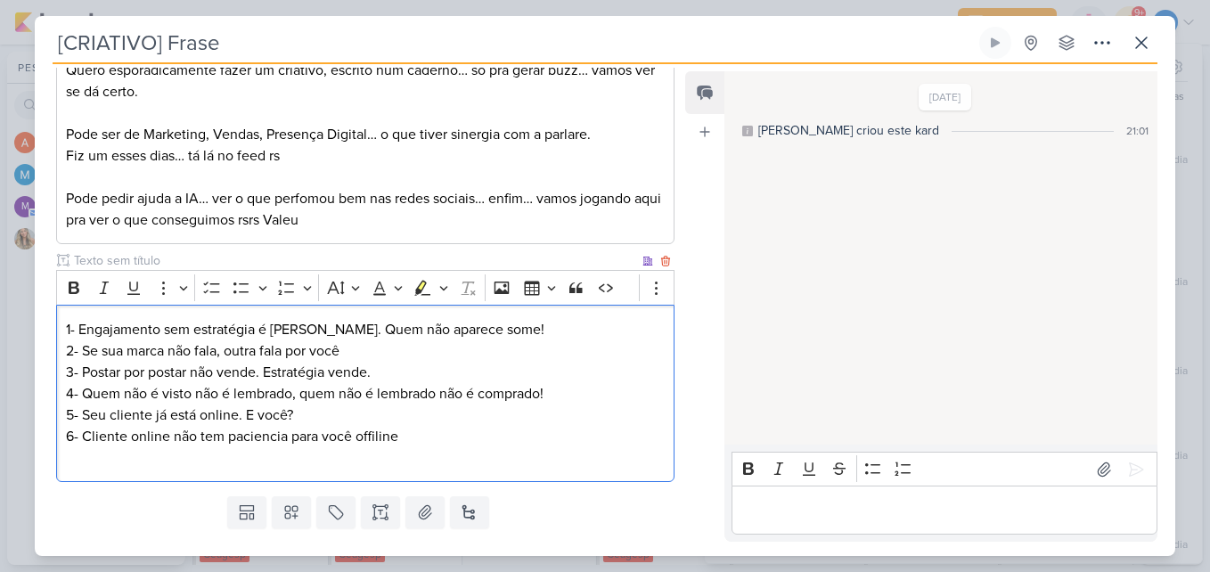
click at [260, 438] on p "6- Cliente online não tem paciencia para você offiline" at bounding box center [365, 436] width 599 height 21
click at [391, 426] on p "6- Cliente online não tem paciência para você offiline" at bounding box center [365, 436] width 599 height 21
click at [422, 445] on p "6- Cliente online não tem paciência para você offiline" at bounding box center [365, 436] width 599 height 21
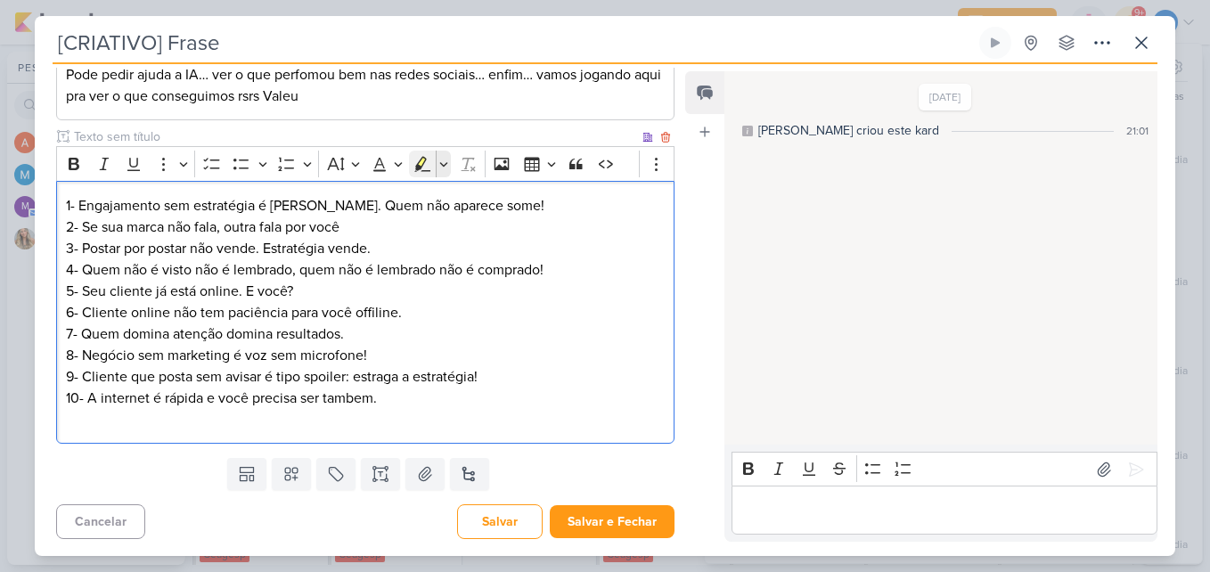
scroll to position [442, 0]
click at [372, 315] on p "6- Cliente online não tem paciência para você offiline." at bounding box center [365, 311] width 599 height 21
click at [374, 315] on p "6- Cliente online não tem paciência para você offiline." at bounding box center [365, 311] width 599 height 21
click at [456, 335] on p "7- Quem domina atenção domina resultados." at bounding box center [365, 333] width 599 height 21
click at [356, 404] on p "10- A internet é rápida e você precisa ser tambem." at bounding box center [365, 397] width 599 height 21
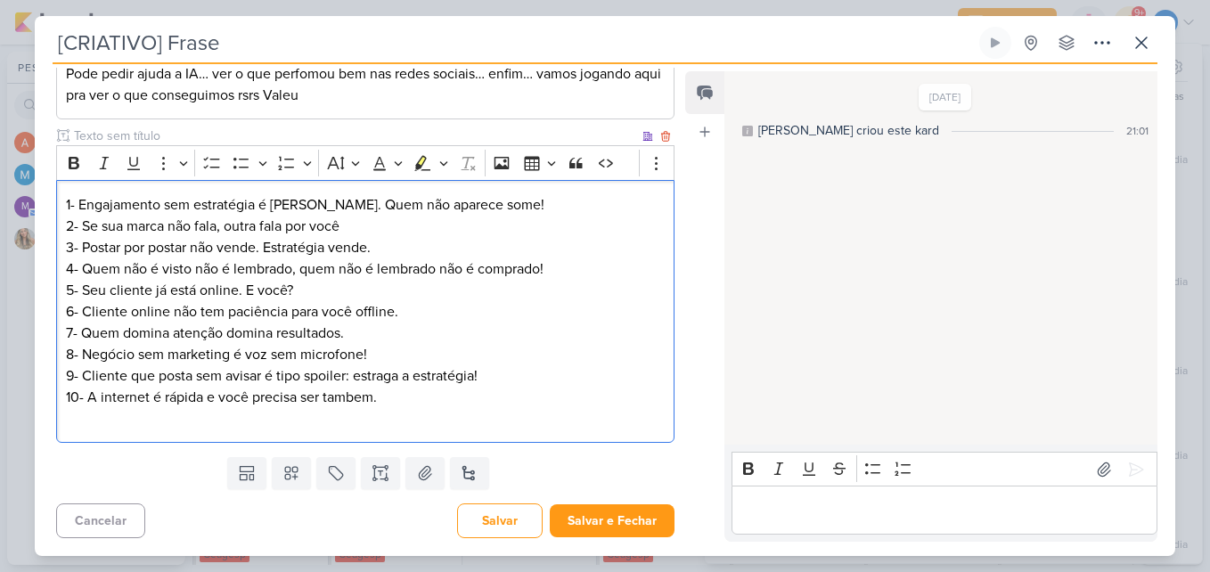
click at [362, 398] on p "10- A internet é rápida e você precisa ser tambem." at bounding box center [365, 397] width 599 height 21
click at [442, 427] on p "Editor editing area: main" at bounding box center [365, 418] width 599 height 21
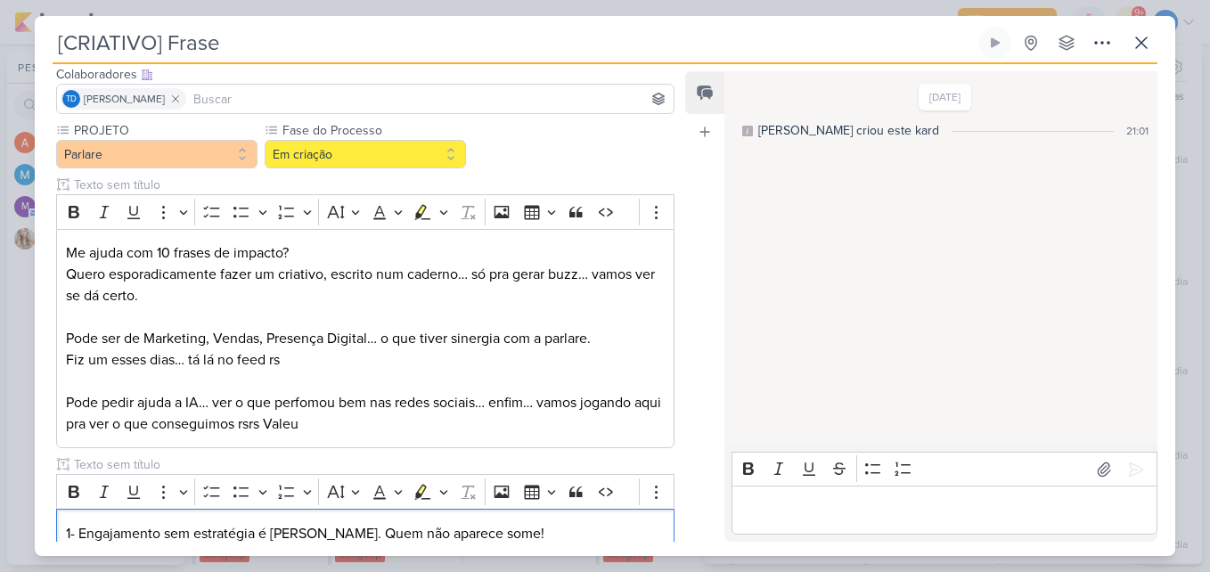
scroll to position [86, 0]
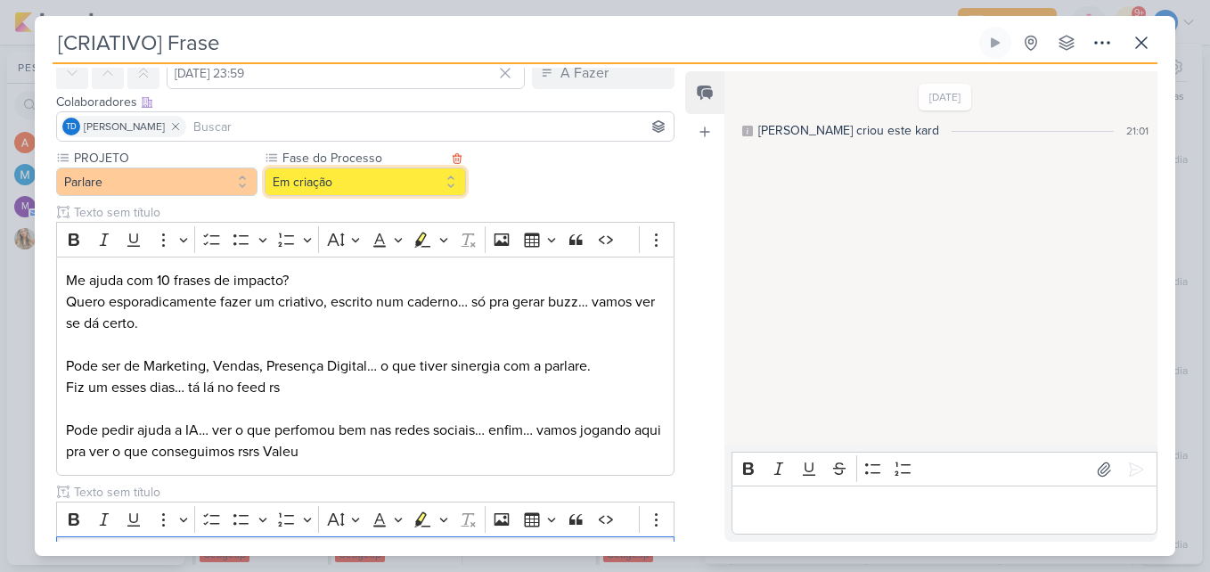
click at [398, 193] on button "Em criação" at bounding box center [365, 182] width 201 height 29
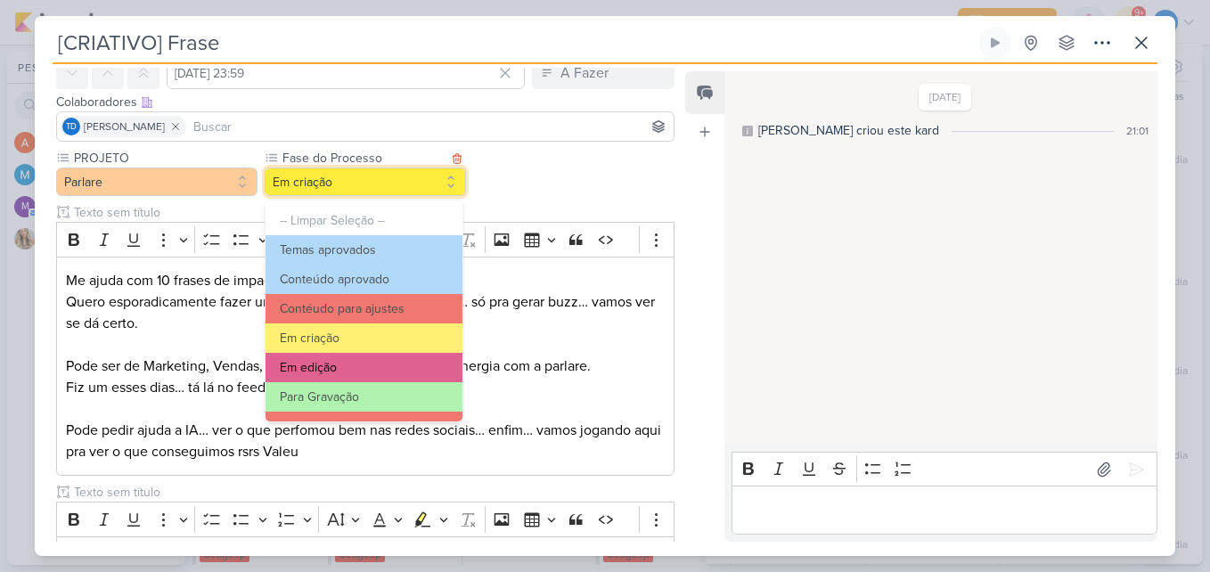
scroll to position [172, 0]
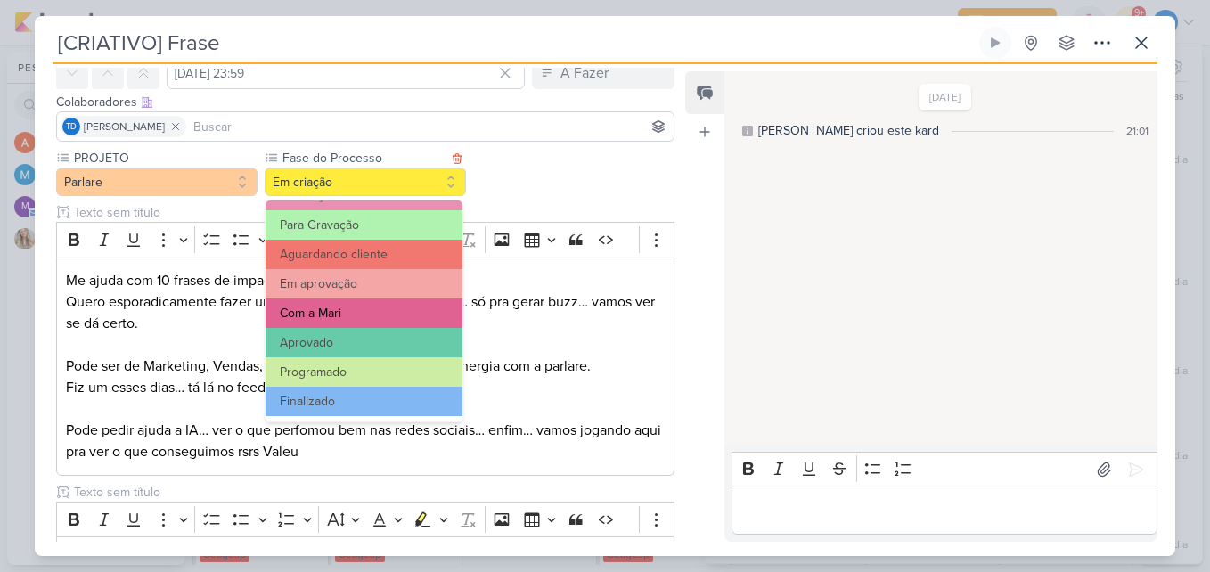
click at [361, 323] on button "Com a Mari" at bounding box center [364, 313] width 197 height 29
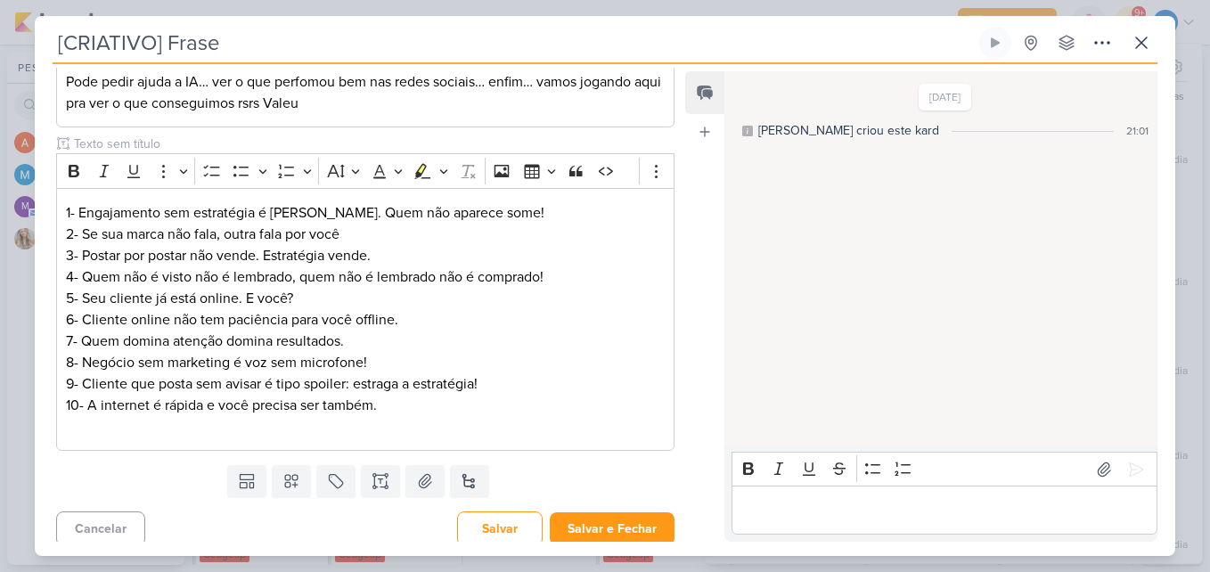
scroll to position [442, 0]
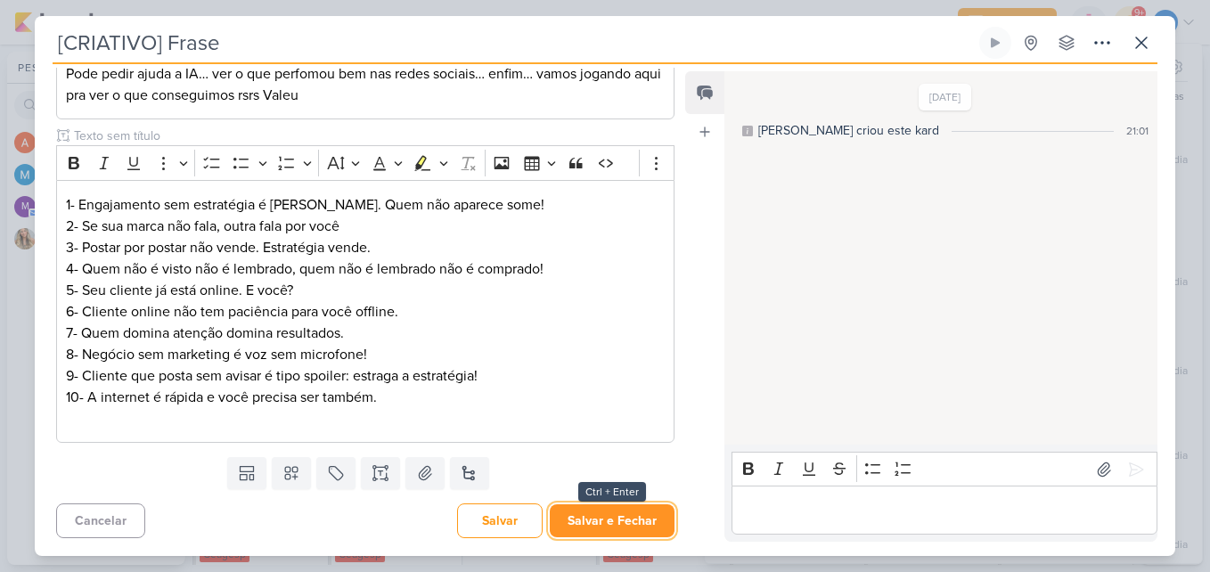
click at [621, 520] on button "Salvar e Fechar" at bounding box center [612, 520] width 125 height 33
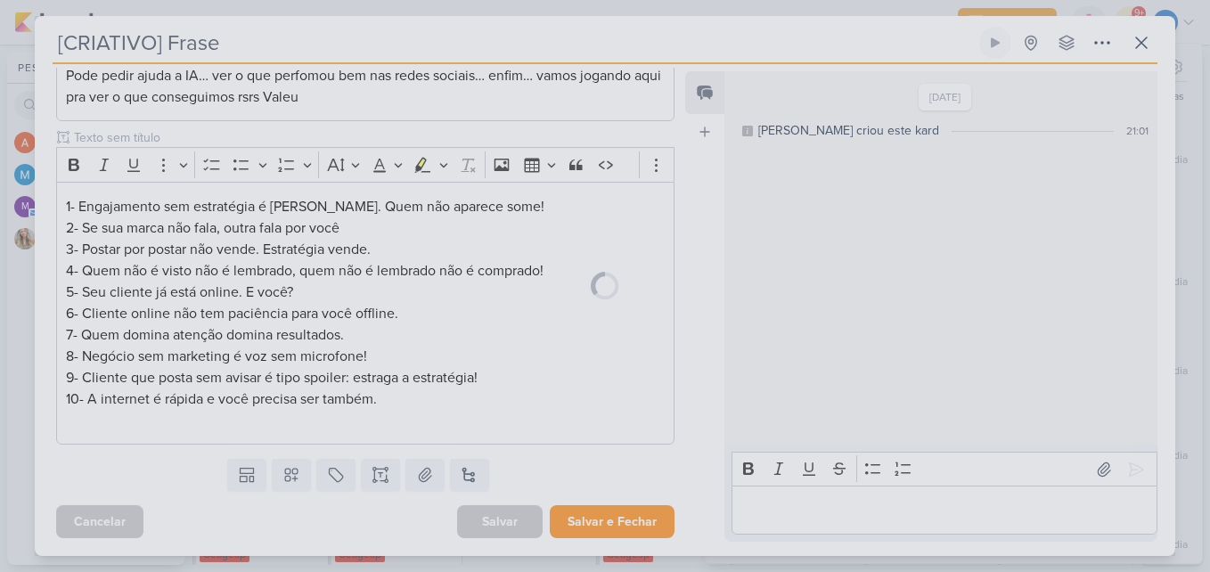
scroll to position [440, 0]
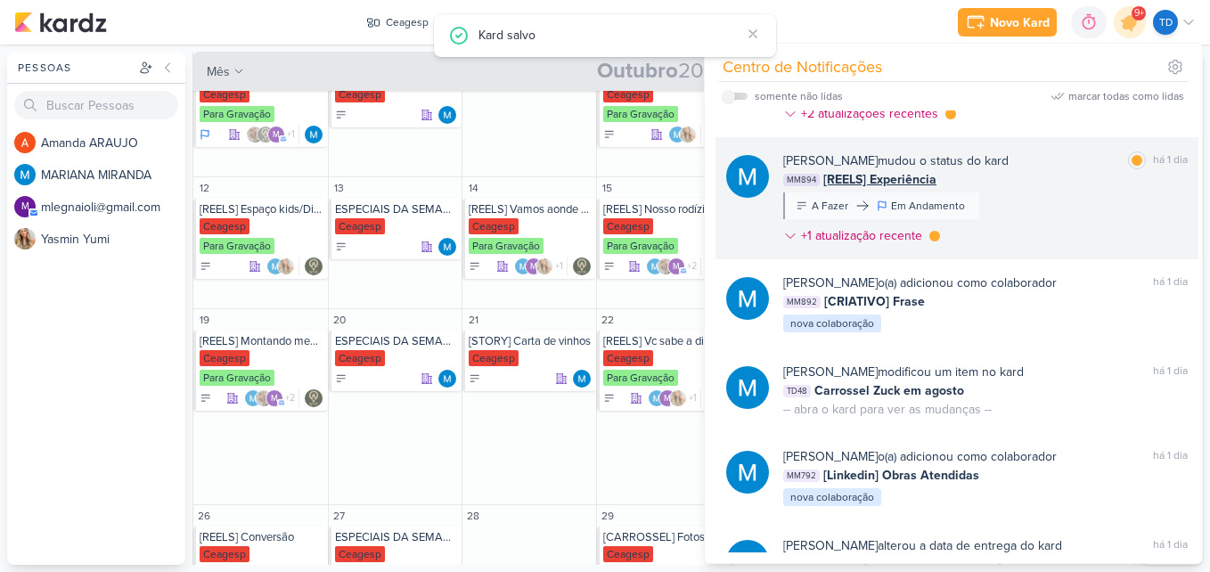
click at [1036, 228] on div "MARIANA MIRANDA mudou o status do kard marcar como lida há 1 dia MM894 [REELS] …" at bounding box center [985, 201] width 405 height 101
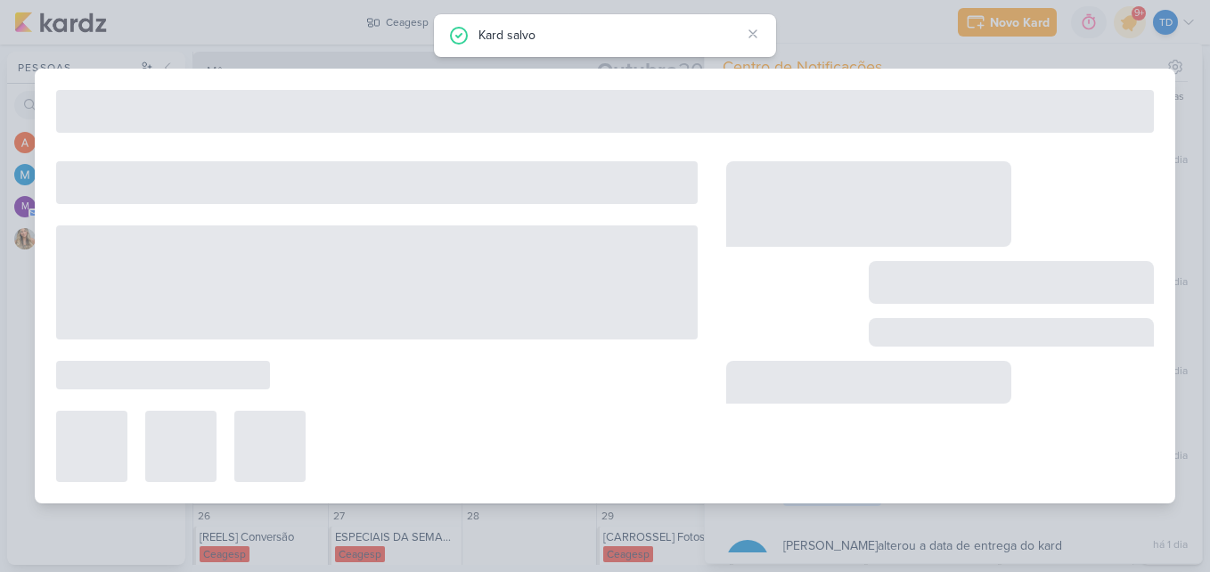
type input "[REELS] Experiência"
type input "25 de outubro de 2025 às 23:59"
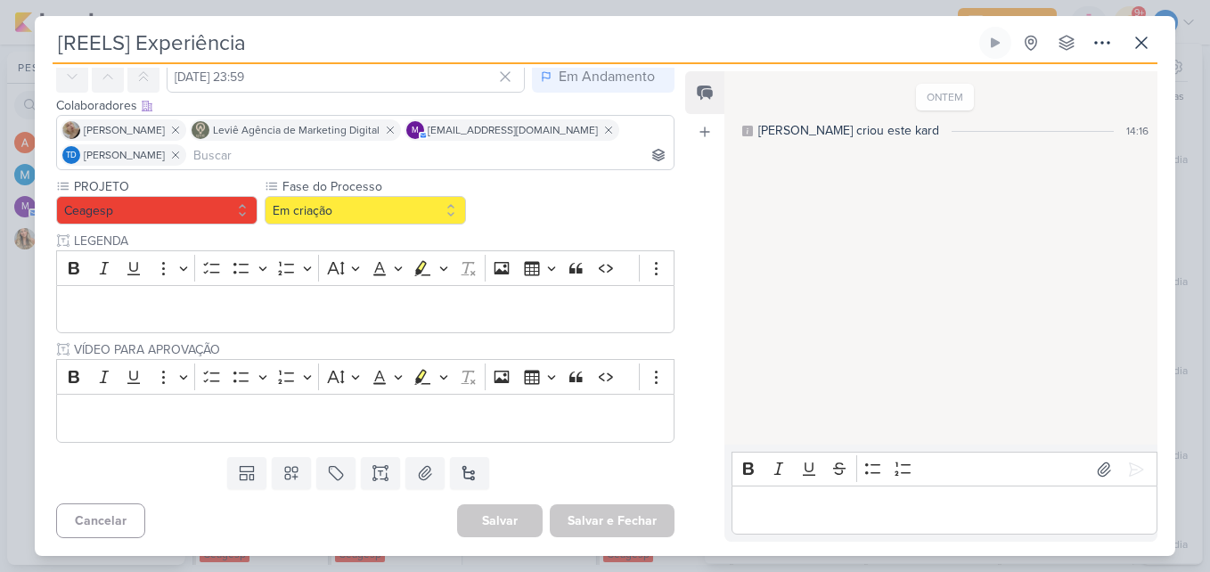
scroll to position [0, 0]
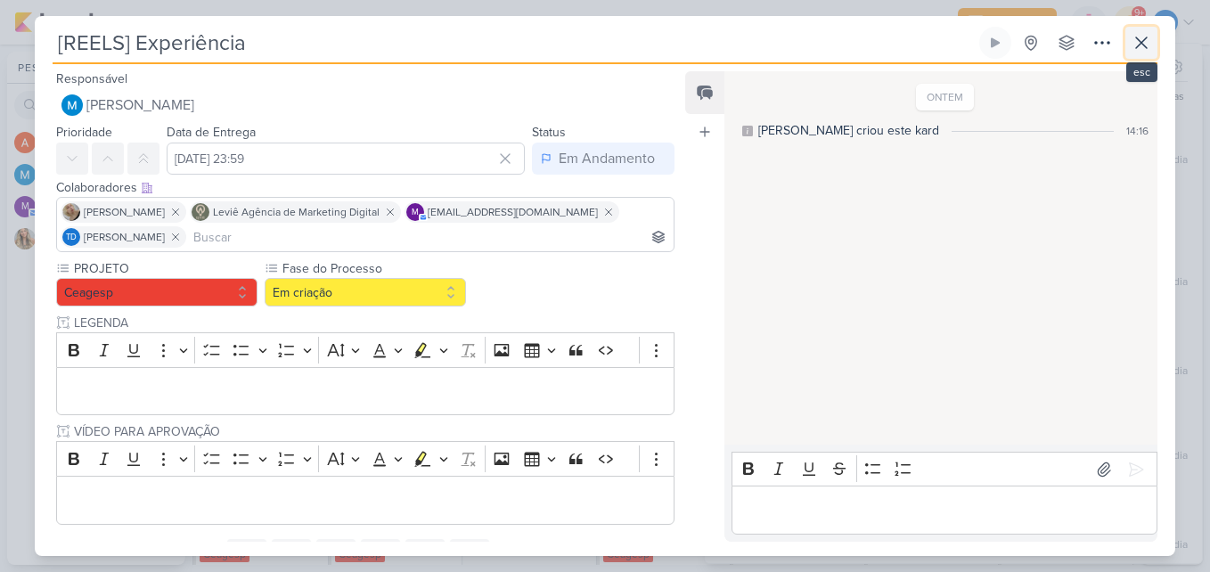
click at [1135, 33] on icon at bounding box center [1141, 42] width 21 height 21
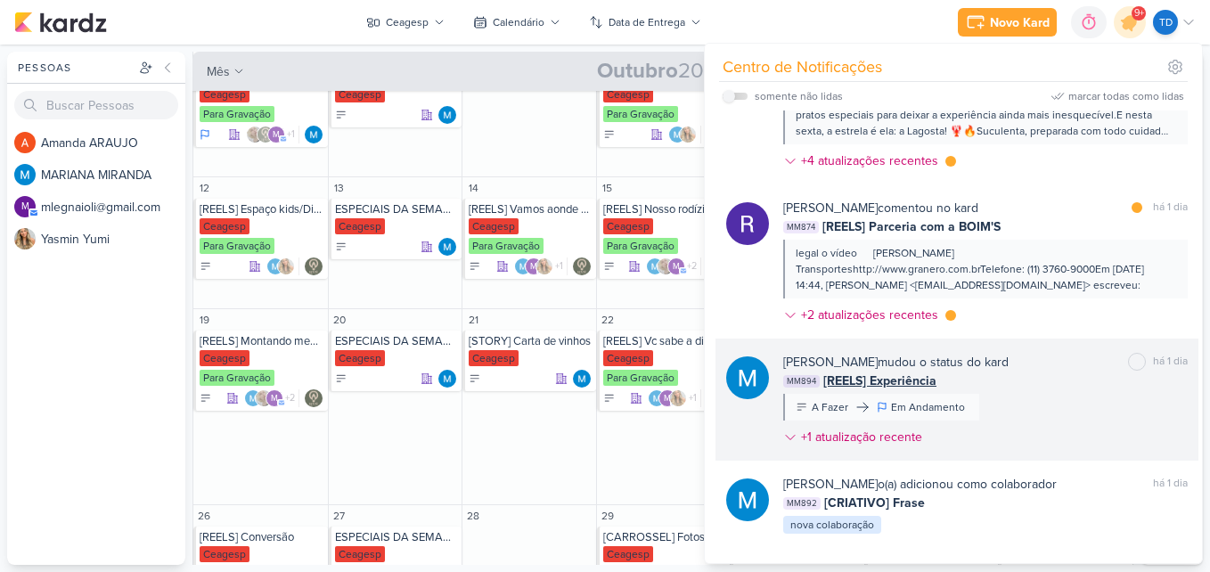
scroll to position [303, 0]
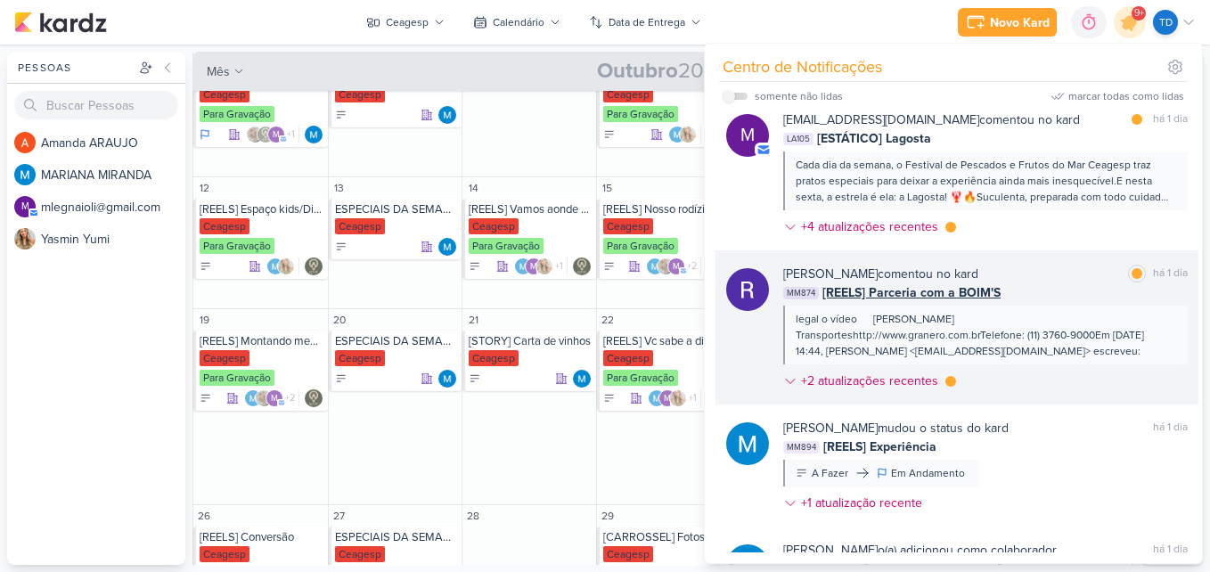
click at [1052, 291] on div "MM874 [REELS] Parceria com a BOIM'S" at bounding box center [985, 292] width 405 height 19
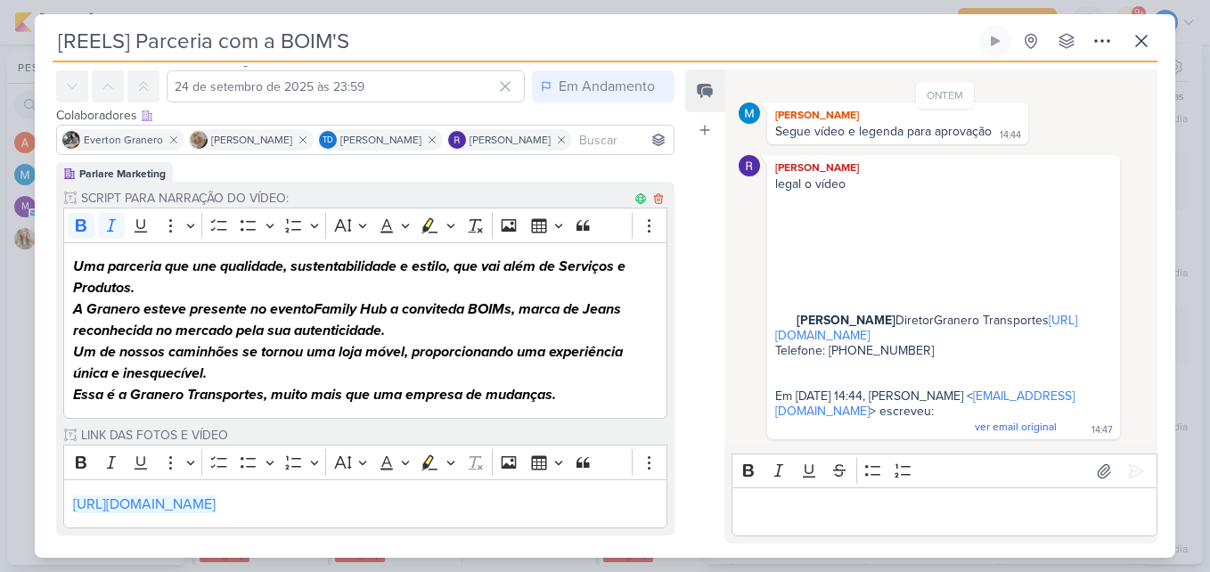
scroll to position [0, 0]
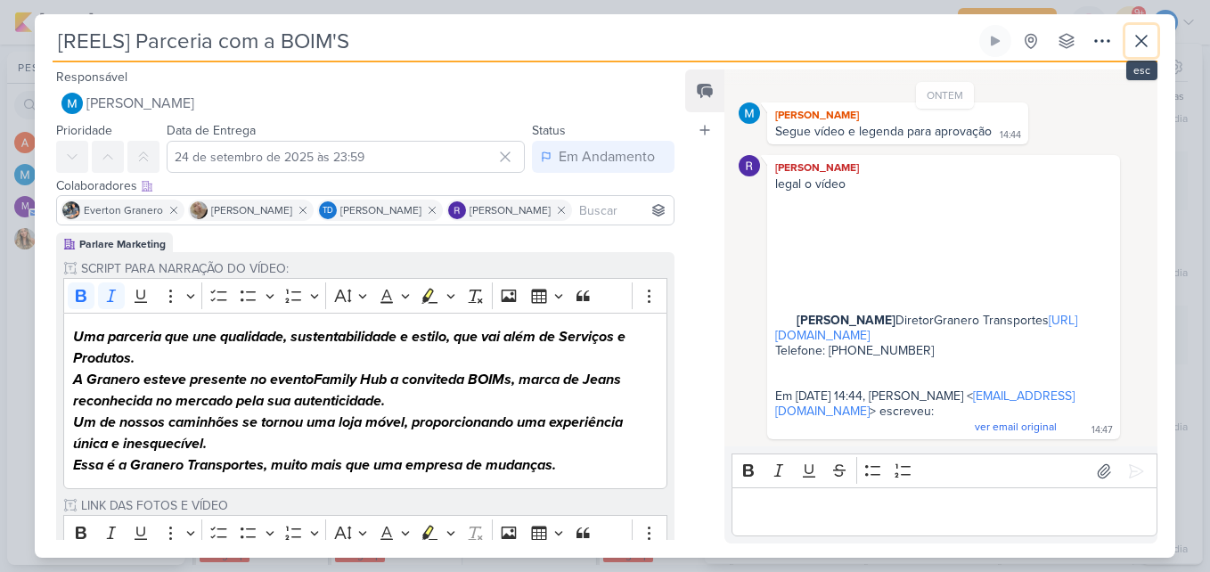
click at [1139, 36] on icon at bounding box center [1141, 40] width 21 height 21
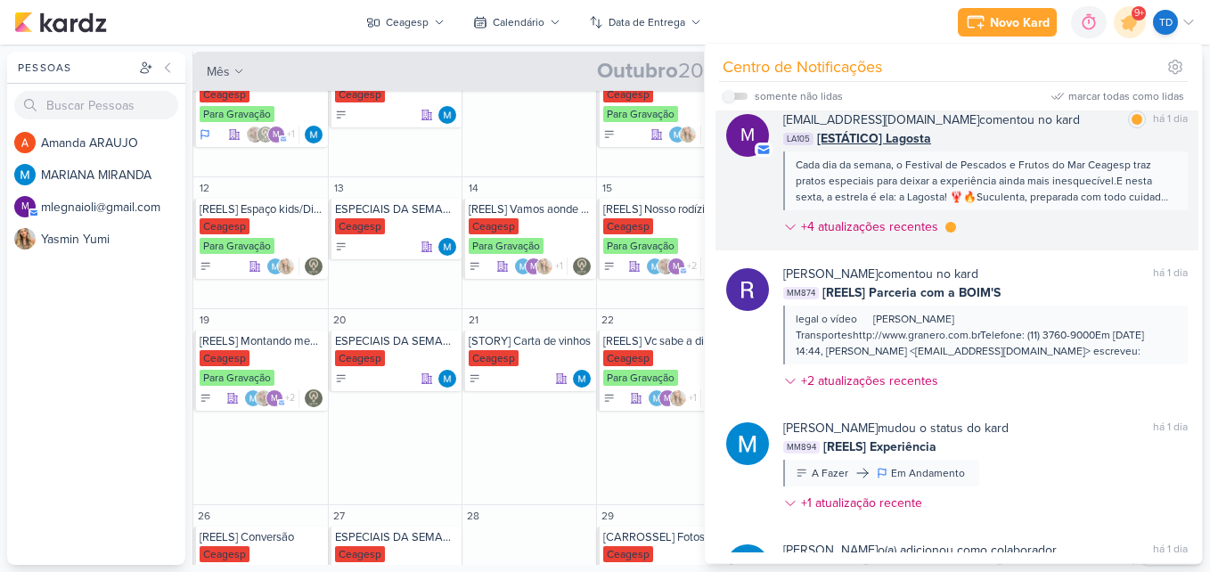
click at [1090, 230] on div "mlegnaioli@gmail.com comentou no kard marcar como lida há 1 dia LA105 [ESTÁTICO…" at bounding box center [985, 176] width 405 height 133
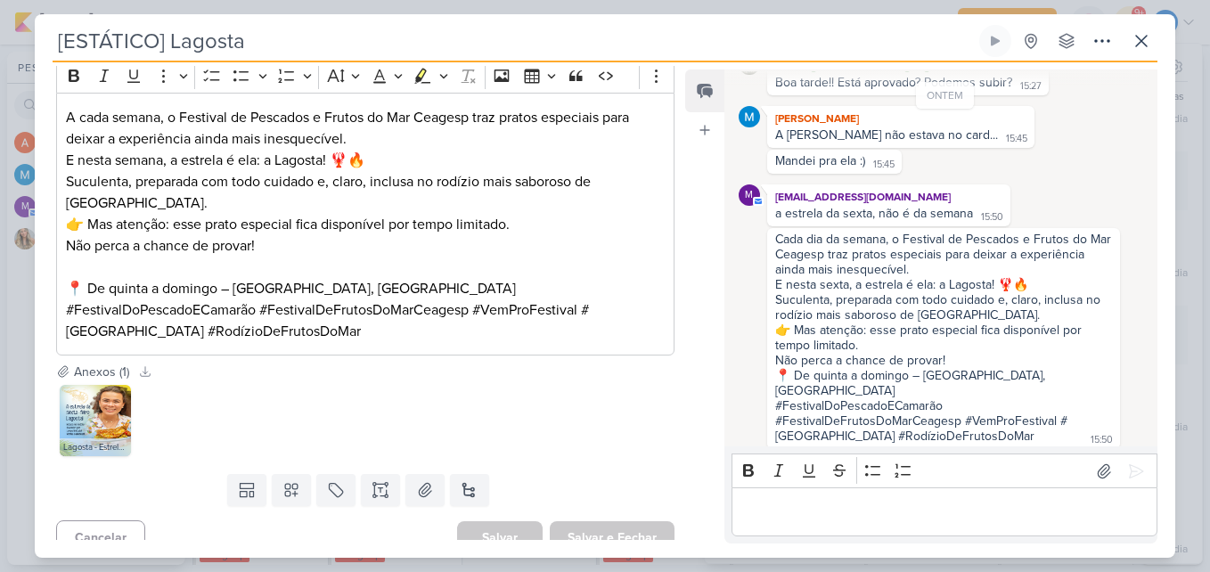
scroll to position [356, 0]
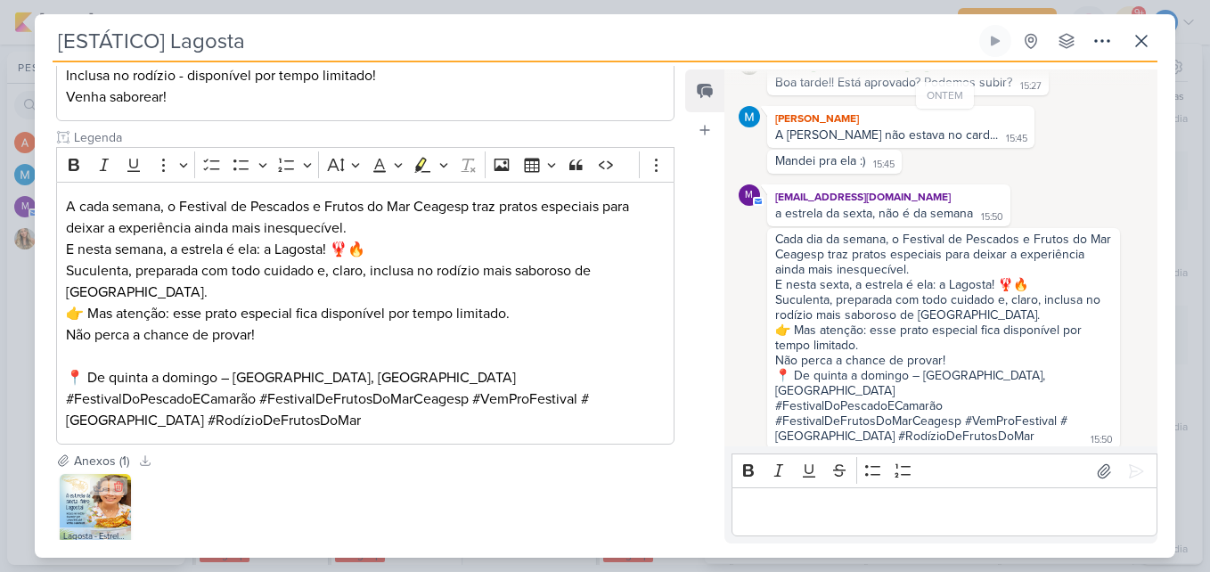
click at [90, 515] on img at bounding box center [95, 509] width 71 height 71
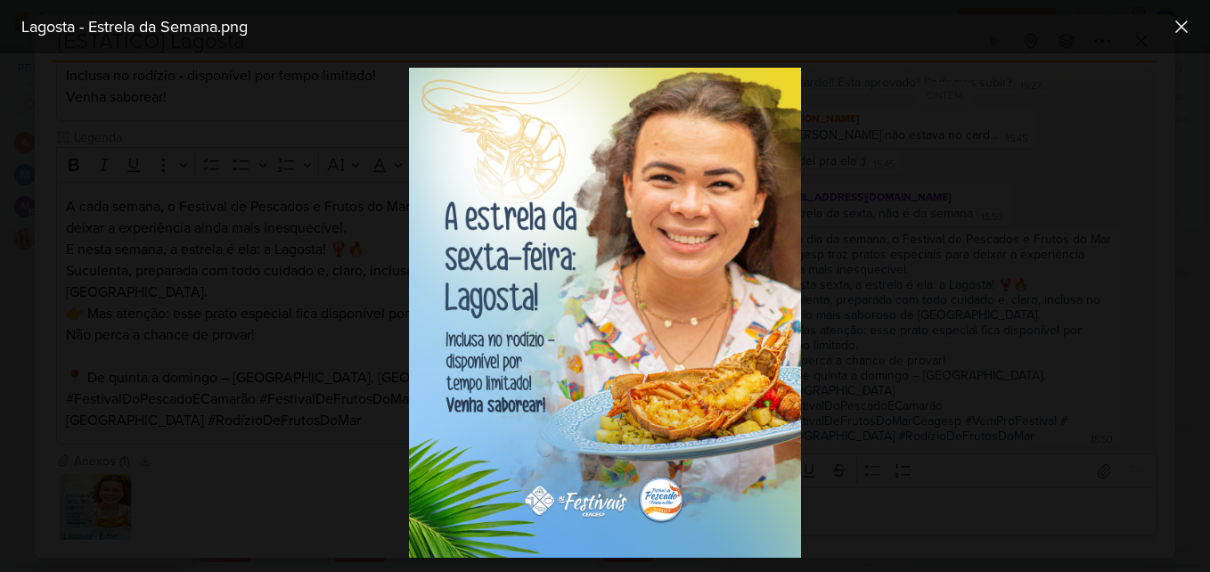
click at [309, 191] on div at bounding box center [605, 312] width 1210 height 519
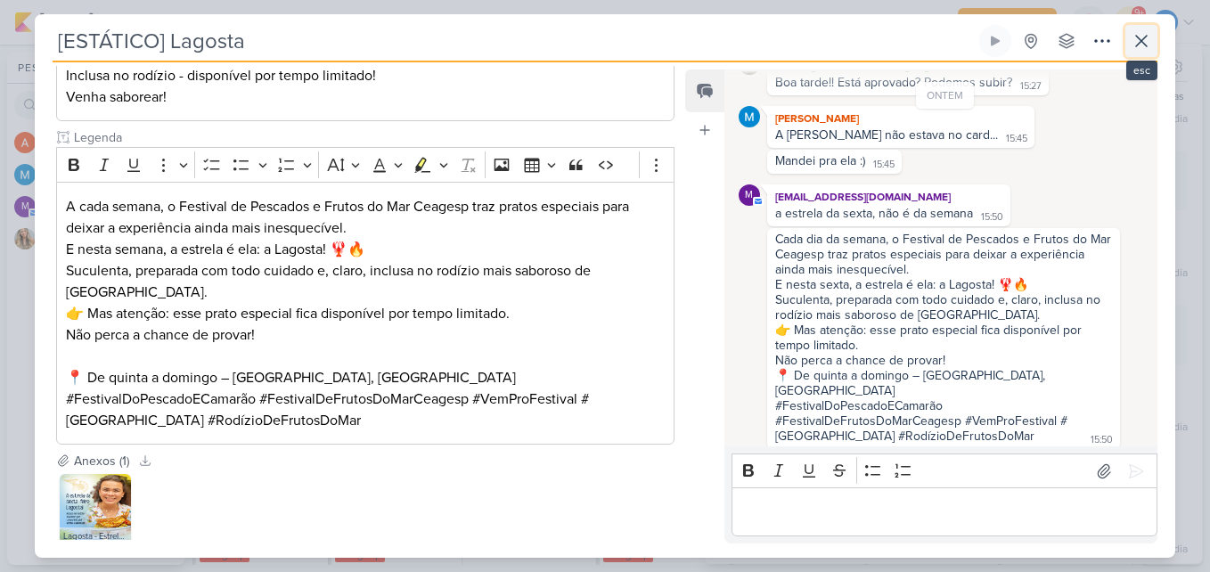
click at [1147, 42] on icon at bounding box center [1141, 40] width 21 height 21
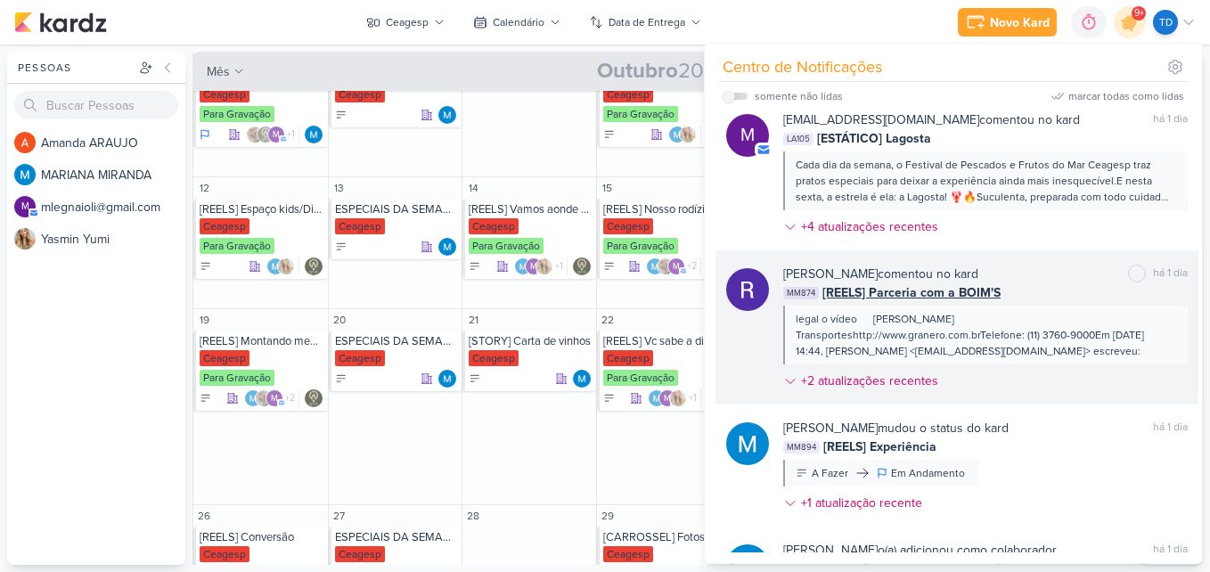
scroll to position [125, 0]
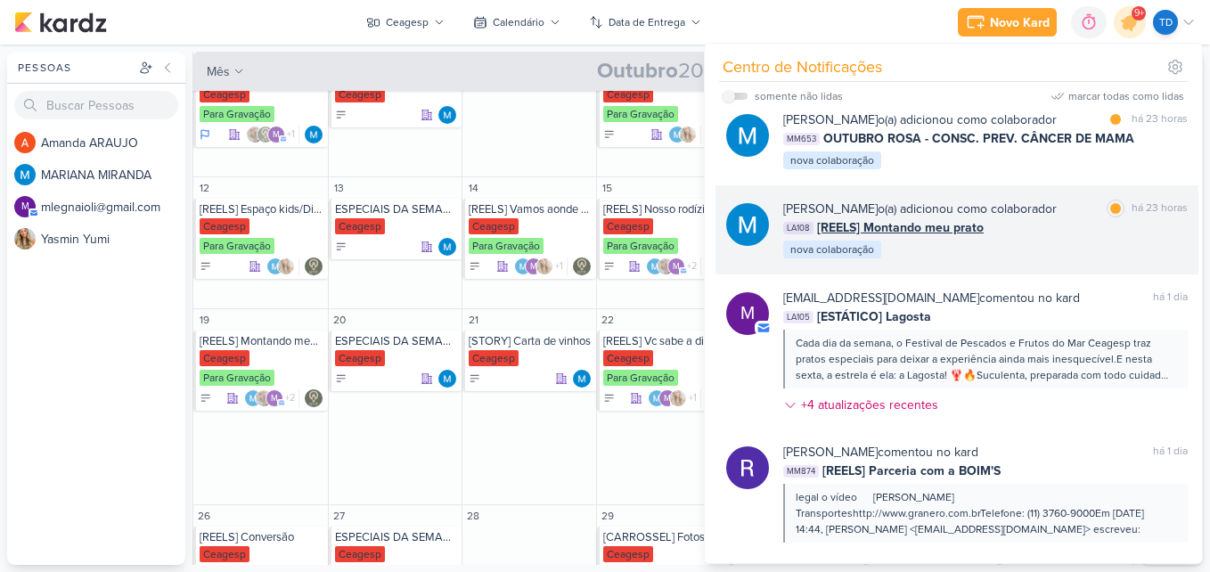
click at [1068, 257] on div "MARIANA MIRANDA o(a) adicionou como colaborador marcar como lida há 23 horas LA…" at bounding box center [985, 230] width 405 height 61
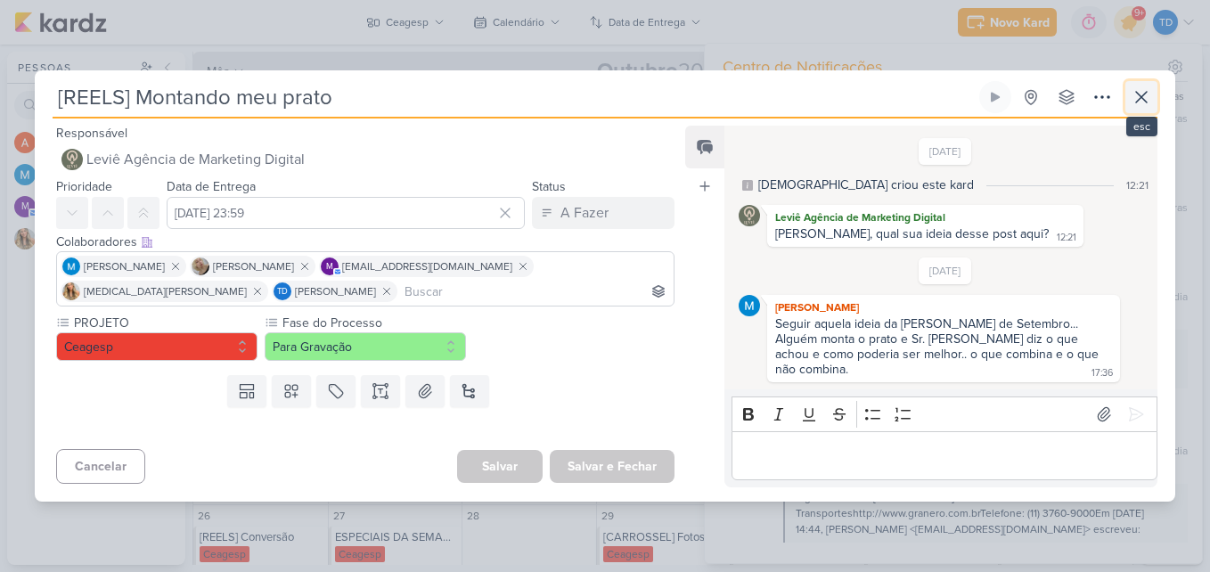
click at [1157, 111] on button at bounding box center [1141, 97] width 32 height 32
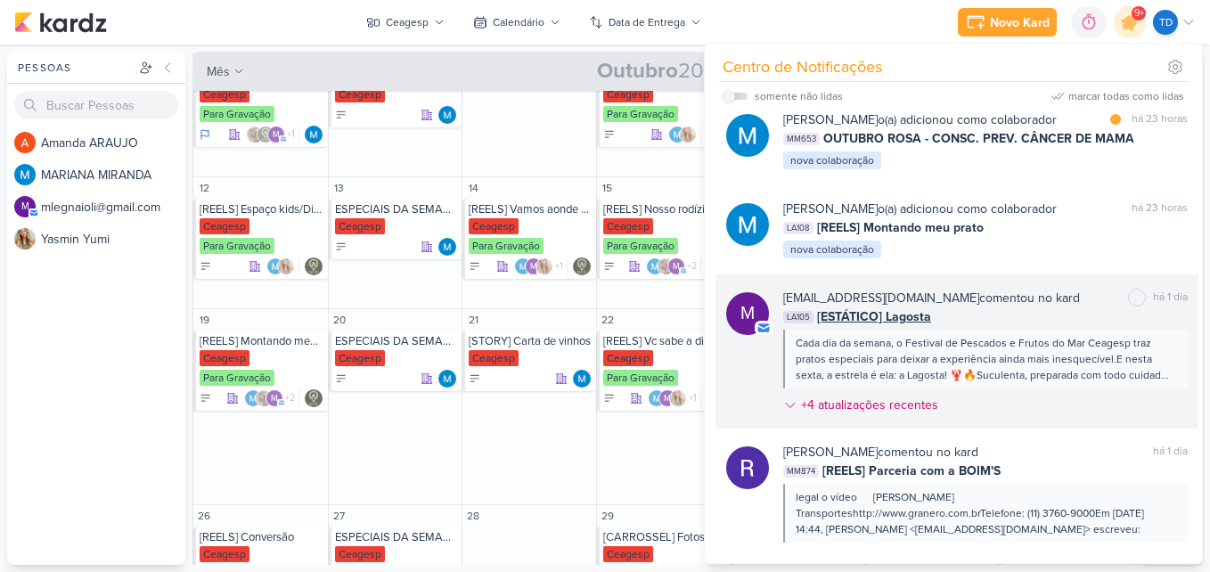
click at [1037, 327] on div "mlegnaioli@gmail.com comentou no kard marcar como não lida há 1 dia LA105 [ESTÁ…" at bounding box center [985, 355] width 405 height 133
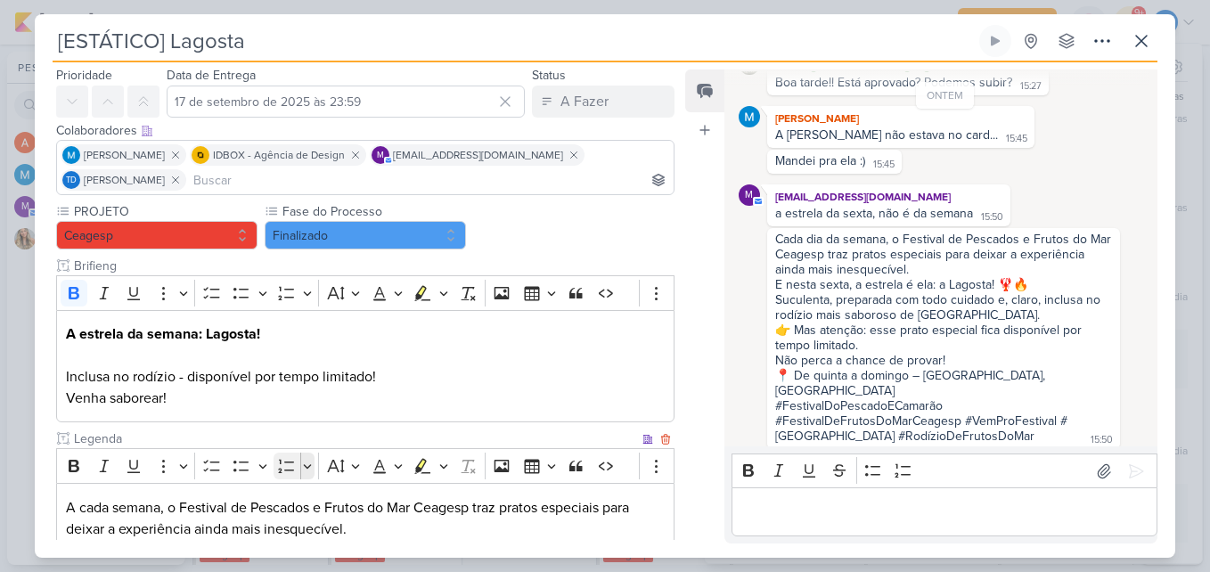
scroll to position [464, 0]
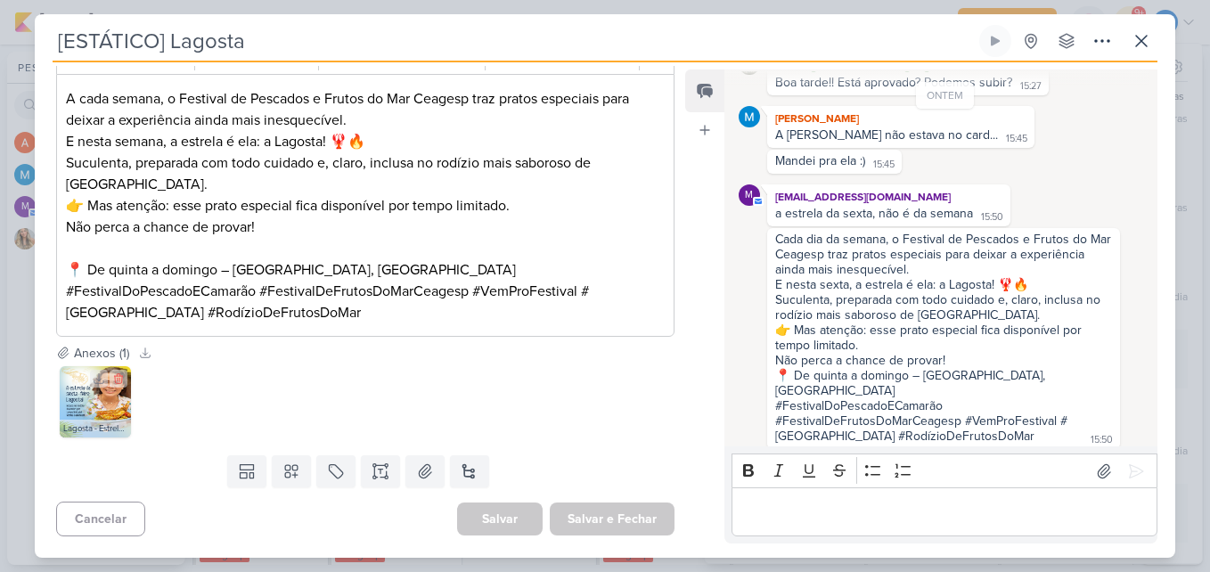
click at [106, 405] on img at bounding box center [95, 401] width 71 height 71
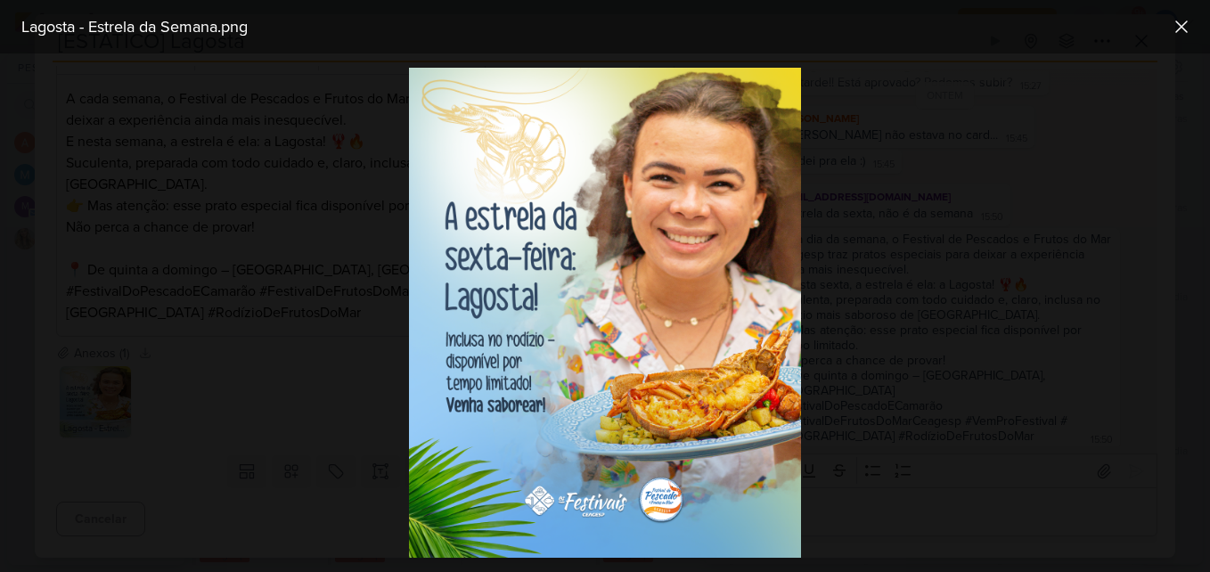
click at [969, 233] on div at bounding box center [605, 312] width 1210 height 519
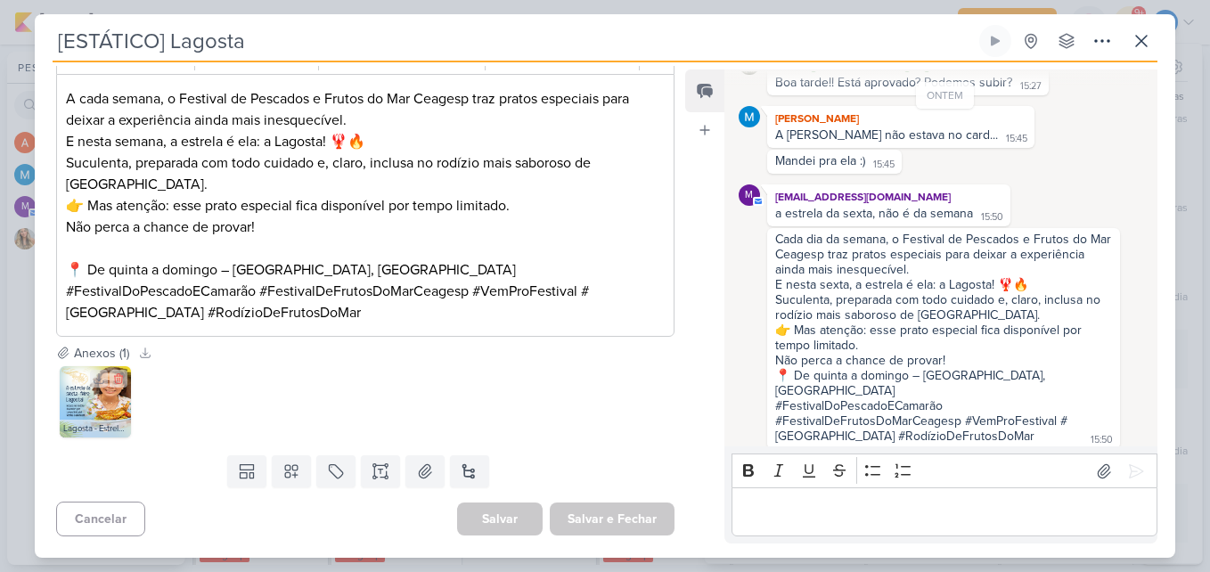
click at [99, 405] on img at bounding box center [95, 401] width 71 height 71
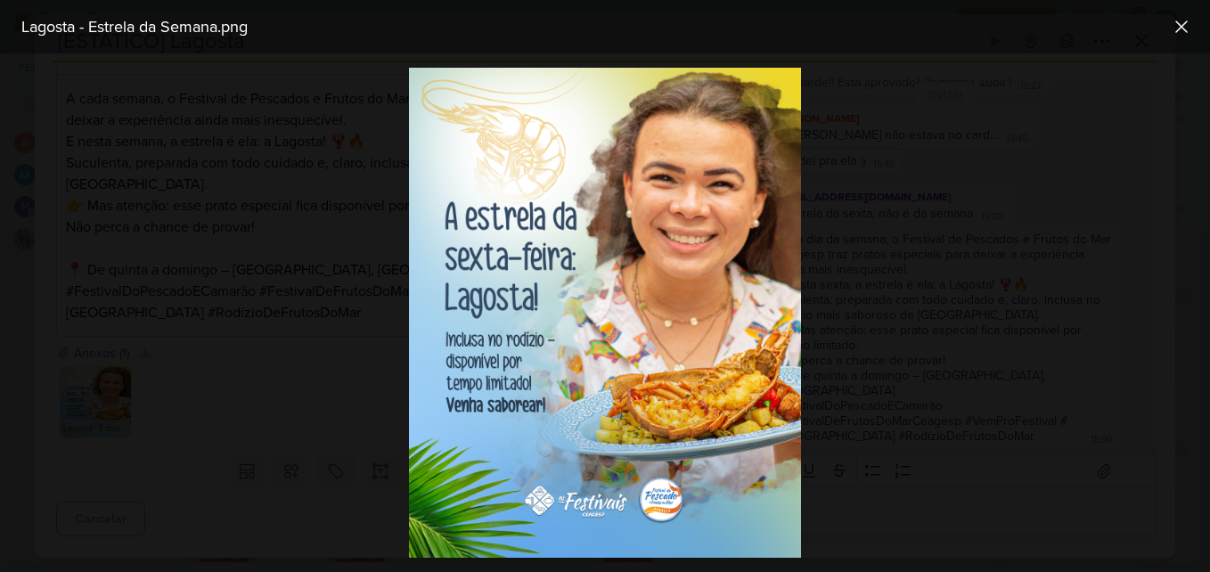
drag, startPoint x: 588, startPoint y: 292, endPoint x: 575, endPoint y: 315, distance: 26.7
click at [1050, 166] on div at bounding box center [605, 312] width 1210 height 519
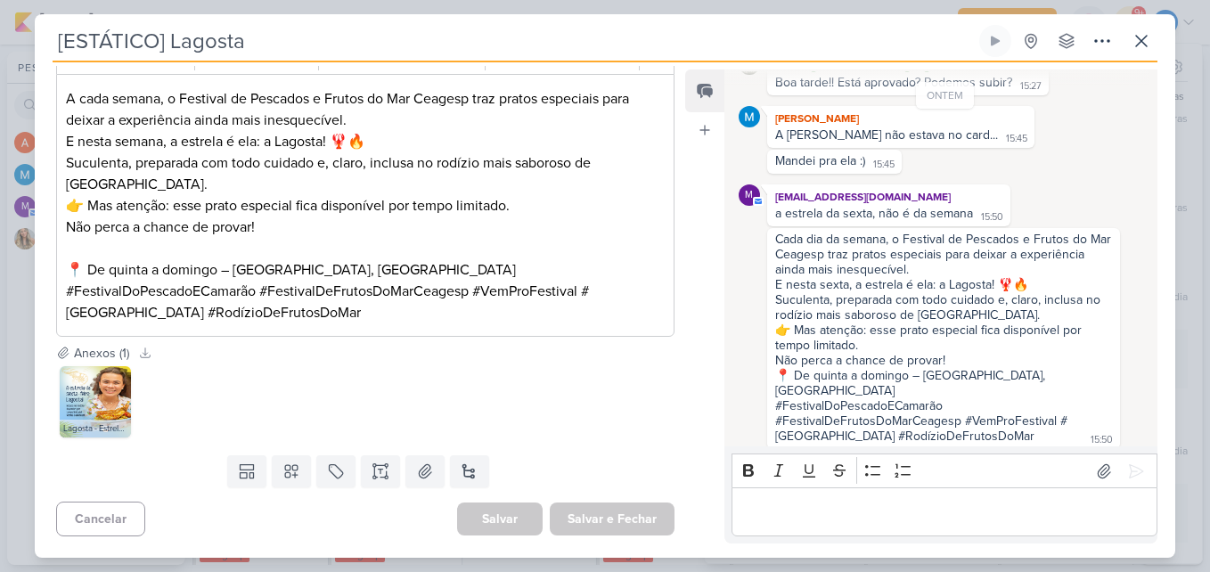
click at [905, 506] on p "Editor editing area: main" at bounding box center [944, 512] width 407 height 21
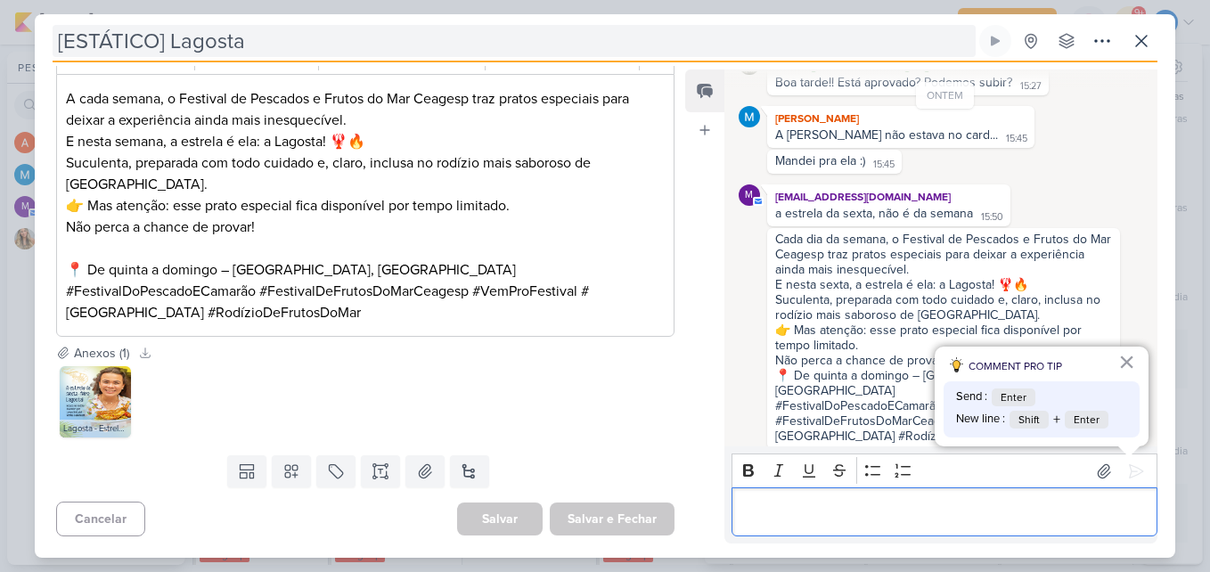
scroll to position [205, 0]
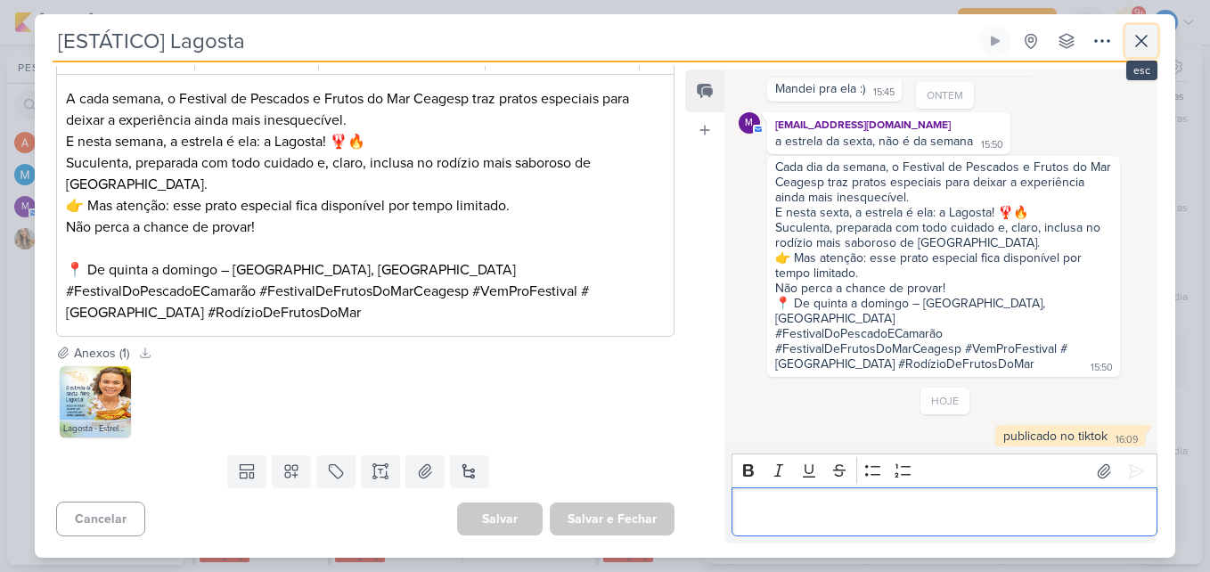
click at [1145, 38] on icon at bounding box center [1141, 41] width 11 height 11
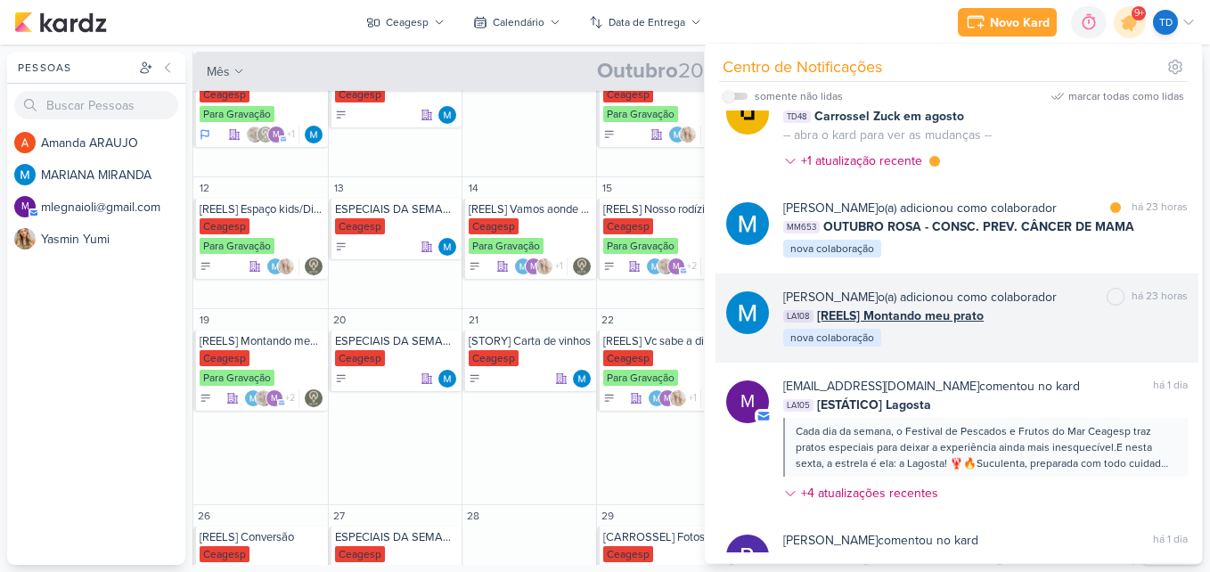
scroll to position [36, 0]
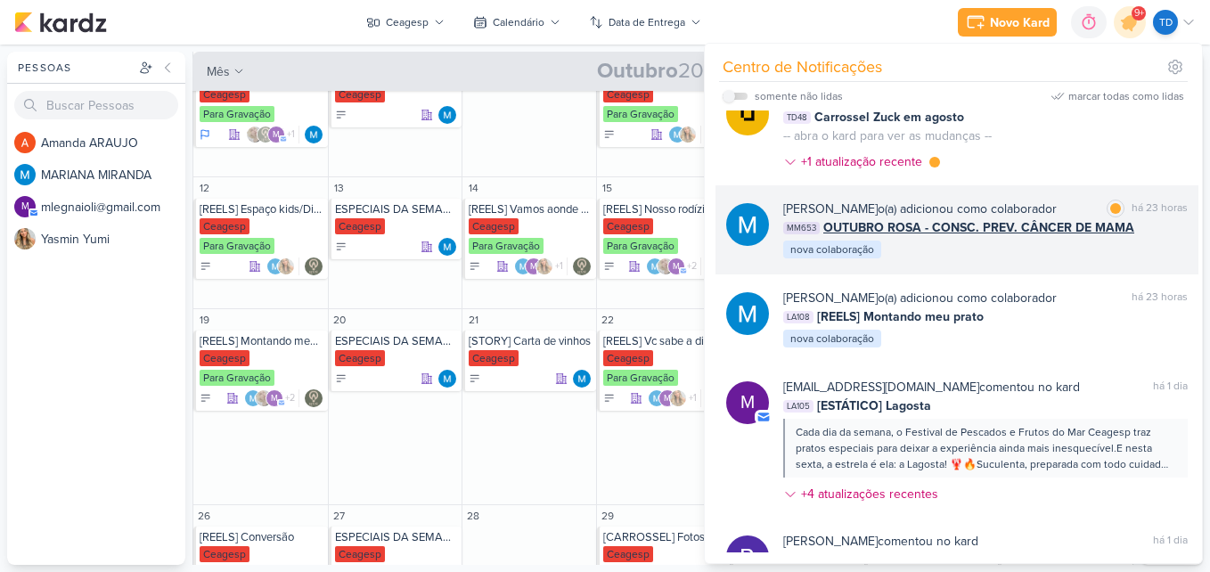
click at [1035, 252] on div "MARIANA MIRANDA o(a) adicionou como colaborador marcar como lida há 23 horas MM…" at bounding box center [985, 230] width 405 height 61
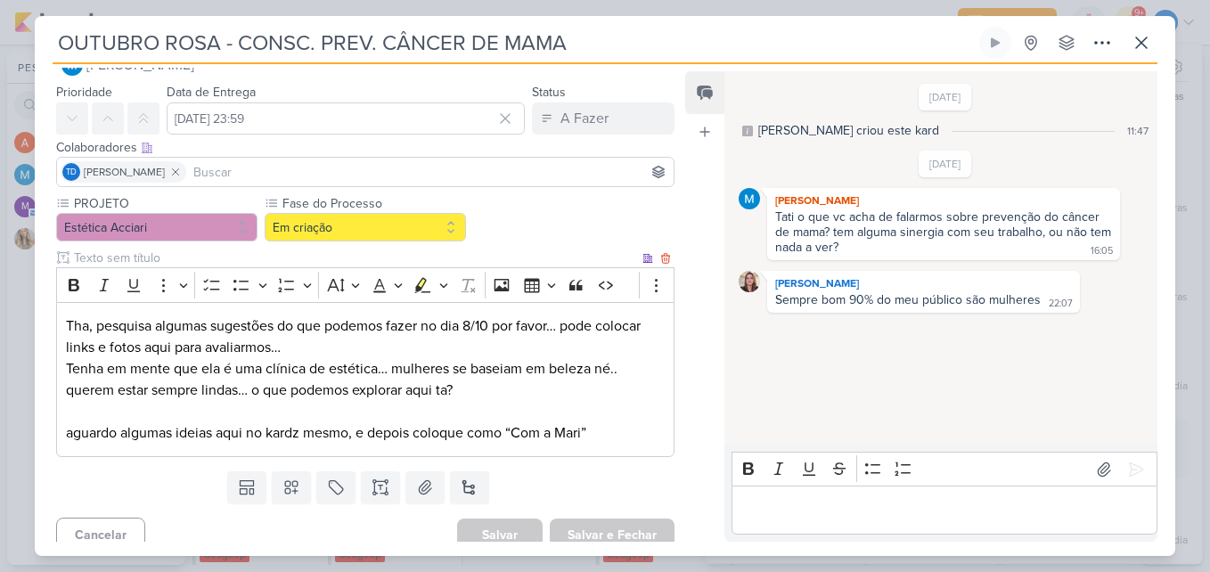
scroll to position [54, 0]
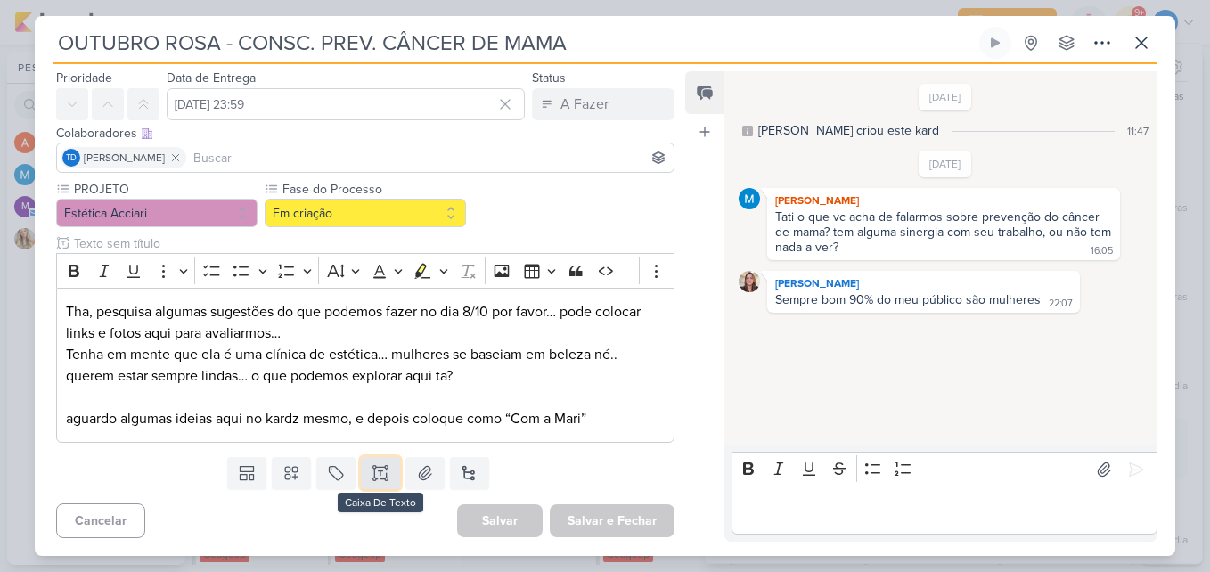
click at [387, 478] on button at bounding box center [380, 473] width 39 height 32
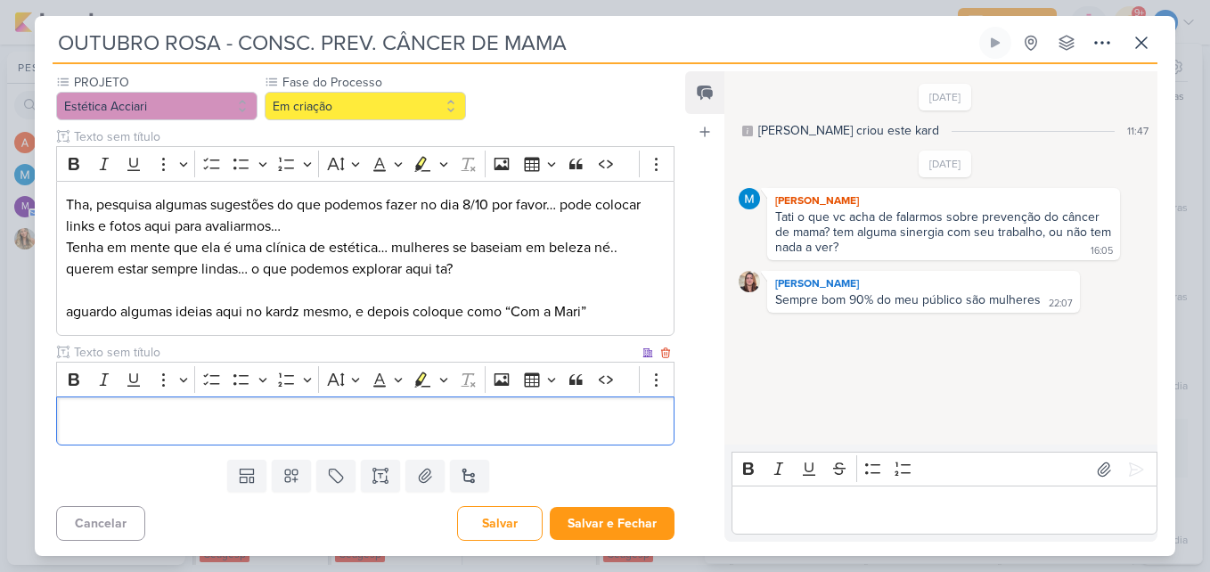
scroll to position [164, 0]
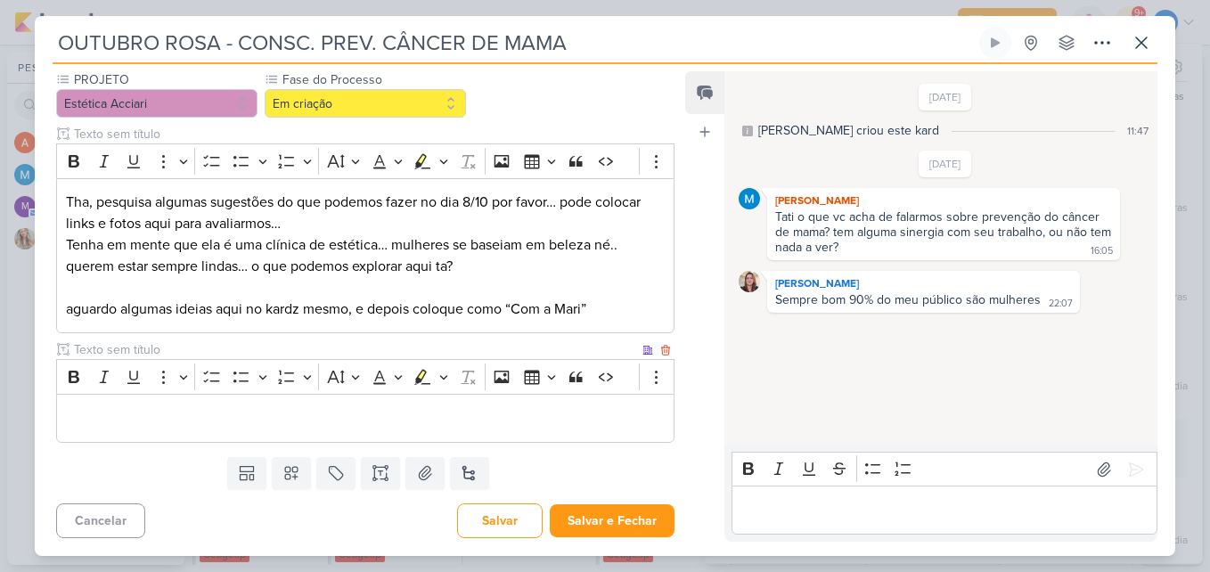
click at [127, 344] on input "text" at bounding box center [354, 349] width 569 height 19
type input "Ideias"
click at [148, 445] on div "PROJETO Estética Acciari Fase do Processo" at bounding box center [358, 260] width 647 height 380
click at [146, 440] on div "Editor editing area: main" at bounding box center [365, 418] width 618 height 49
